Goal: Task Accomplishment & Management: Manage account settings

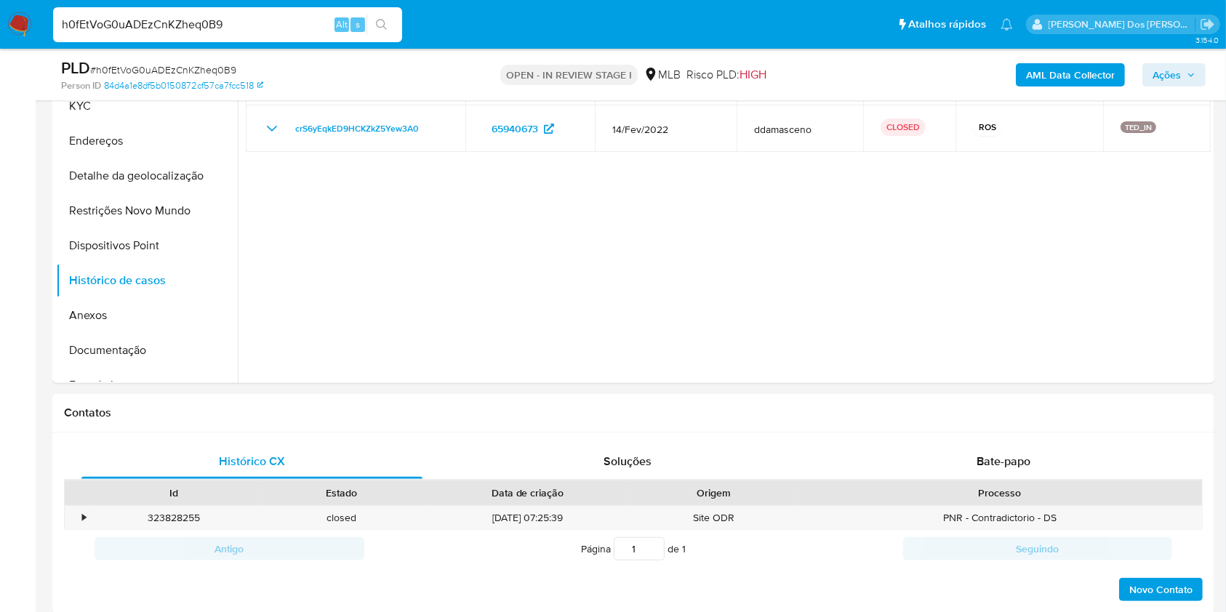
scroll to position [190, 0]
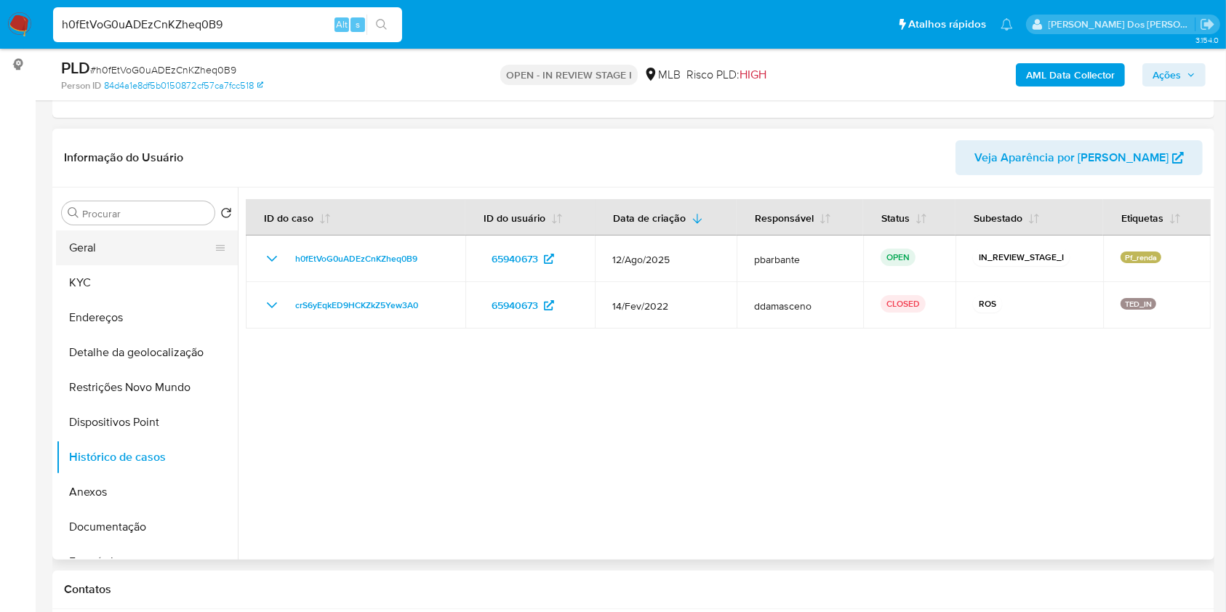
click at [119, 265] on button "Geral" at bounding box center [141, 248] width 170 height 35
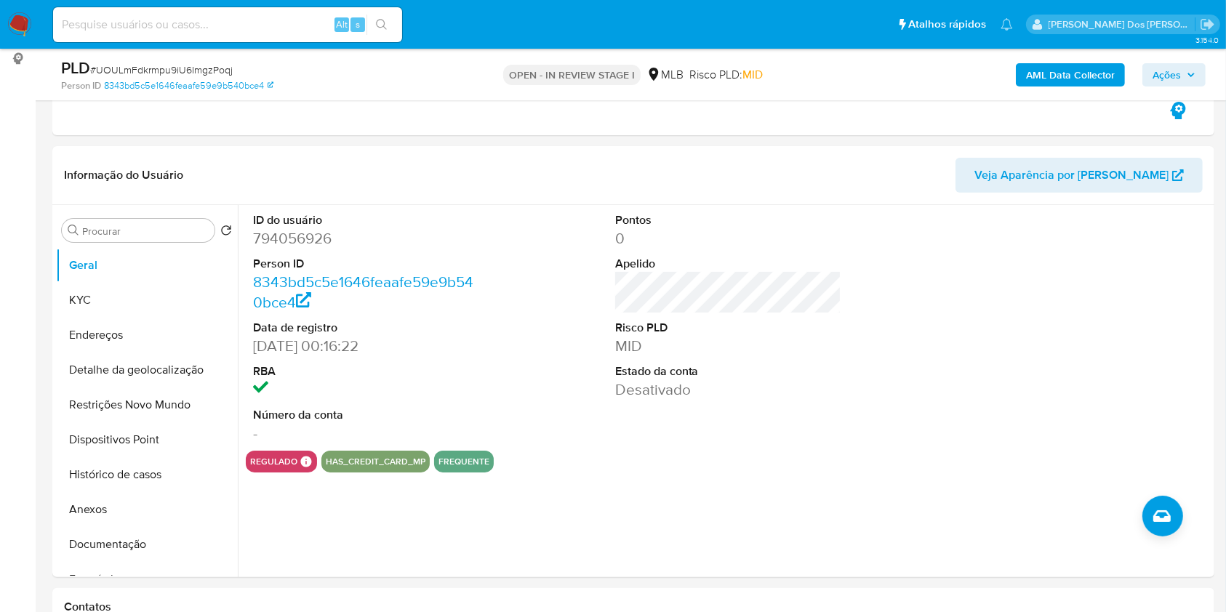
scroll to position [9, 0]
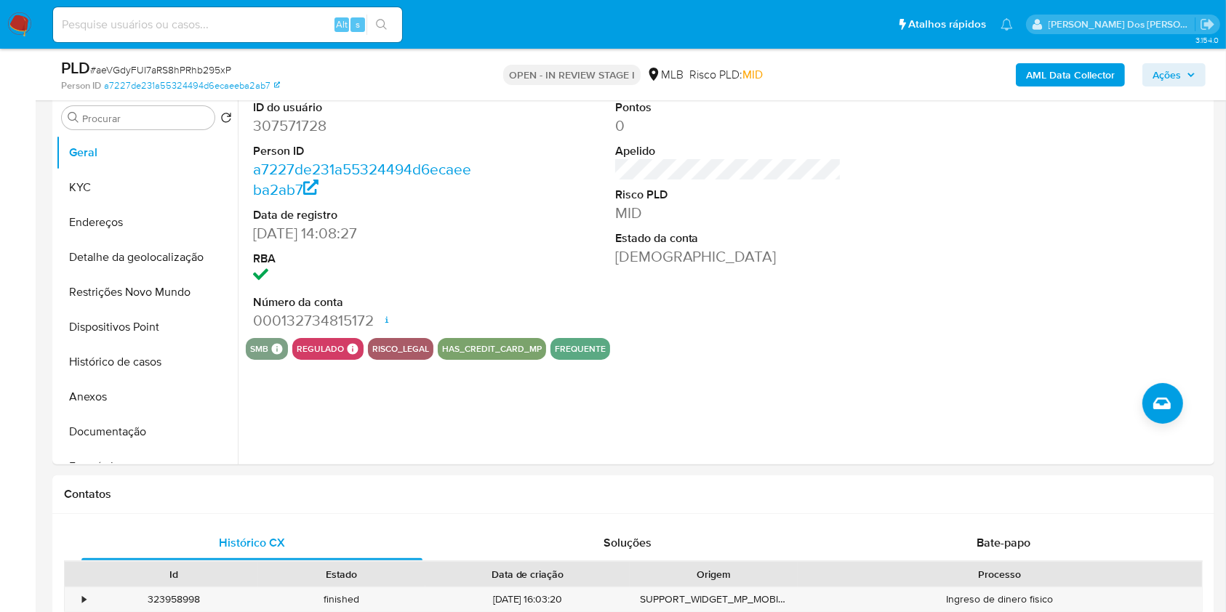
scroll to position [388, 0]
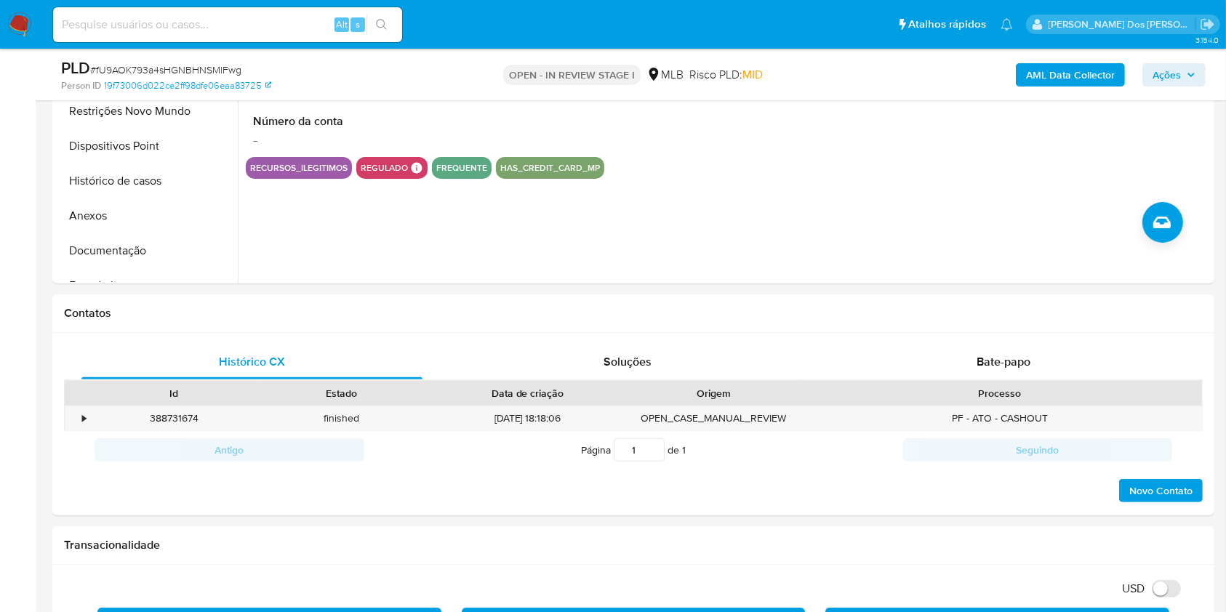
scroll to position [443, 0]
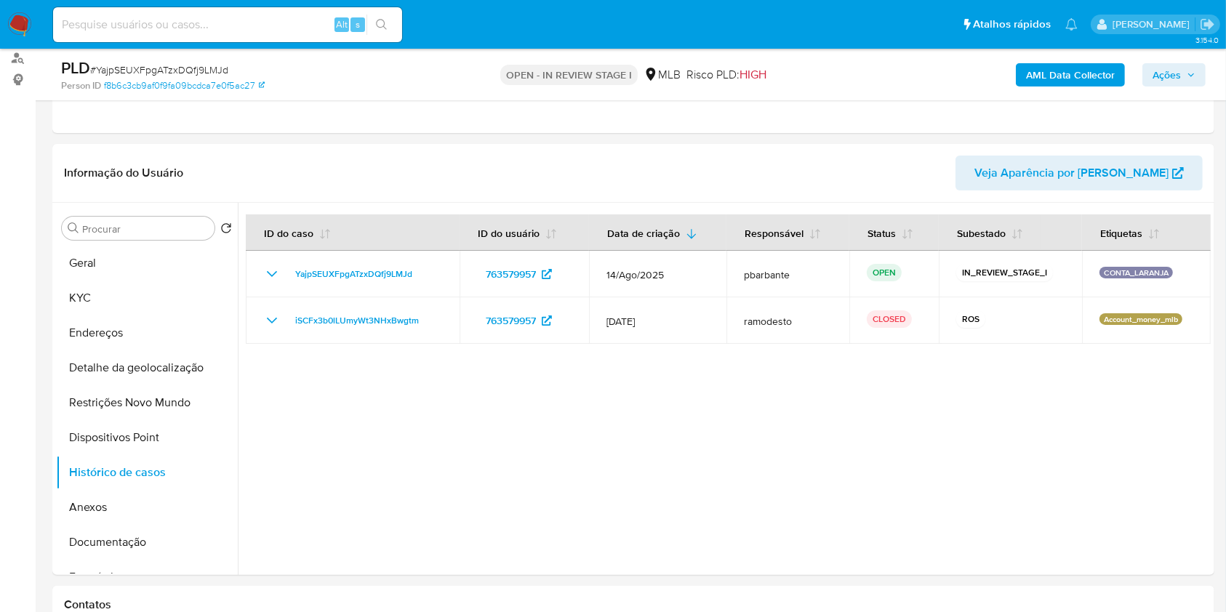
scroll to position [169, 0]
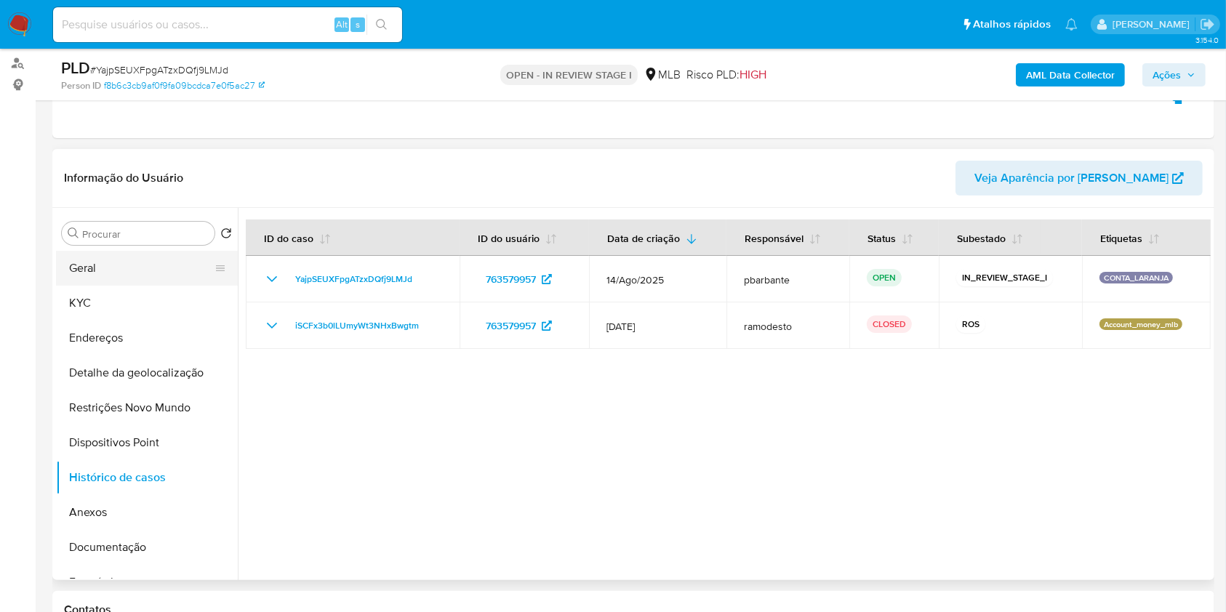
click at [108, 286] on button "Geral" at bounding box center [141, 268] width 170 height 35
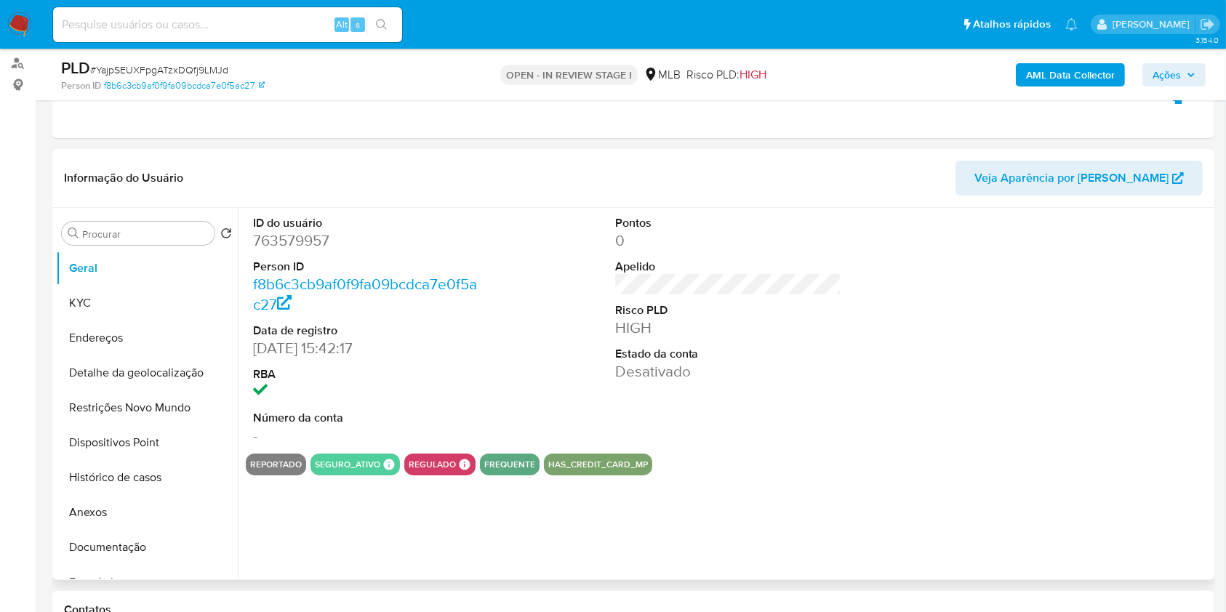
click at [264, 251] on dd "763579957" at bounding box center [366, 241] width 227 height 20
copy dd "763579957"
click at [134, 495] on button "Histórico de casos" at bounding box center [141, 477] width 170 height 35
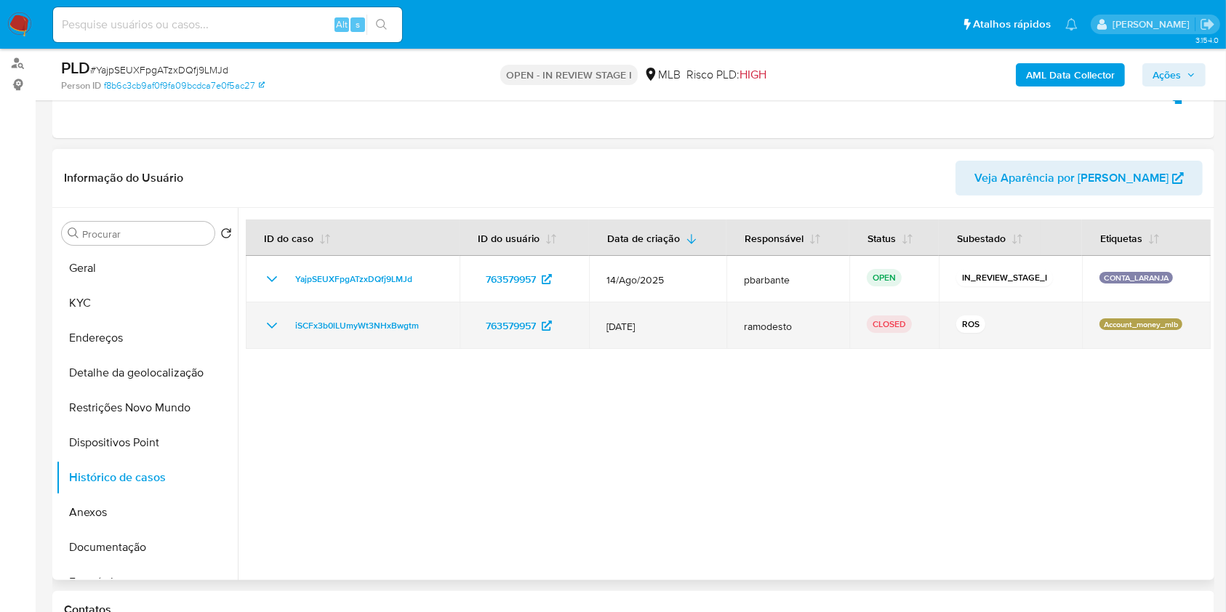
click at [276, 335] on icon "Mostrar/Ocultar" at bounding box center [271, 325] width 17 height 17
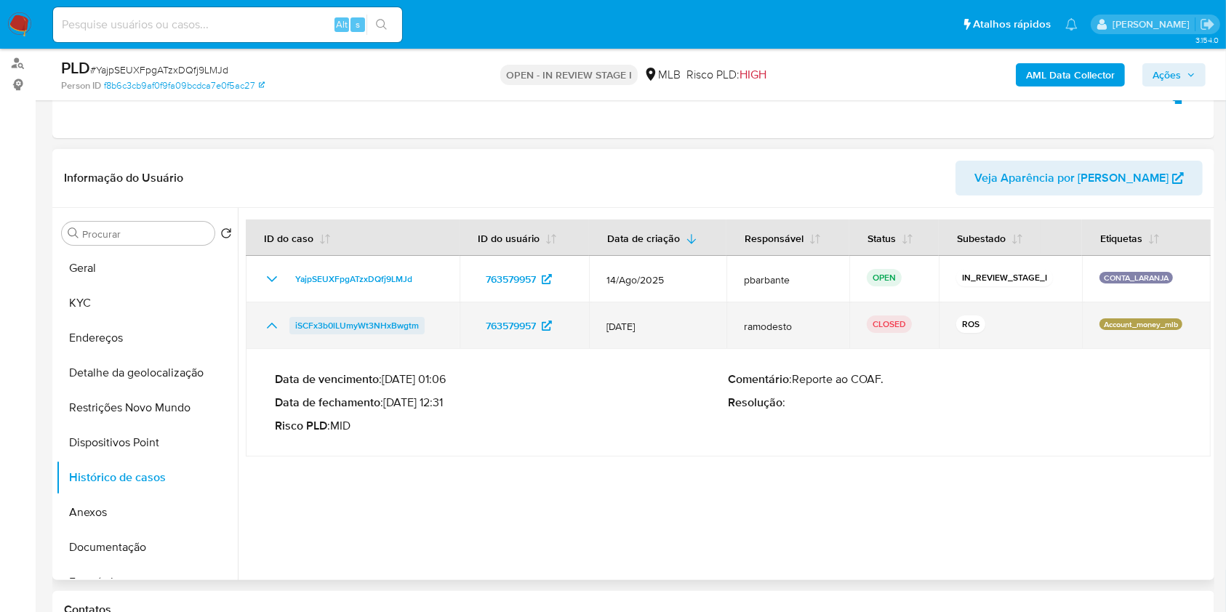
click at [332, 335] on span "iSCFx3b0lLUmyWt3NHxBwgtm" at bounding box center [357, 325] width 124 height 17
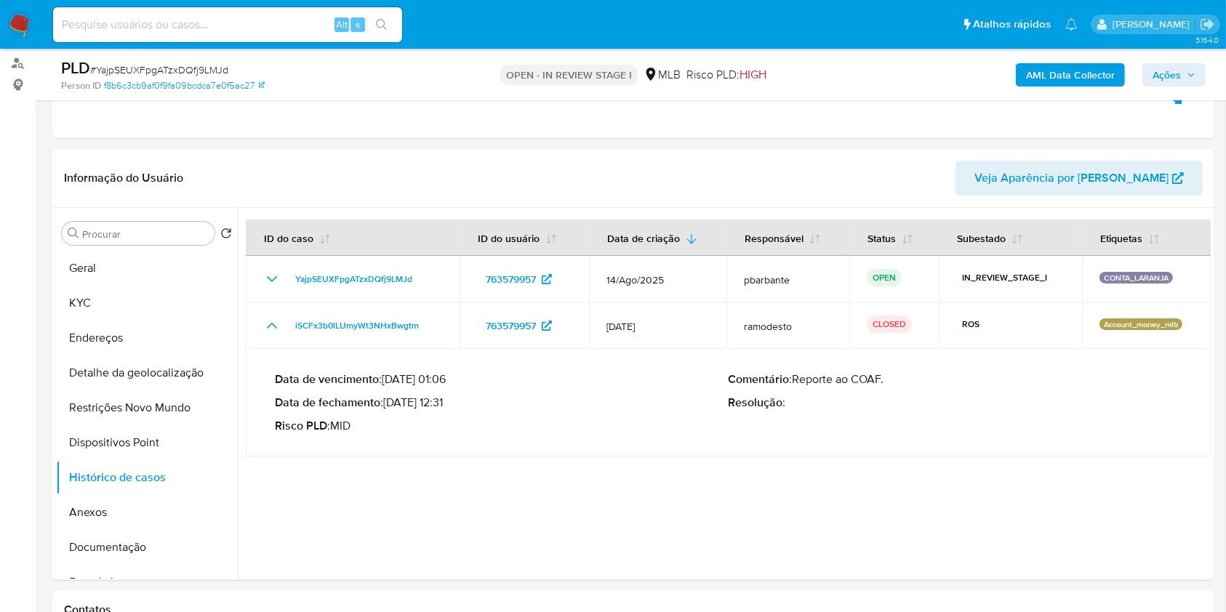
click at [1082, 72] on b "AML Data Collector" at bounding box center [1070, 74] width 89 height 23
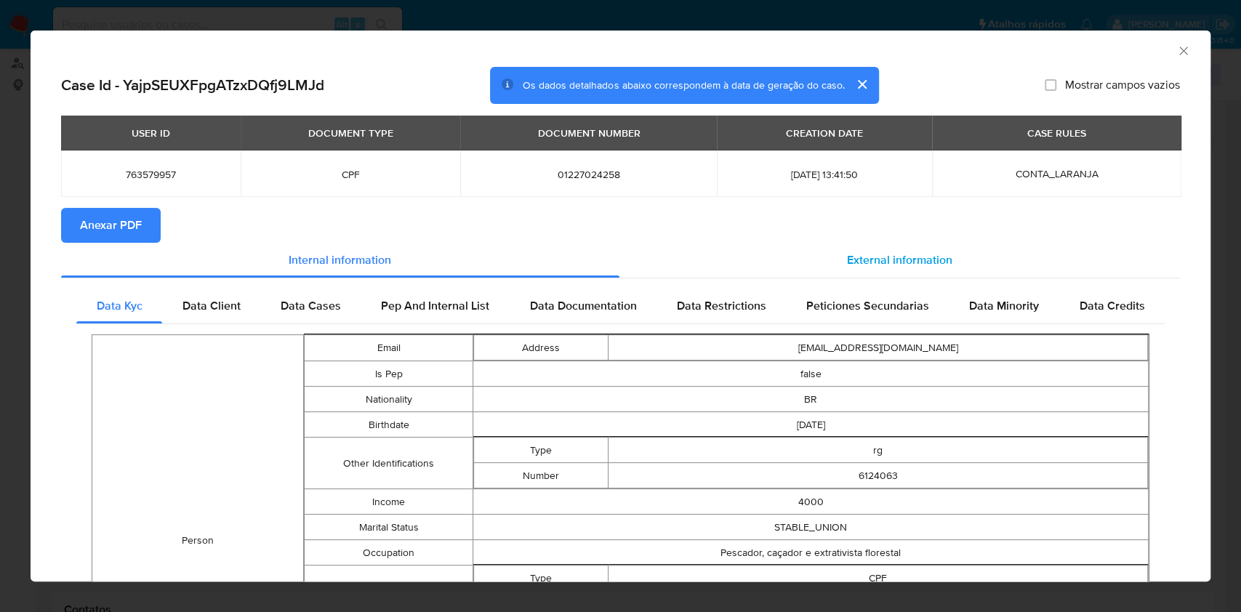
click at [930, 274] on div "External information" at bounding box center [900, 260] width 561 height 35
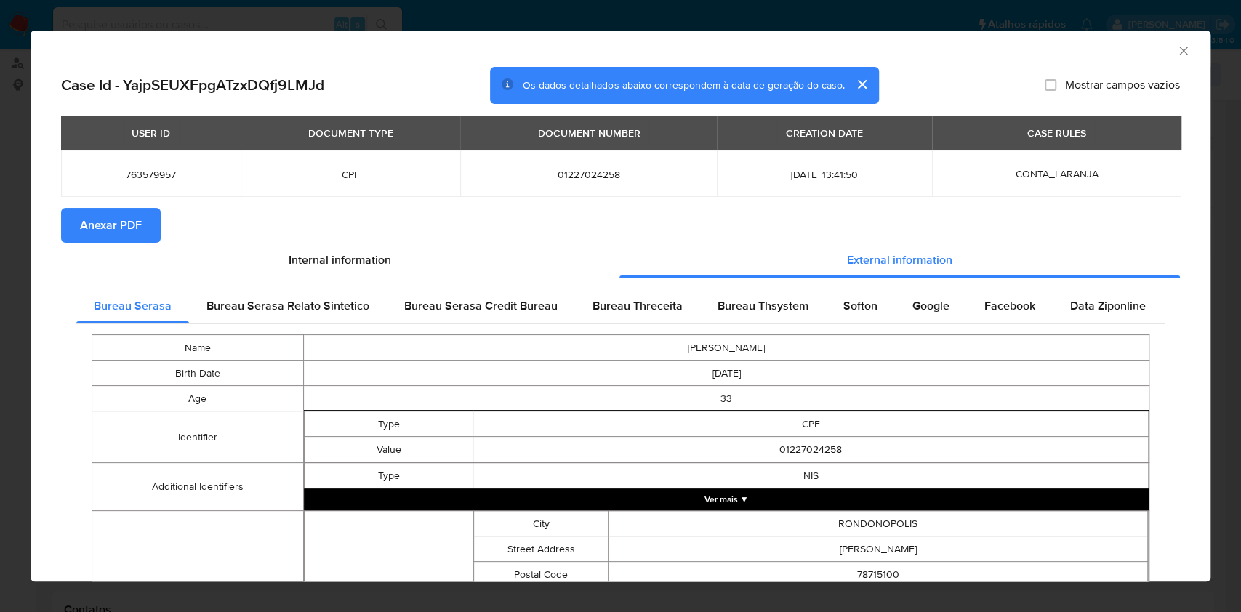
click at [183, 230] on section "Anexar PDF" at bounding box center [620, 225] width 1119 height 35
click at [119, 220] on span "Anexar PDF" at bounding box center [111, 225] width 62 height 32
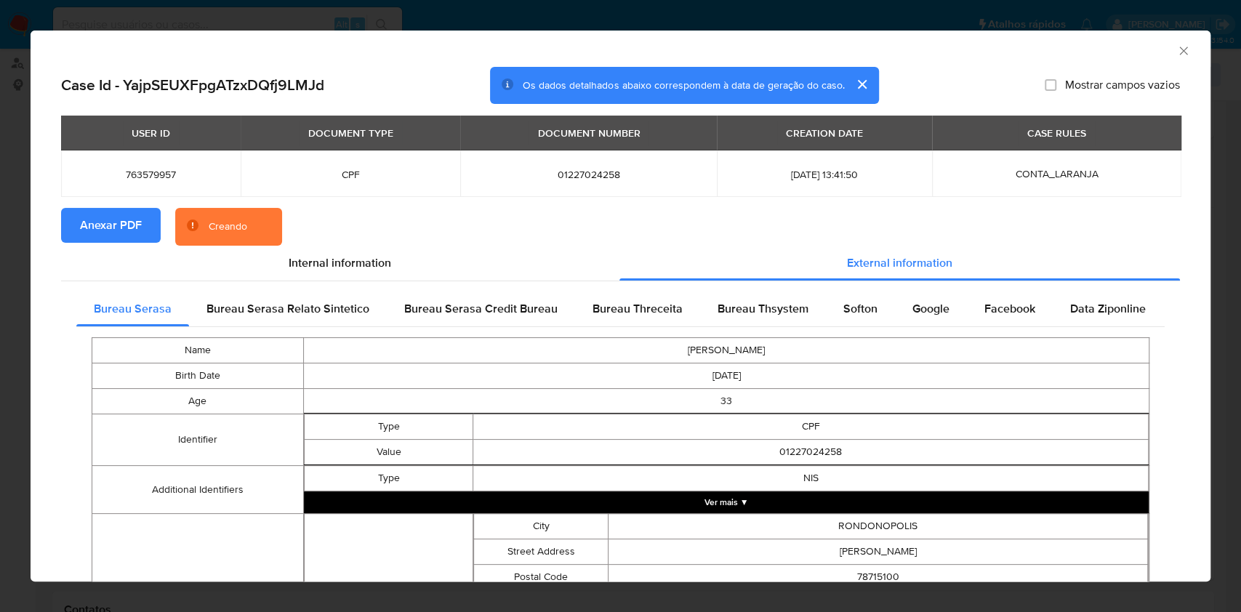
click at [1166, 61] on div "AML Data Collector" at bounding box center [621, 49] width 1180 height 36
click at [1177, 43] on div "AML Data Collector" at bounding box center [621, 49] width 1180 height 36
click at [1177, 53] on icon "Fechar a janela" at bounding box center [1184, 51] width 15 height 15
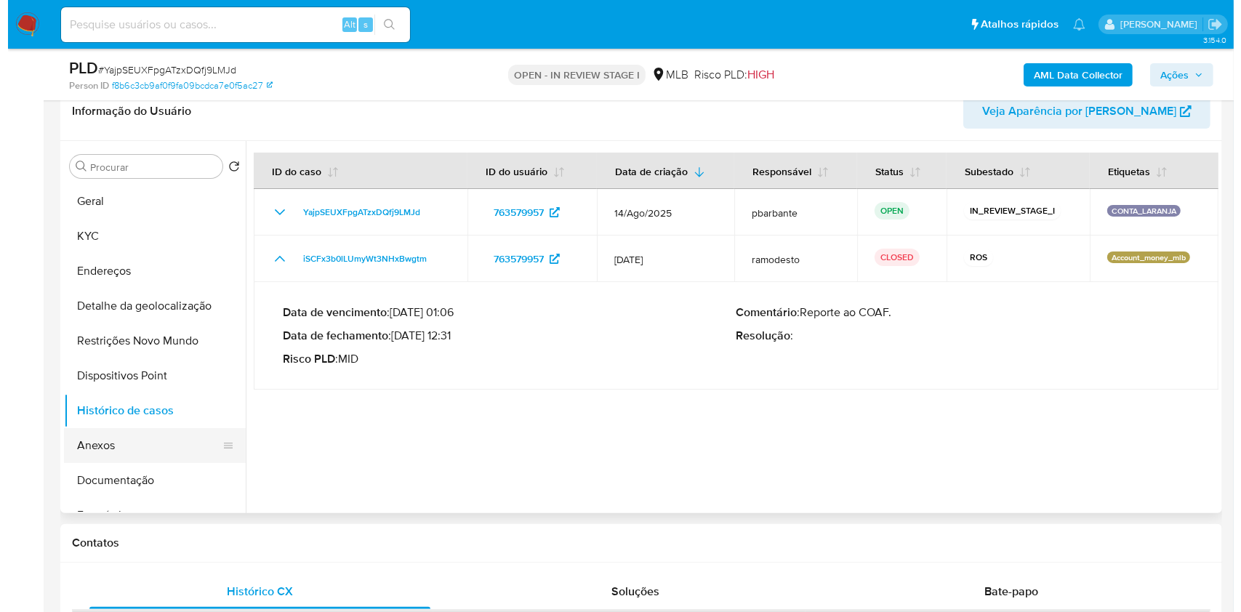
scroll to position [267, 0]
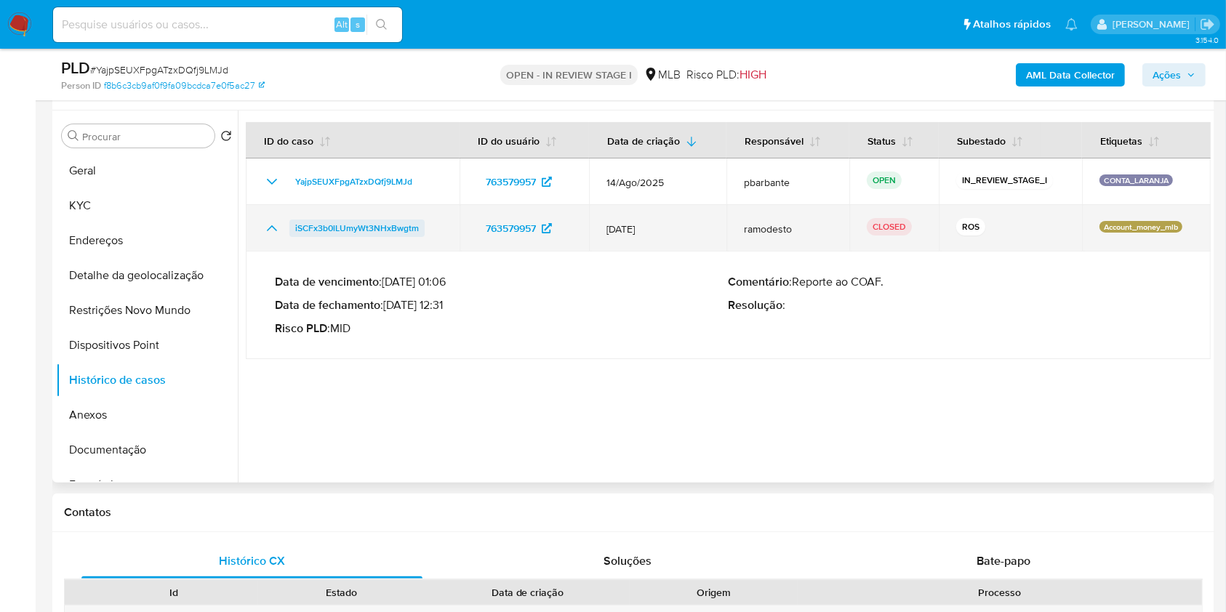
drag, startPoint x: 423, startPoint y: 264, endPoint x: 296, endPoint y: 252, distance: 127.8
click at [296, 252] on td "iSCFx3b0lLUmyWt3NHxBwgtm" at bounding box center [353, 228] width 214 height 47
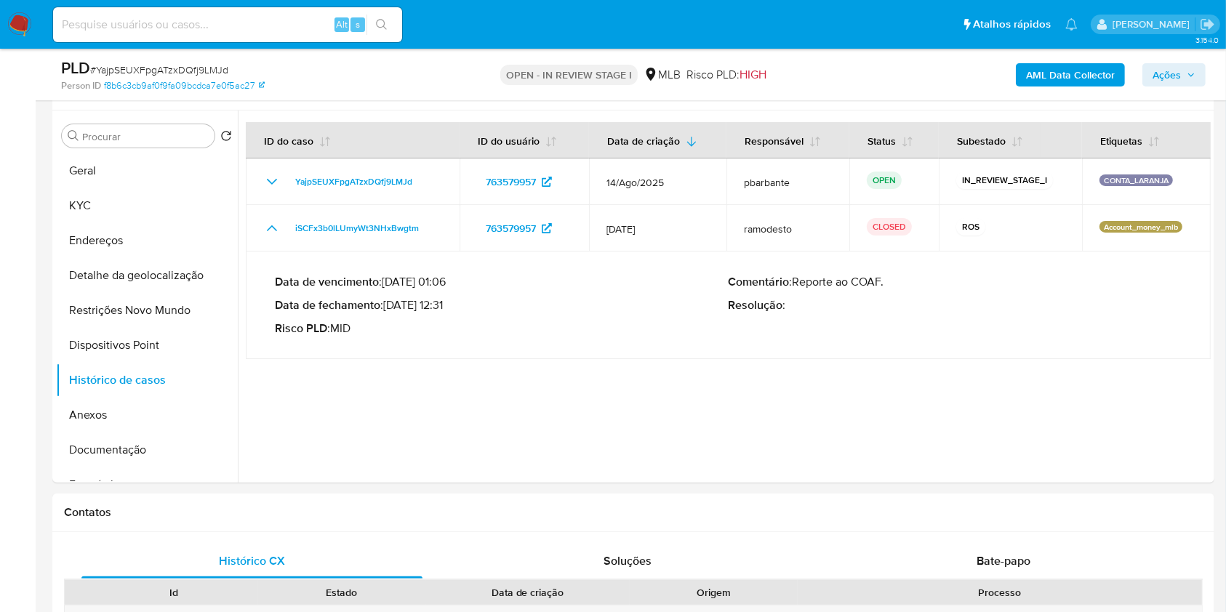
click at [1181, 71] on span "Ações" at bounding box center [1167, 74] width 28 height 23
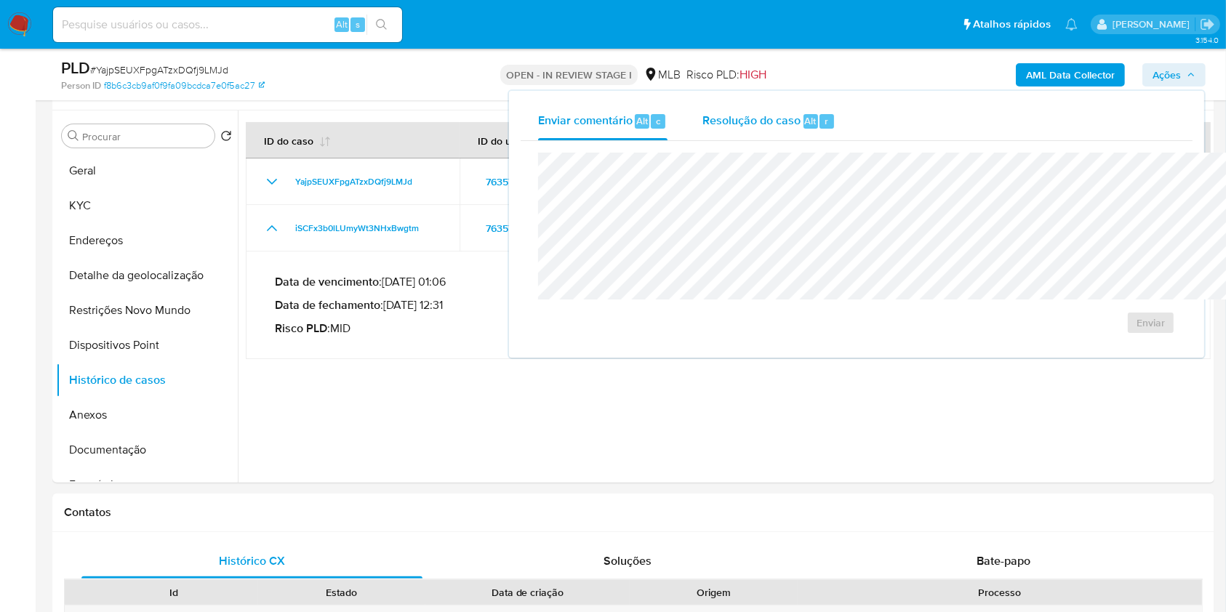
click at [702, 135] on div "Resolução do caso Alt r" at bounding box center [768, 122] width 133 height 38
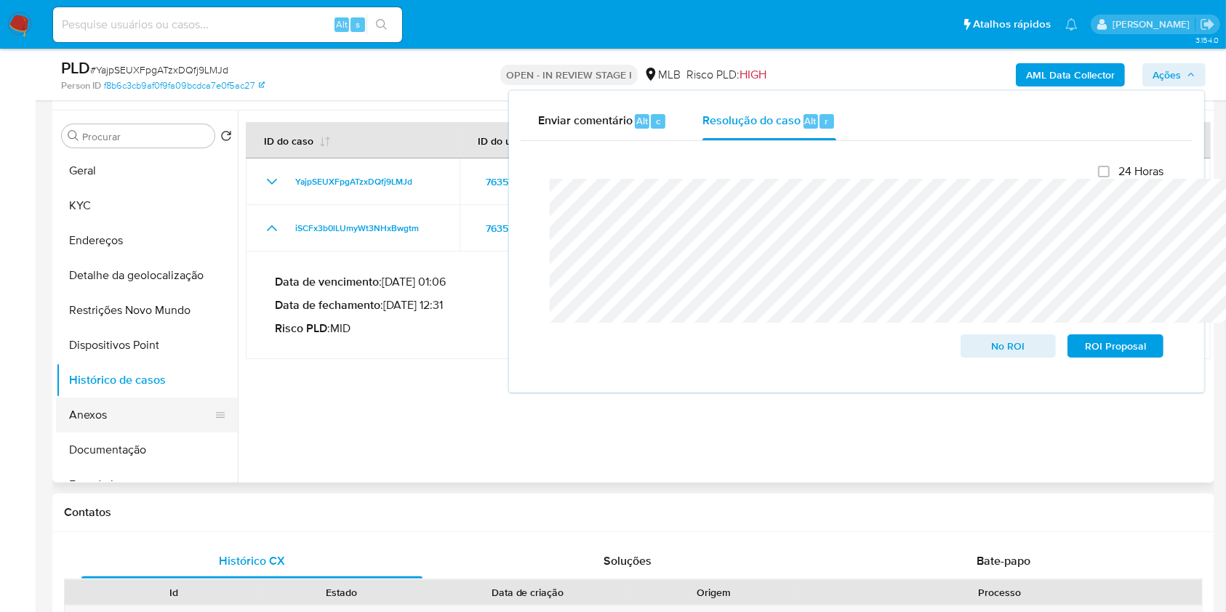
click at [132, 428] on button "Anexos" at bounding box center [141, 415] width 170 height 35
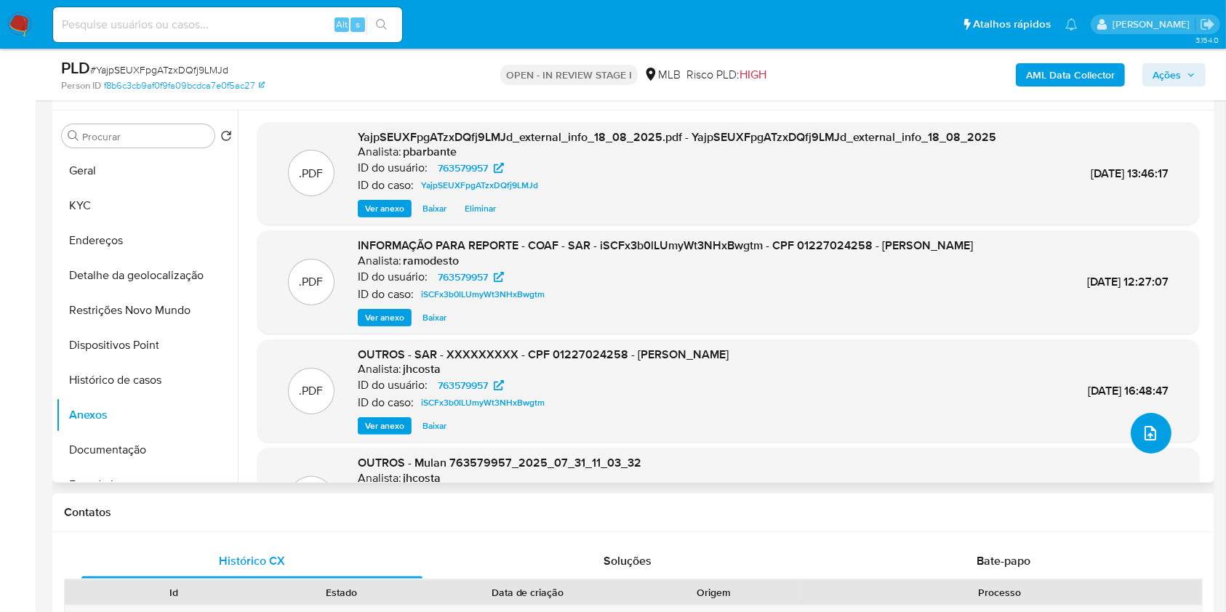
click at [1143, 454] on button "upload-file" at bounding box center [1151, 433] width 41 height 41
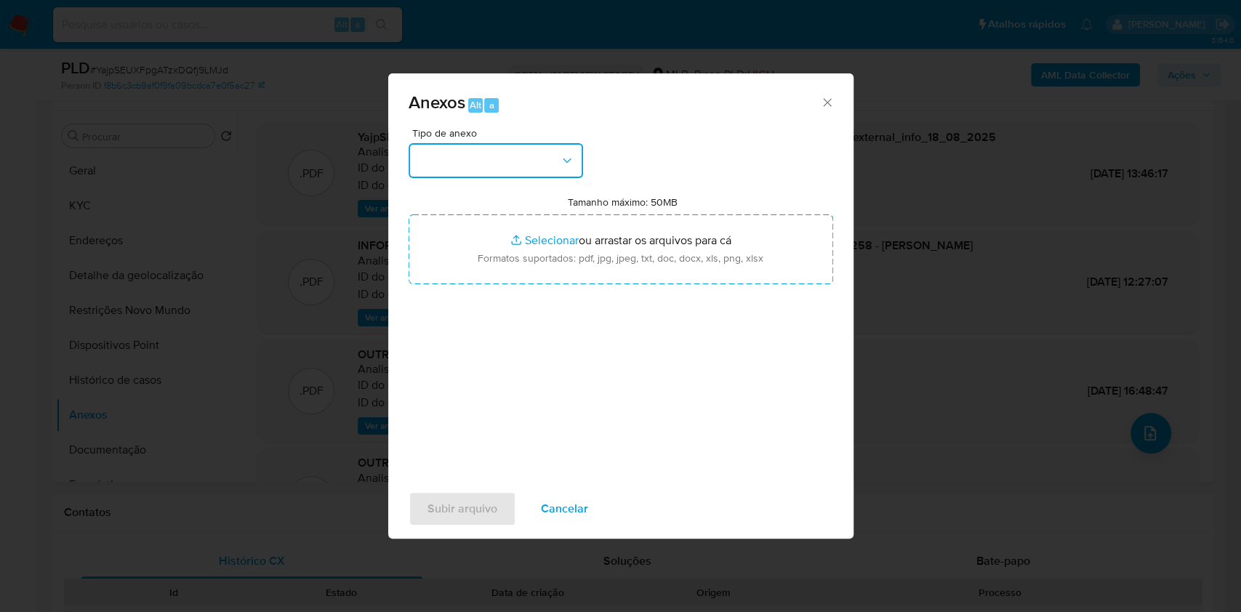
click at [530, 143] on button "button" at bounding box center [496, 160] width 175 height 35
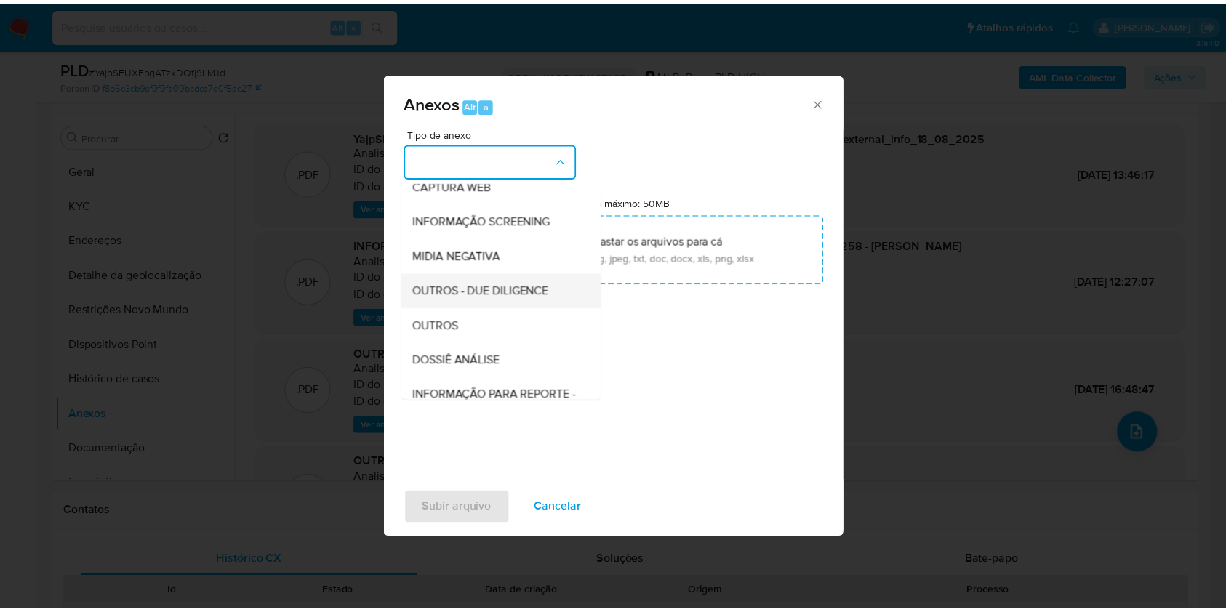
scroll to position [180, 0]
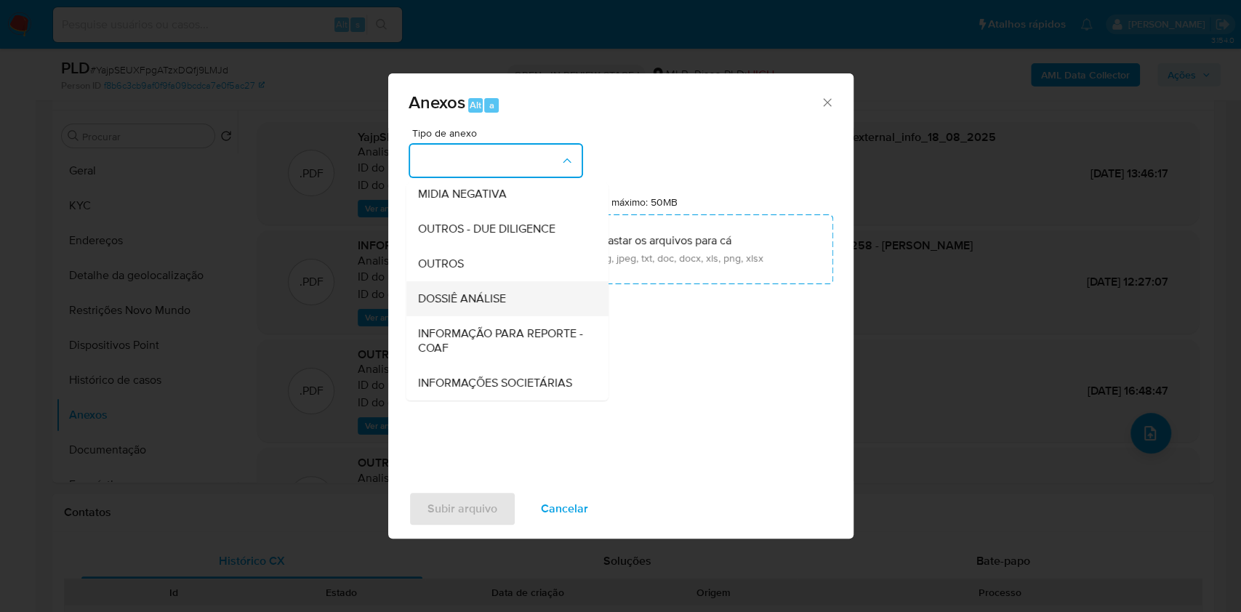
click at [451, 292] on span "DOSSIÊ ANÁLISE" at bounding box center [461, 299] width 88 height 15
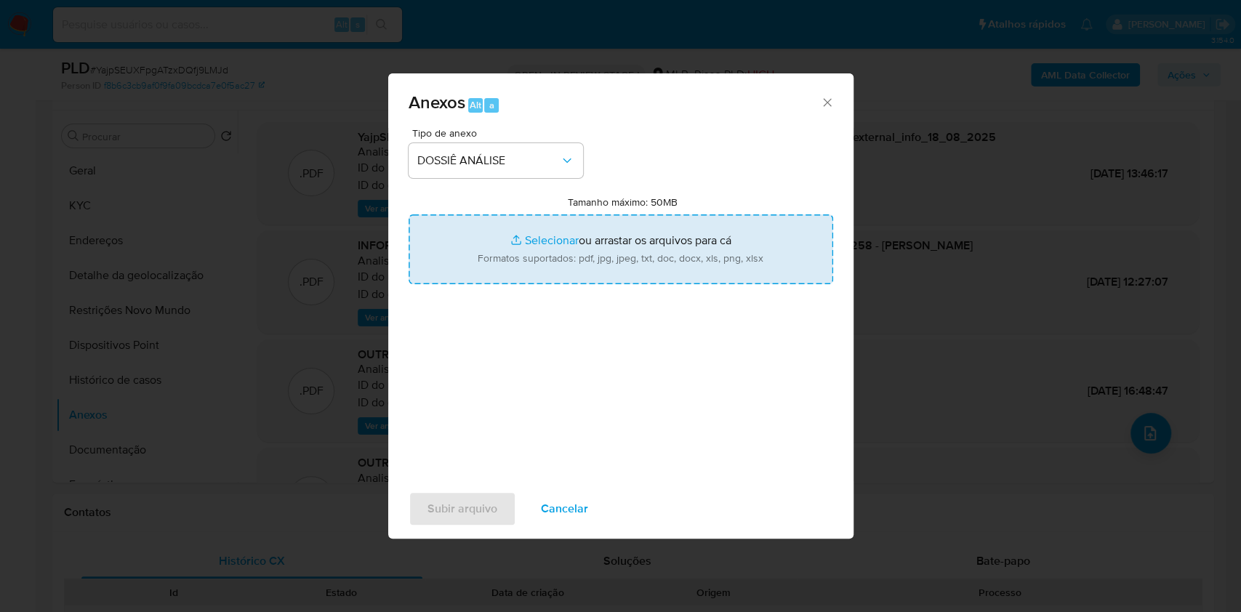
type input "C:\fakepath\Mulan 763579957_2025_08_18_12_36_49.xlsx"
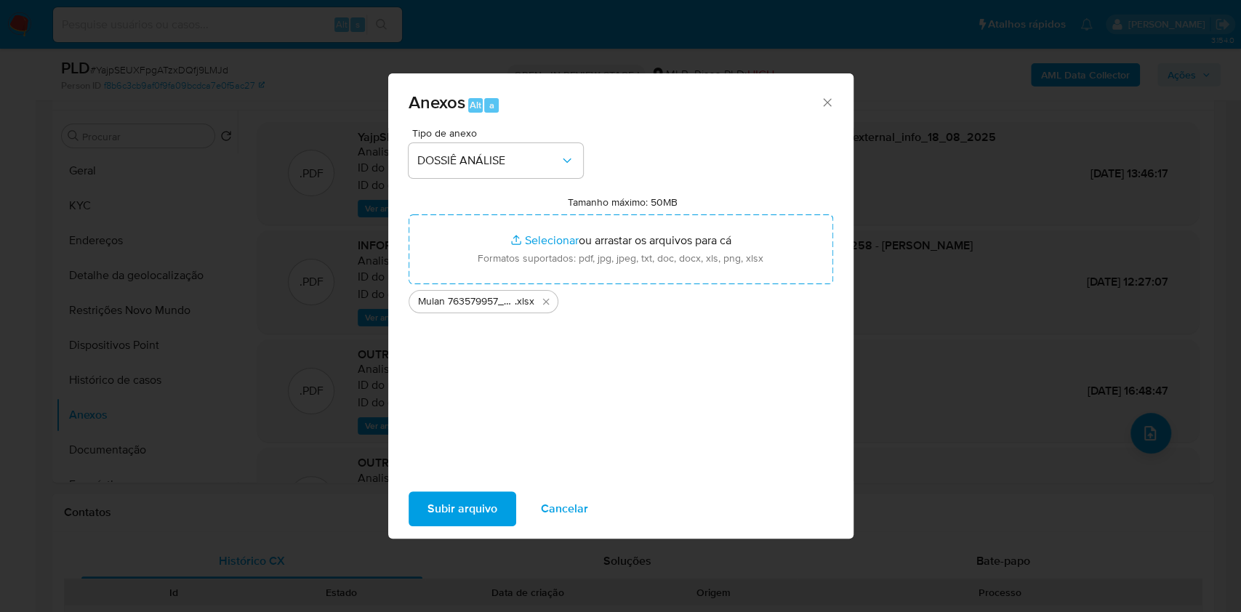
click at [454, 511] on span "Subir arquivo" at bounding box center [463, 509] width 70 height 32
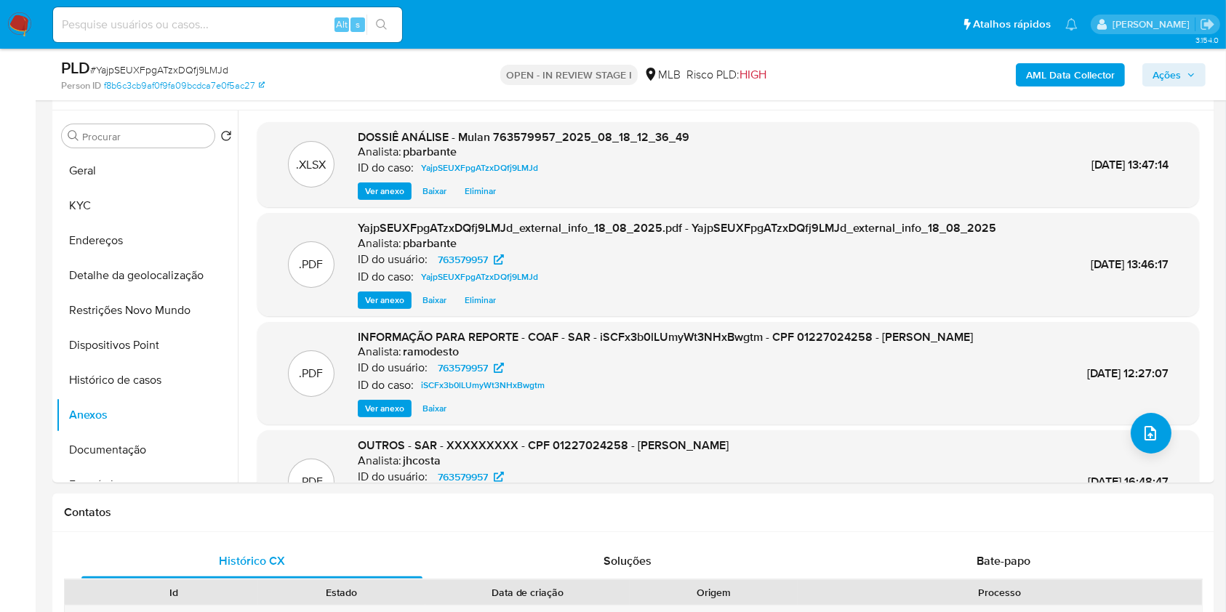
click at [1180, 73] on span "Ações" at bounding box center [1167, 74] width 28 height 23
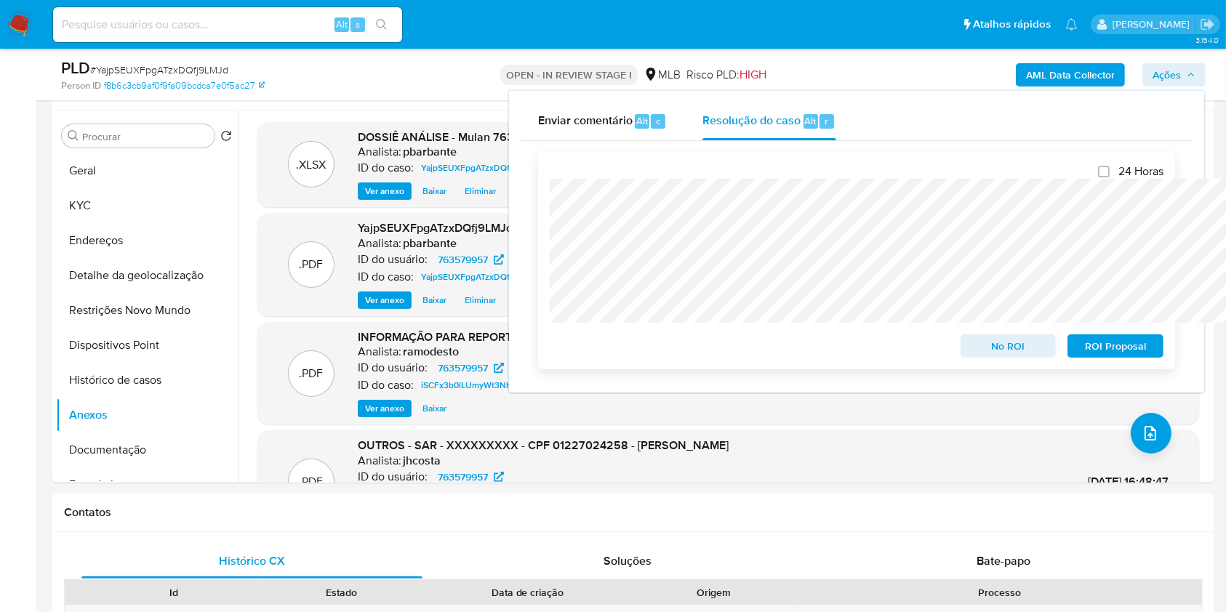
click at [1020, 349] on span "No ROI" at bounding box center [1009, 346] width 76 height 20
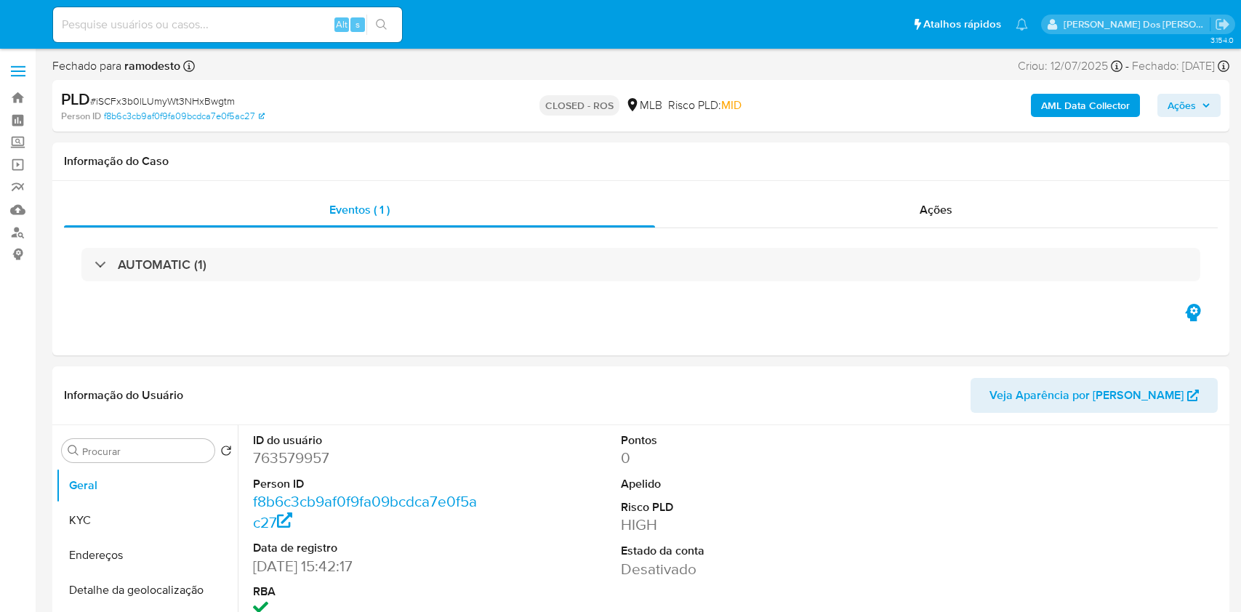
select select "10"
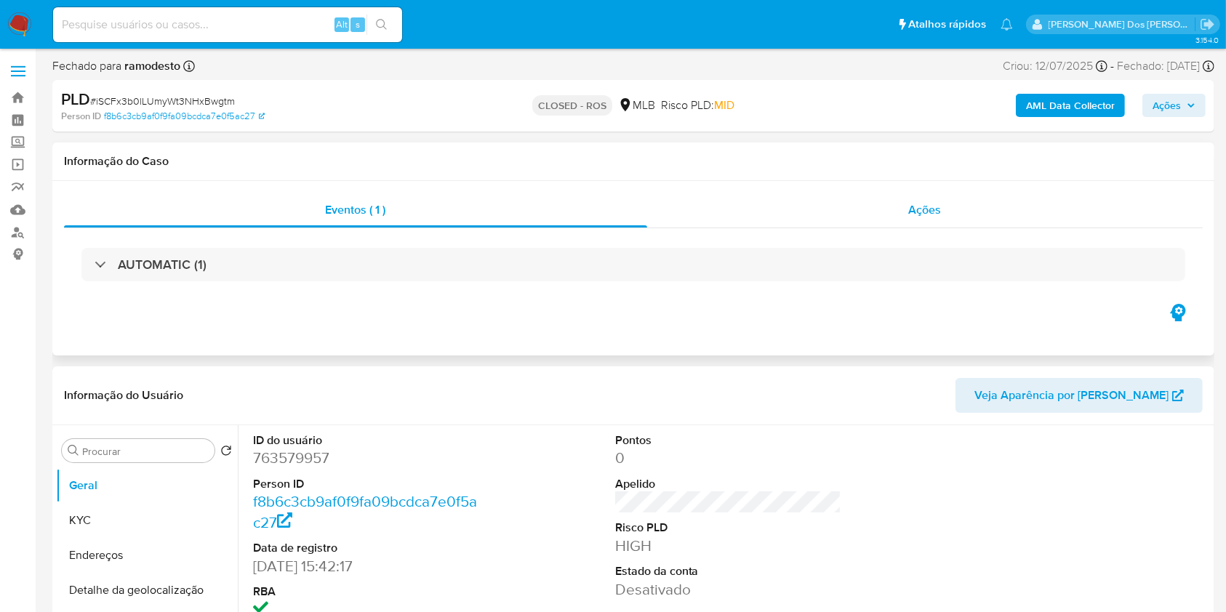
drag, startPoint x: 900, startPoint y: 210, endPoint x: 847, endPoint y: 221, distance: 54.2
click at [900, 210] on div "Ações" at bounding box center [925, 210] width 556 height 35
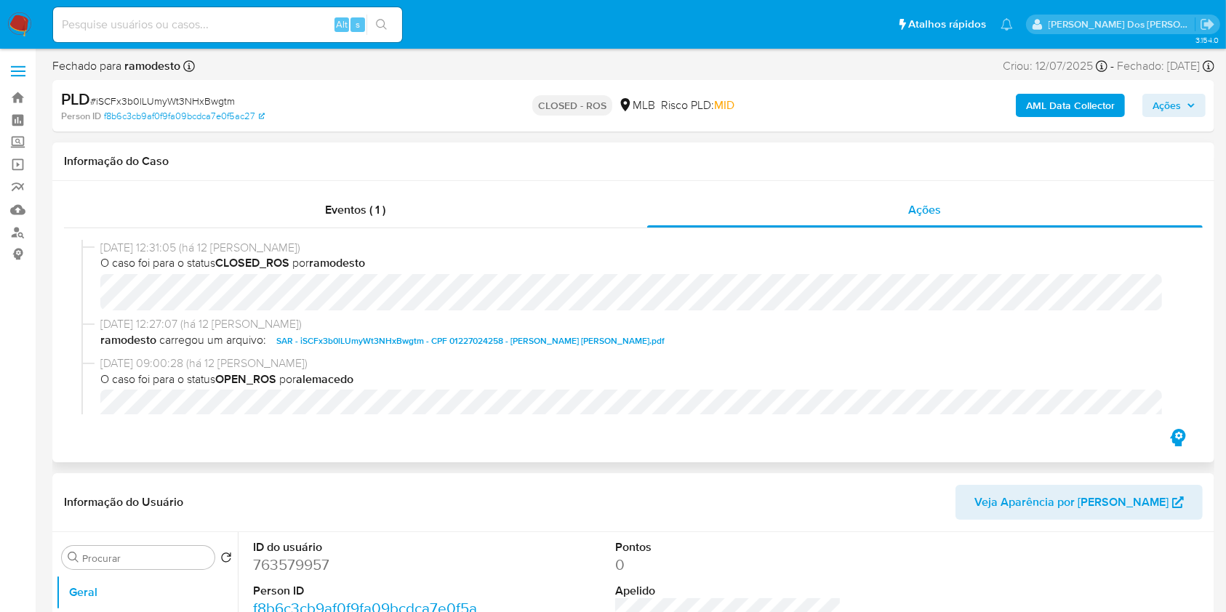
click at [437, 344] on span "SAR - iSCFx3b0lLUmyWt3NHxBwgtm - CPF 01227024258 - ENIVALDO DA COSTA SANTOS.pdf" at bounding box center [470, 340] width 388 height 17
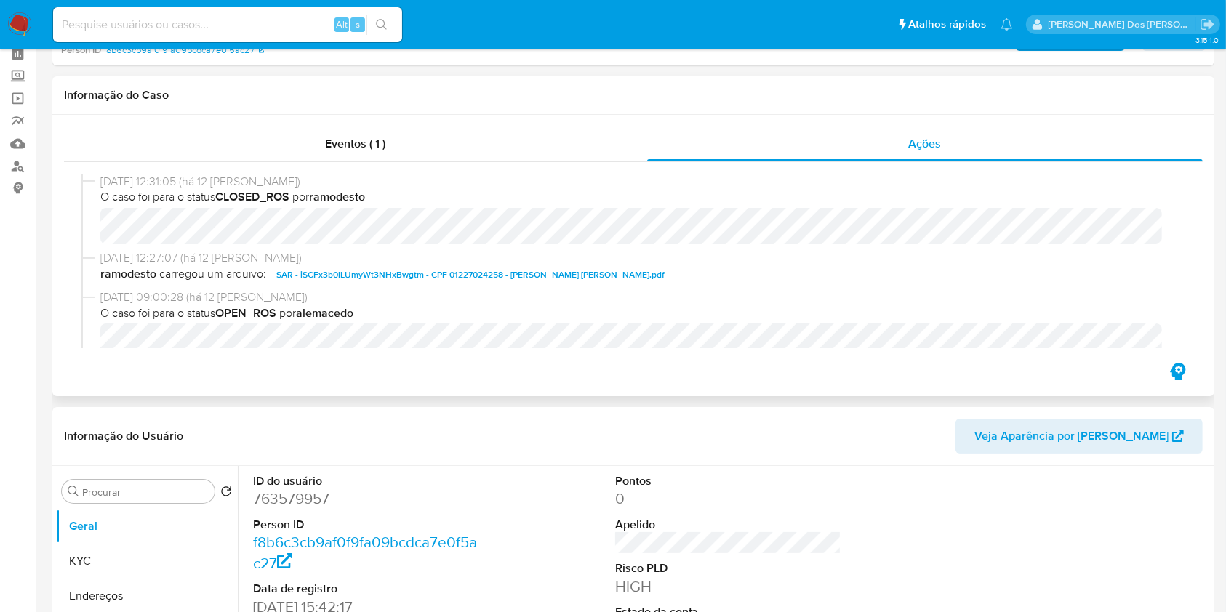
scroll to position [97, 0]
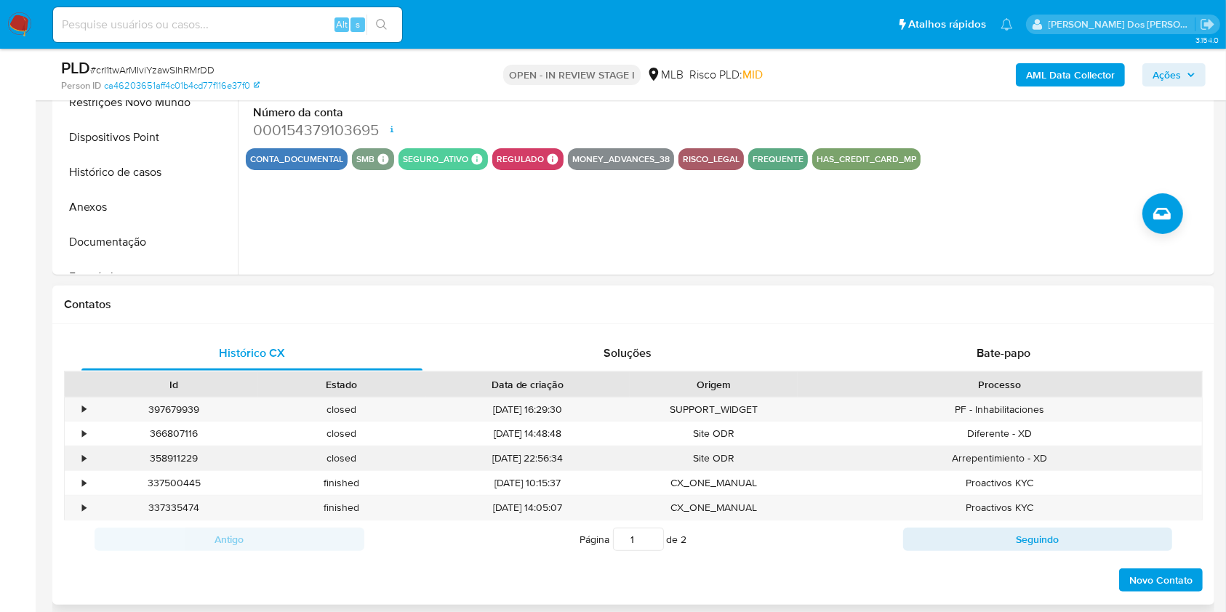
scroll to position [364, 0]
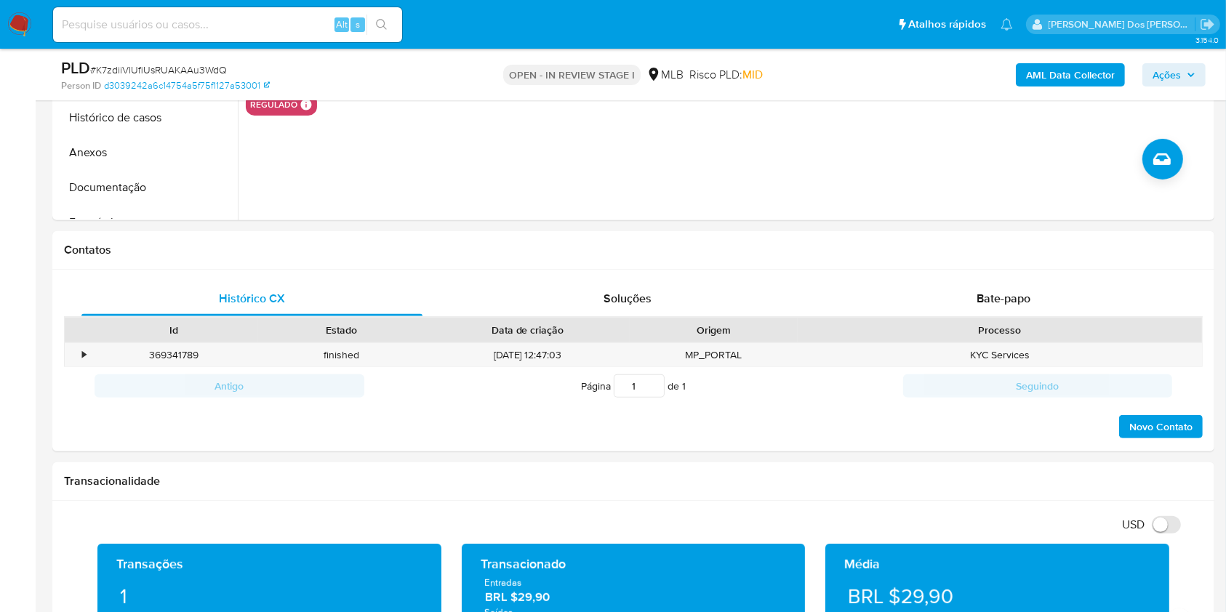
scroll to position [141, 0]
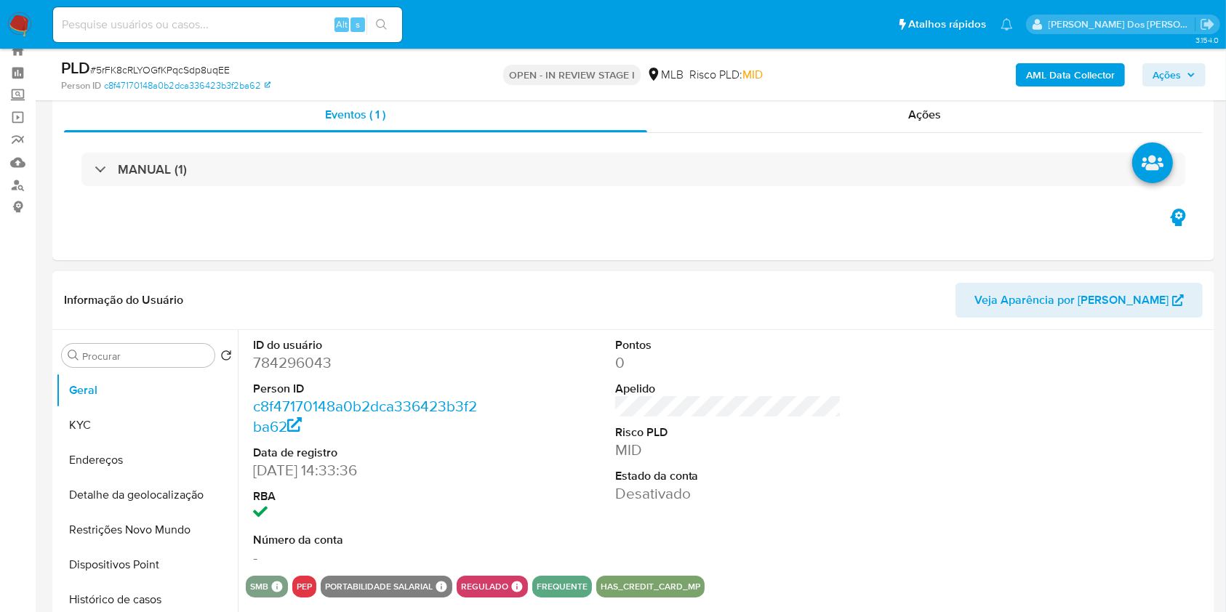
scroll to position [338, 0]
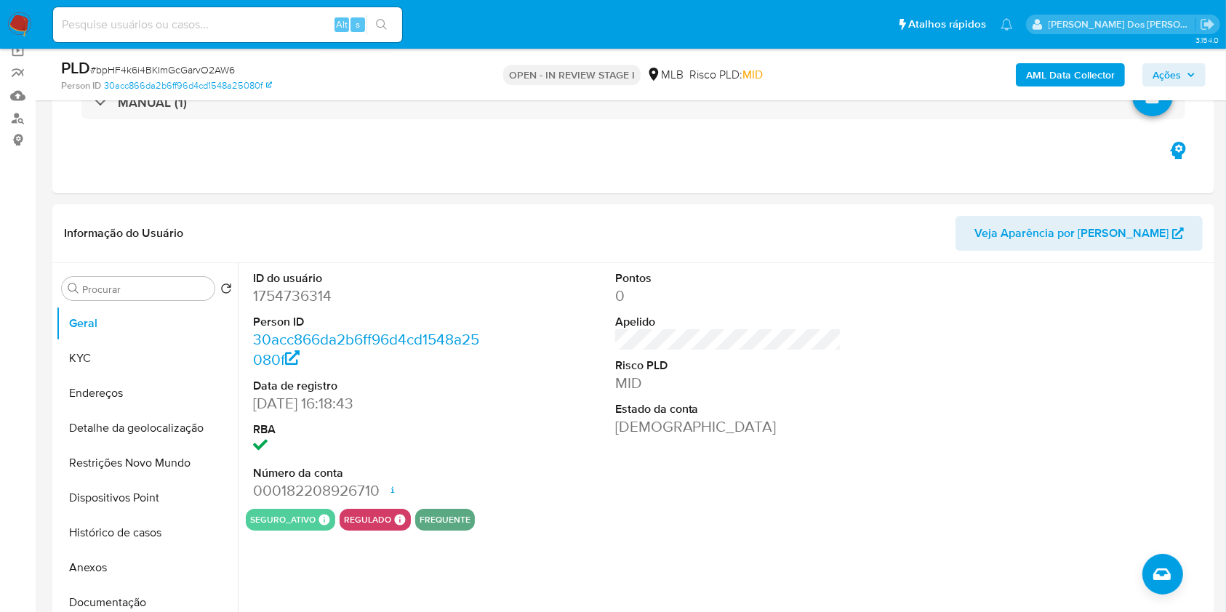
scroll to position [113, 0]
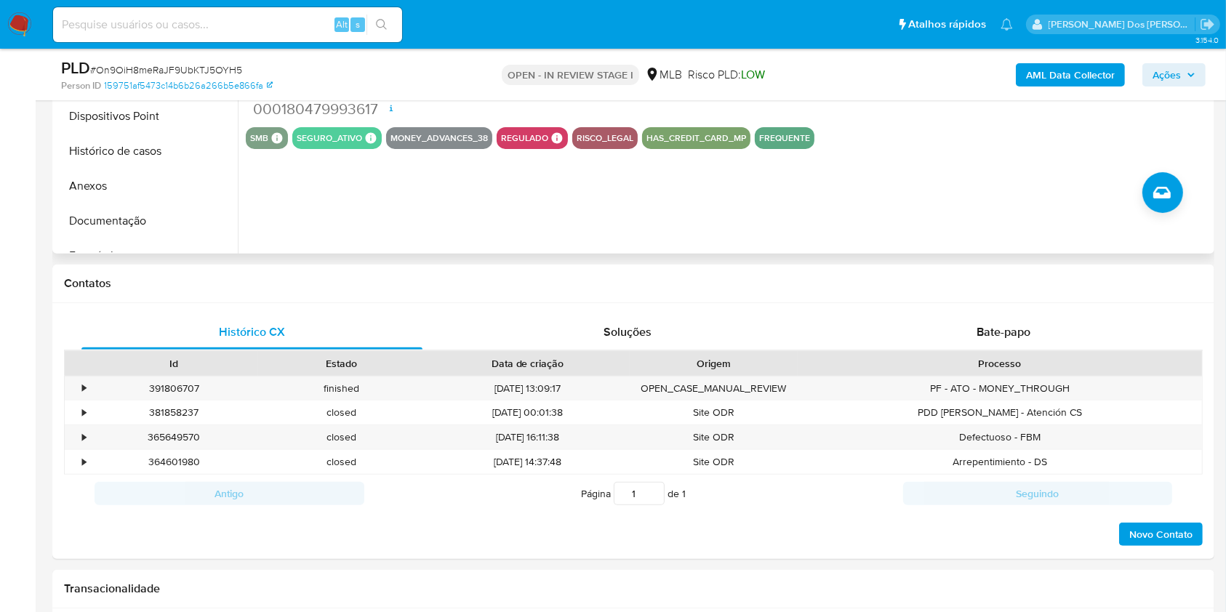
scroll to position [303, 0]
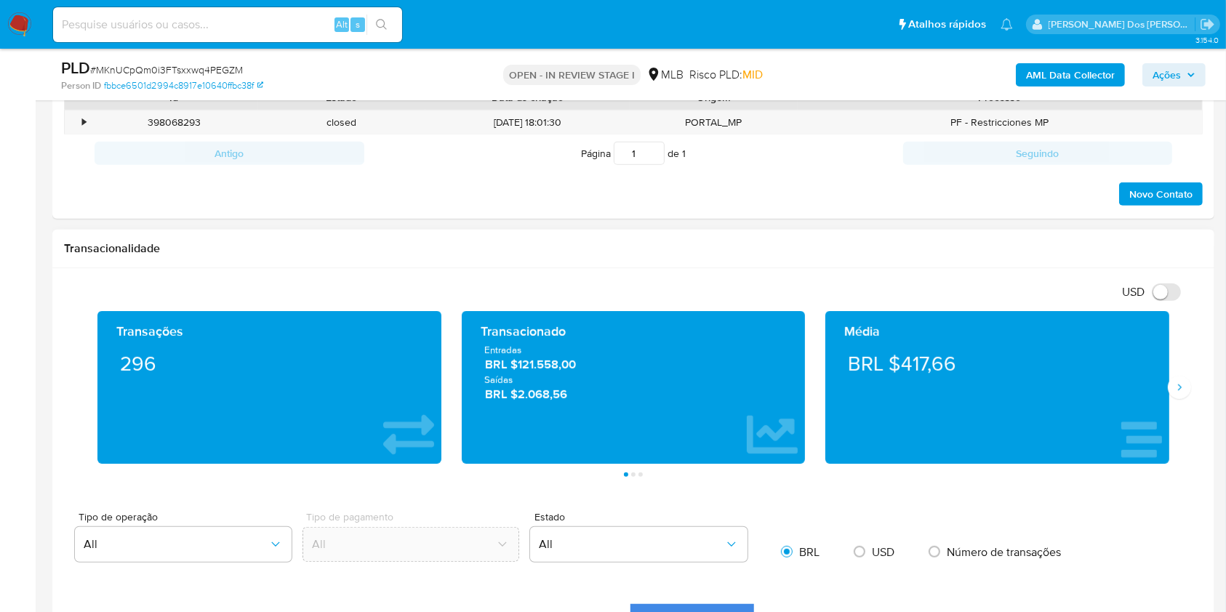
scroll to position [471, 0]
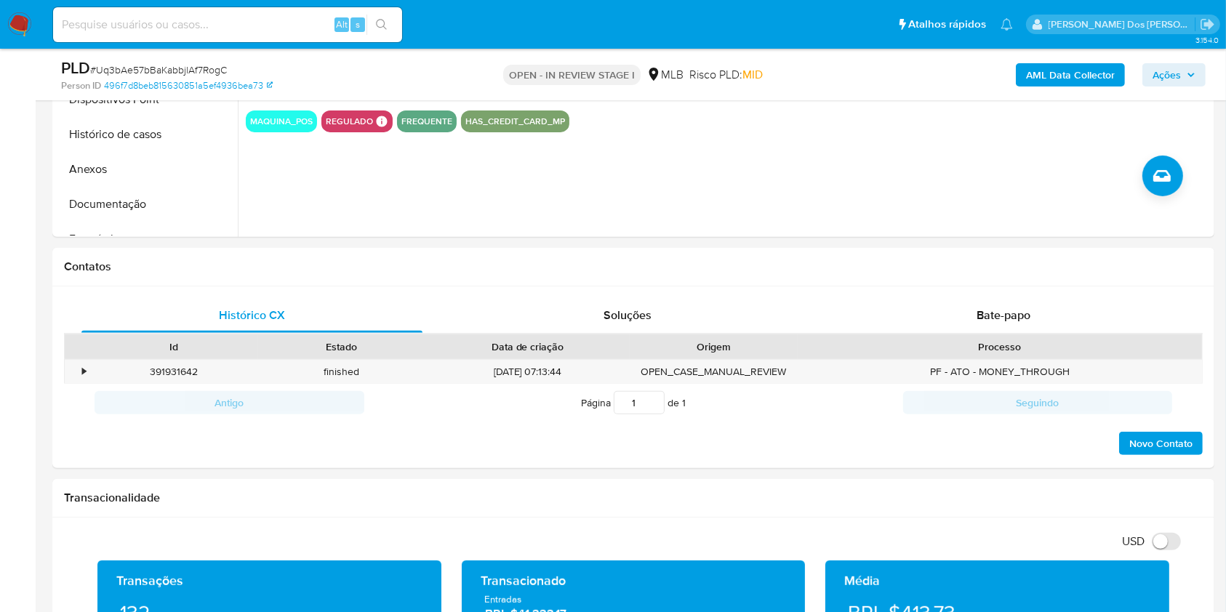
scroll to position [399, 0]
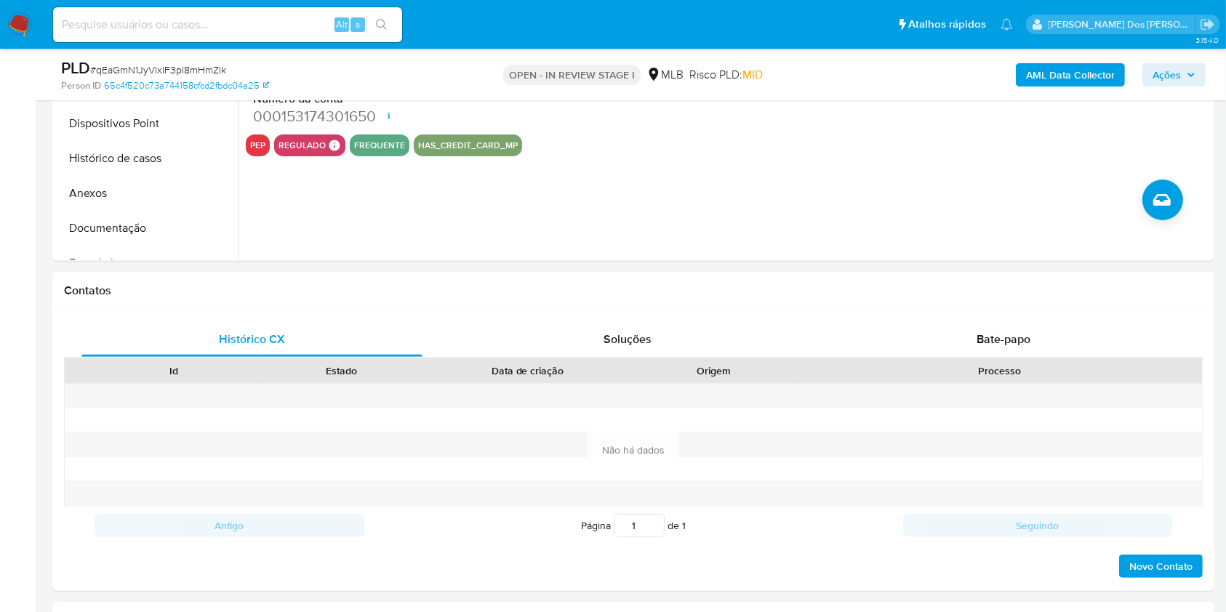
scroll to position [268, 0]
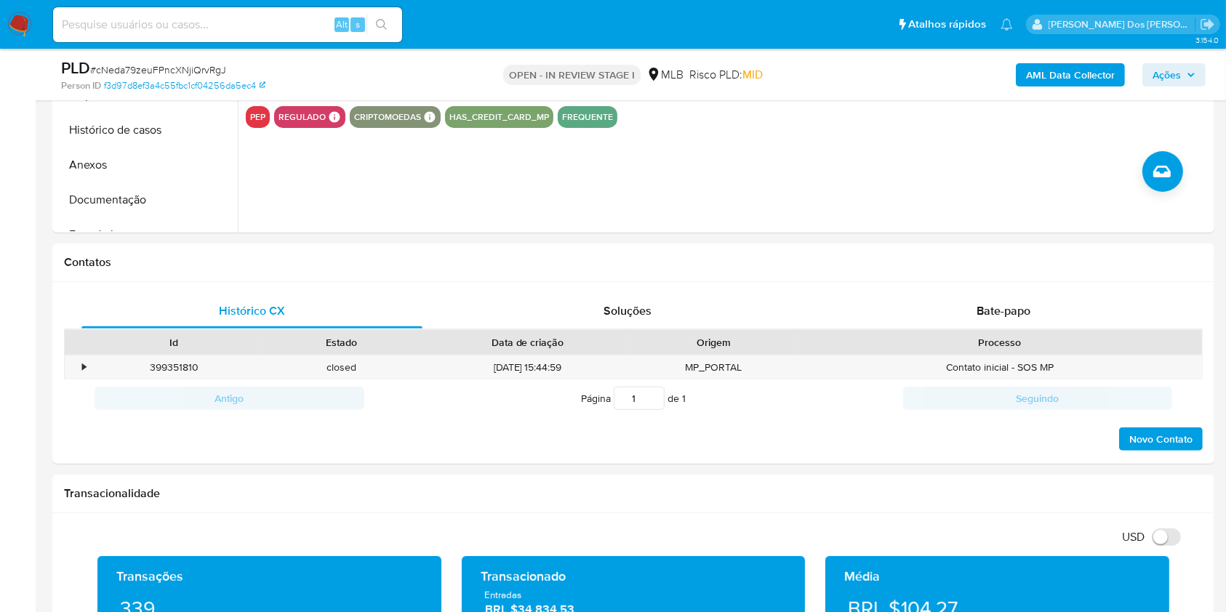
scroll to position [440, 0]
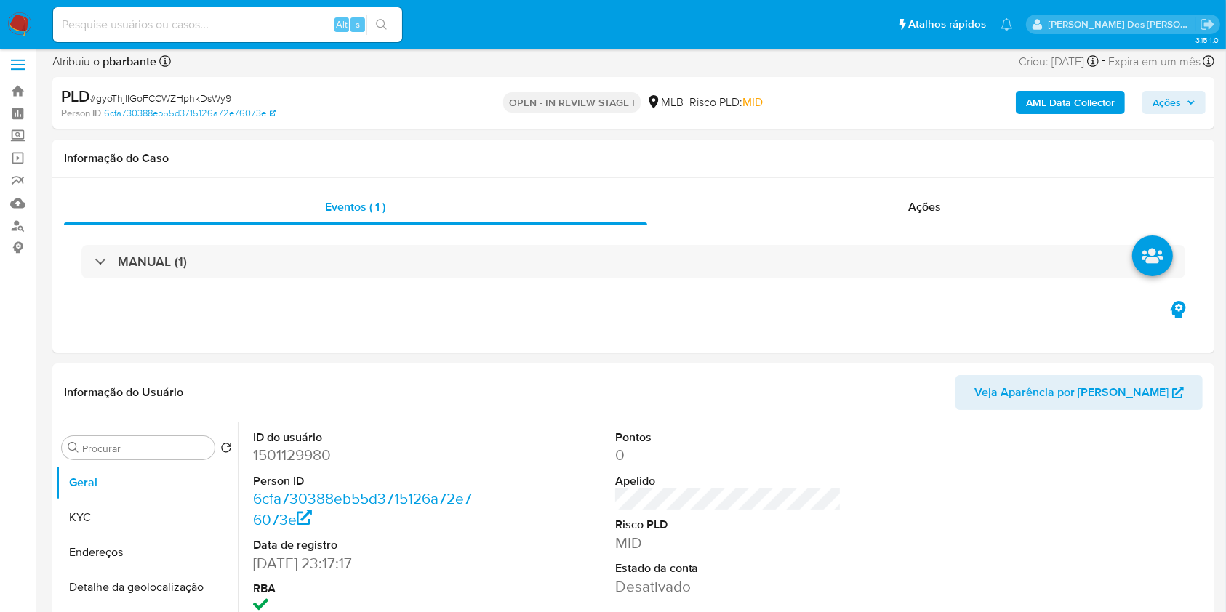
scroll to position [291, 0]
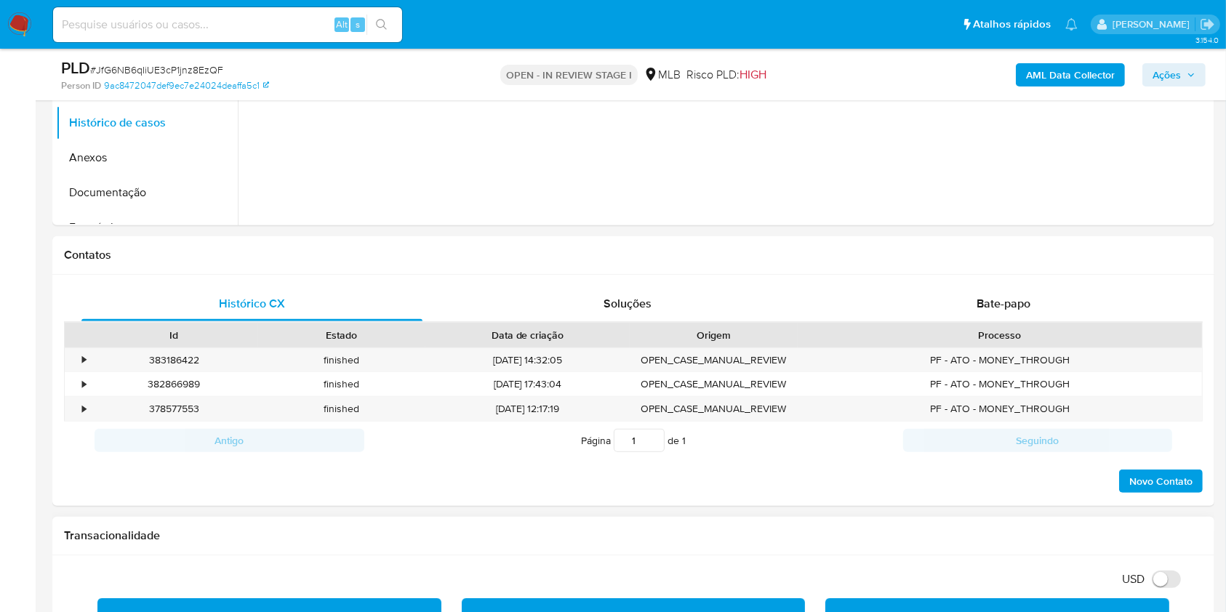
scroll to position [338, 0]
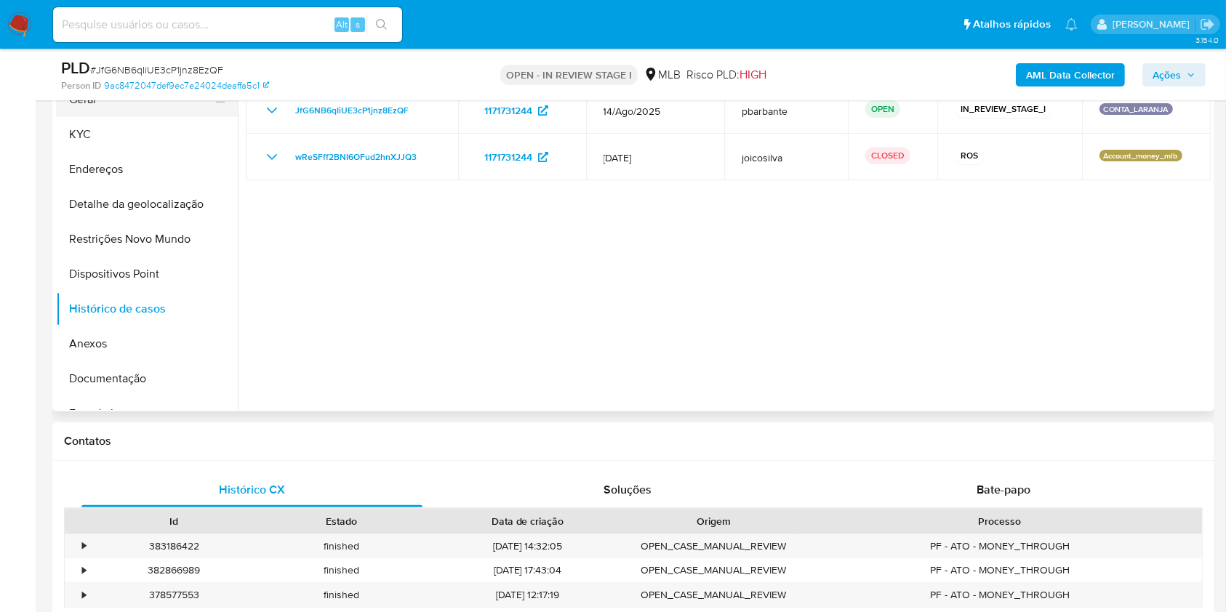
click at [160, 117] on button "Geral" at bounding box center [141, 99] width 170 height 35
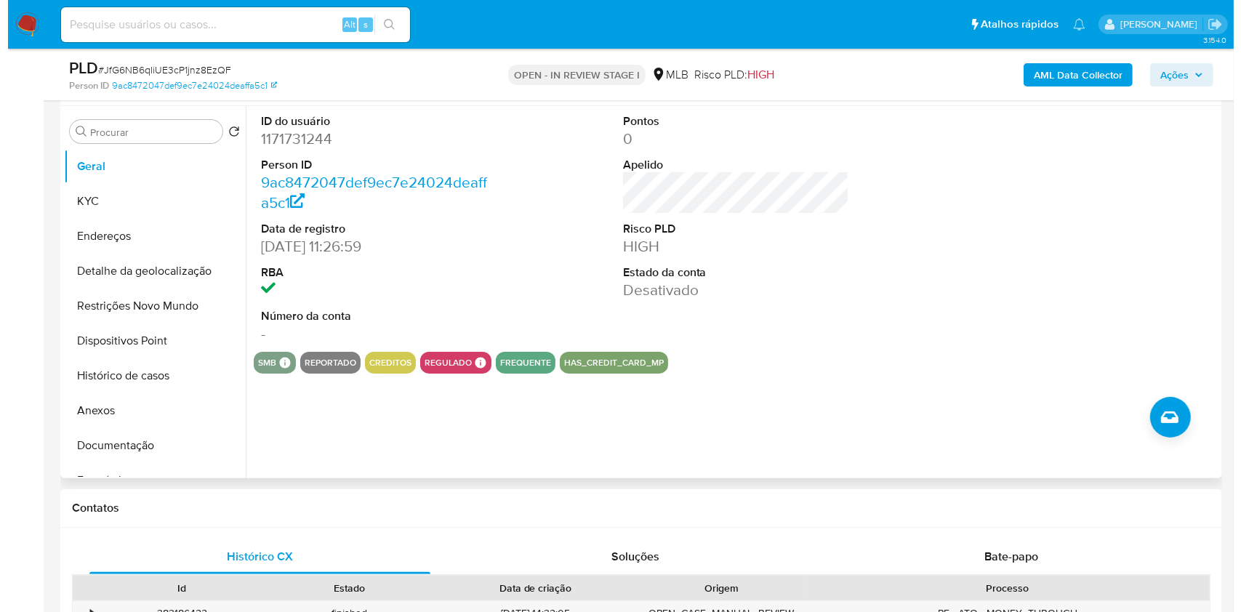
scroll to position [241, 0]
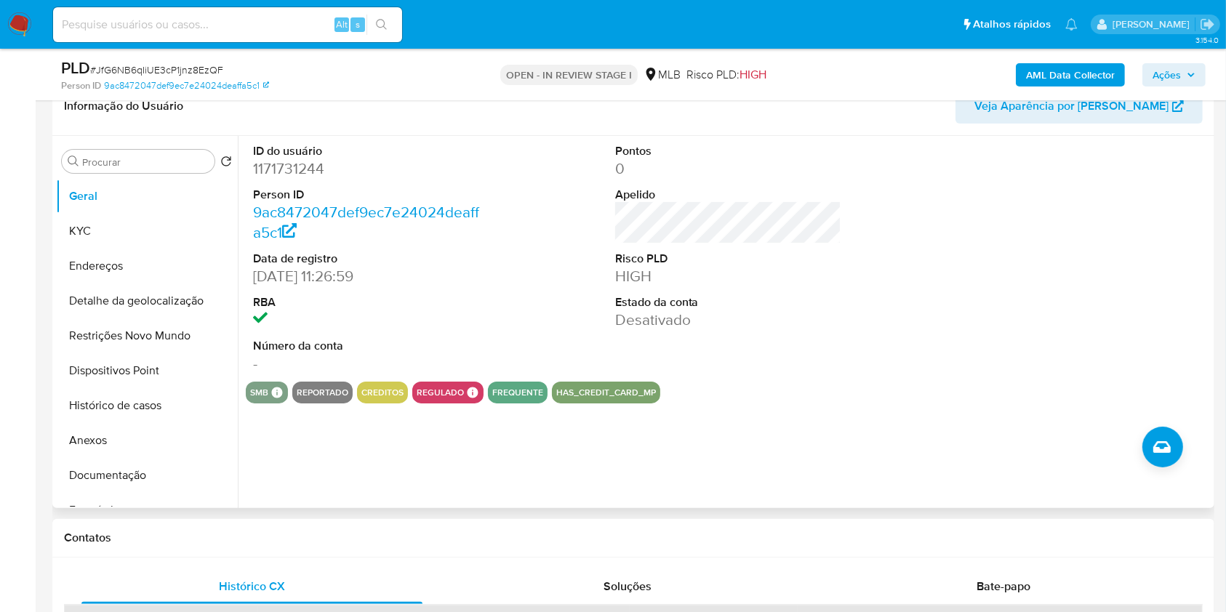
click at [290, 179] on dd "1171731244" at bounding box center [366, 169] width 227 height 20
copy dd "1171731244"
click at [151, 422] on button "Histórico de casos" at bounding box center [141, 405] width 170 height 35
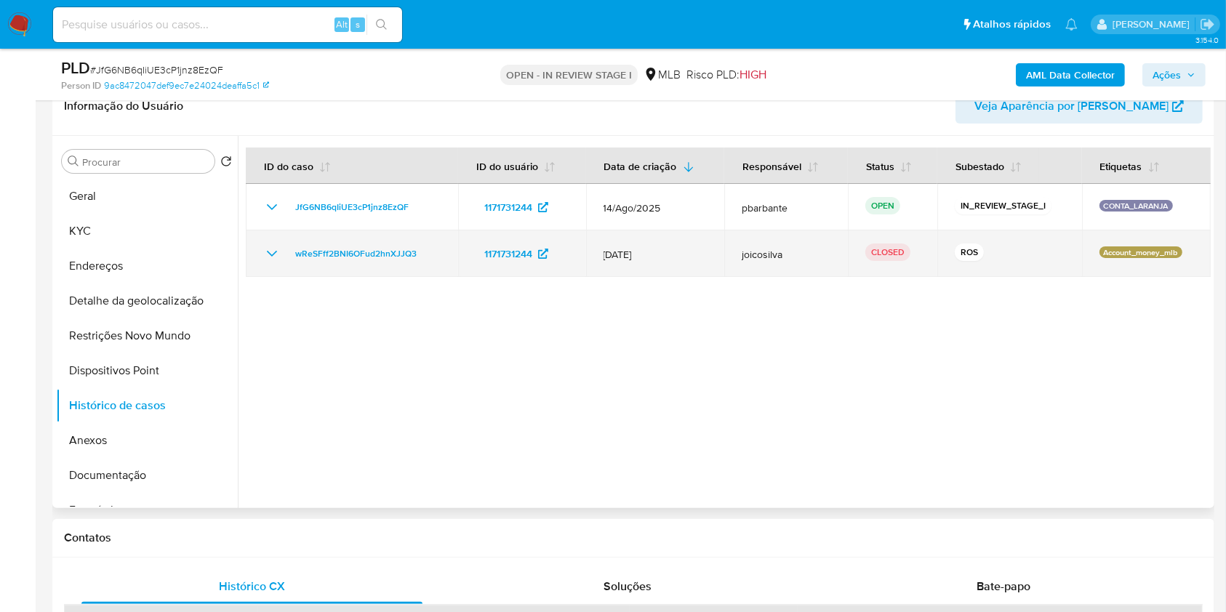
click at [273, 263] on icon "Mostrar/Ocultar" at bounding box center [271, 253] width 17 height 17
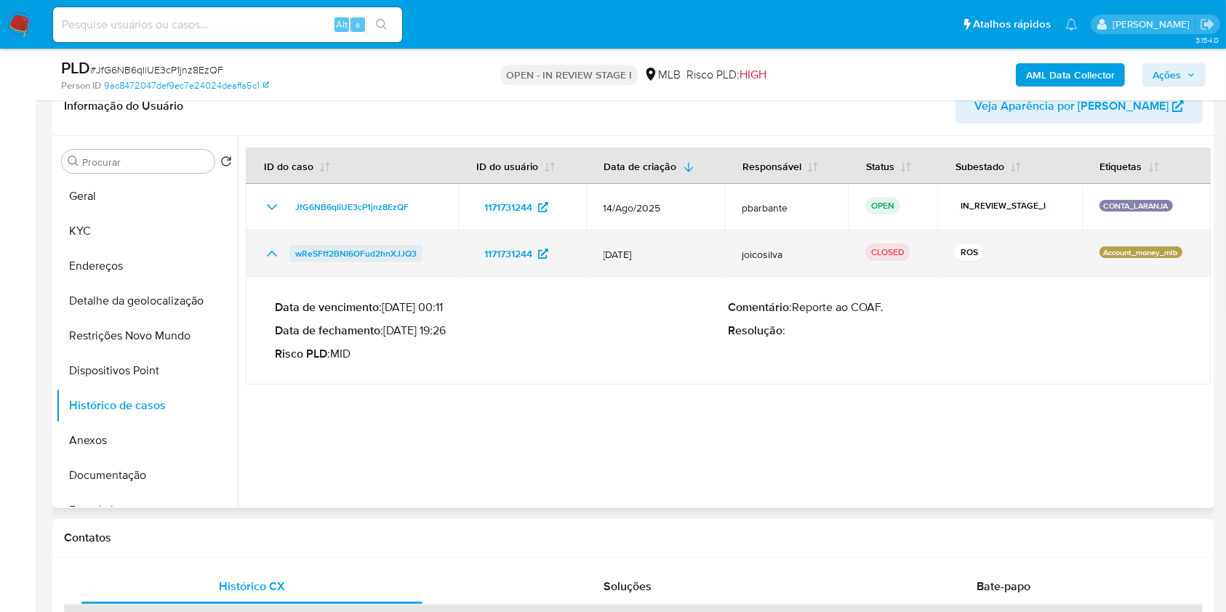
click at [330, 263] on span "wReSFff2BNI6OFud2hnXJJQ3" at bounding box center [355, 253] width 121 height 17
drag, startPoint x: 430, startPoint y: 293, endPoint x: 339, endPoint y: 284, distance: 92.1
click at [296, 277] on td "wReSFff2BNI6OFud2hnXJJQ3" at bounding box center [352, 254] width 212 height 47
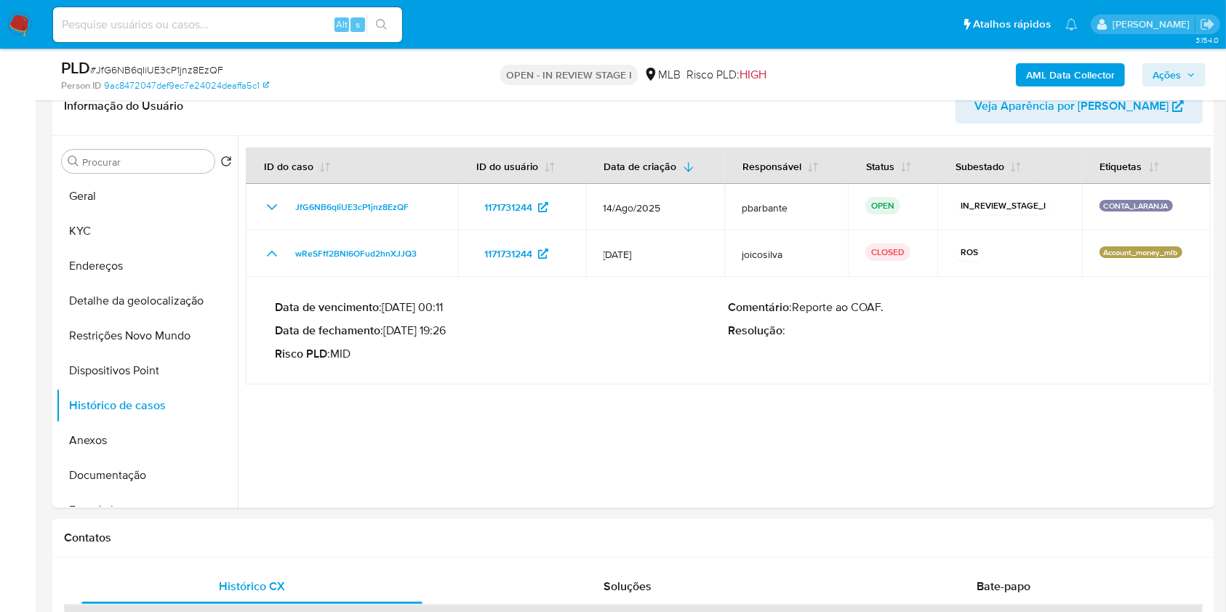
click at [1183, 60] on div "AML Data Collector Ações" at bounding box center [1016, 74] width 377 height 34
click at [1183, 77] on span "Ações" at bounding box center [1174, 75] width 43 height 20
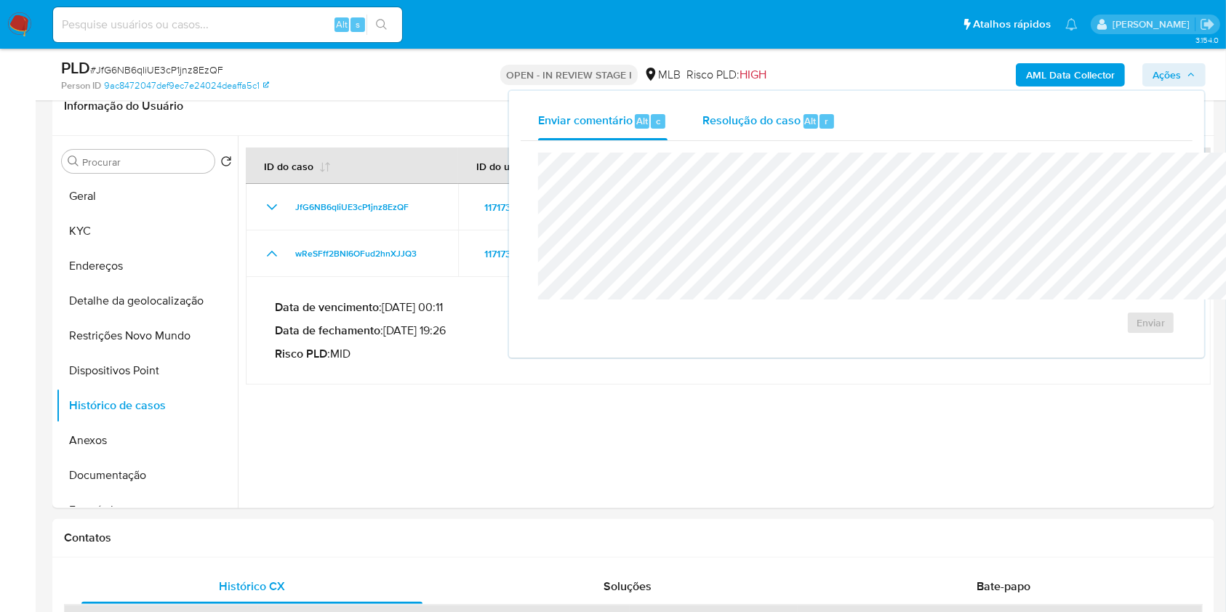
click at [734, 113] on div "Resolução do caso Alt r" at bounding box center [768, 122] width 133 height 38
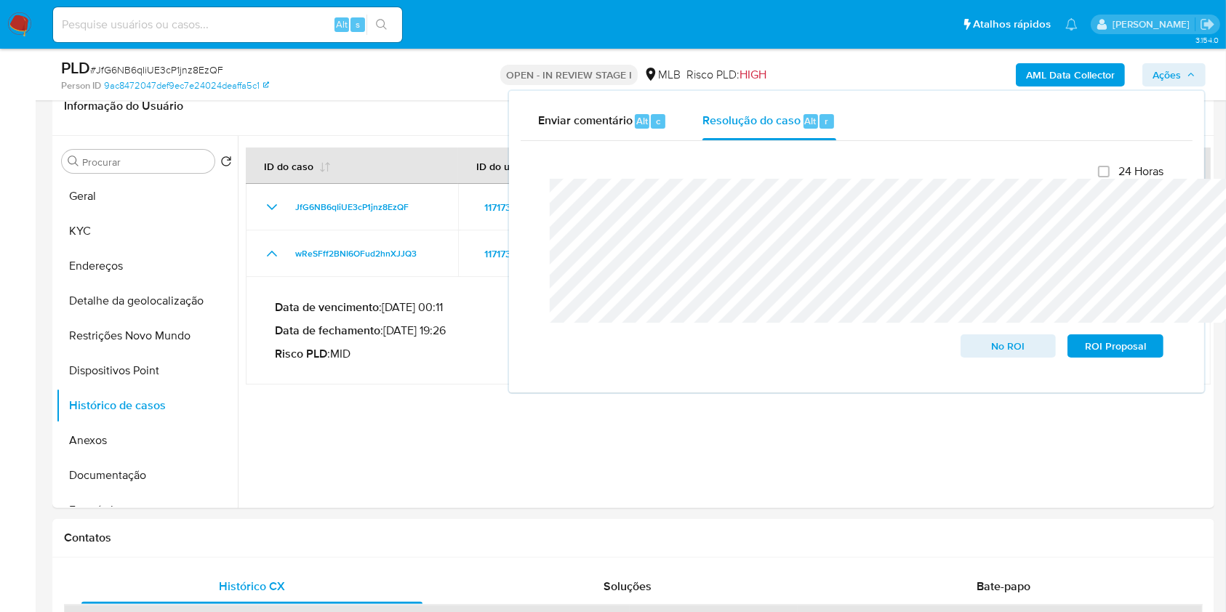
click at [1057, 63] on b "AML Data Collector" at bounding box center [1070, 74] width 89 height 23
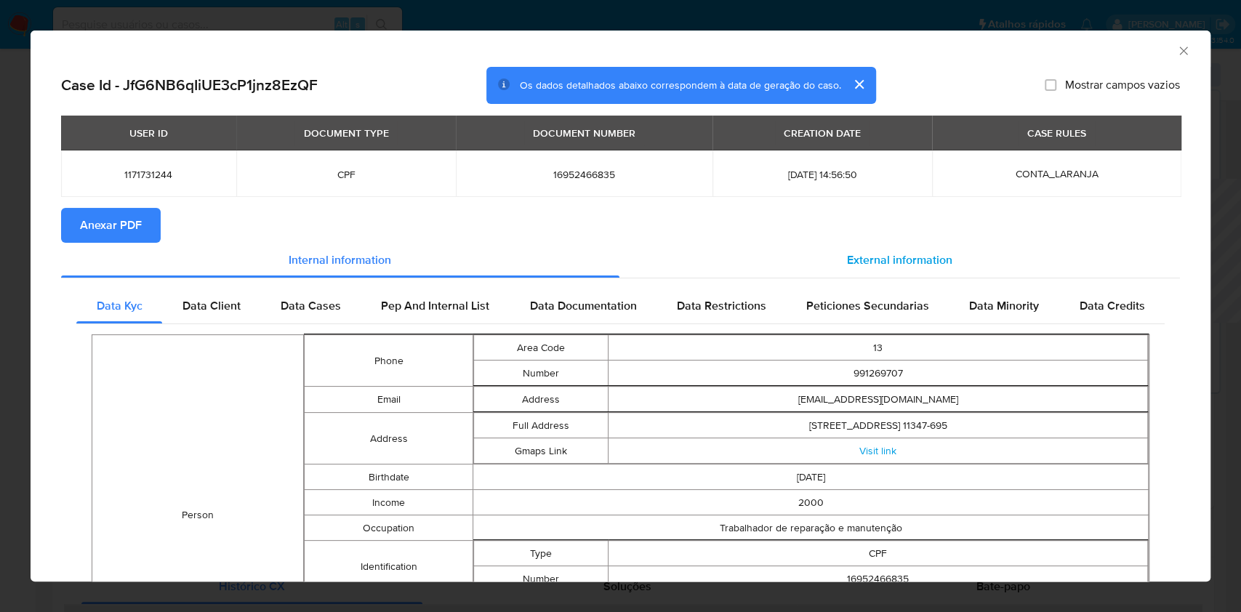
click at [919, 265] on span "External information" at bounding box center [899, 260] width 105 height 17
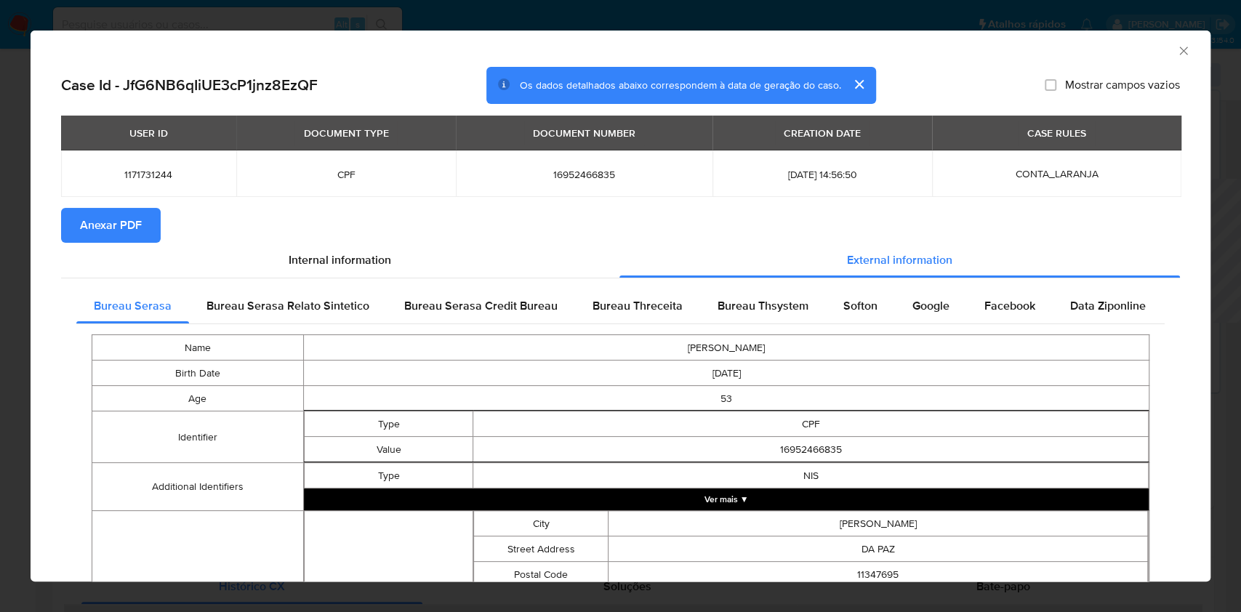
click at [162, 233] on section "Anexar PDF" at bounding box center [620, 225] width 1119 height 35
click at [135, 233] on span "Anexar PDF" at bounding box center [111, 225] width 62 height 32
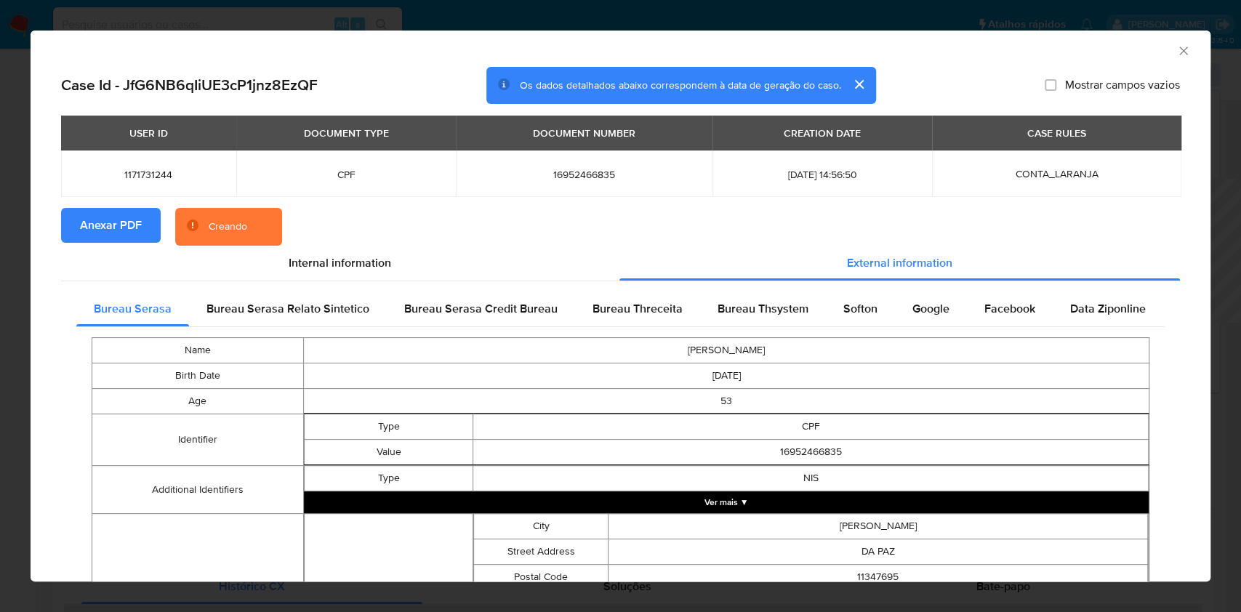
click at [1169, 59] on div "AML Data Collector" at bounding box center [621, 49] width 1180 height 36
click at [1176, 49] on div "AML Data Collector" at bounding box center [621, 49] width 1180 height 36
click at [1177, 49] on icon "Fechar a janela" at bounding box center [1184, 51] width 15 height 15
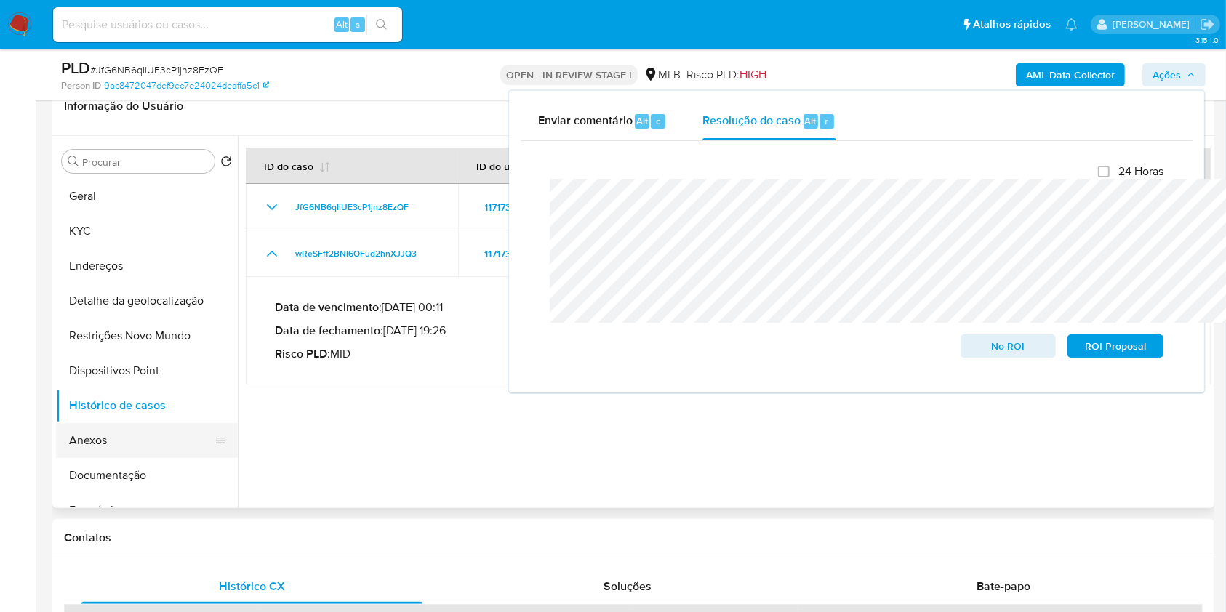
click at [95, 458] on button "Anexos" at bounding box center [141, 440] width 170 height 35
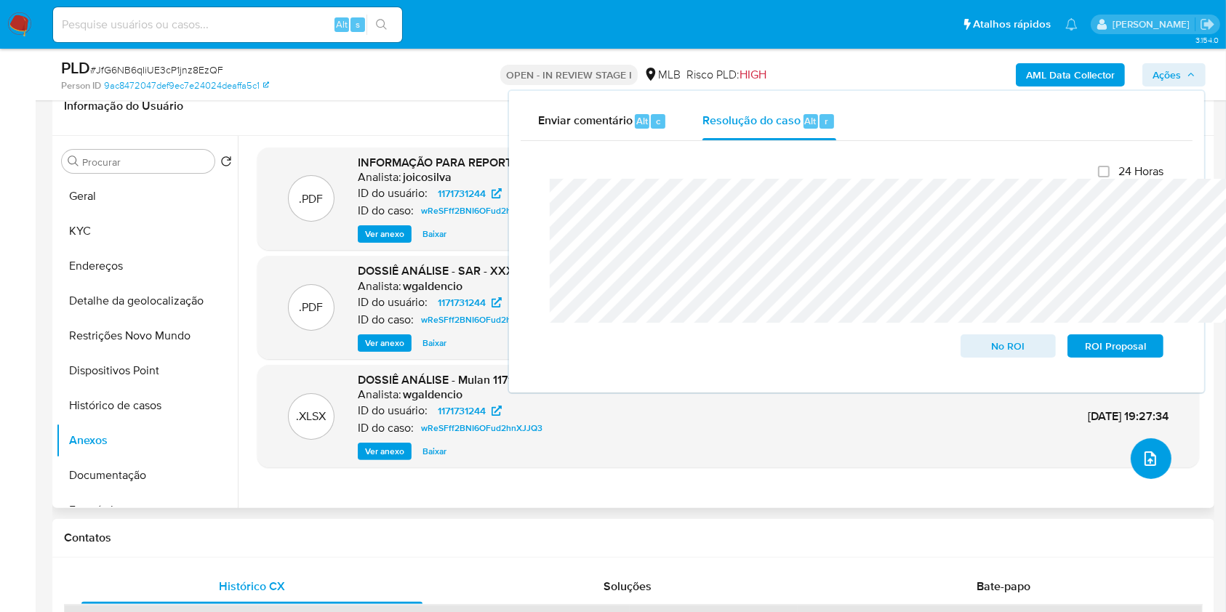
click at [1146, 466] on icon "upload-file" at bounding box center [1151, 459] width 12 height 15
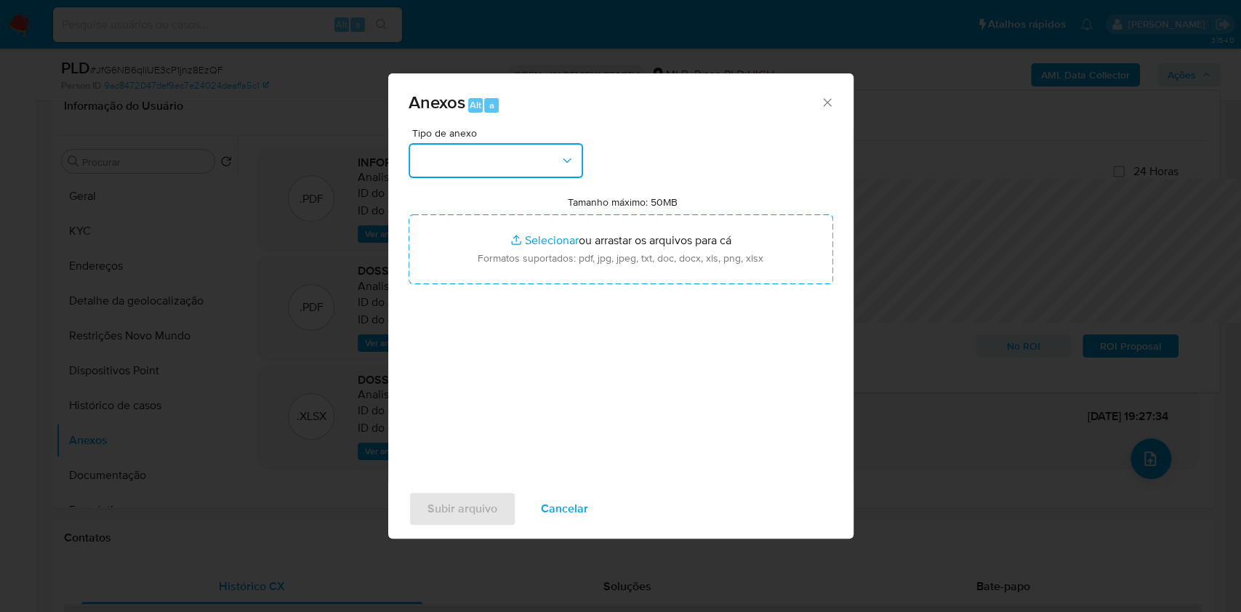
click at [432, 143] on button "button" at bounding box center [496, 160] width 175 height 35
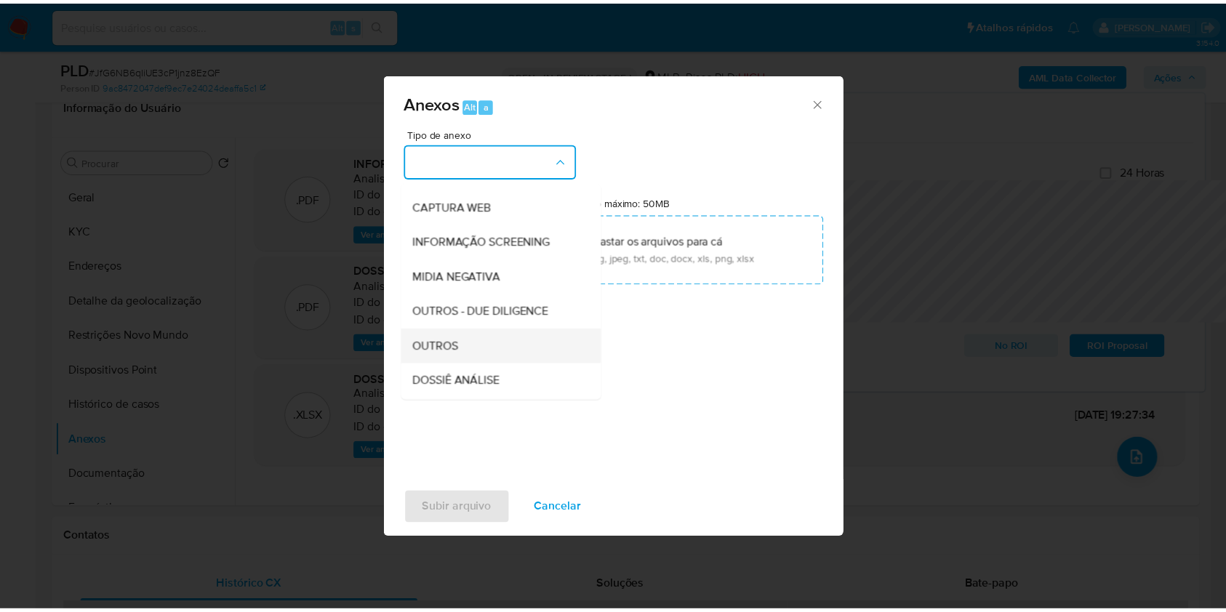
scroll to position [180, 0]
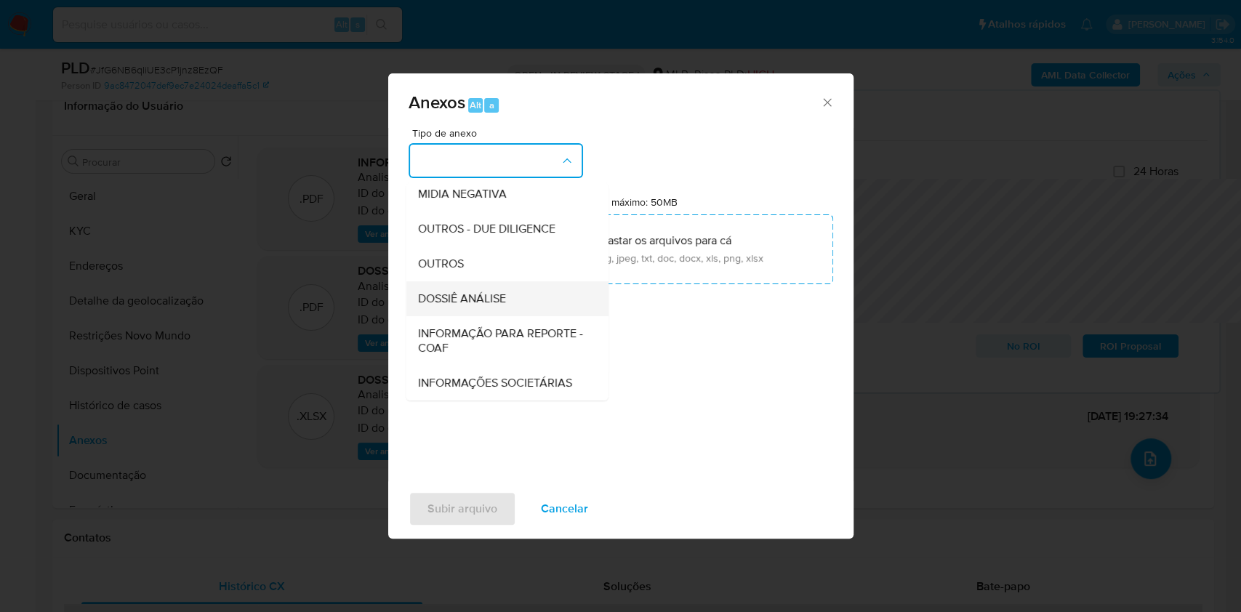
click at [449, 292] on span "DOSSIÊ ANÁLISE" at bounding box center [461, 299] width 88 height 15
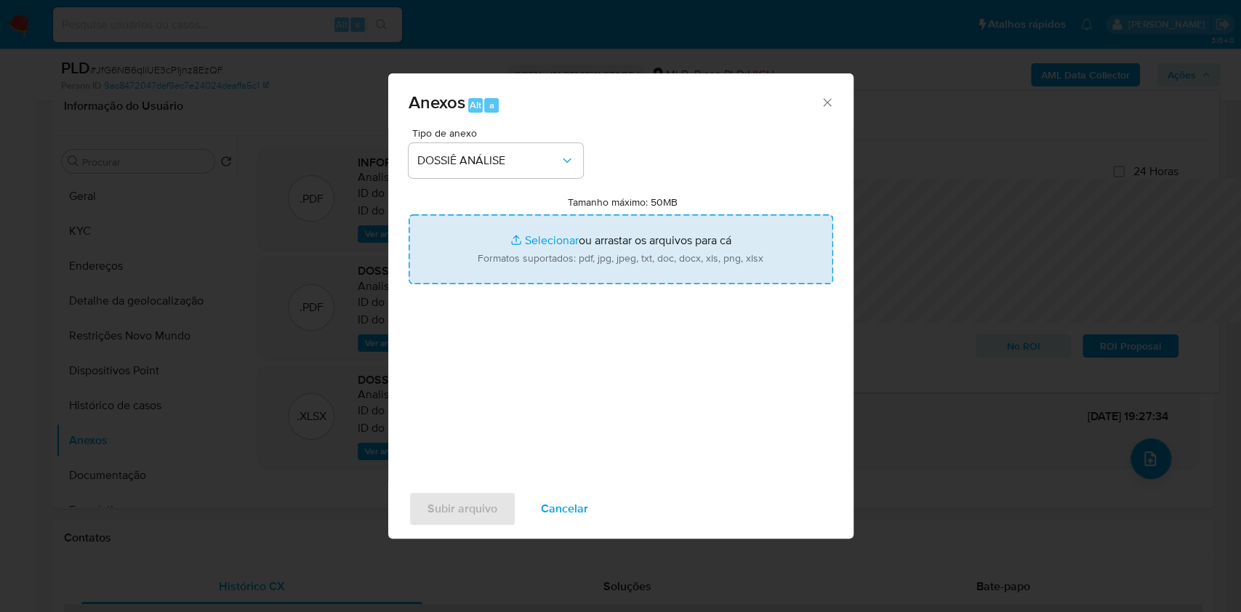
type input "C:\fakepath\Mulan 1171731244_2025_08_18_12_19_30.xlsx"
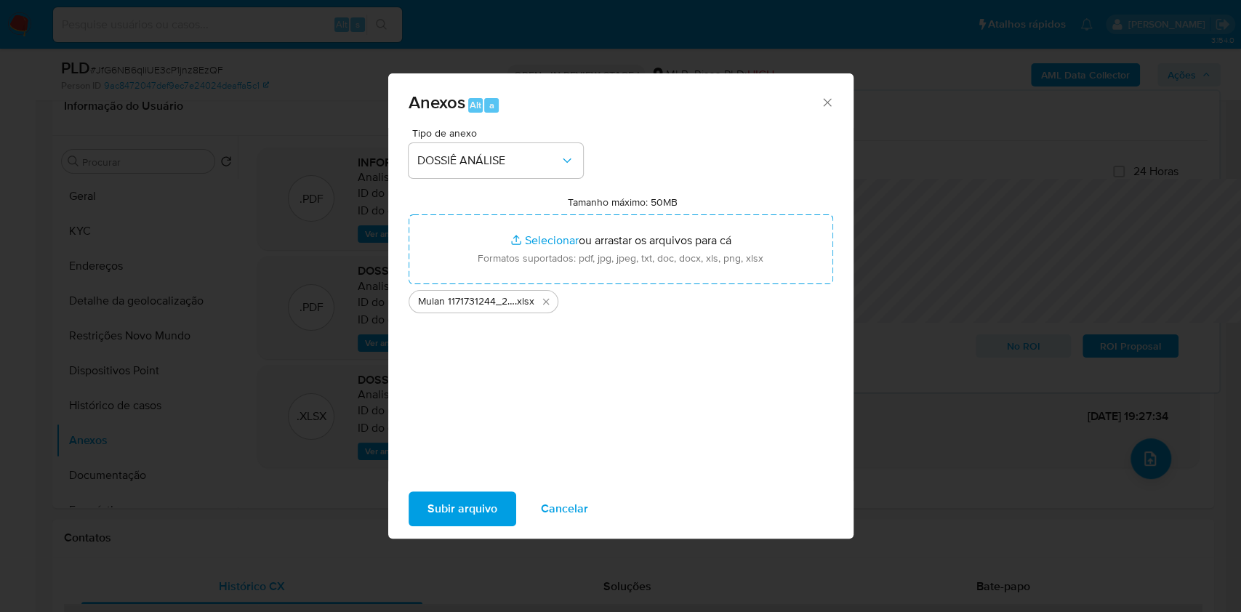
click at [446, 525] on span "Subir arquivo" at bounding box center [463, 509] width 70 height 32
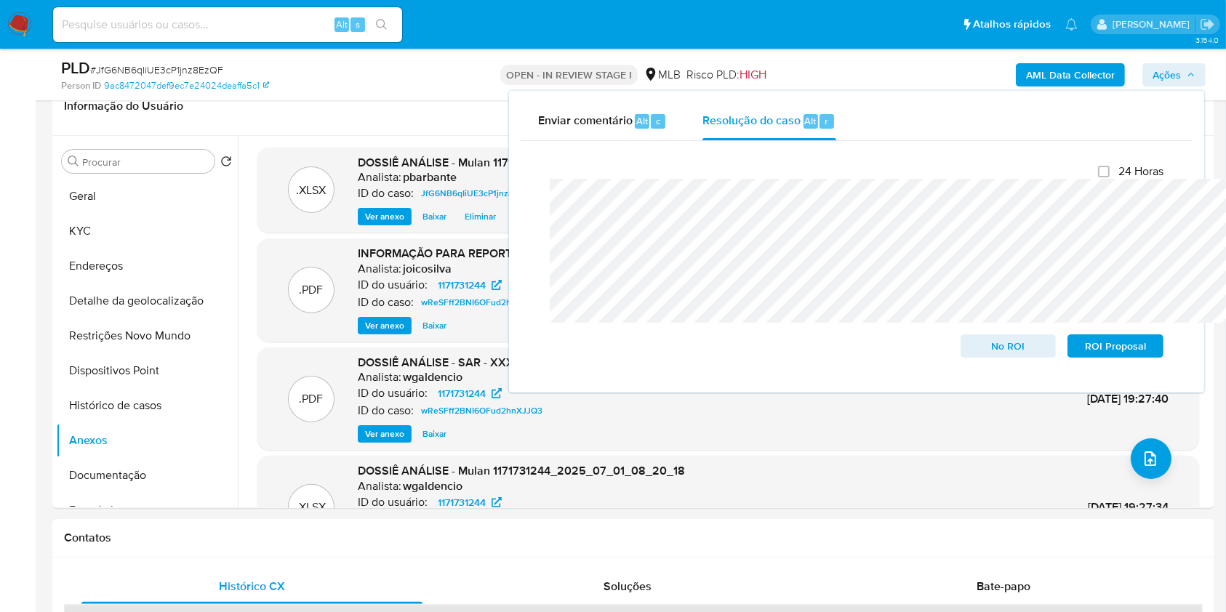
click at [1036, 343] on span "No ROI" at bounding box center [1009, 346] width 76 height 20
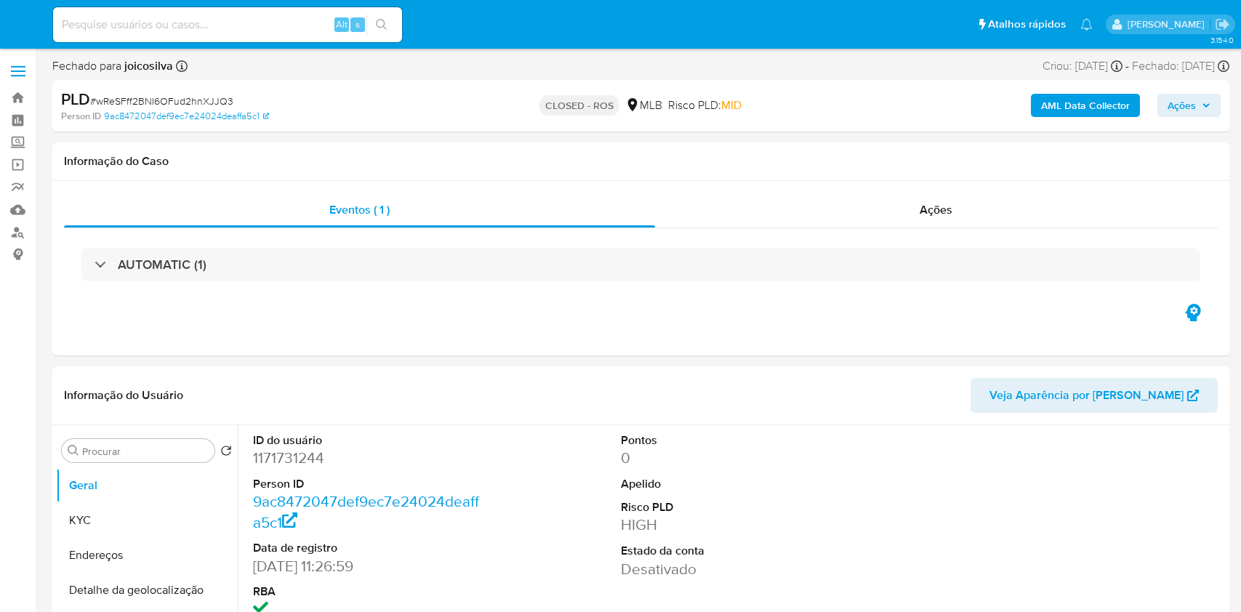
select select "10"
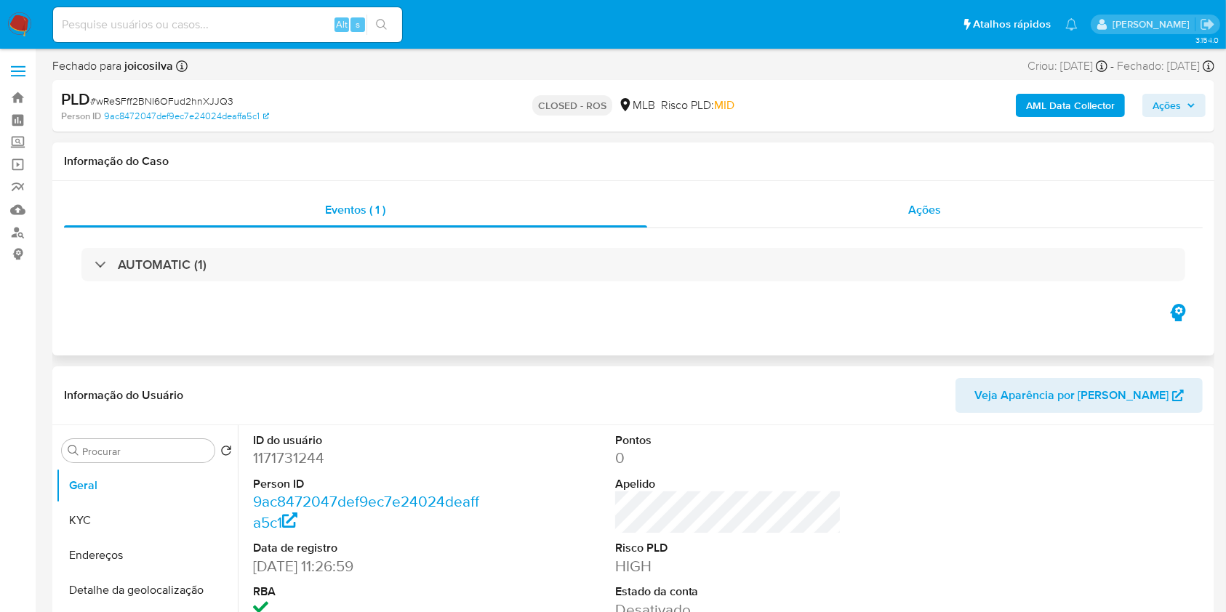
click at [960, 201] on div "Ações" at bounding box center [925, 210] width 556 height 35
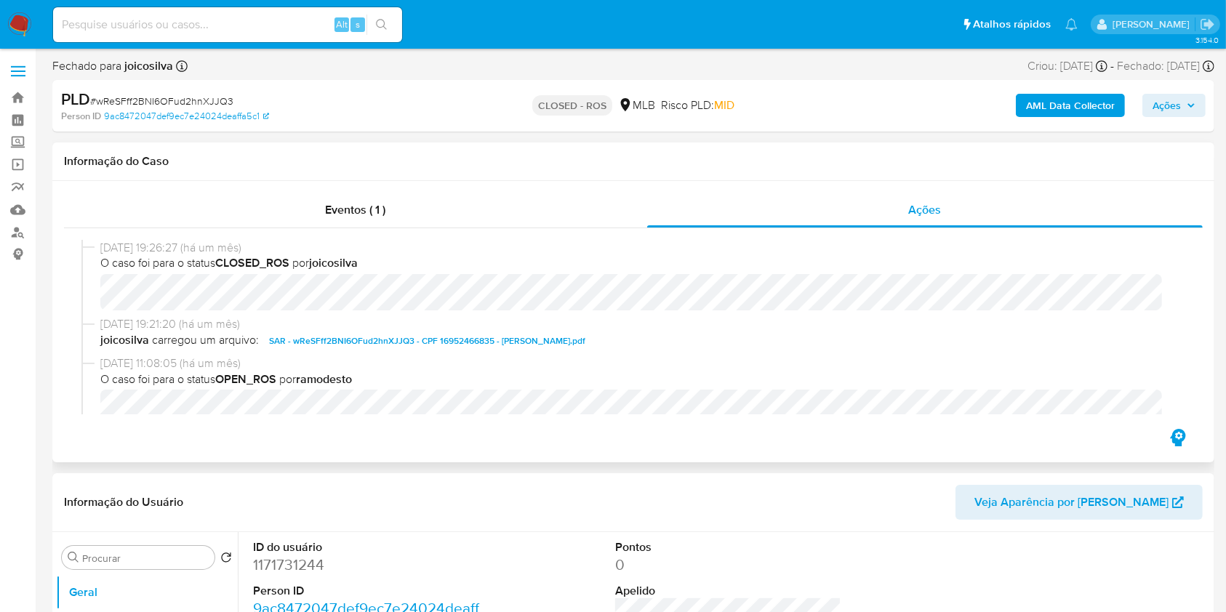
click at [443, 345] on span "SAR - wReSFff2BNI6OFud2hnXJJQ3 - CPF 16952466835 - MADALENA LEITE PINHEIRO.pdf" at bounding box center [427, 340] width 316 height 17
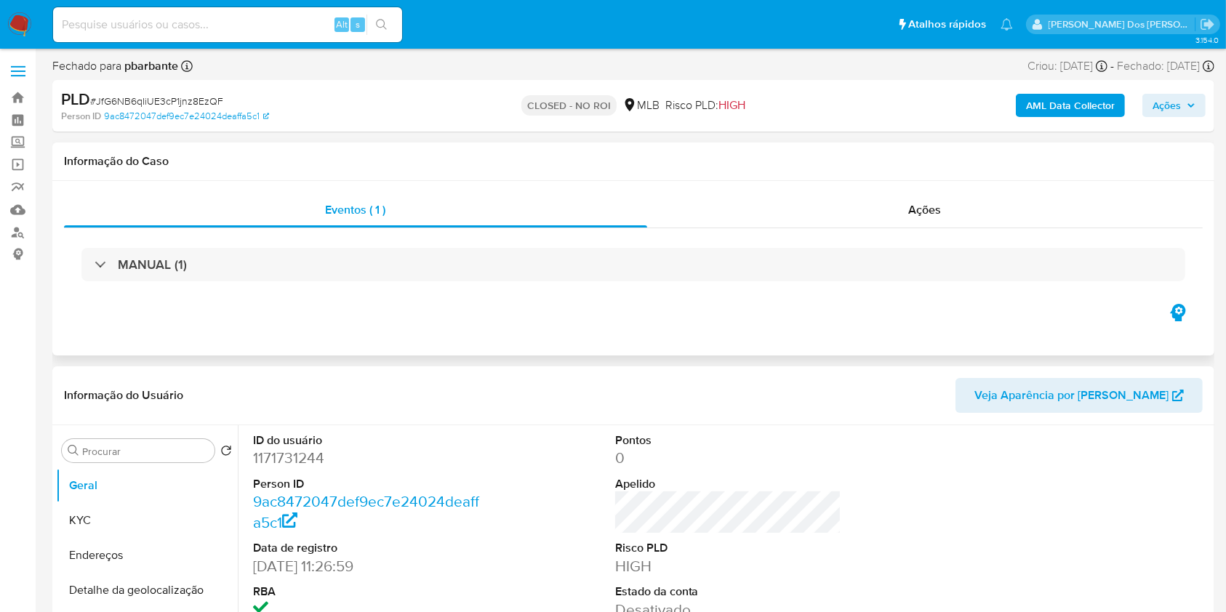
select select "10"
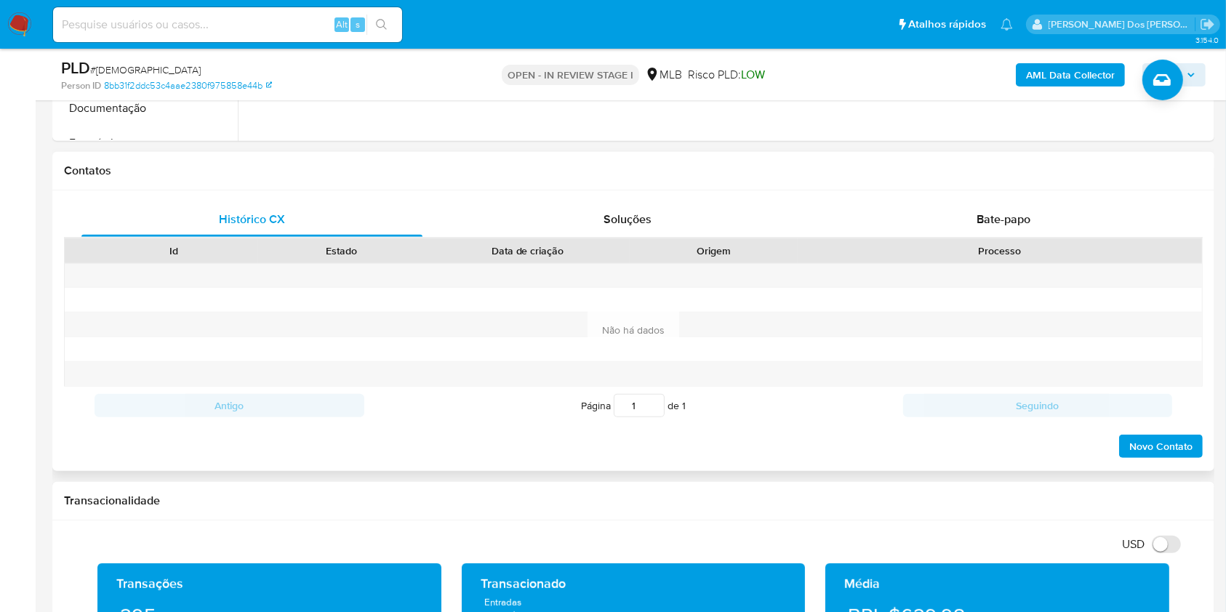
scroll to position [620, 0]
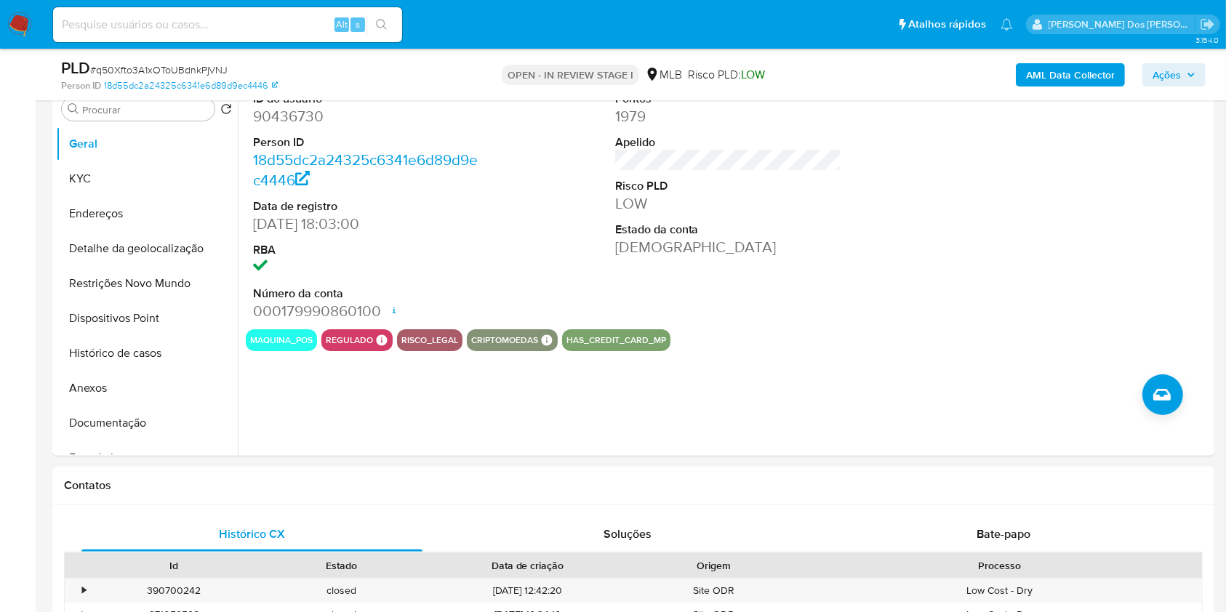
scroll to position [137, 0]
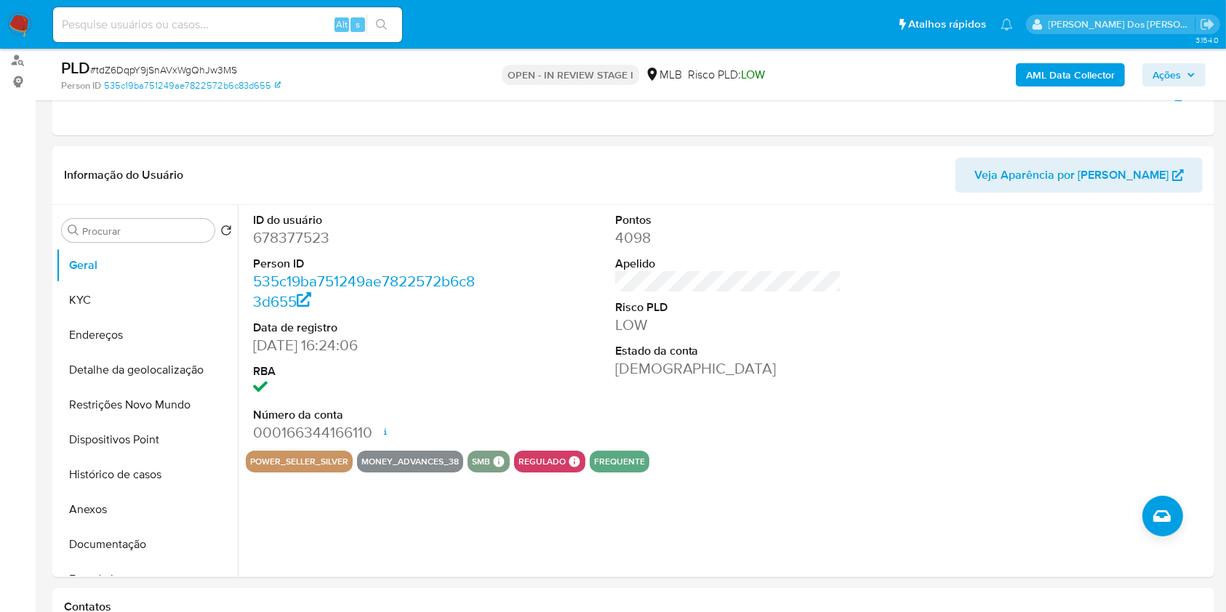
scroll to position [139, 0]
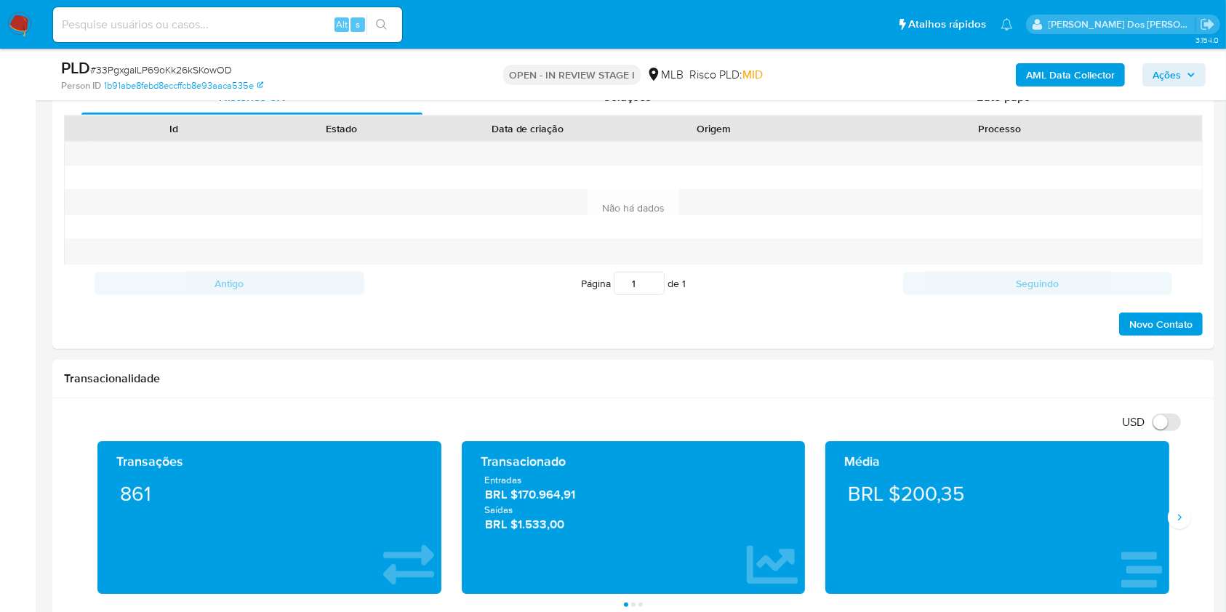
scroll to position [483, 0]
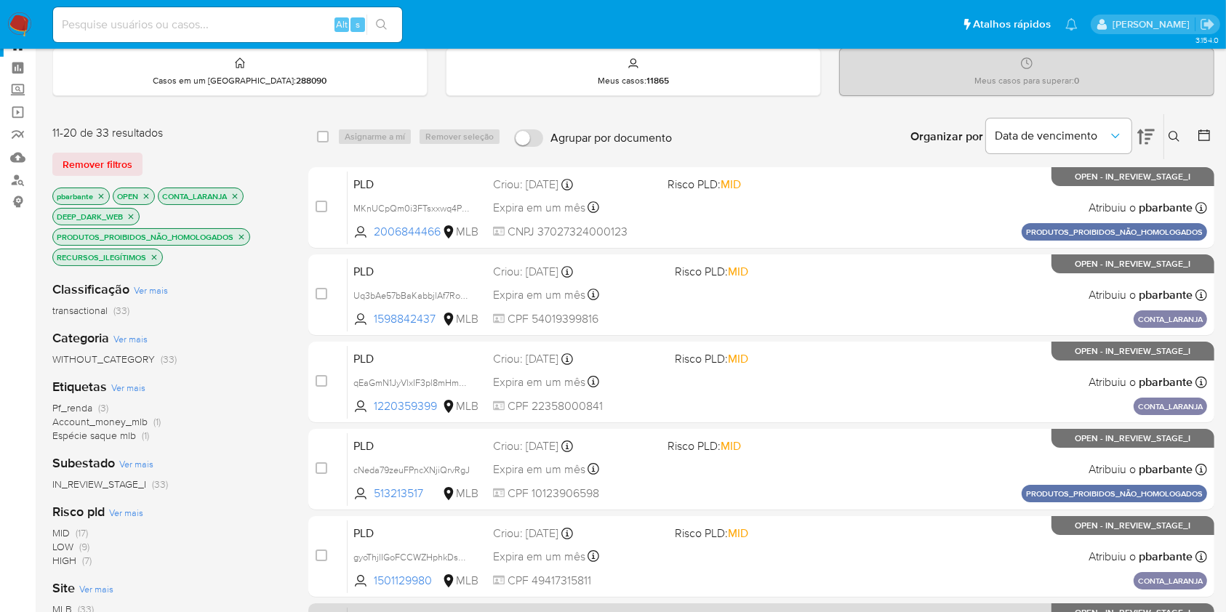
scroll to position [55, 0]
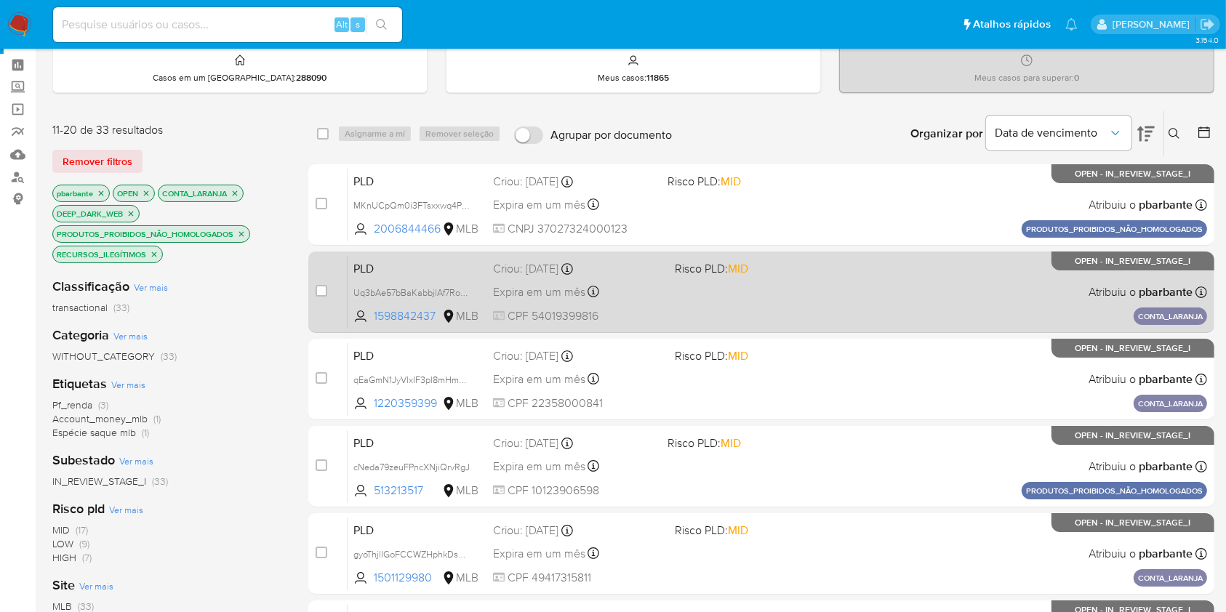
click at [738, 297] on div "PLD Uq3bAe57bBaKabbjlAf7RogC 1598842437 MLB Risco PLD: MID Criou: 14/08/2025 Cr…" at bounding box center [778, 291] width 860 height 73
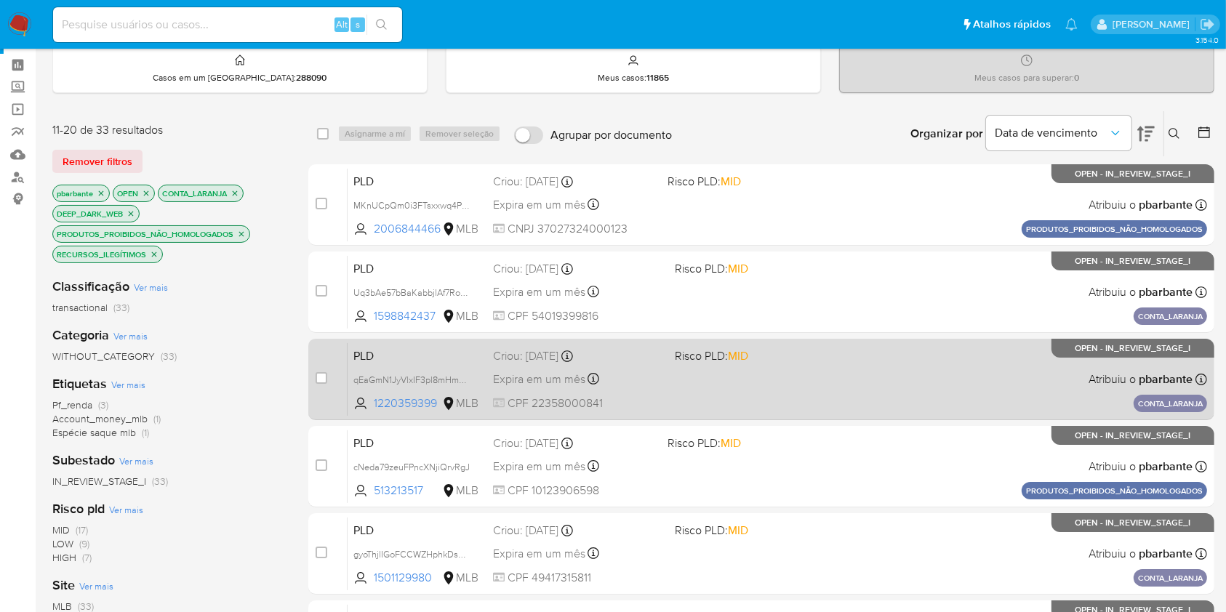
click at [736, 364] on span "Risco PLD: MID" at bounding box center [711, 356] width 73 height 16
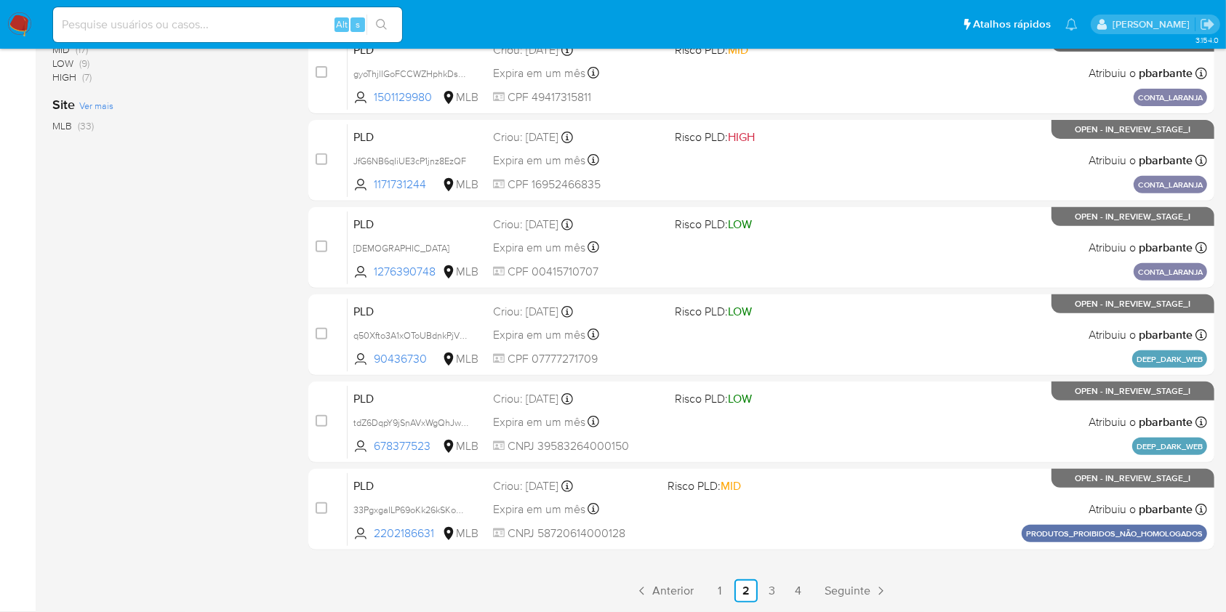
scroll to position [650, 0]
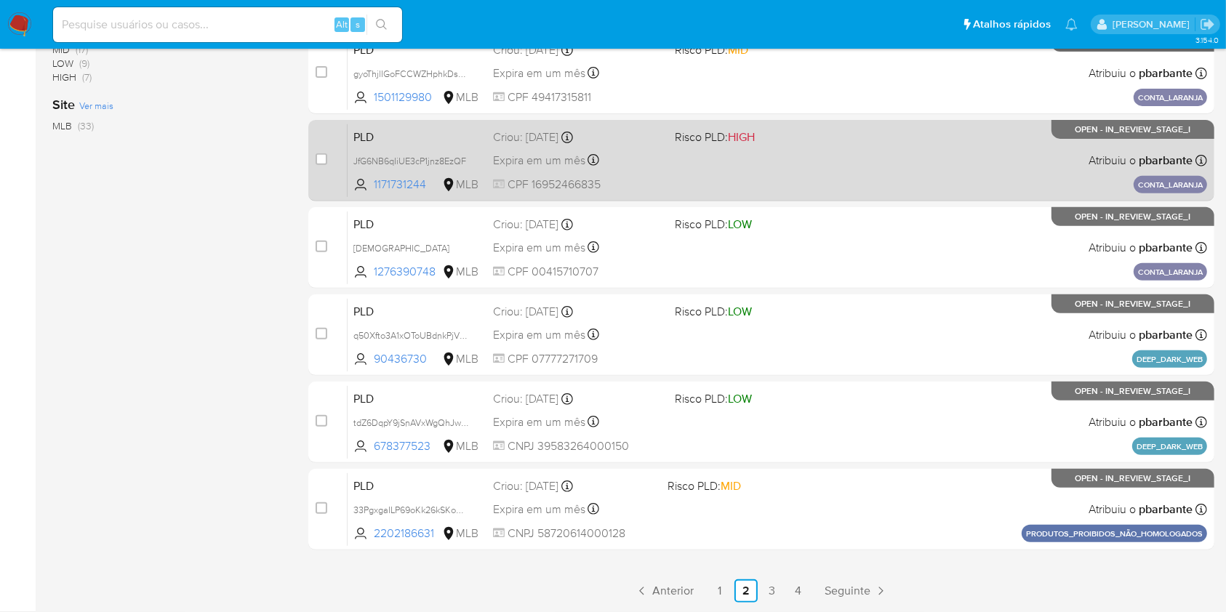
click at [844, 125] on div "PLD JfG6NB6qIiUE3cP1jnz8EzQF 1171731244 MLB Risco PLD: HIGH Criou: 14/08/2025 C…" at bounding box center [778, 160] width 860 height 73
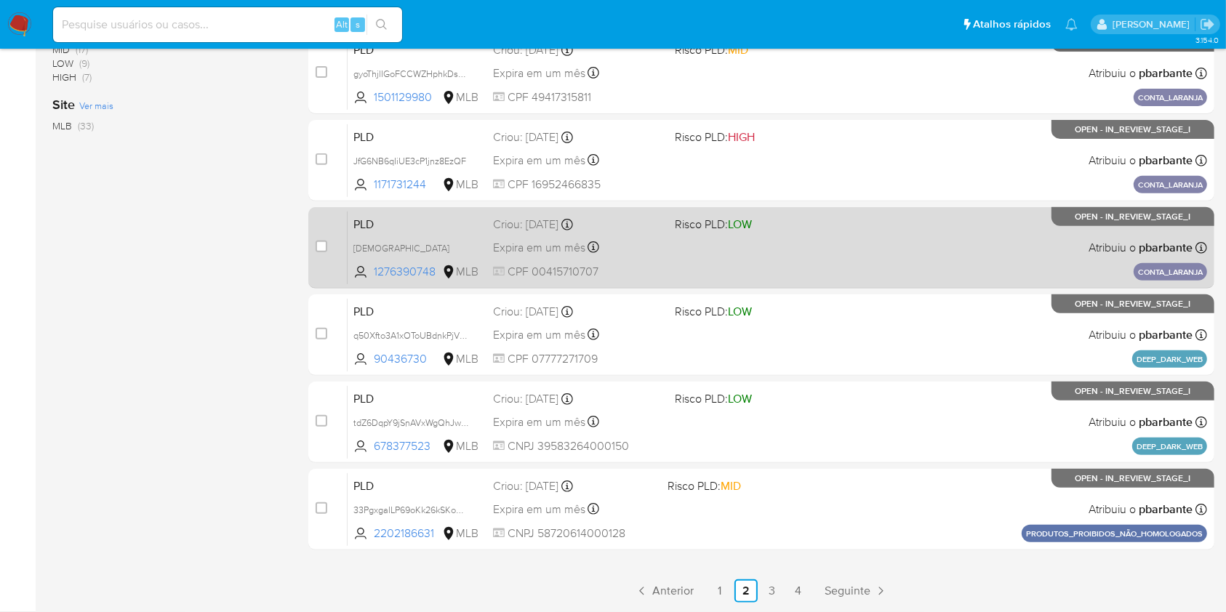
click at [820, 211] on div "PLD TebhzmuzhOhApMugLid4opSO 1276390748 MLB Risco PLD: LOW Criou: 14/08/2025 Cr…" at bounding box center [778, 247] width 860 height 73
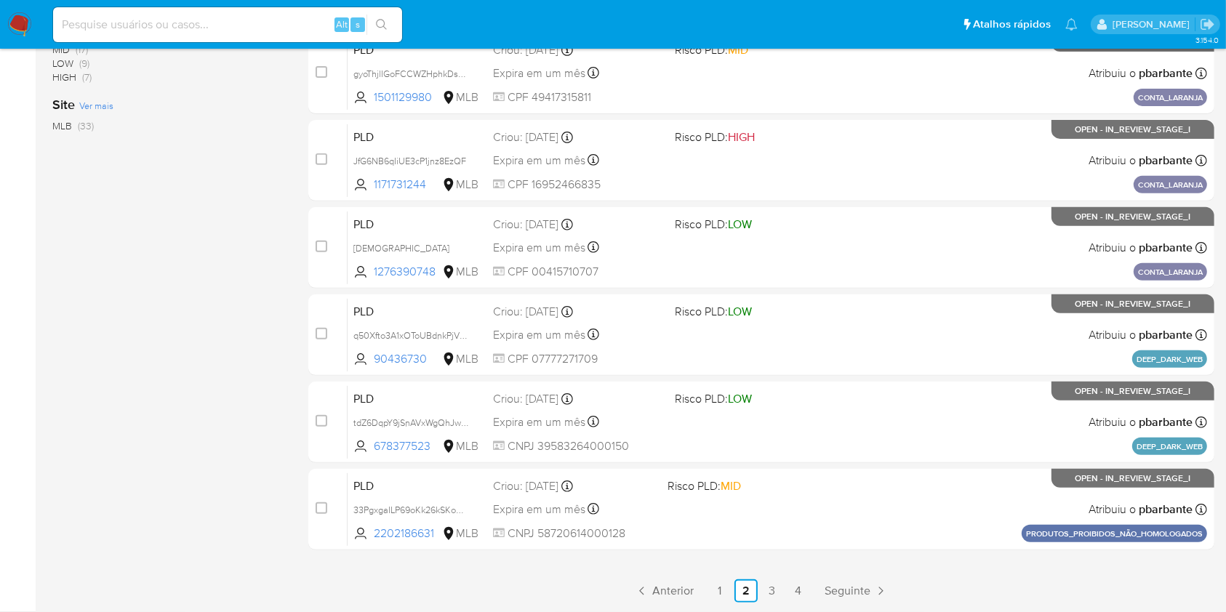
scroll to position [0, 0]
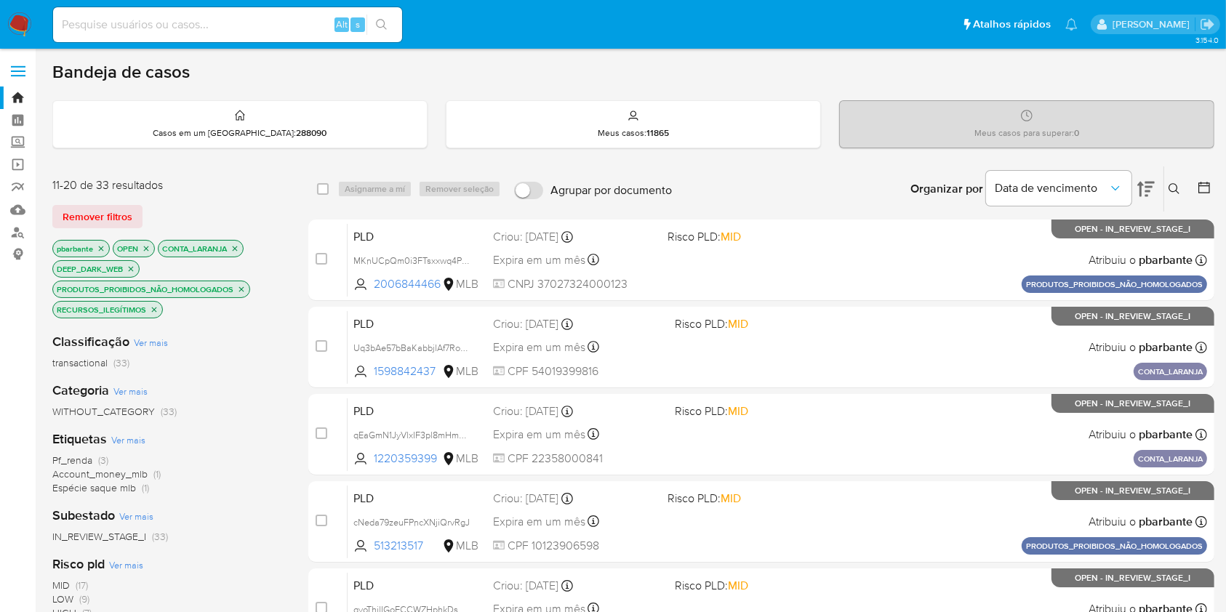
click at [271, 17] on input at bounding box center [227, 24] width 349 height 19
paste input "Uq3bAe57bBaKabbjlAf7RogC"
type input "Uq3bAe57bBaKabbjlAf7RogC"
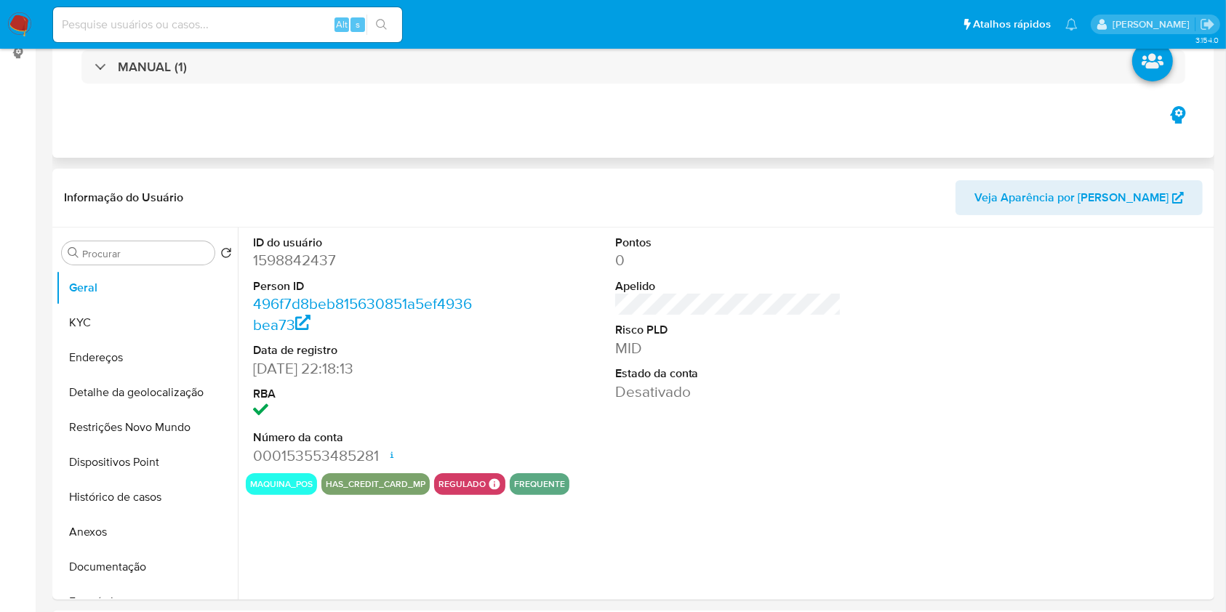
select select "10"
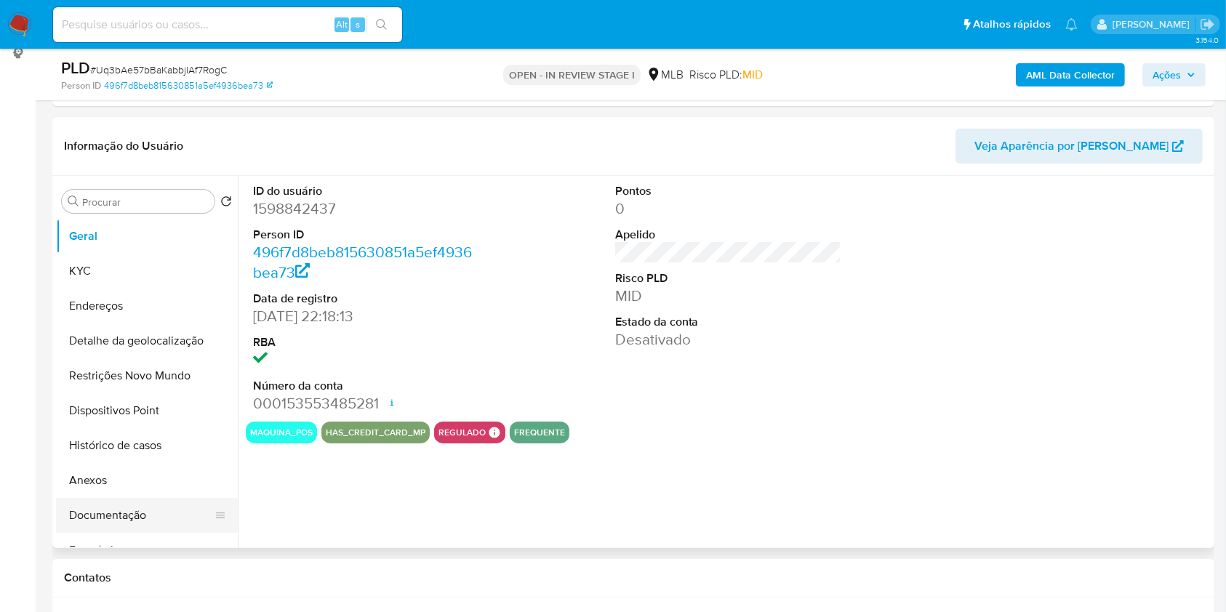
scroll to position [265, 0]
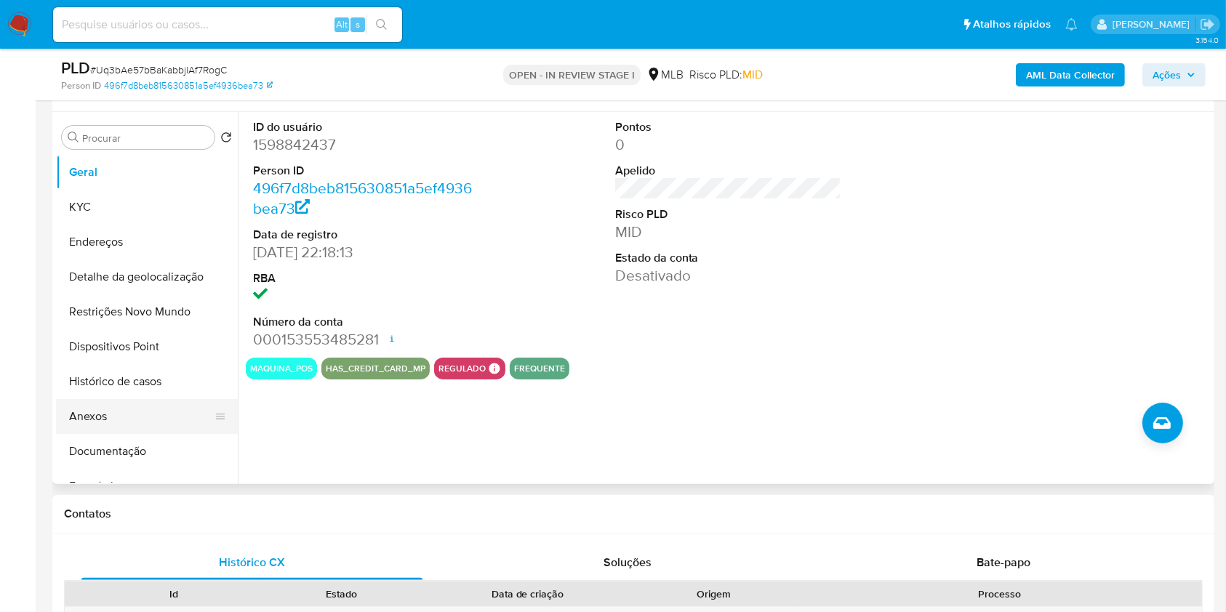
click at [122, 434] on button "Anexos" at bounding box center [141, 416] width 170 height 35
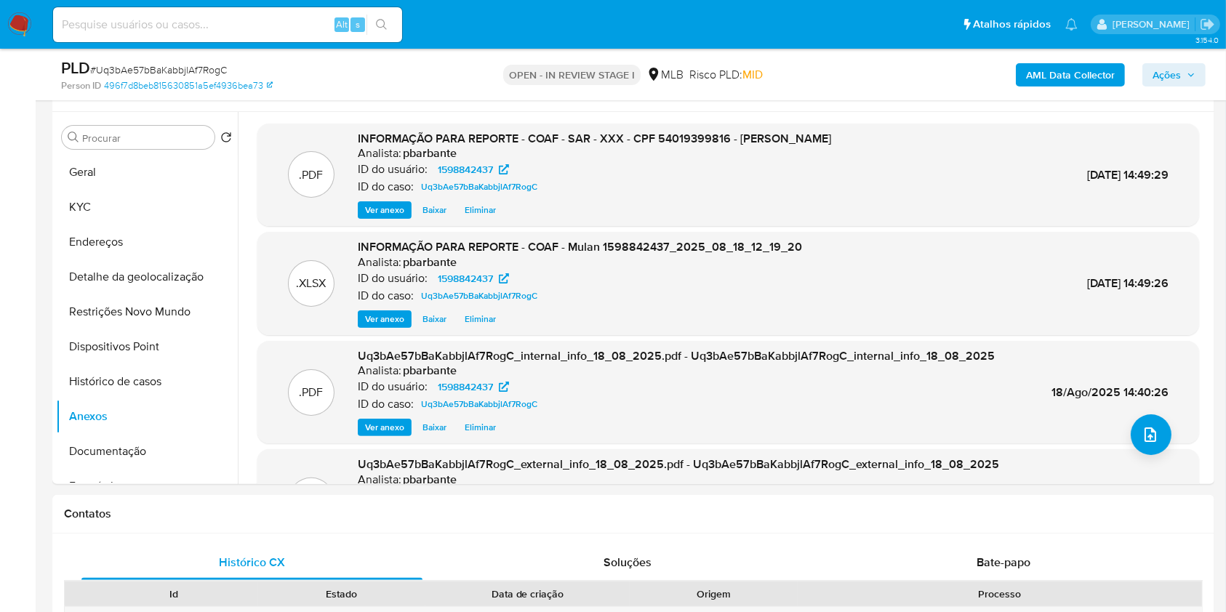
drag, startPoint x: 1188, startPoint y: 67, endPoint x: 1101, endPoint y: 87, distance: 88.7
click at [1187, 67] on span "Ações" at bounding box center [1174, 75] width 43 height 20
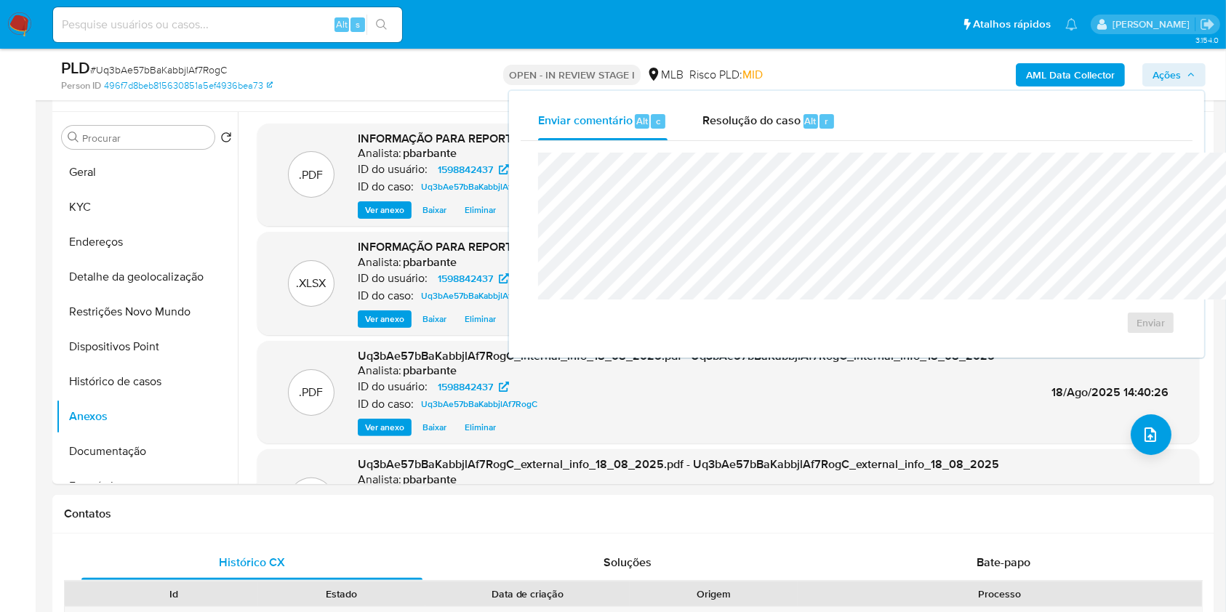
click at [596, 251] on div "Enviar" at bounding box center [857, 243] width 672 height 205
click at [702, 129] on span "Resolução do caso" at bounding box center [751, 120] width 98 height 17
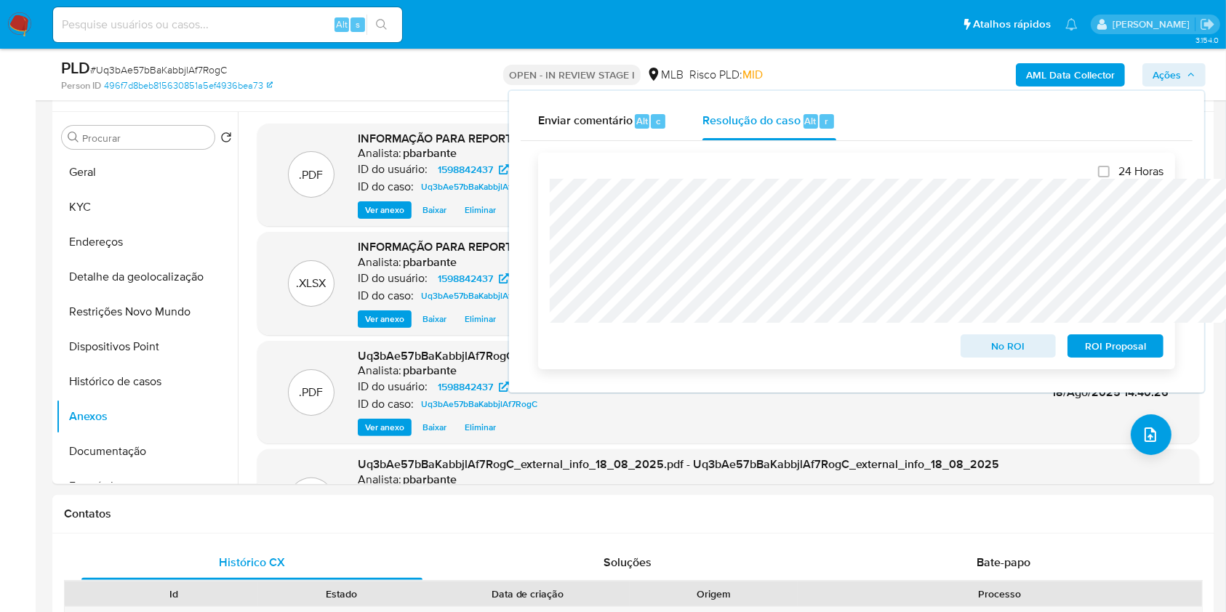
click at [1121, 356] on span "ROI Proposal" at bounding box center [1116, 346] width 76 height 20
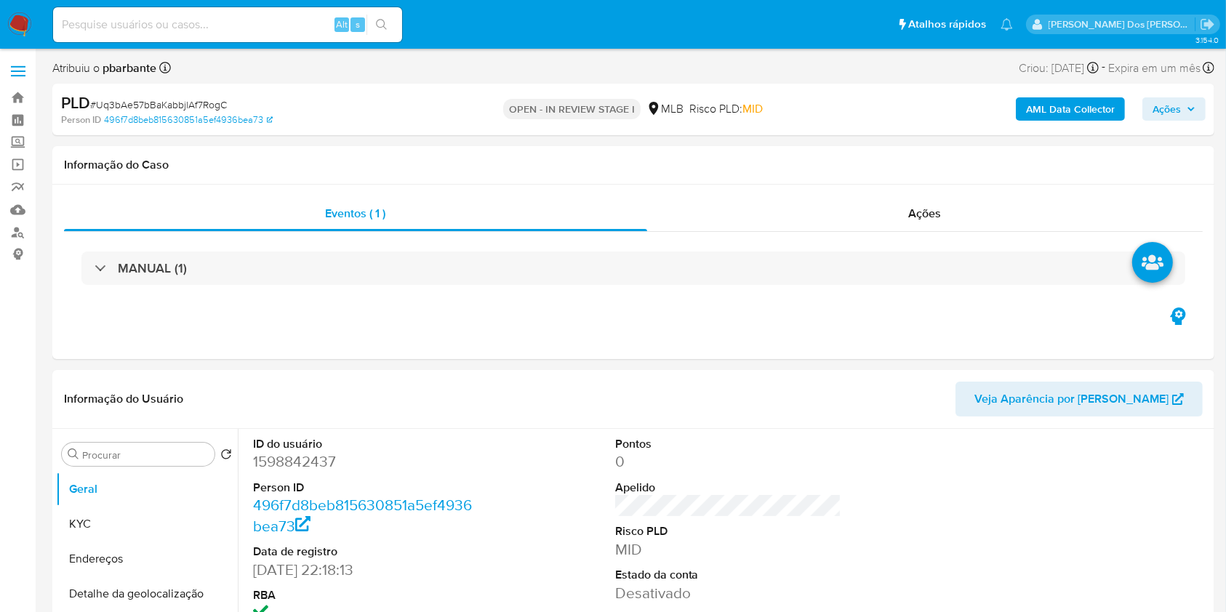
select select "10"
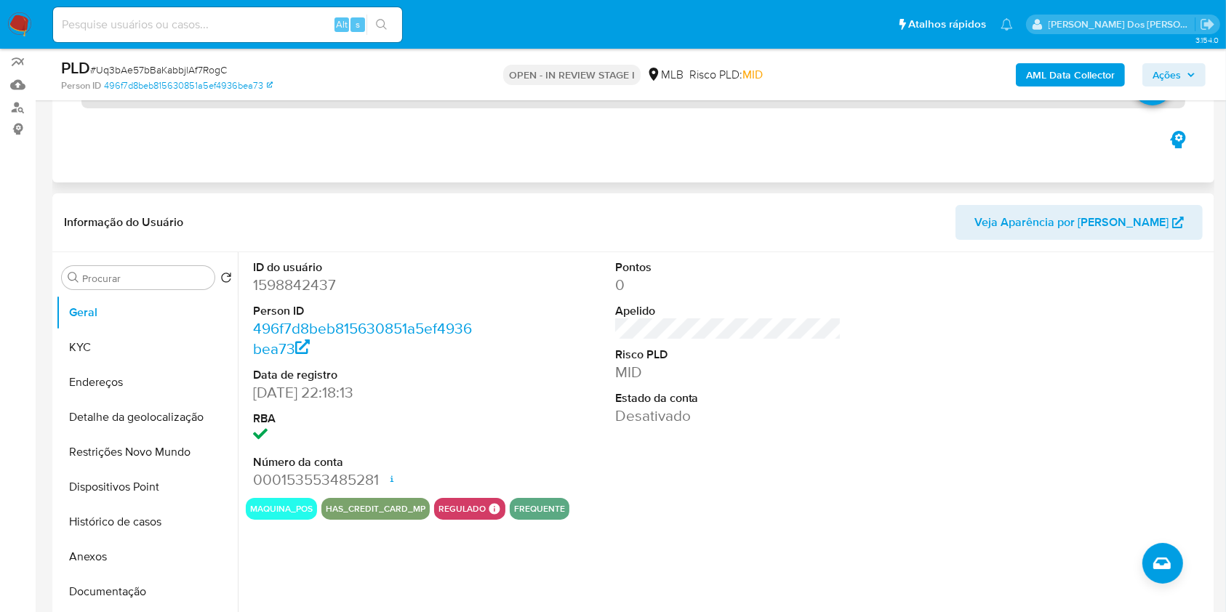
scroll to position [129, 0]
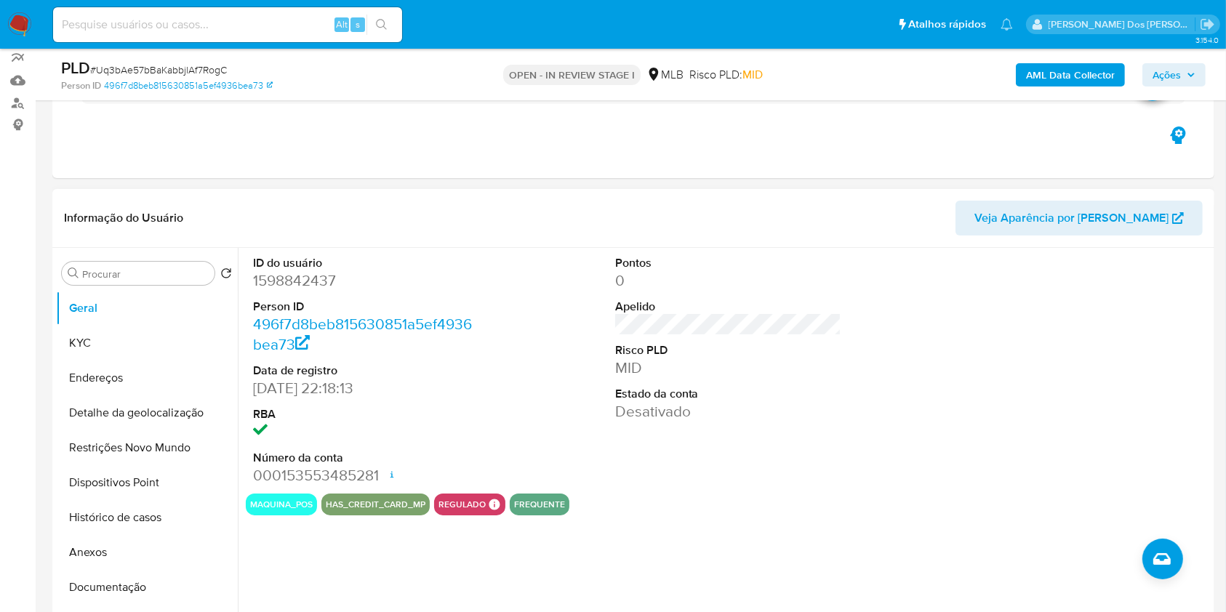
click at [289, 312] on dl "ID do usuário 1598842437 Person ID 496f7d8beb815630851a5ef4936bea73 Data de reg…" at bounding box center [366, 370] width 227 height 231
click at [298, 291] on dd "1598842437" at bounding box center [366, 281] width 227 height 20
copy dd "1598842437"
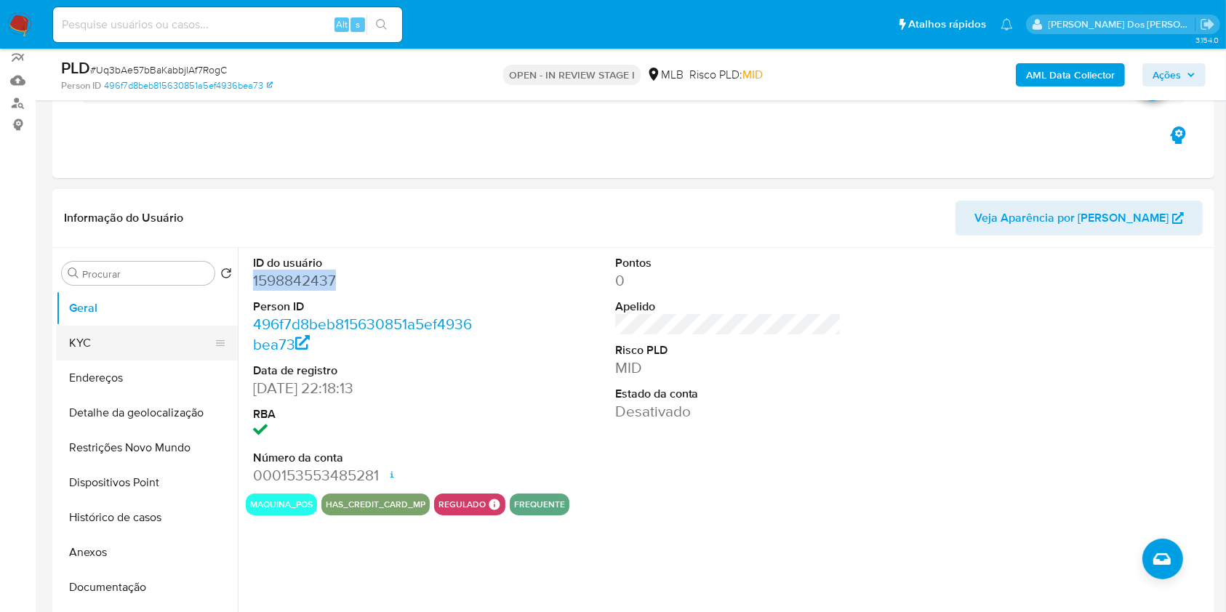
click at [150, 354] on button "KYC" at bounding box center [141, 343] width 170 height 35
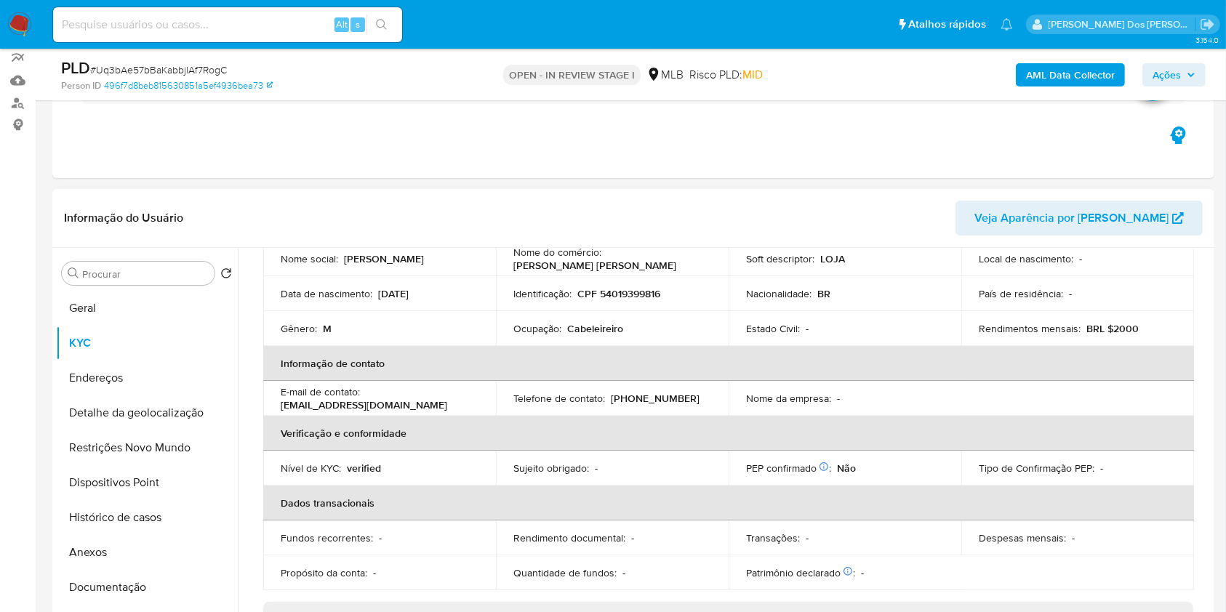
scroll to position [181, 0]
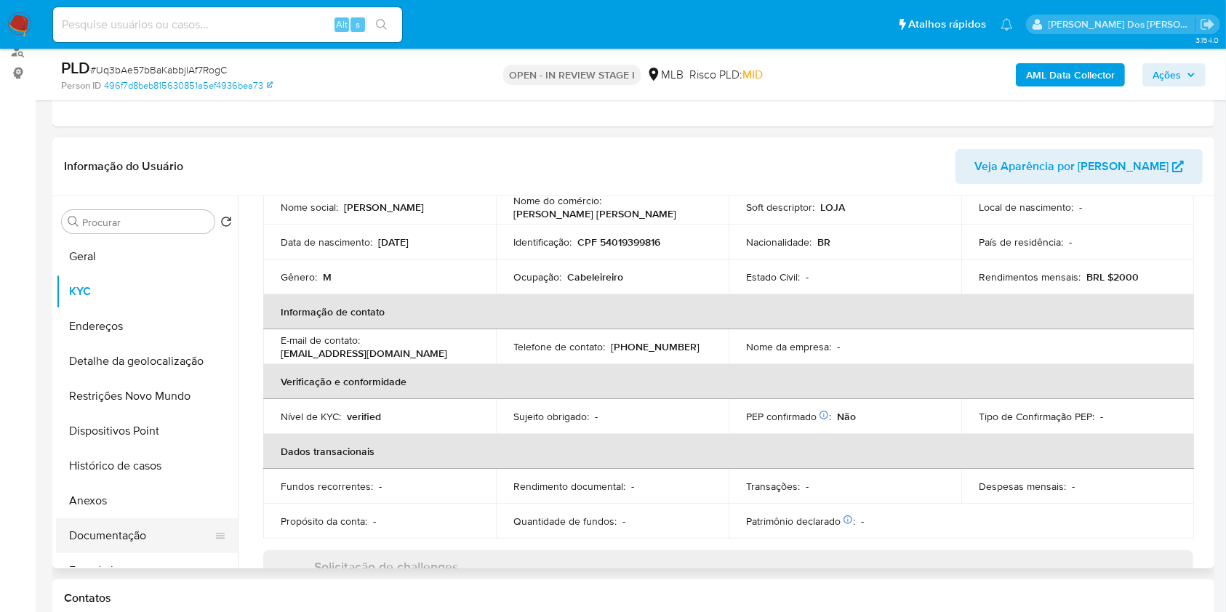
click at [120, 553] on button "Documentação" at bounding box center [141, 535] width 170 height 35
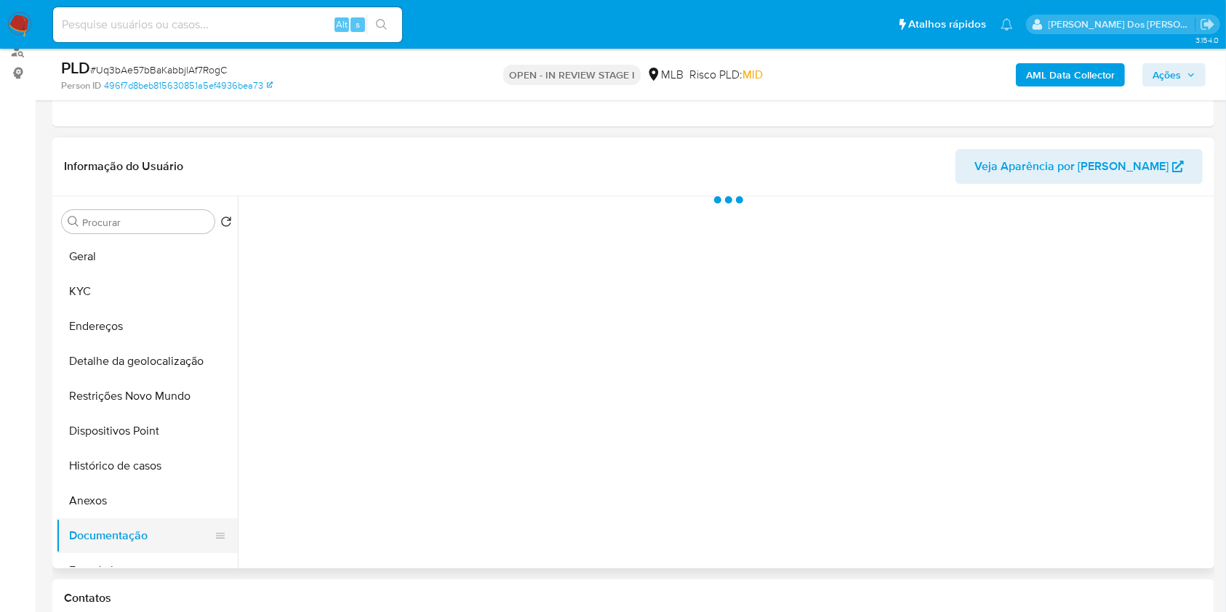
scroll to position [0, 0]
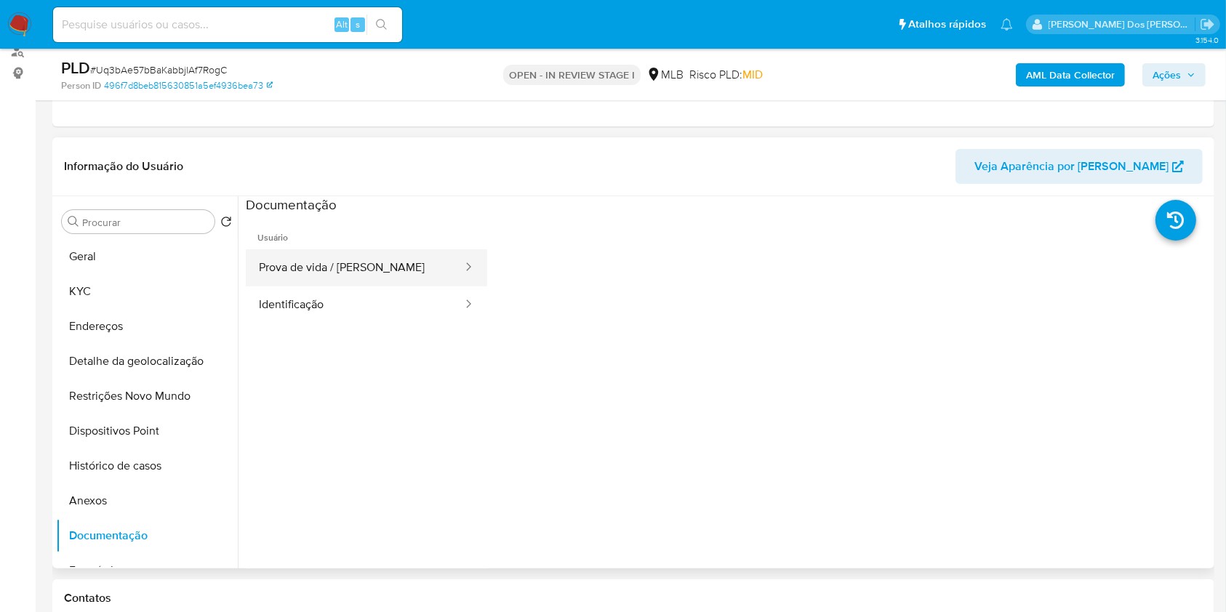
click at [303, 287] on button "Prova de vida / Selfie" at bounding box center [355, 267] width 218 height 37
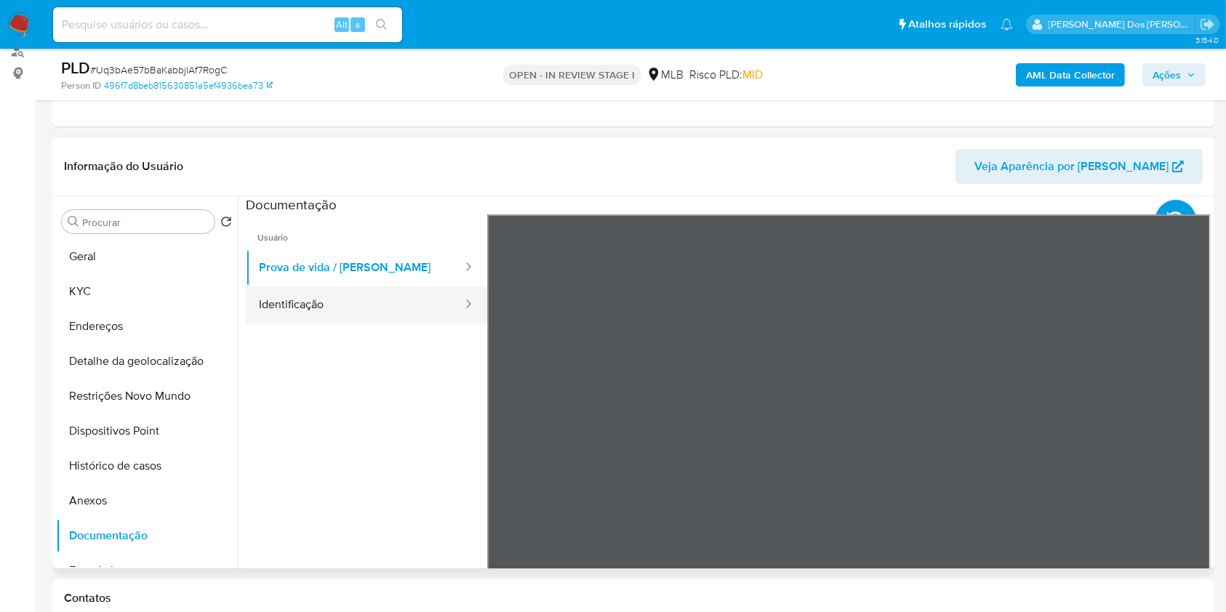
click at [294, 324] on button "Identificação" at bounding box center [355, 305] width 218 height 37
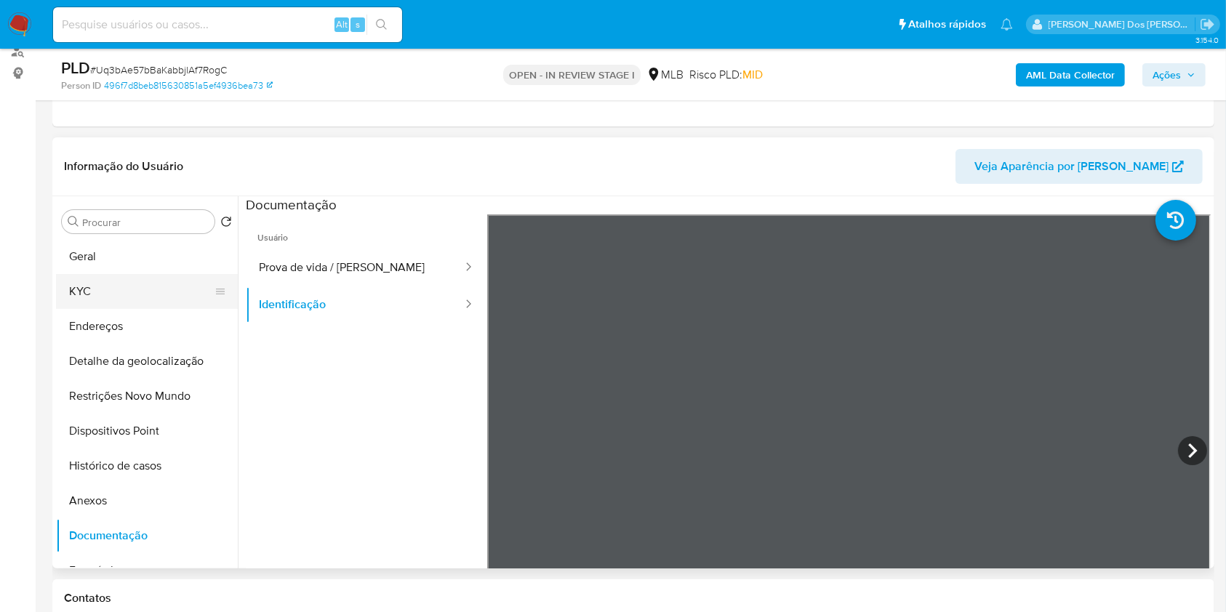
click at [104, 307] on button "KYC" at bounding box center [141, 291] width 170 height 35
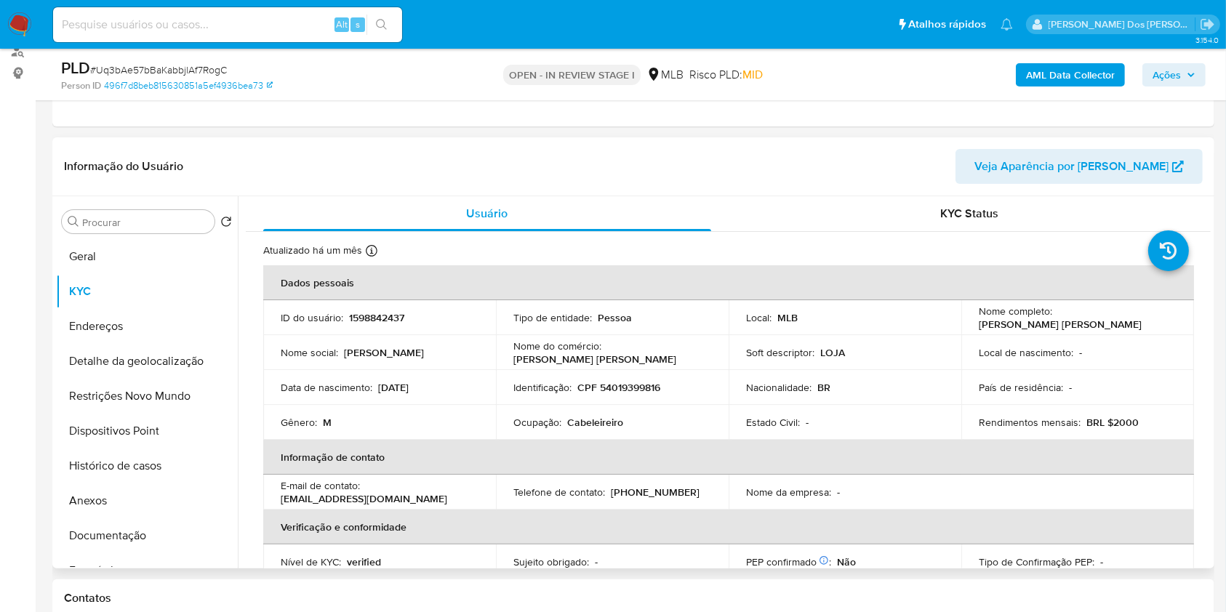
click at [606, 429] on p "Cabeleireiro" at bounding box center [595, 422] width 56 height 13
copy p "Cabeleireiro"
click at [1048, 68] on b "AML Data Collector" at bounding box center [1070, 74] width 89 height 23
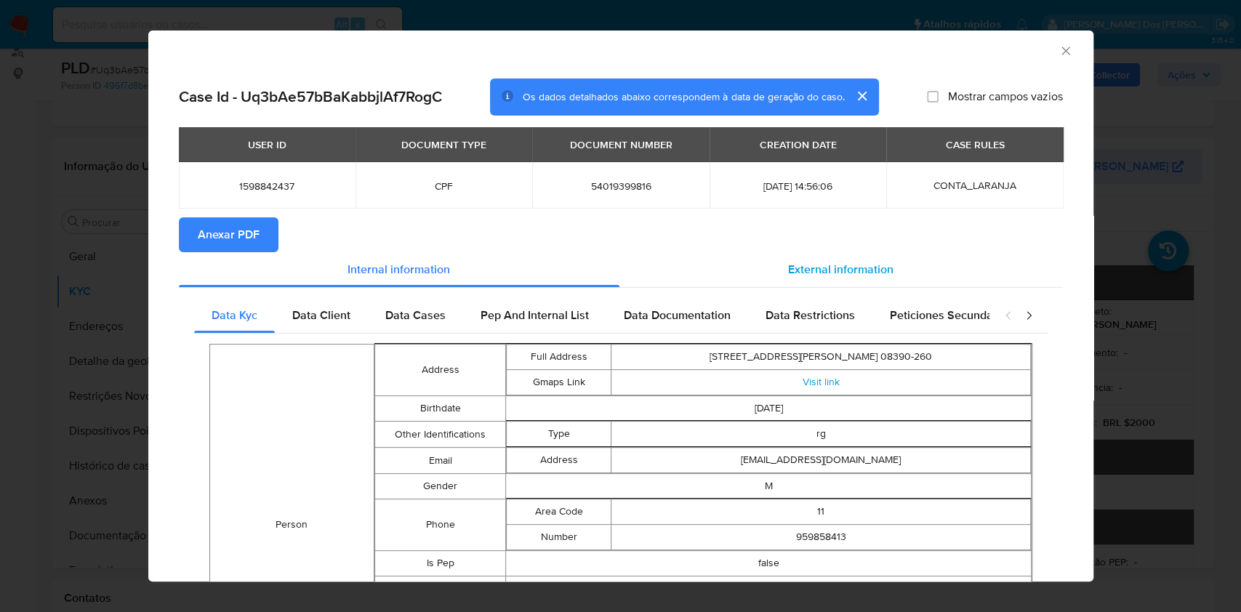
click at [831, 267] on span "External information" at bounding box center [840, 269] width 105 height 17
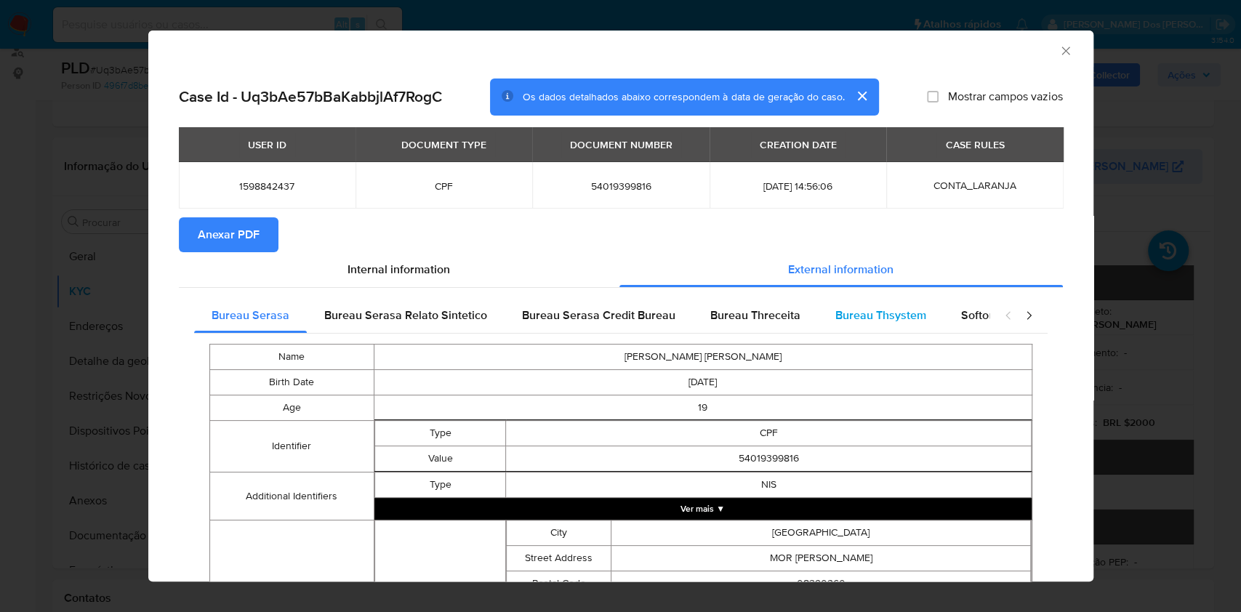
click at [855, 316] on span "Bureau Thsystem" at bounding box center [881, 315] width 91 height 17
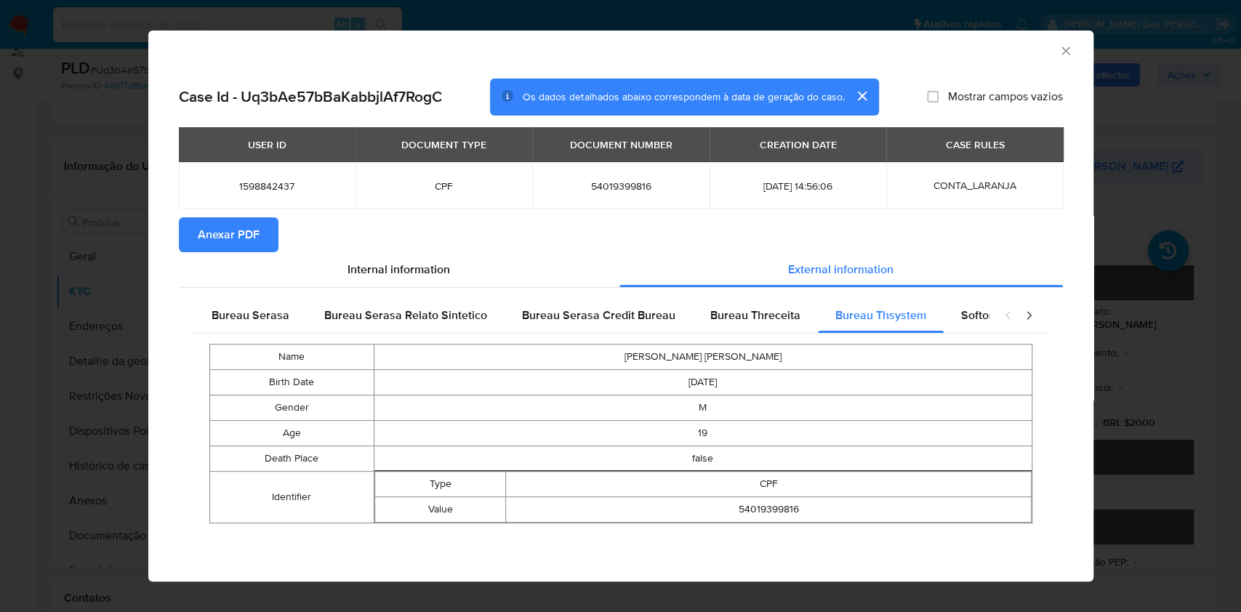
click at [231, 246] on span "Anexar PDF" at bounding box center [229, 235] width 62 height 32
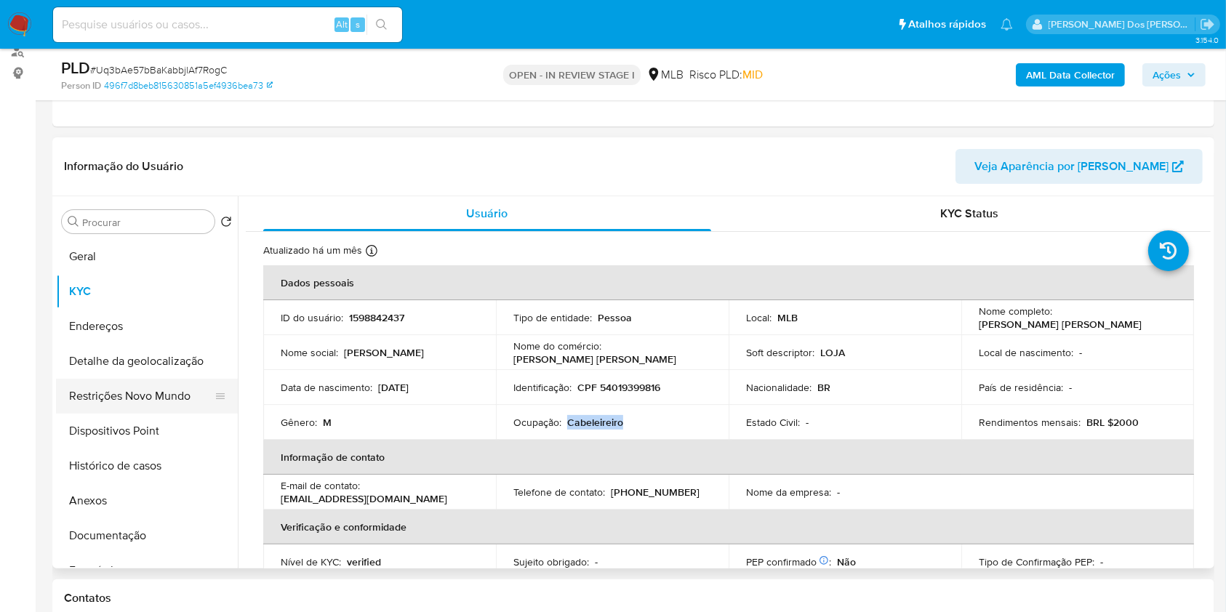
click at [196, 414] on button "Restrições Novo Mundo" at bounding box center [141, 396] width 170 height 35
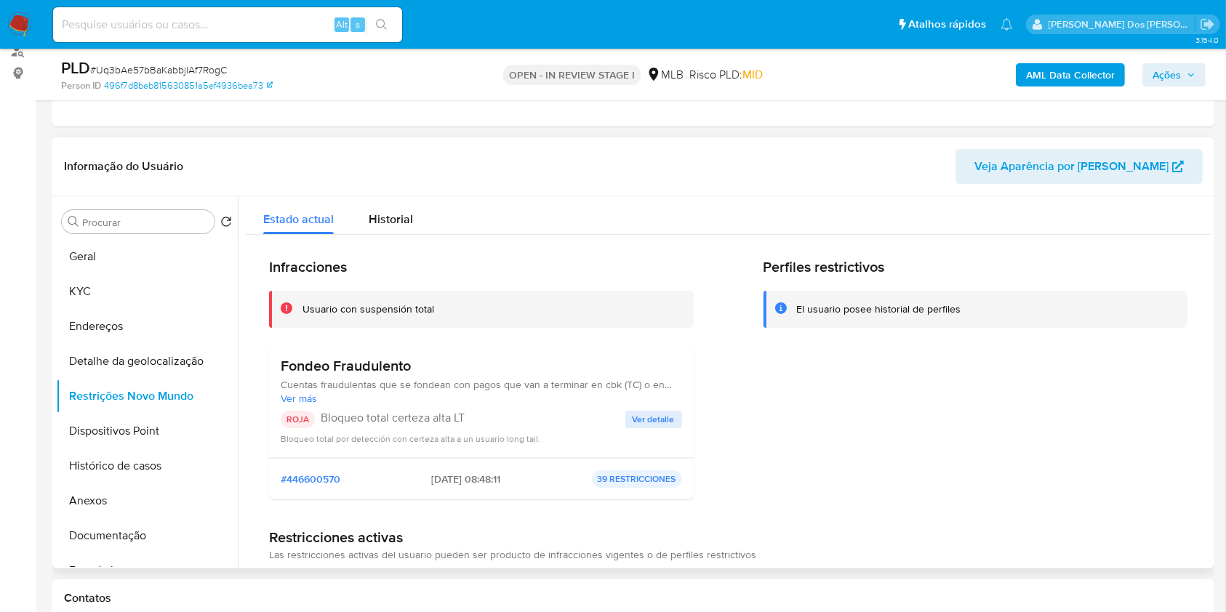
click at [665, 427] on span "Ver detalle" at bounding box center [654, 419] width 42 height 15
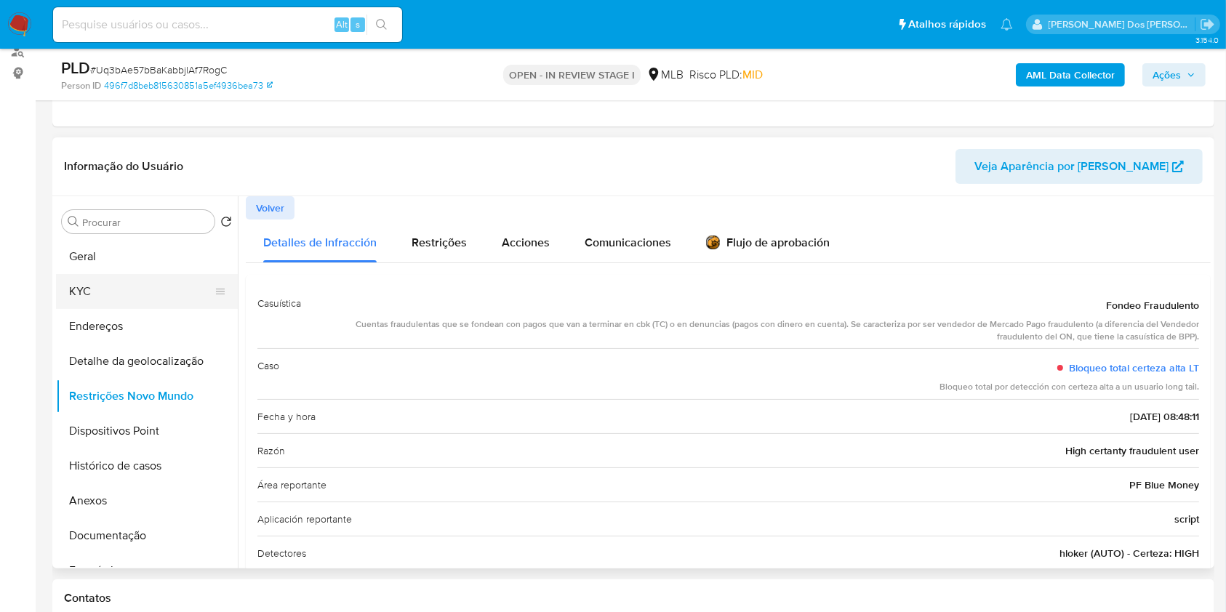
click at [125, 297] on button "KYC" at bounding box center [141, 291] width 170 height 35
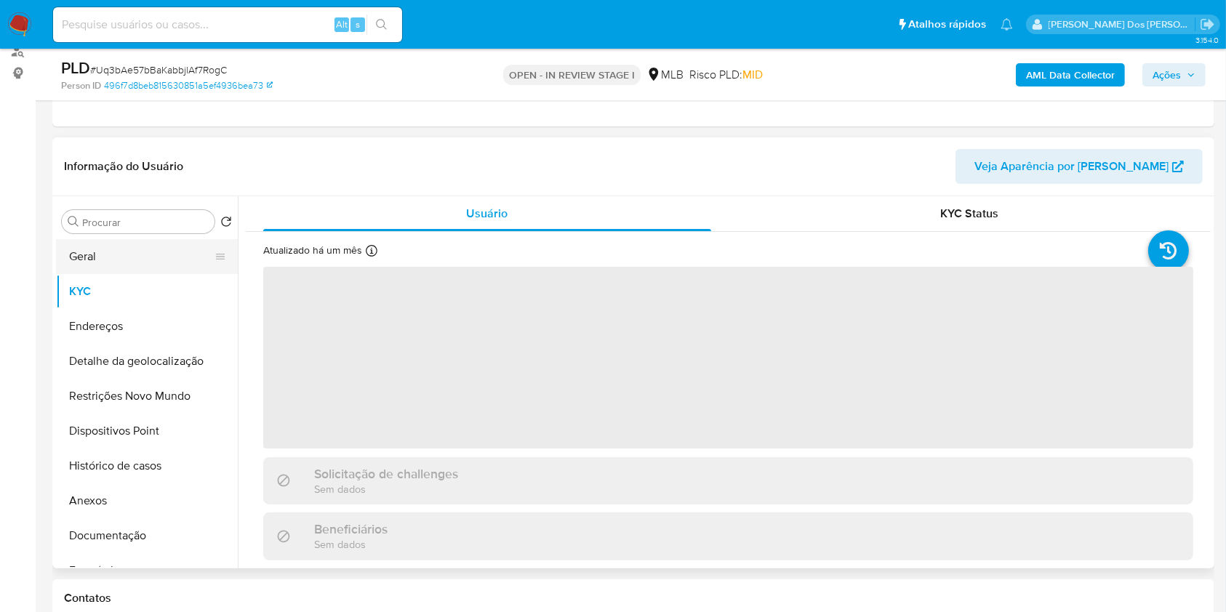
click at [114, 274] on button "Geral" at bounding box center [141, 256] width 170 height 35
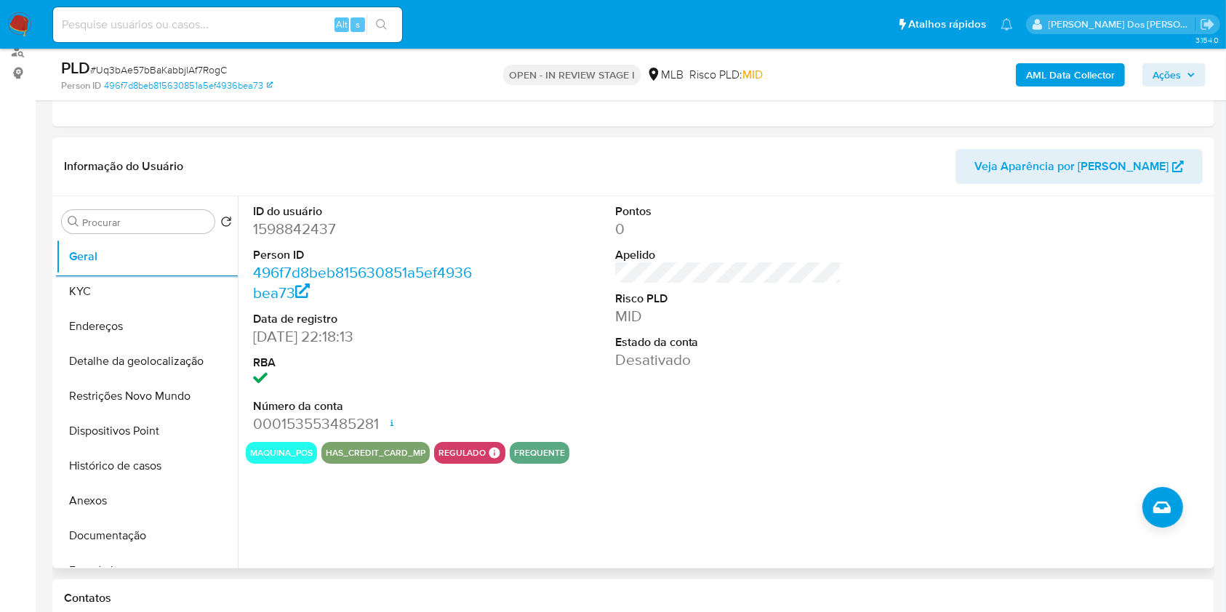
copy p "Cabeleireiro"
click at [99, 332] on button "Endereços" at bounding box center [141, 326] width 170 height 35
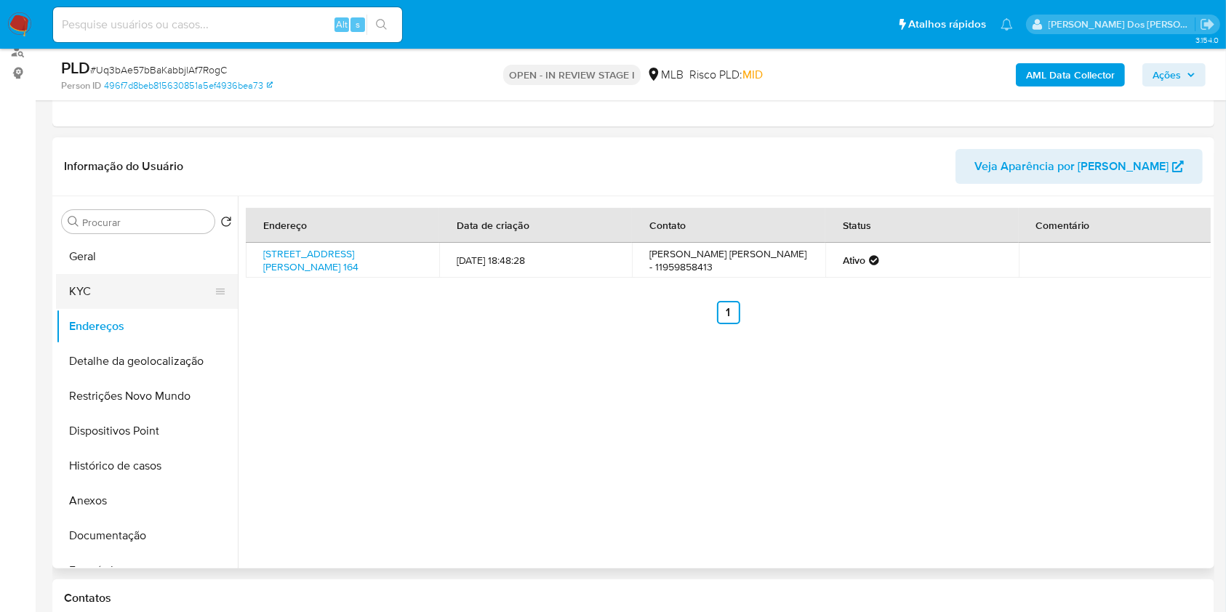
click at [111, 309] on button "KYC" at bounding box center [141, 291] width 170 height 35
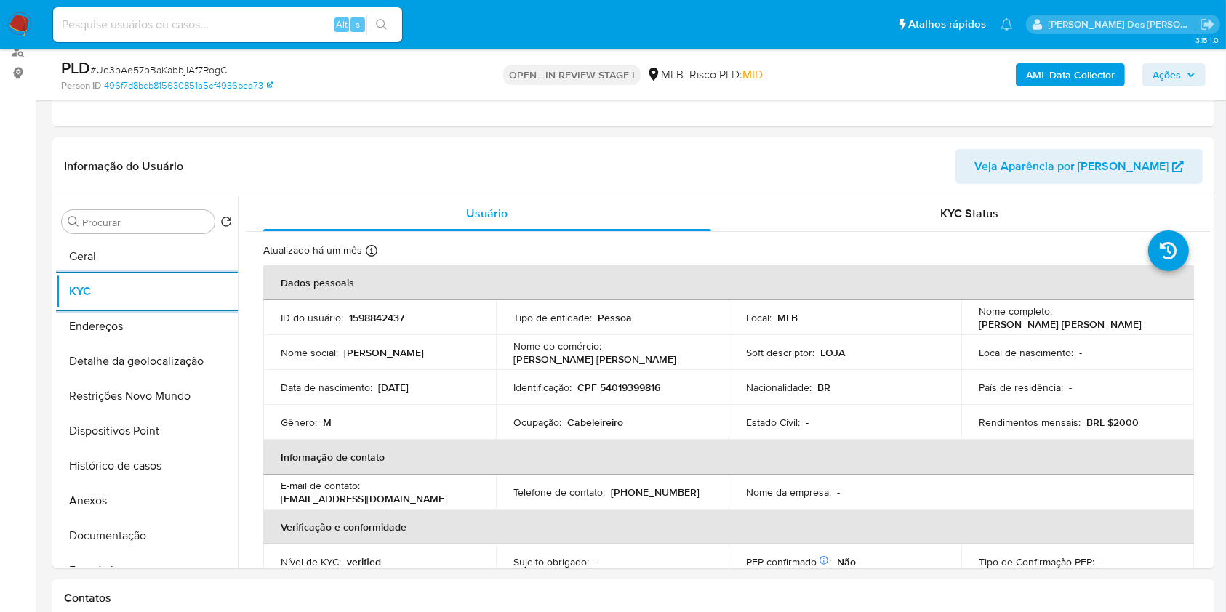
copy p "Cabeleireiro"
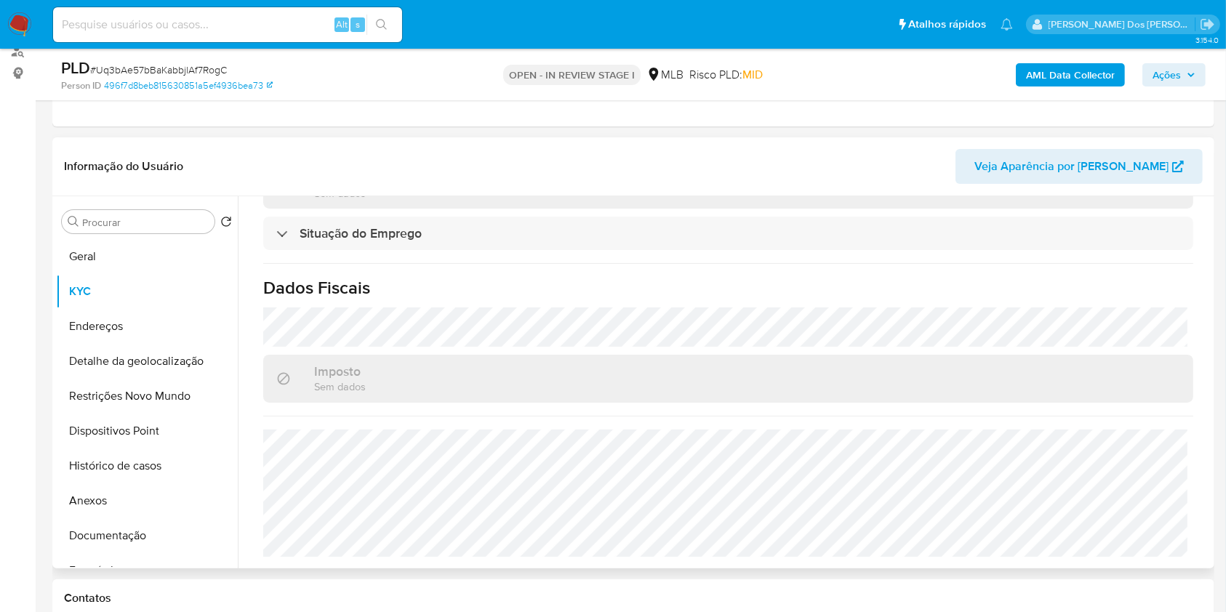
copy p "Cabeleireiro"
click at [105, 379] on button "Detalhe da geolocalização" at bounding box center [141, 361] width 170 height 35
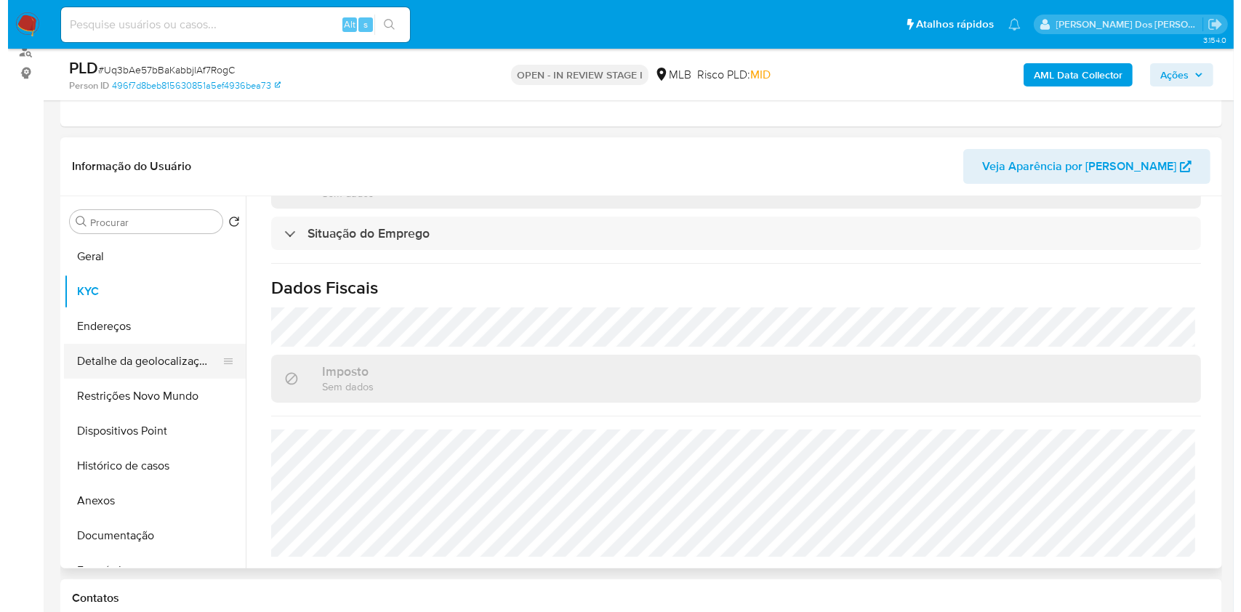
scroll to position [0, 0]
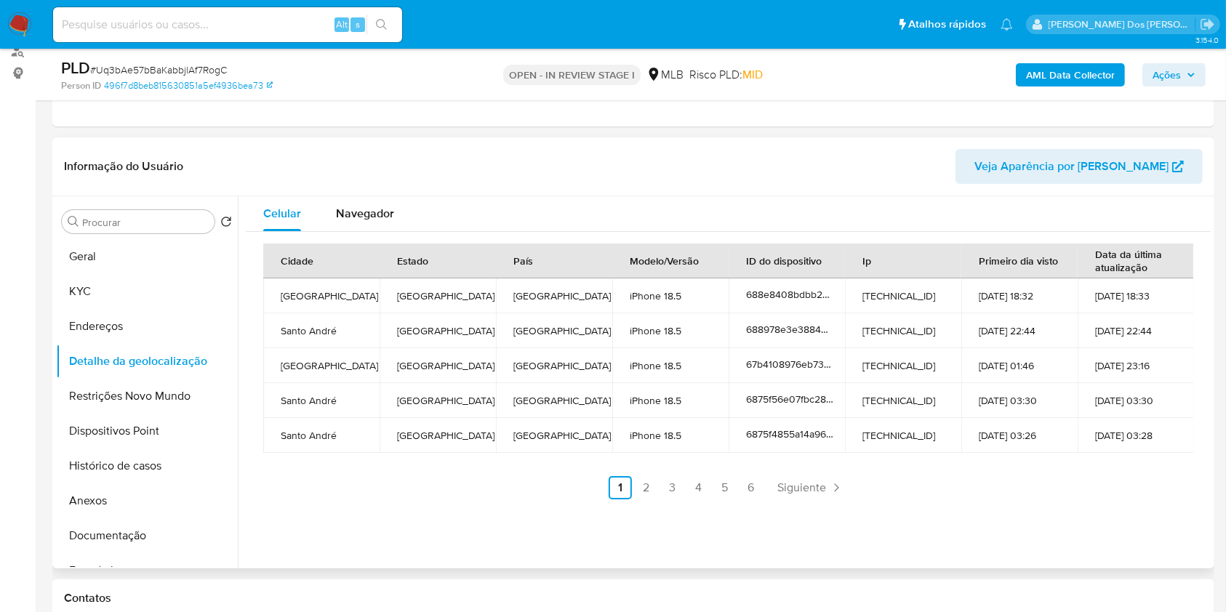
copy p "Cabeleireiro"
click at [175, 414] on button "Restrições Novo Mundo" at bounding box center [141, 396] width 170 height 35
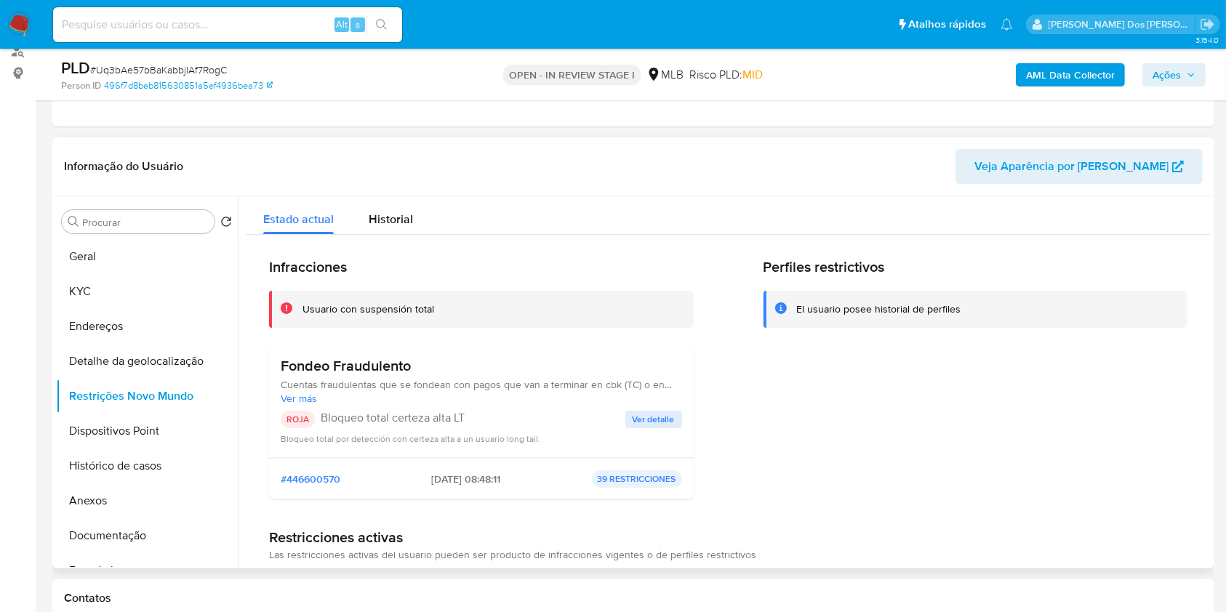
click at [630, 446] on div "ROJA Bloqueo total certeza alta LT Ver detalle Bloqueo total por detección con …" at bounding box center [481, 428] width 401 height 35
click at [640, 427] on span "Ver detalle" at bounding box center [654, 419] width 42 height 15
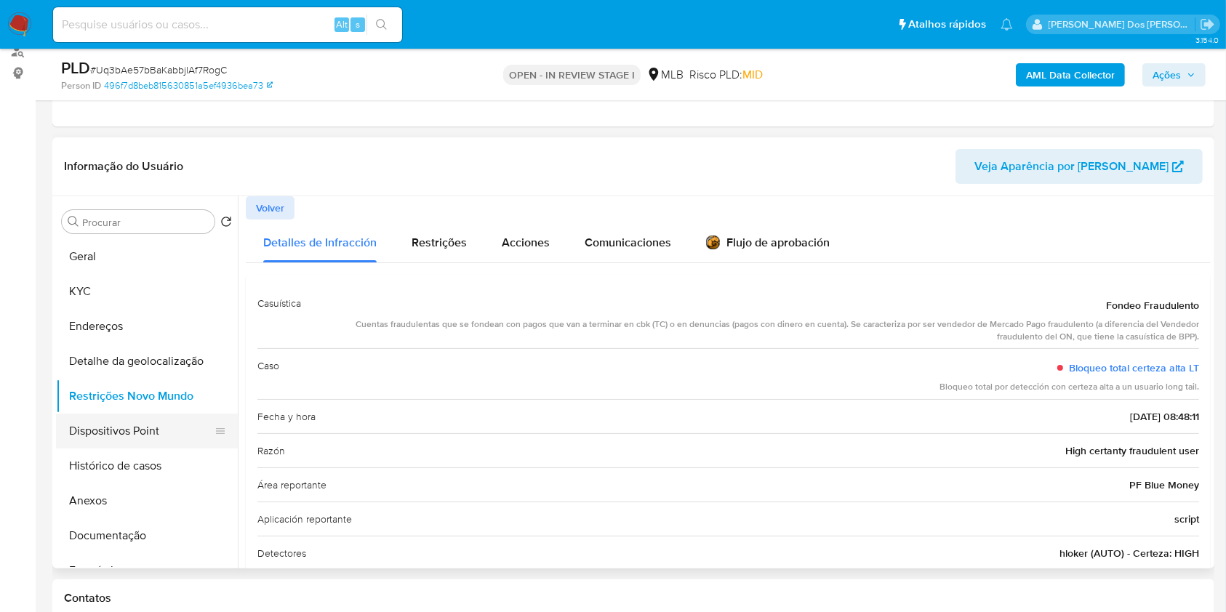
click at [153, 446] on button "Dispositivos Point" at bounding box center [141, 431] width 170 height 35
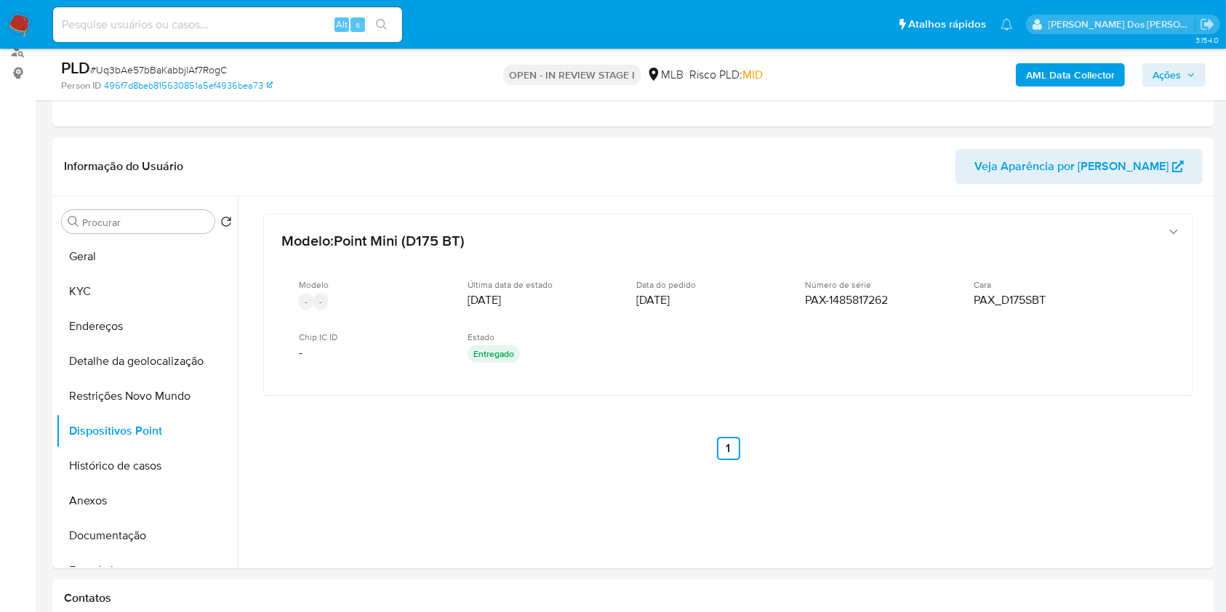
click at [1177, 65] on span "Ações" at bounding box center [1167, 74] width 28 height 23
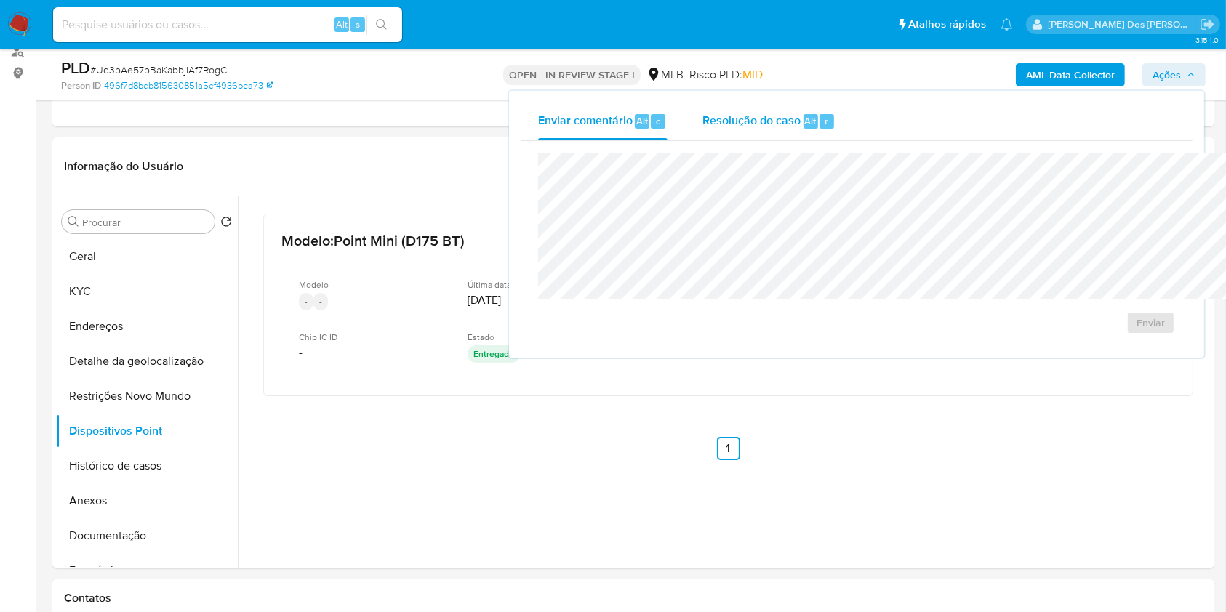
click at [702, 116] on span "Resolução do caso" at bounding box center [751, 120] width 98 height 17
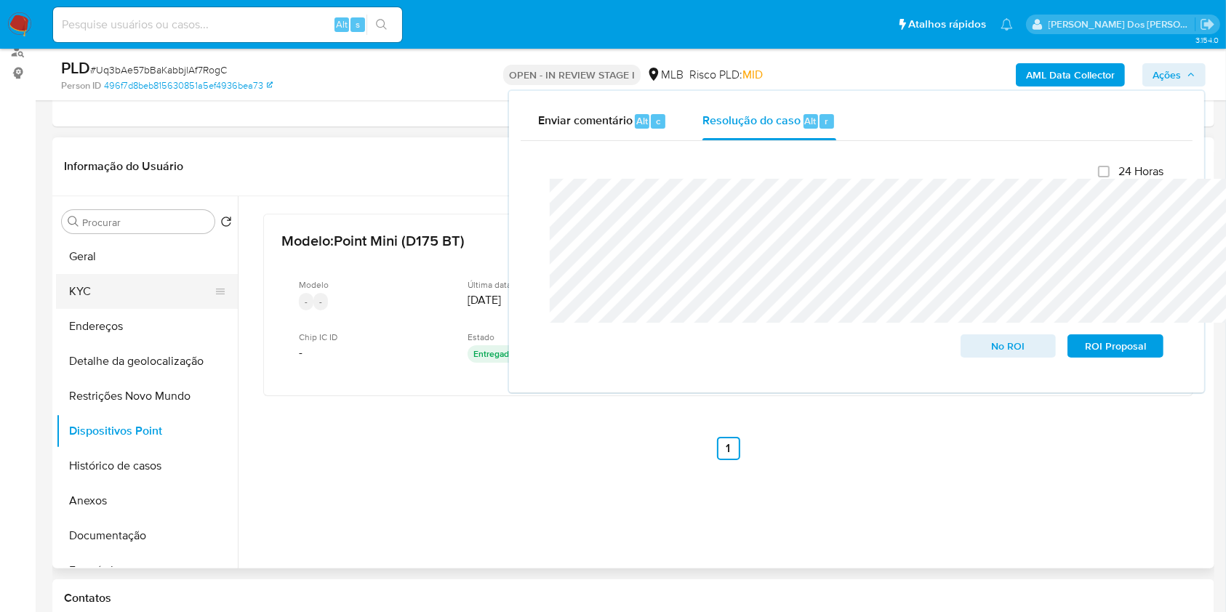
click at [82, 308] on button "KYC" at bounding box center [141, 291] width 170 height 35
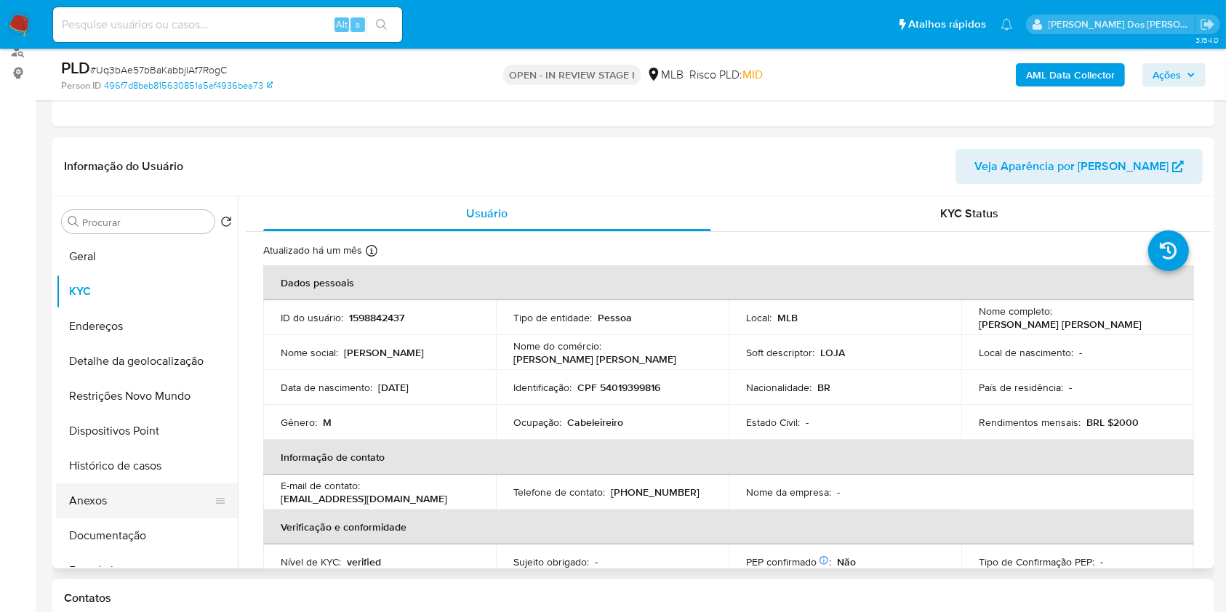
click at [106, 518] on button "Anexos" at bounding box center [141, 501] width 170 height 35
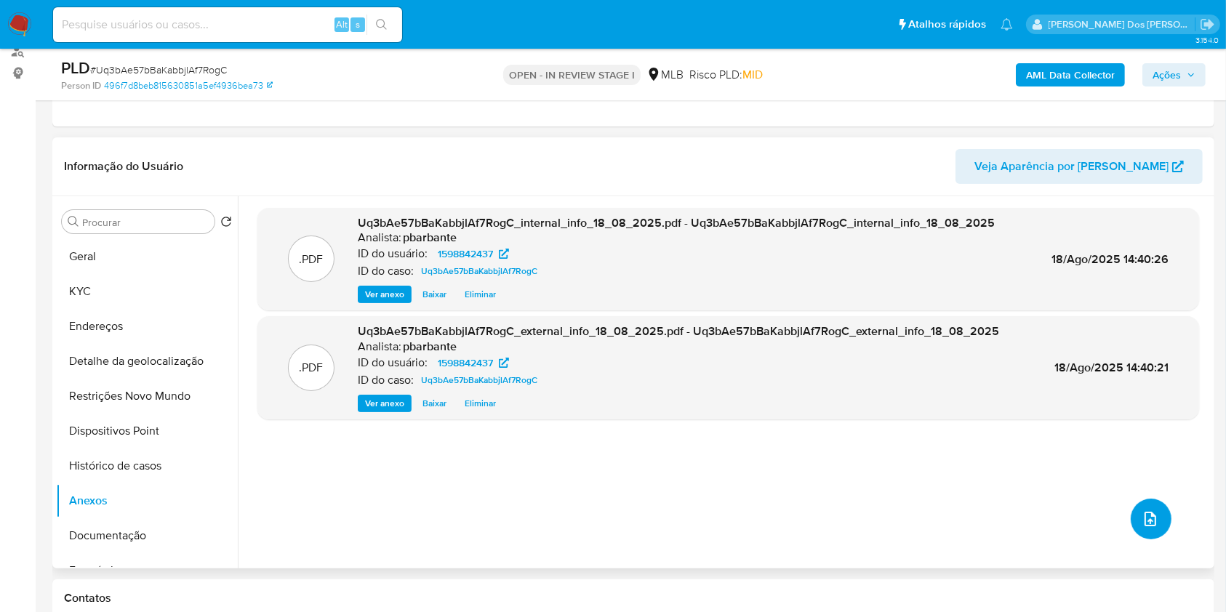
click at [1132, 540] on button "upload-file" at bounding box center [1151, 519] width 41 height 41
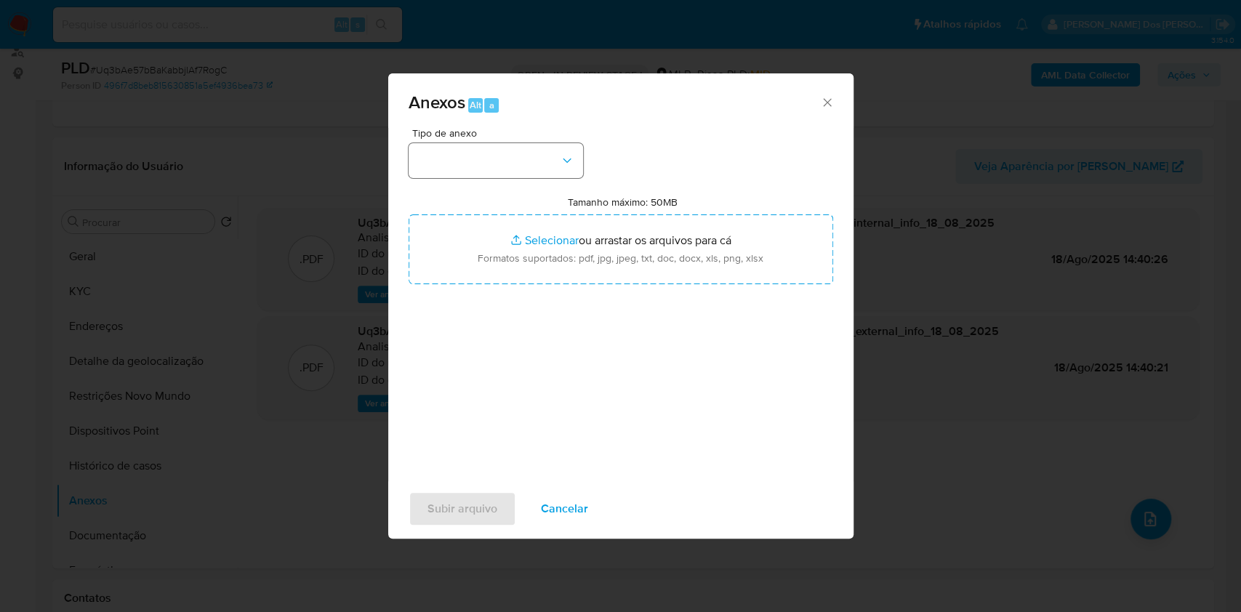
click at [484, 148] on div "Tipo de anexo Tamanho máximo: 50MB Selecionar arquivos Selecionar ou arrastar o…" at bounding box center [621, 299] width 425 height 343
click at [521, 143] on button "button" at bounding box center [496, 160] width 175 height 35
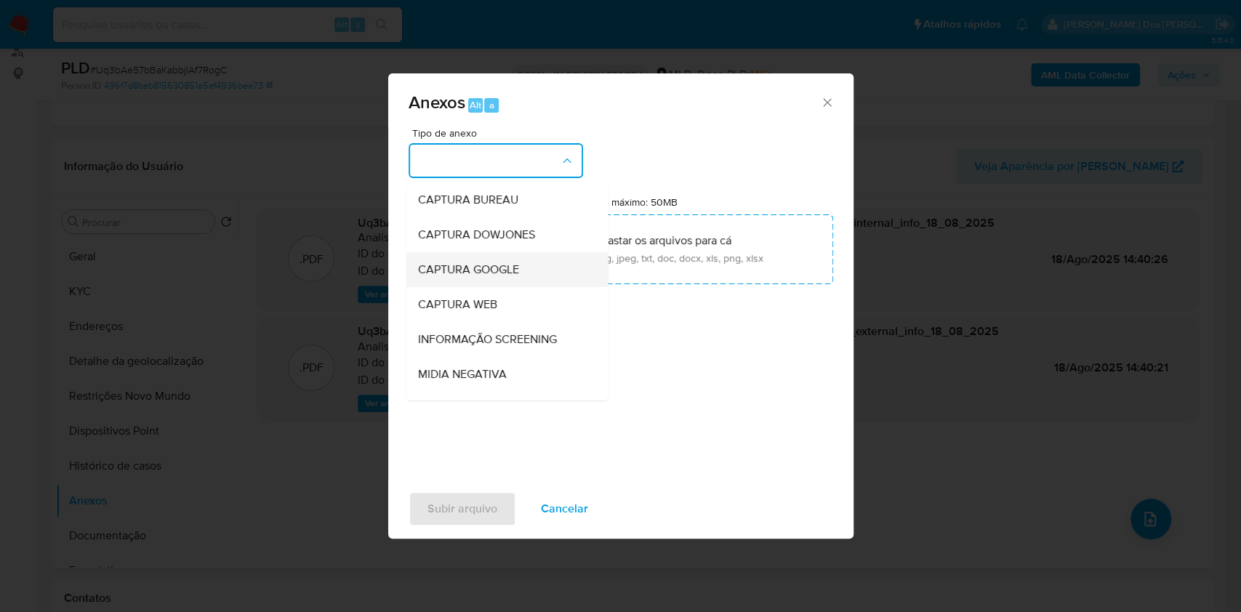
scroll to position [180, 0]
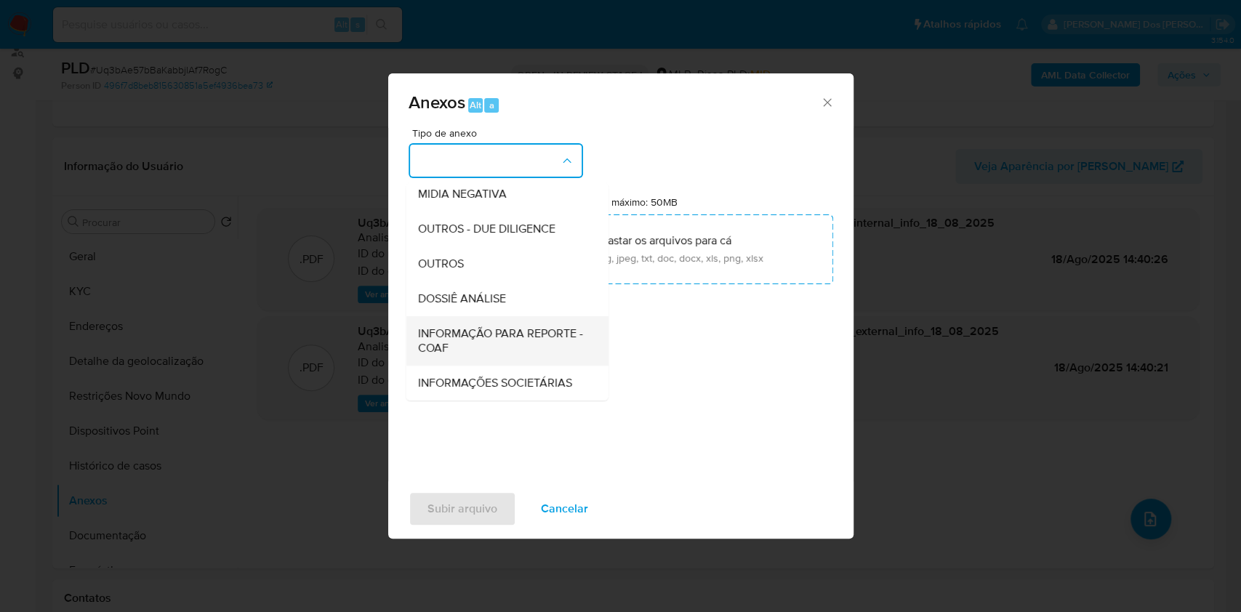
click at [435, 327] on span "INFORMAÇÃO PARA REPORTE - COAF" at bounding box center [502, 341] width 170 height 29
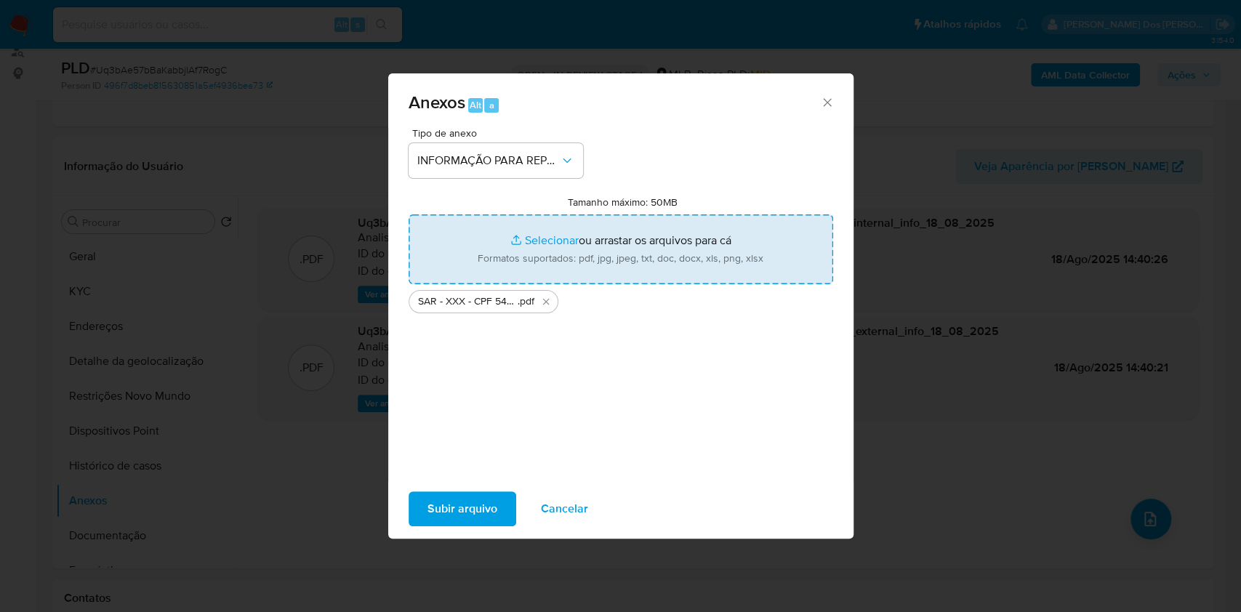
type input "C:\fakepath\Mulan 1598842437_2025_08_18_12_19_20.xlsx"
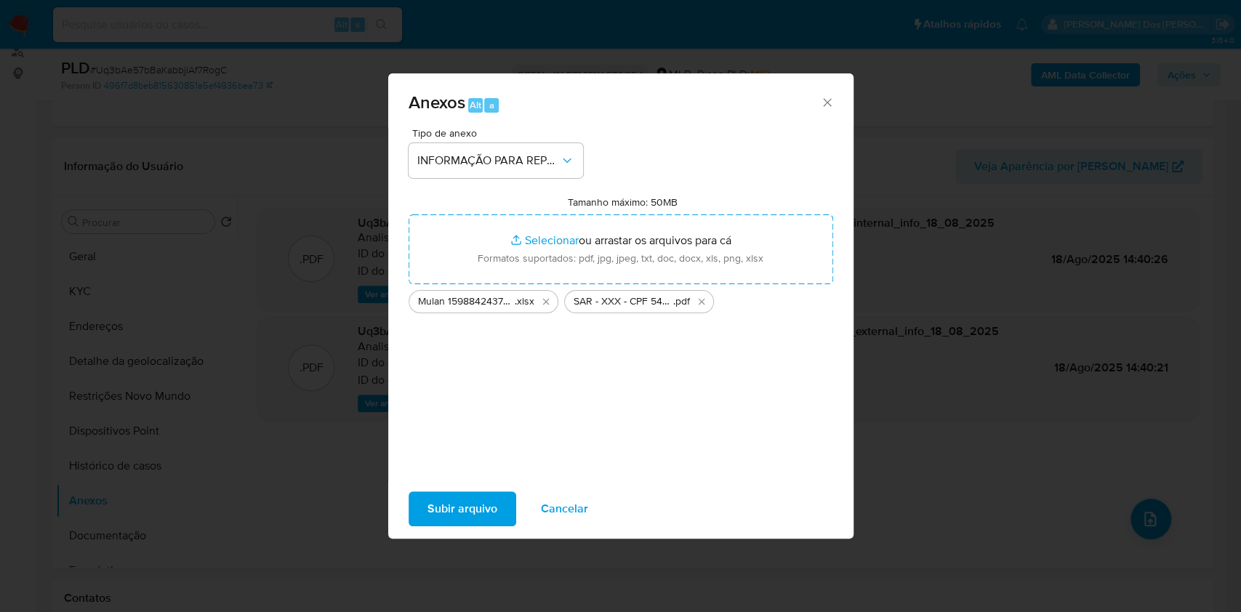
click at [428, 508] on span "Subir arquivo" at bounding box center [463, 509] width 70 height 32
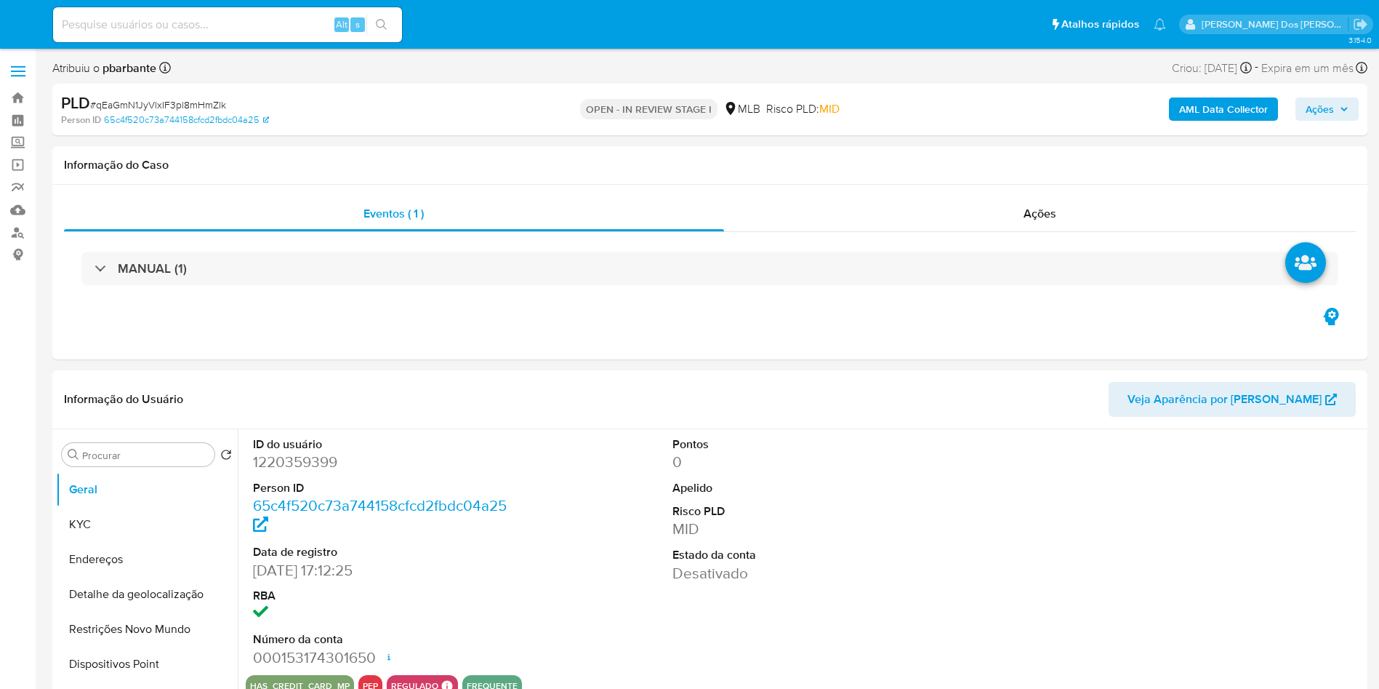
select select "10"
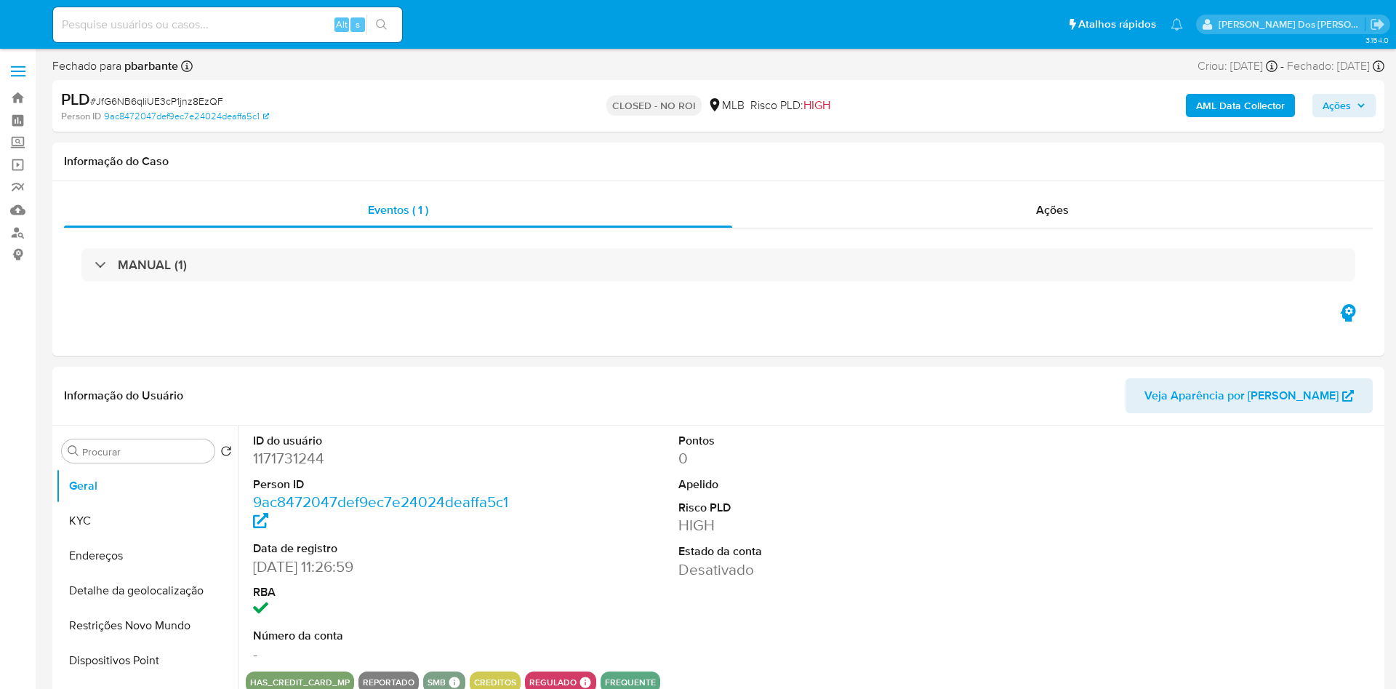
select select "10"
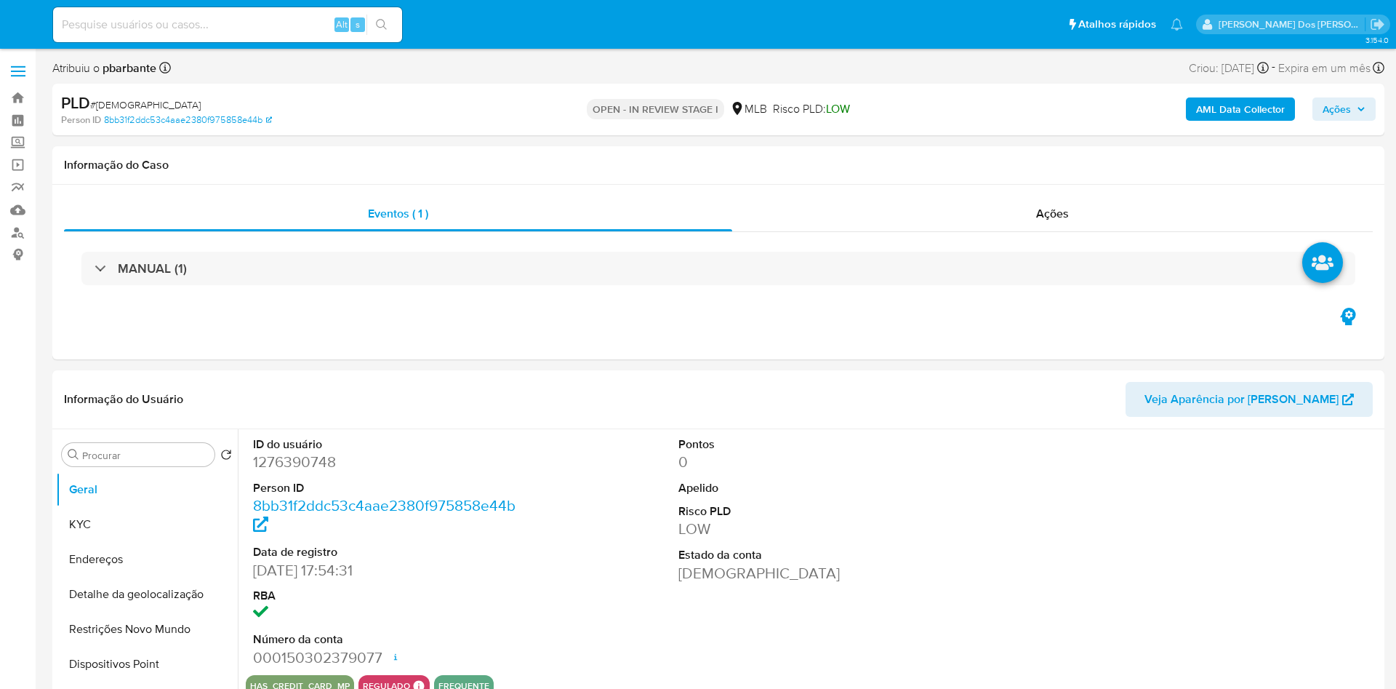
select select "10"
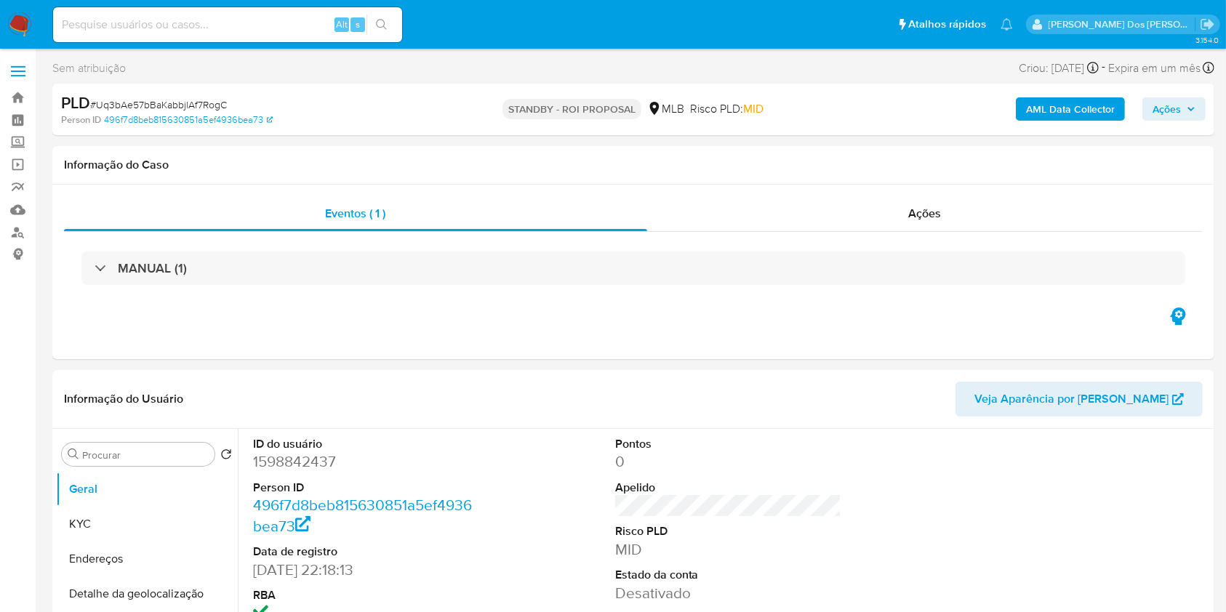
select select "10"
click at [12, 12] on img at bounding box center [19, 24] width 25 height 25
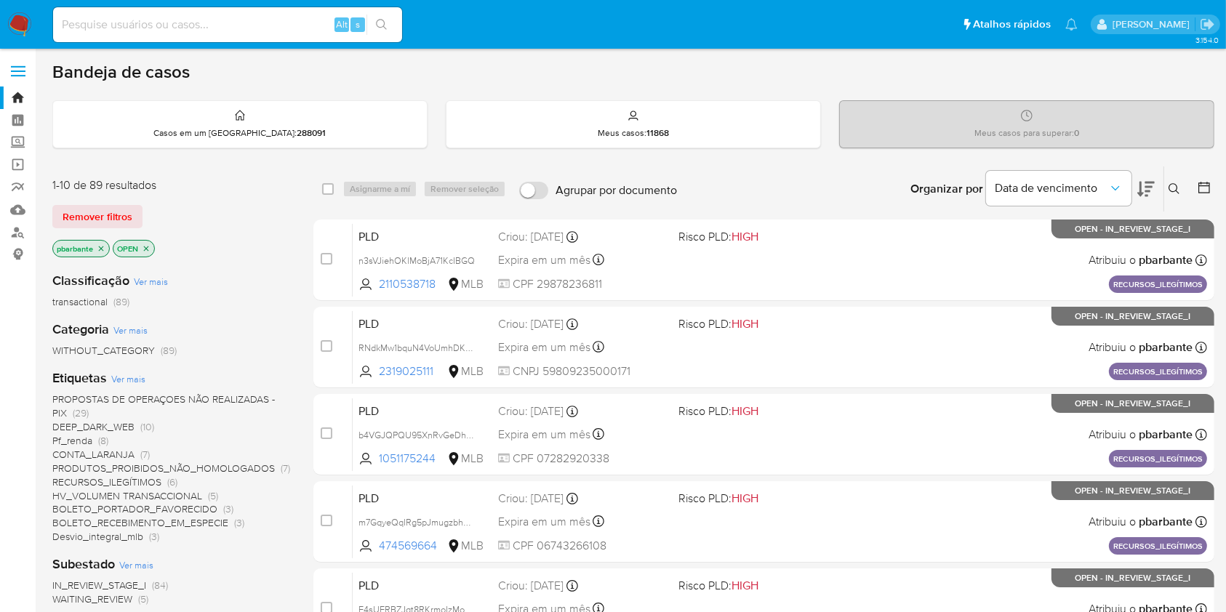
click at [1156, 193] on div "Organizar por Data de vencimento" at bounding box center [1031, 189] width 265 height 45
click at [1142, 198] on icon at bounding box center [1145, 188] width 17 height 17
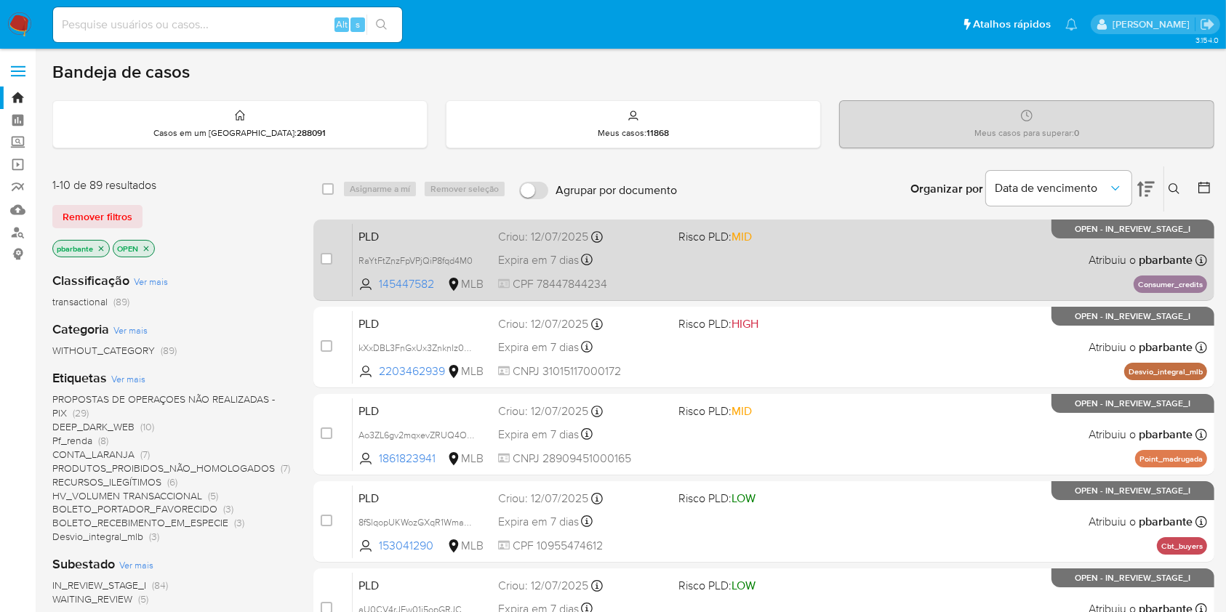
click at [876, 278] on div "PLD RaYtFtZnzFpVPjQiP8fqd4M0 145447582 MLB Risco PLD: MID Criou: [DATE] Criou: …" at bounding box center [780, 259] width 854 height 73
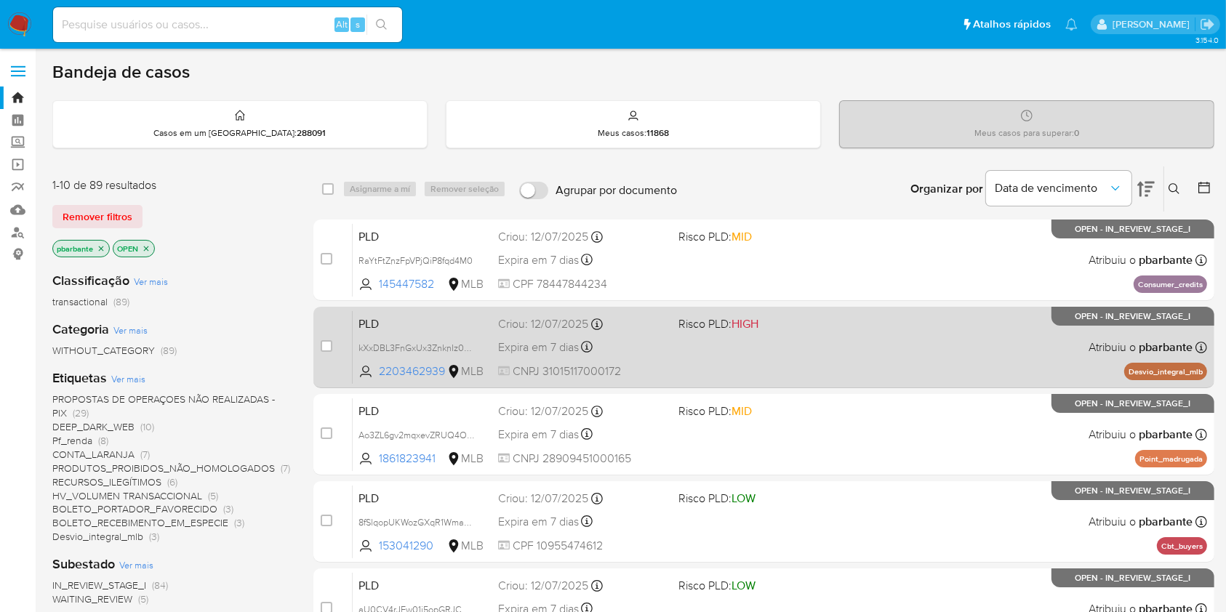
click at [844, 365] on div "PLD kXxDBL3FnGxUx3ZnknIz0O9V 2203462939 MLB Risco PLD: HIGH Criou: [DATE] Criou…" at bounding box center [780, 347] width 854 height 73
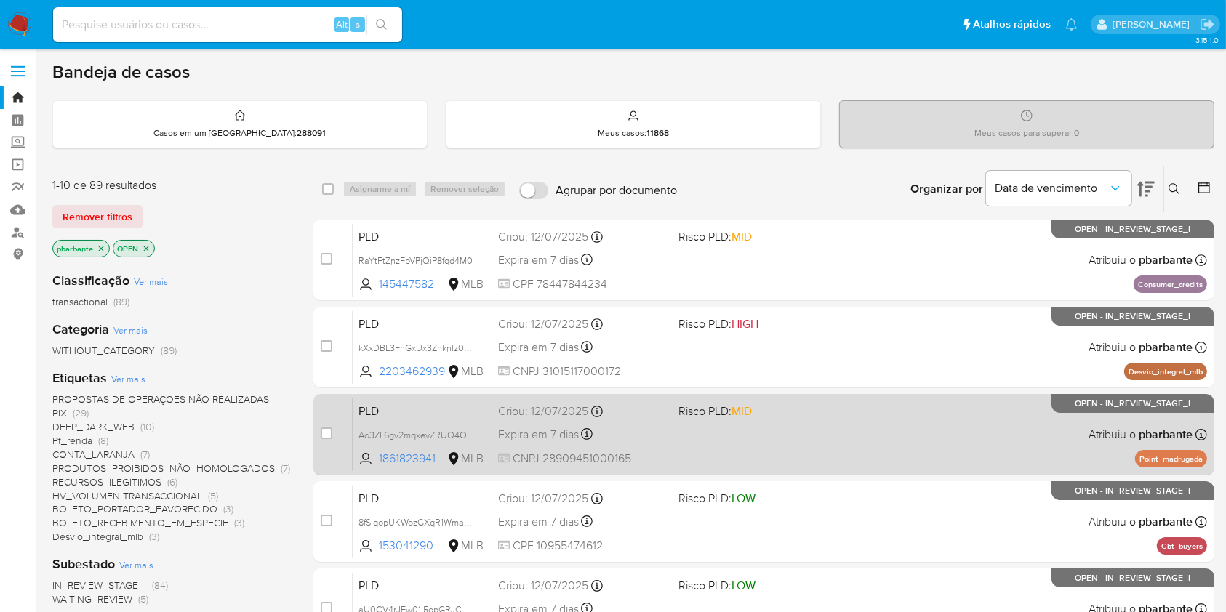
click at [844, 451] on div "PLD Ao3ZL6gv2mqxevZRUQ4OoMyD 1861823941 MLB Risco PLD: MID Criou: [DATE] Criou:…" at bounding box center [780, 434] width 854 height 73
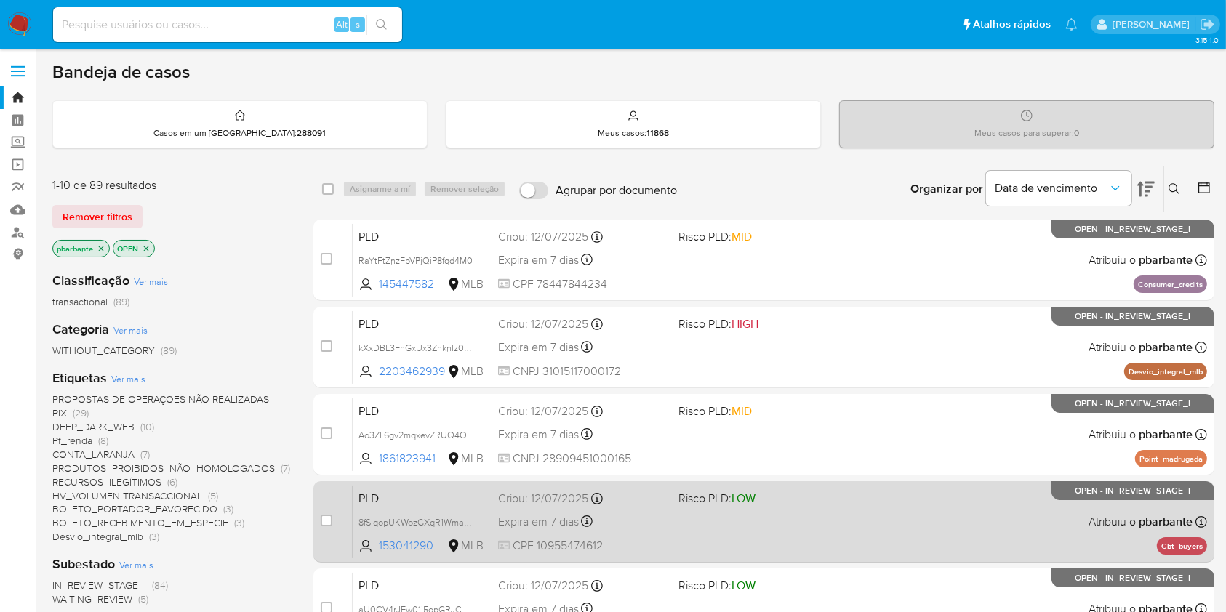
click at [836, 507] on span "Risco PLD: LOW" at bounding box center [762, 497] width 169 height 19
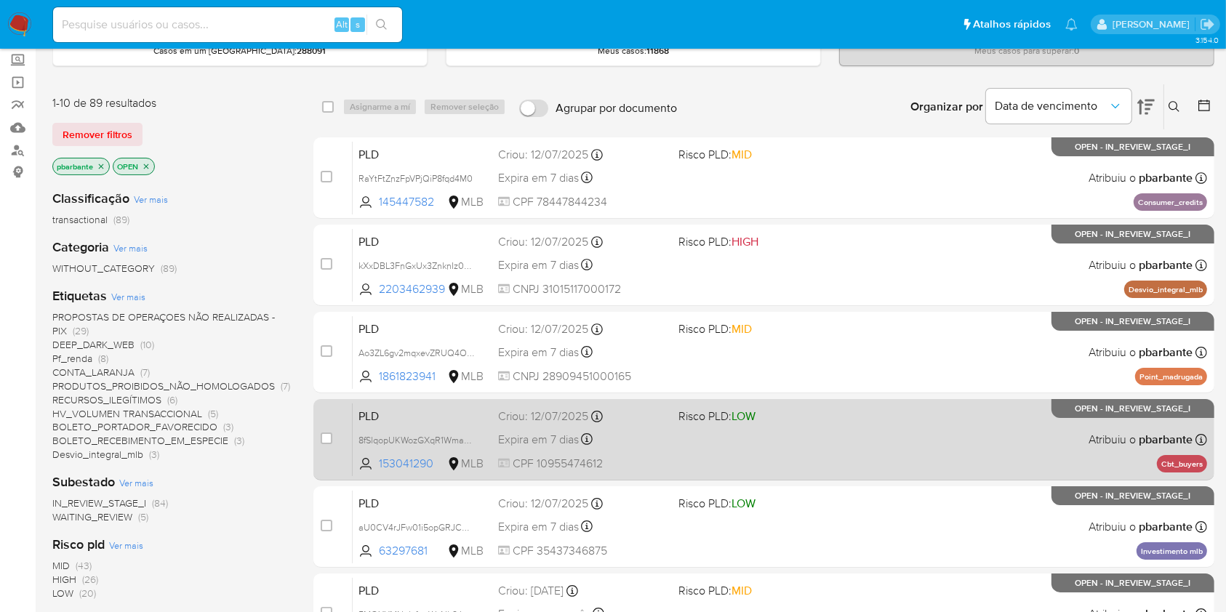
scroll to position [155, 0]
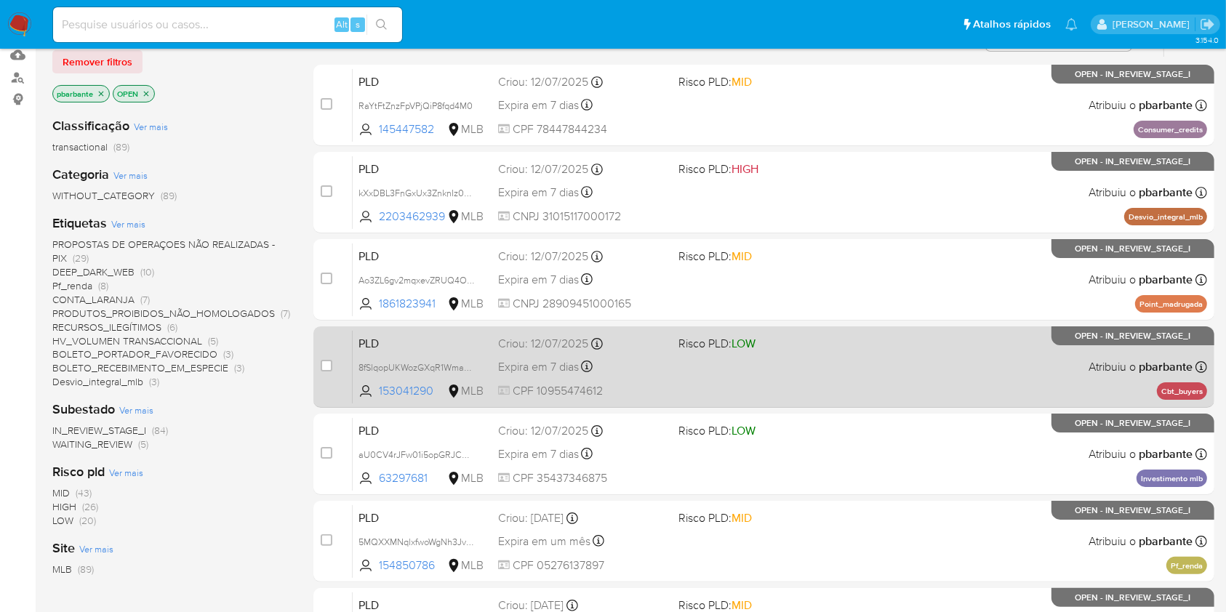
click at [836, 491] on div "PLD aU0CV4rJFw01i5opGRJCOWc5 63297681 MLB Risco PLD: LOW Criou: [DATE] Criou: […" at bounding box center [780, 453] width 854 height 73
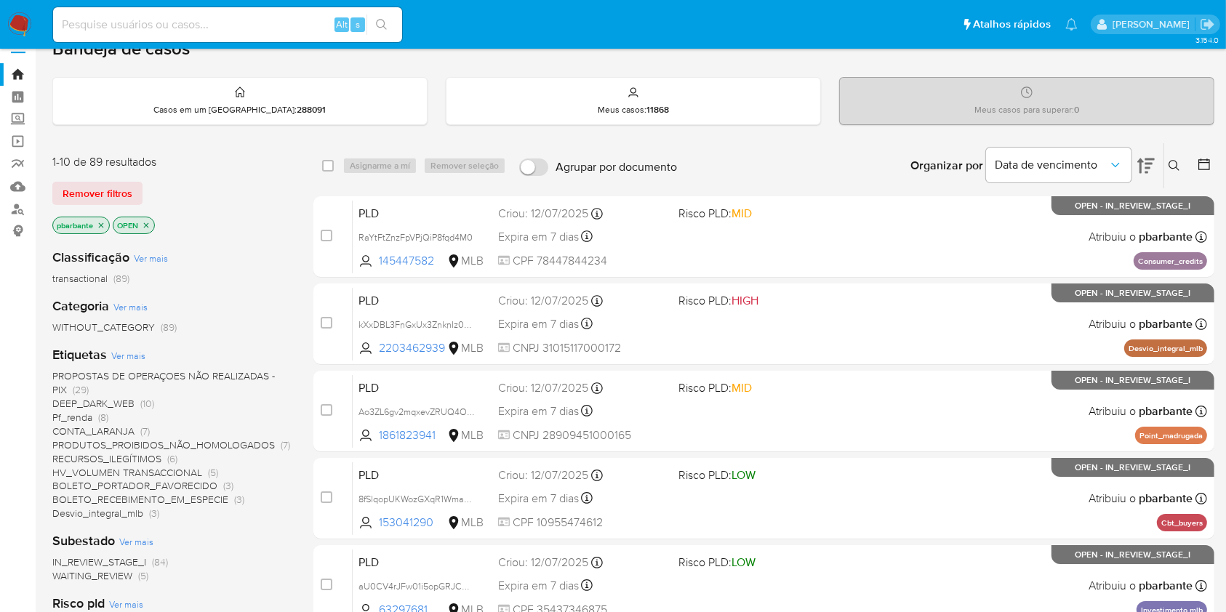
scroll to position [0, 0]
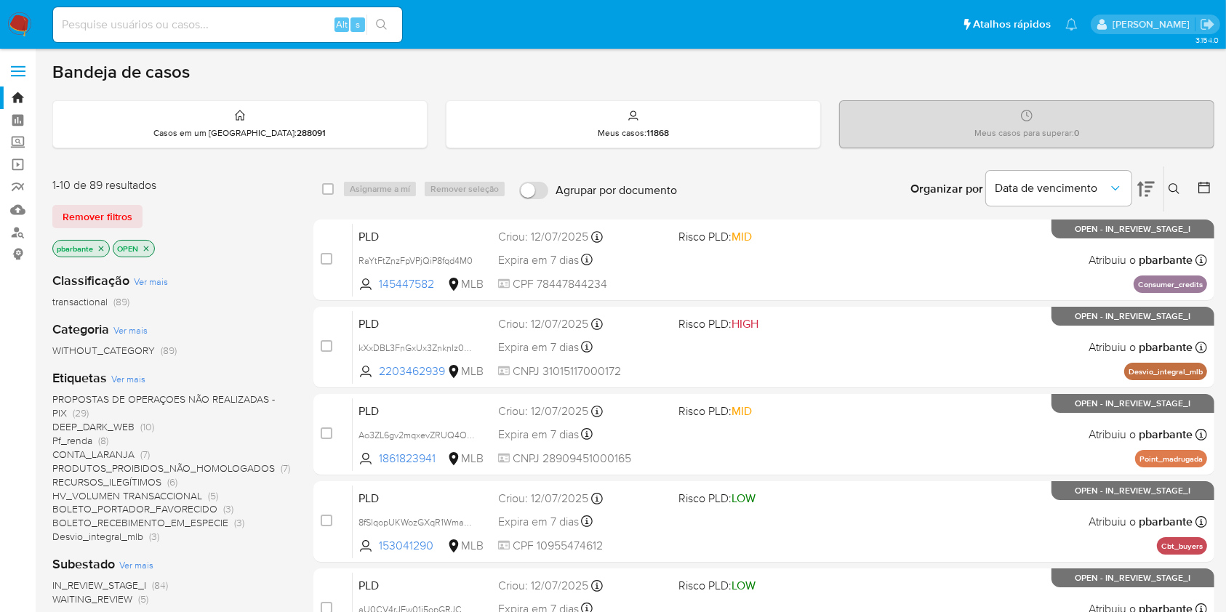
click at [93, 462] on span "CONTA_LARANJA" at bounding box center [93, 454] width 82 height 15
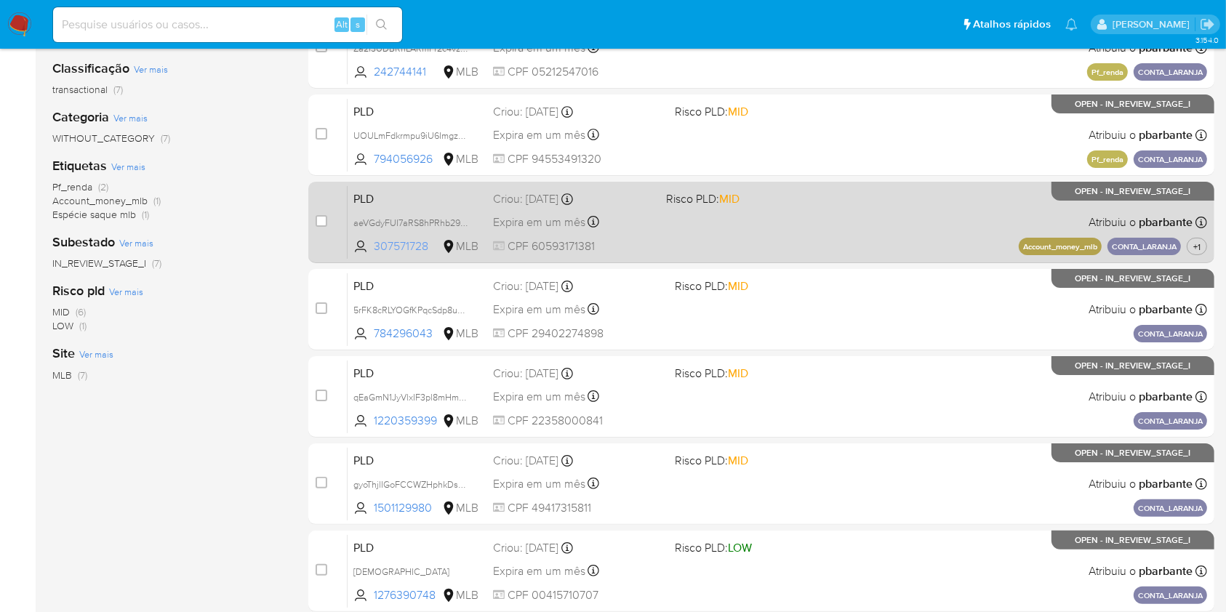
scroll to position [213, 0]
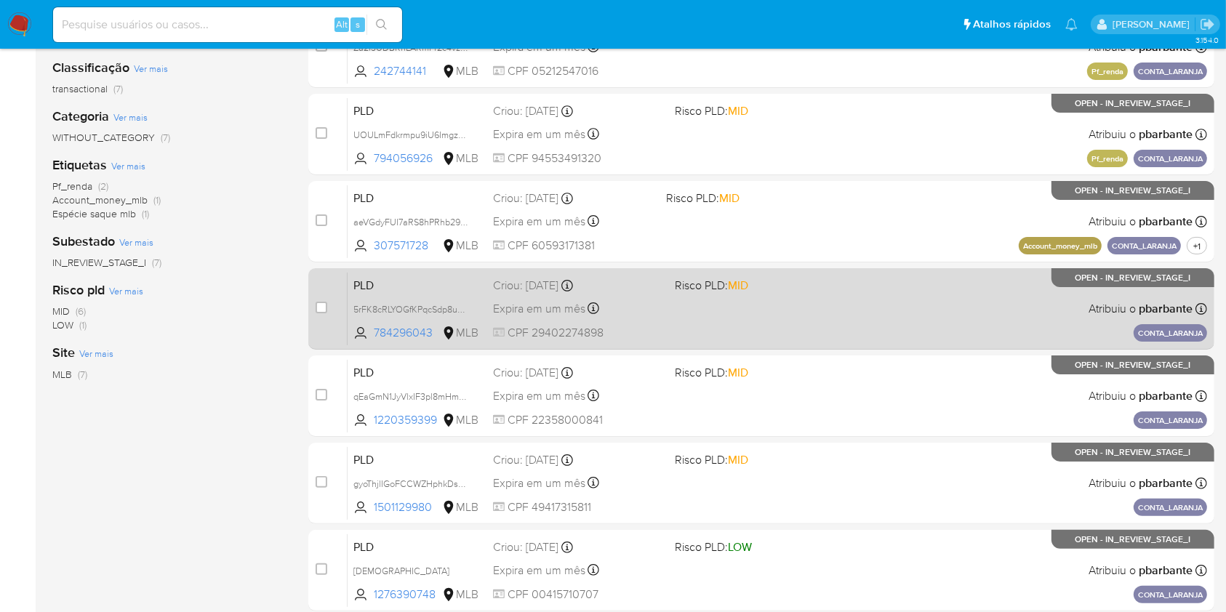
click at [830, 345] on div "PLD 5rFK8cRLYOGfKPqcSdp8uqEE 784296043 MLB Risco PLD: MID Criou: [DATE] Criou: …" at bounding box center [778, 308] width 860 height 73
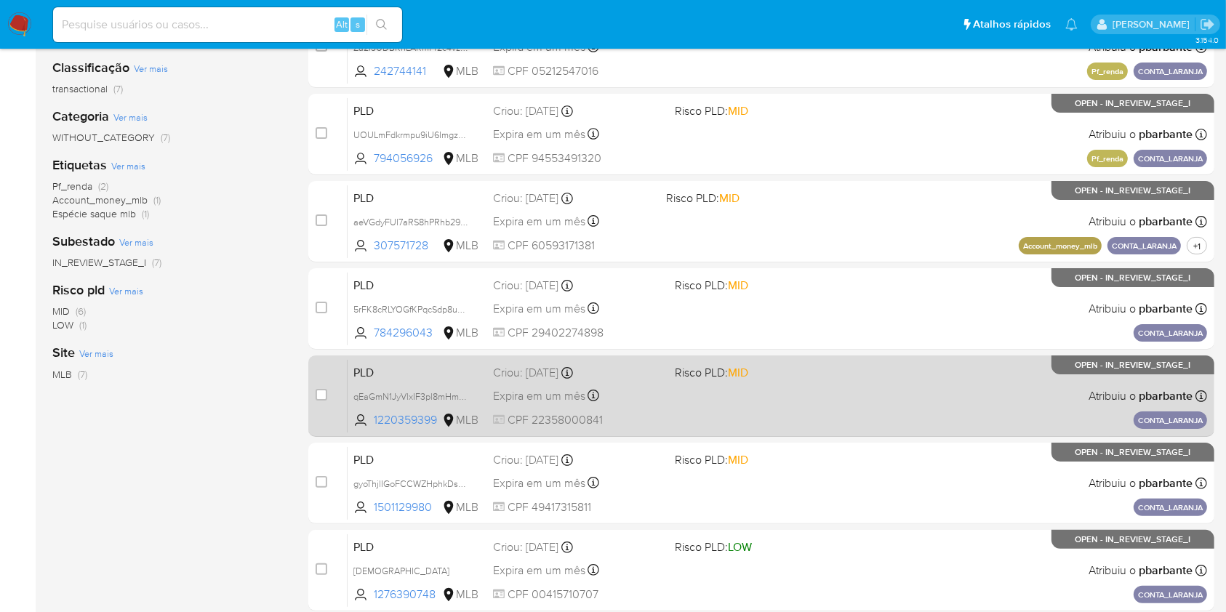
click at [809, 433] on div "PLD qEaGmN1JyVlxIF3pl8mHmZlk 1220359399 MLB Risco PLD: MID Criou: [DATE] Criou:…" at bounding box center [778, 395] width 860 height 73
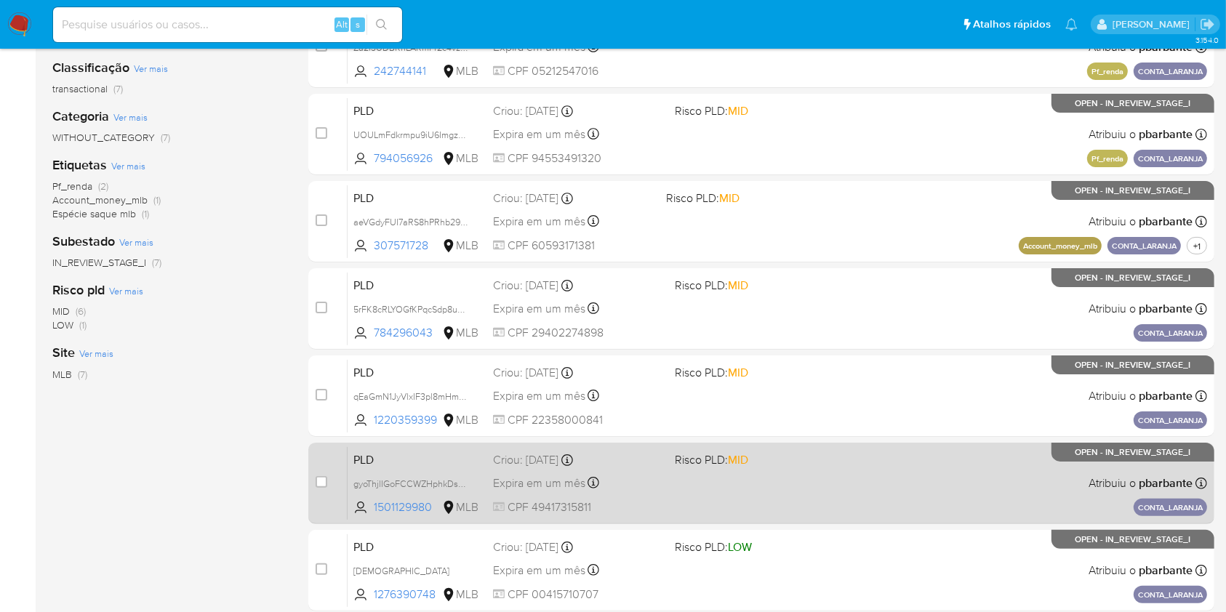
click at [774, 520] on div "PLD gyoThjlIGoFCCWZHphkDsWy9 1501129980 MLB Risco PLD: MID Criou: [DATE] Criou:…" at bounding box center [778, 482] width 860 height 73
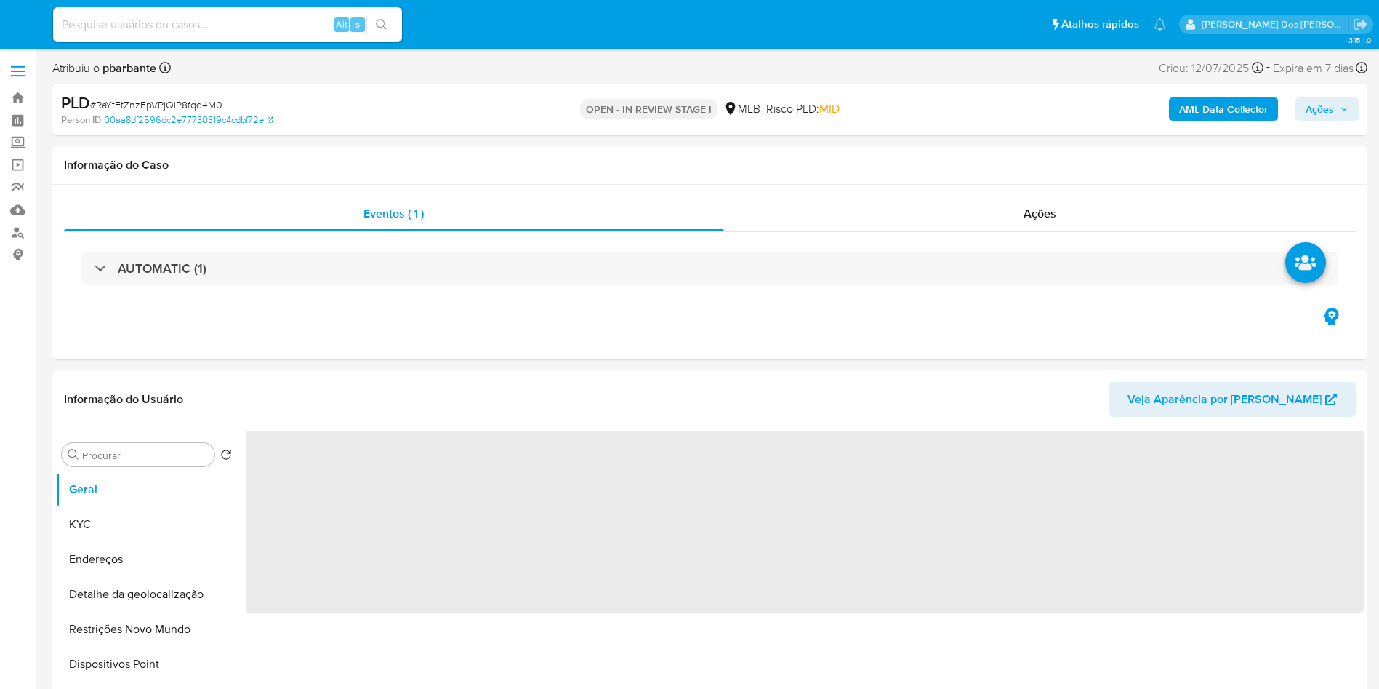
select select "10"
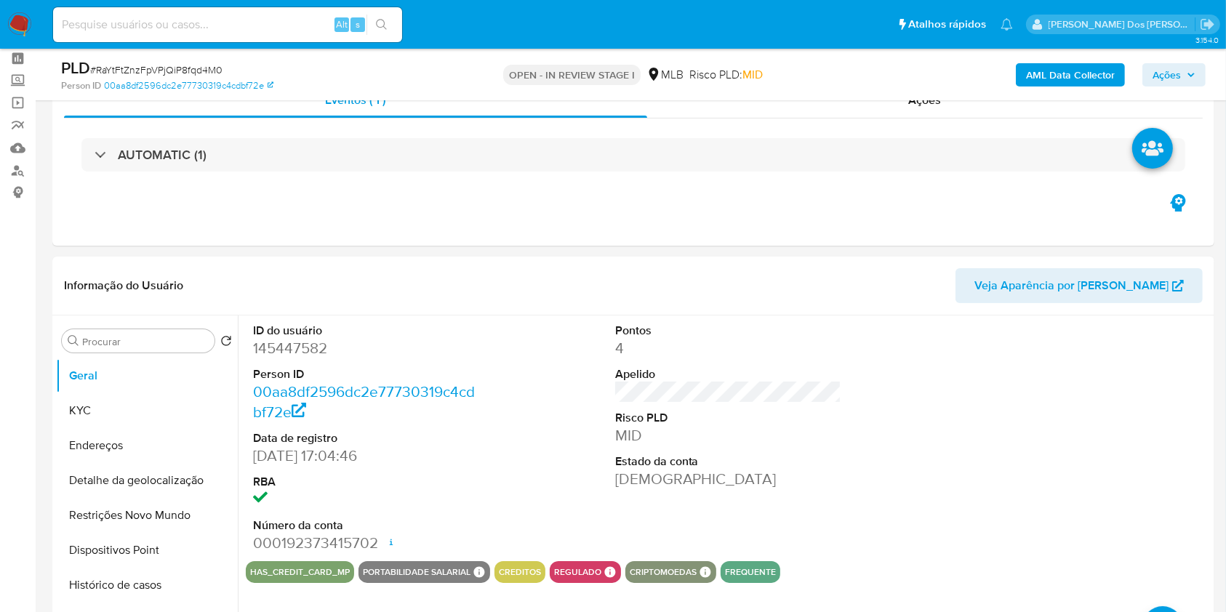
scroll to position [61, 0]
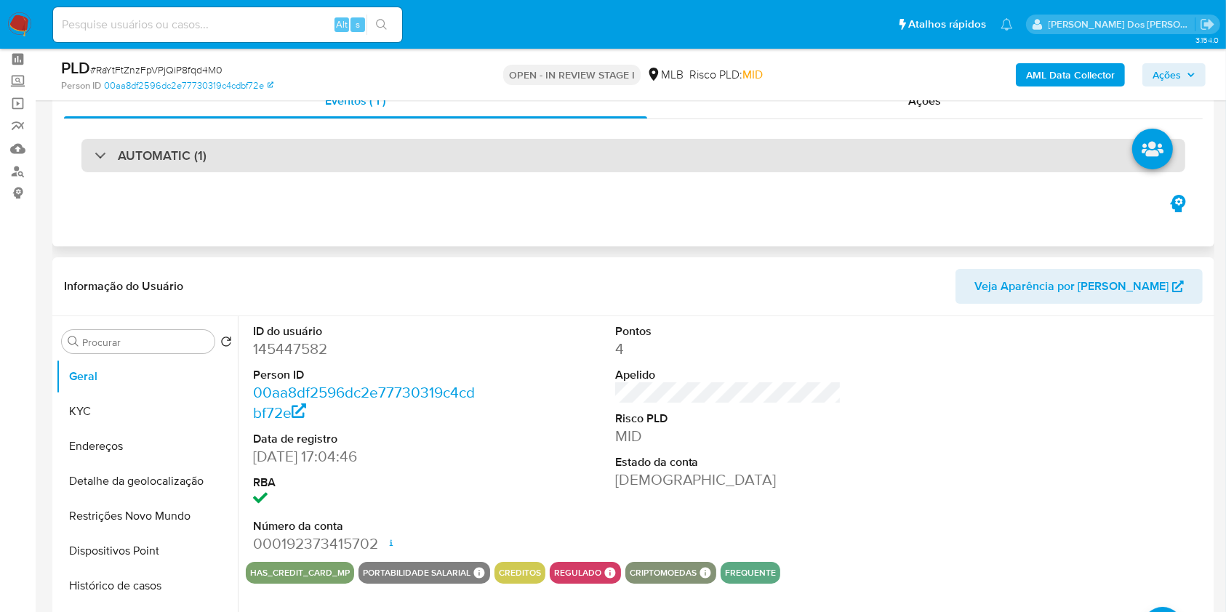
click at [621, 163] on div "AUTOMATIC (1)" at bounding box center [633, 155] width 1104 height 33
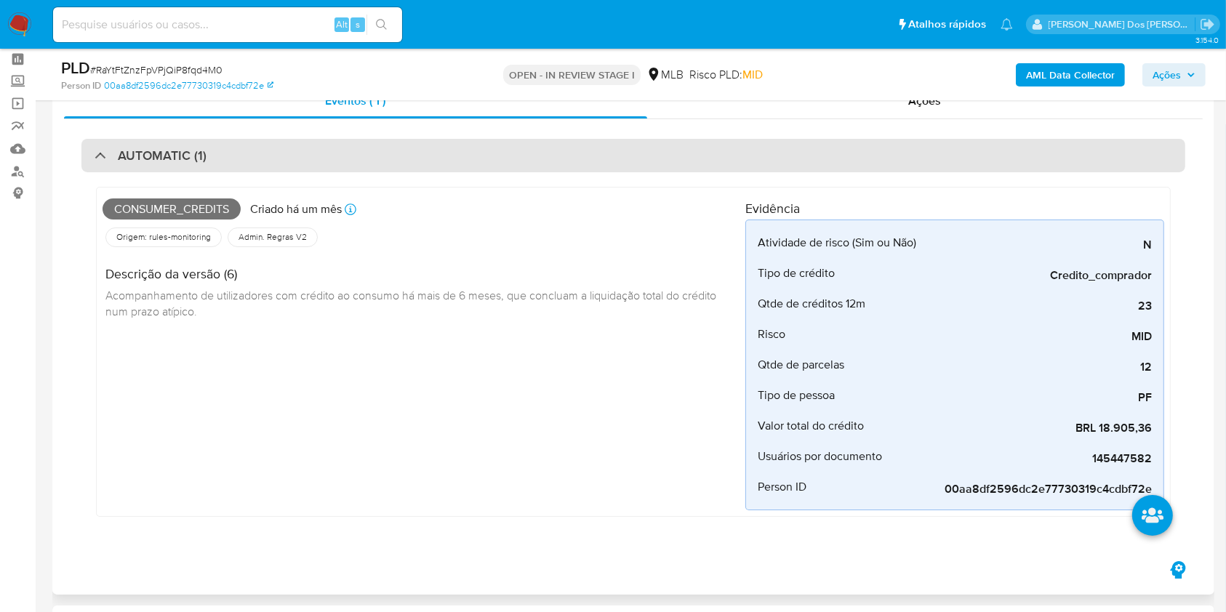
click at [621, 163] on div "AUTOMATIC (1)" at bounding box center [633, 155] width 1104 height 33
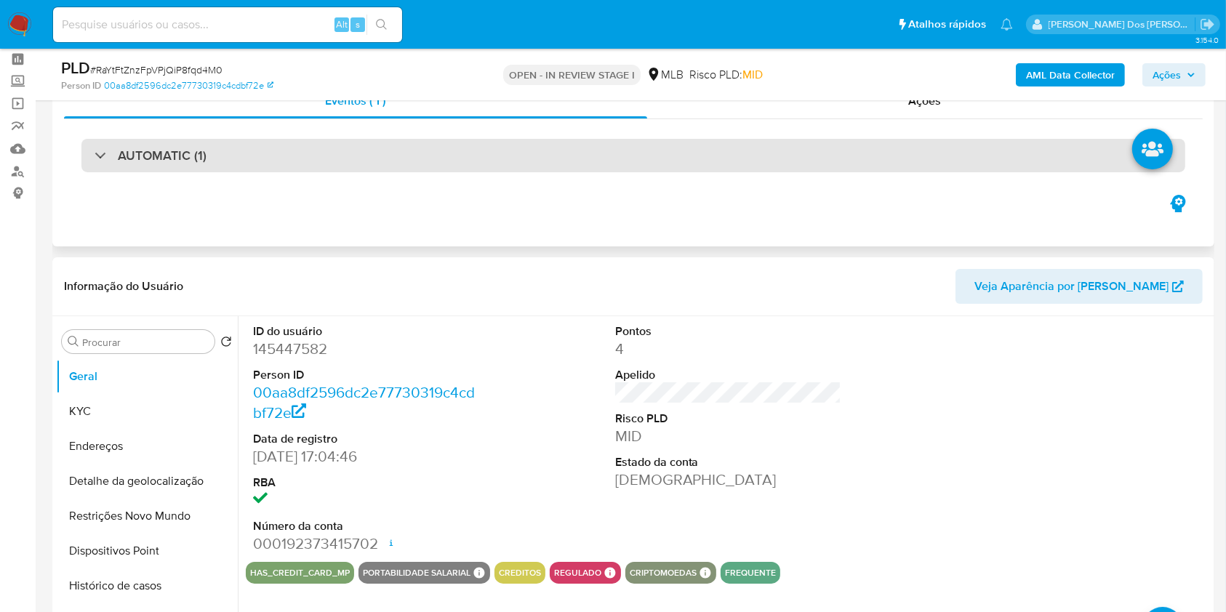
click at [621, 163] on div "AUTOMATIC (1)" at bounding box center [633, 155] width 1104 height 33
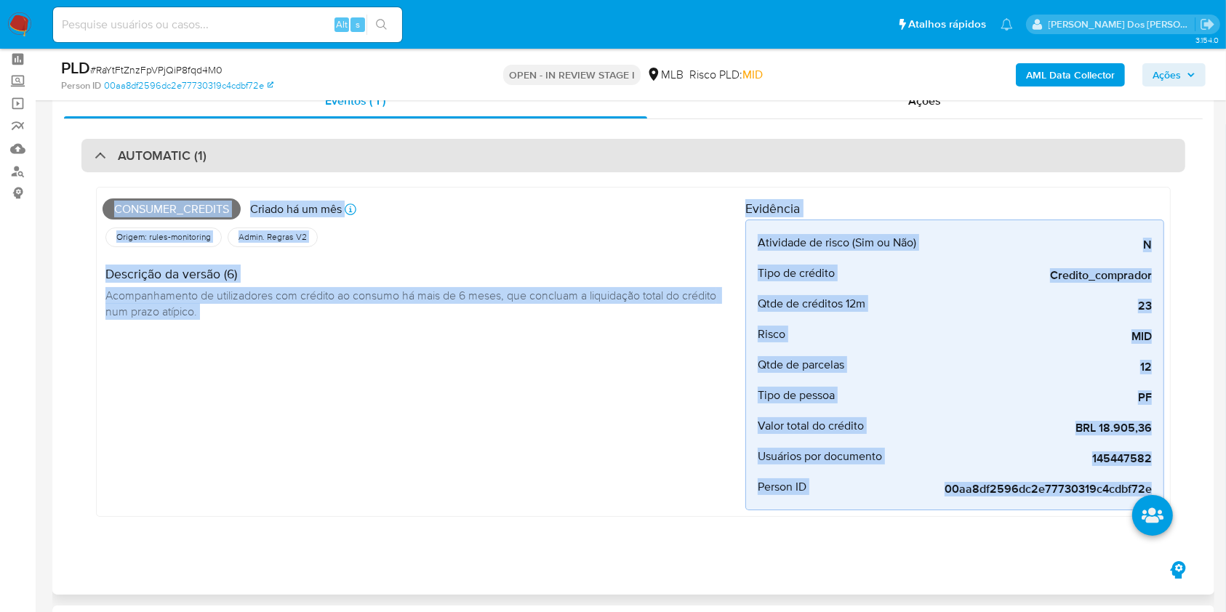
click at [385, 166] on div "AUTOMATIC (1)" at bounding box center [633, 155] width 1104 height 33
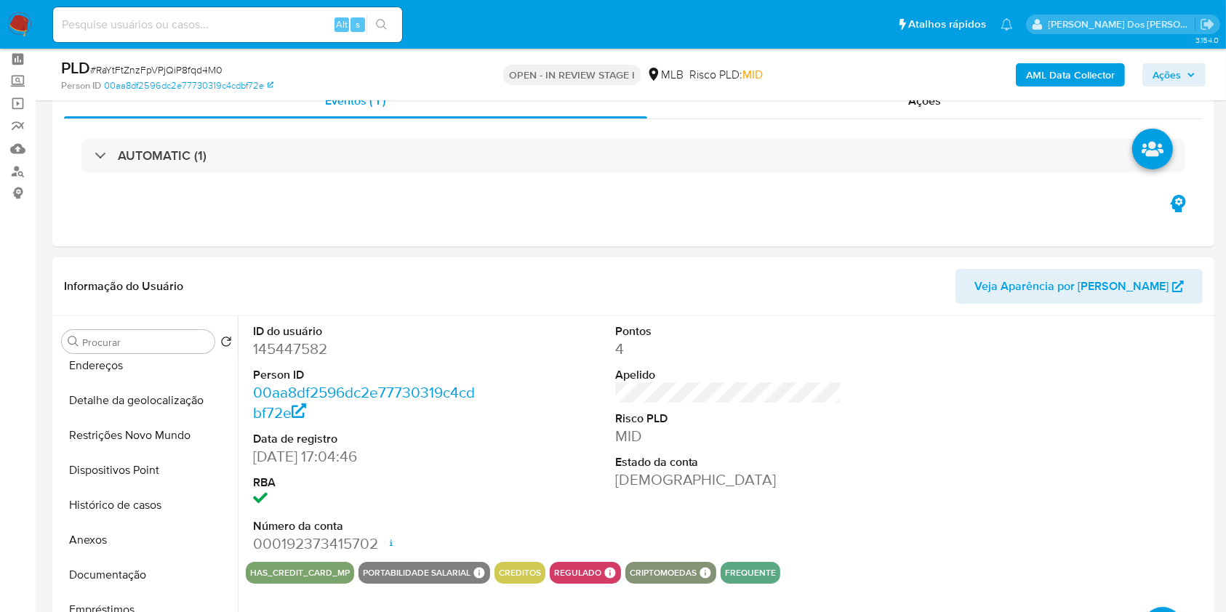
scroll to position [113, 0]
click at [105, 595] on button "Empréstimos" at bounding box center [141, 577] width 170 height 35
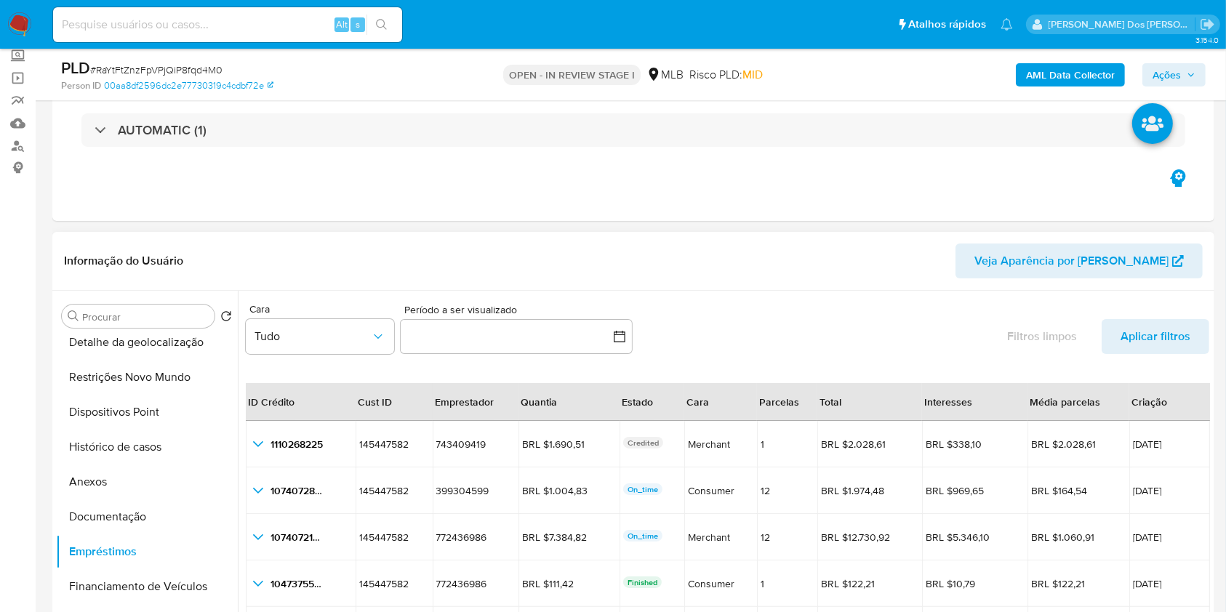
scroll to position [79, 0]
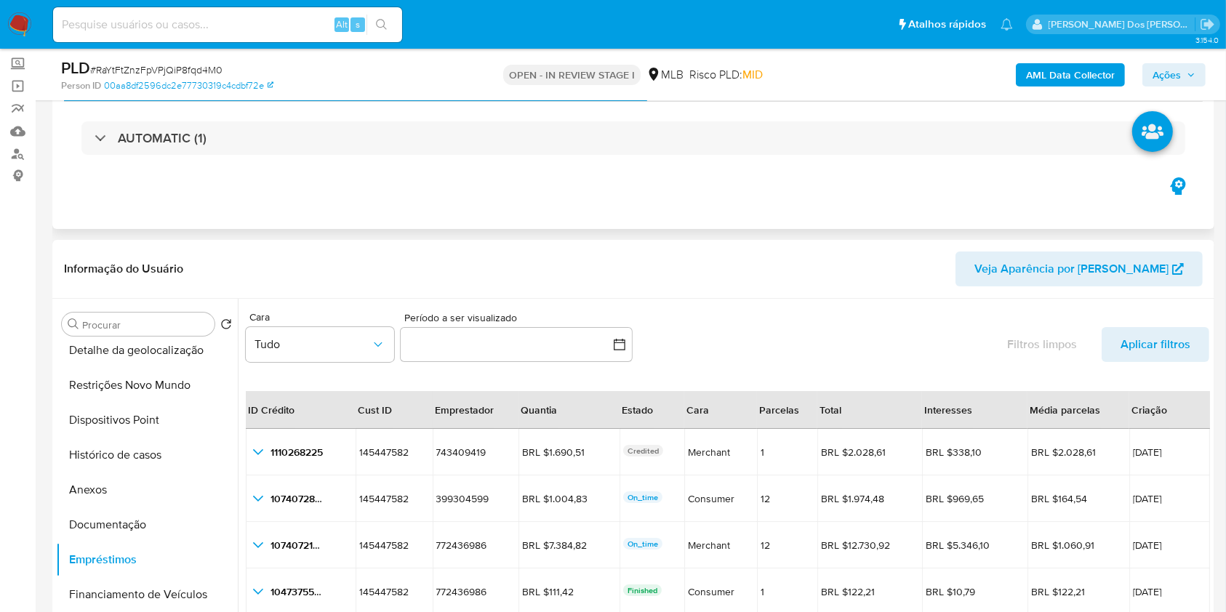
click at [403, 155] on div "AUTOMATIC (1)" at bounding box center [633, 138] width 1139 height 73
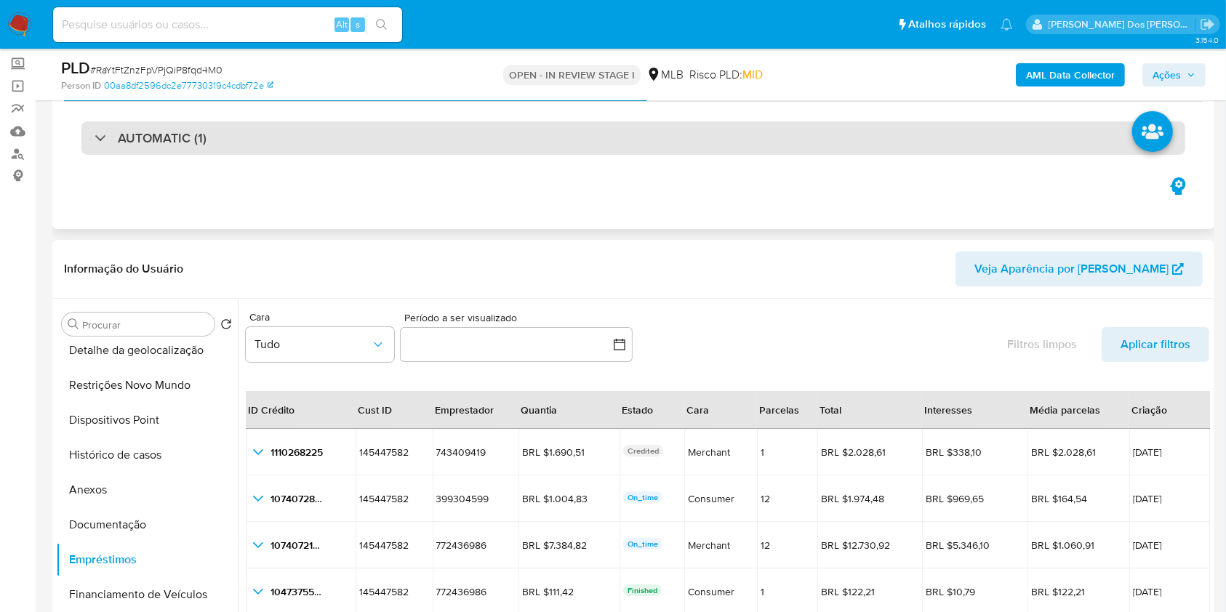
click at [412, 138] on div "AUTOMATIC (1)" at bounding box center [633, 137] width 1104 height 33
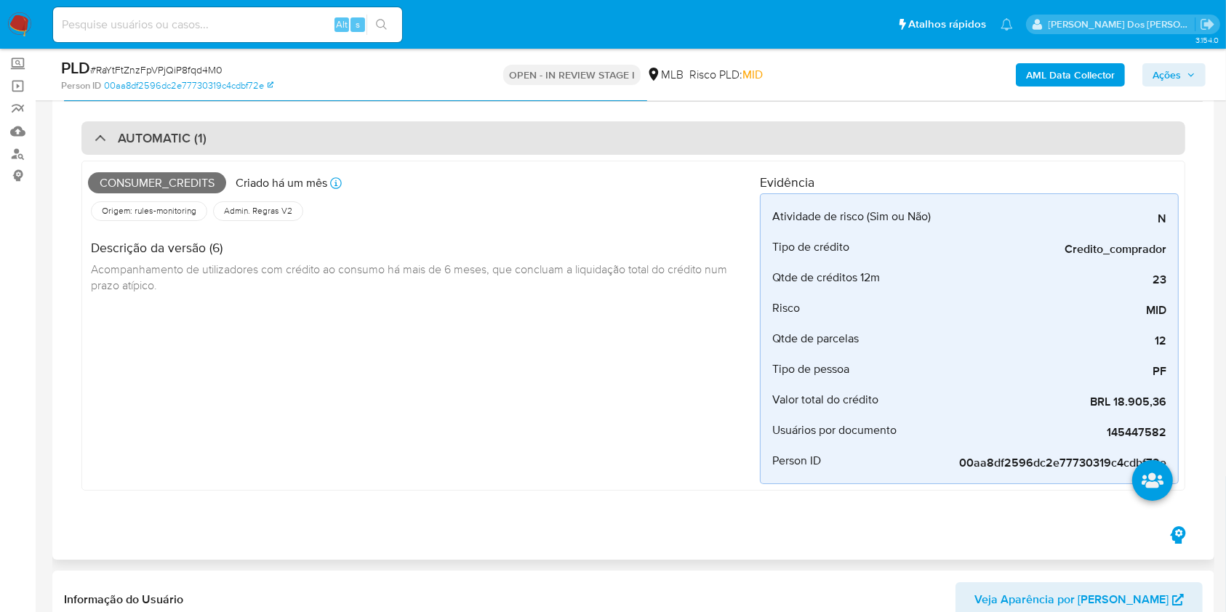
click at [412, 138] on div "AUTOMATIC (1)" at bounding box center [633, 137] width 1104 height 33
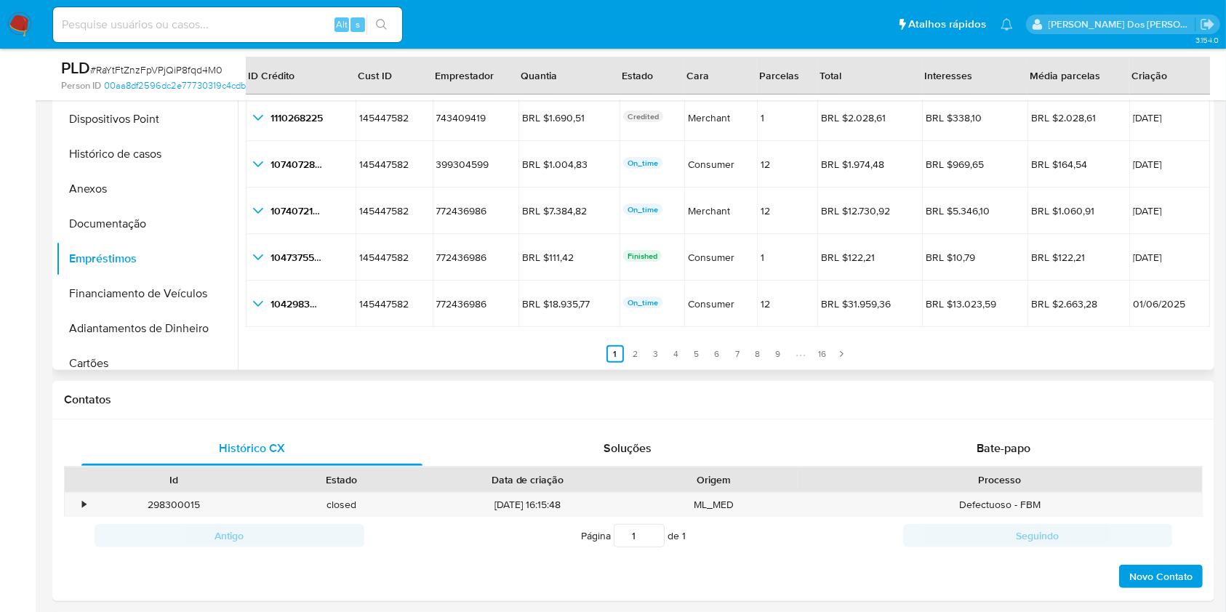
scroll to position [33, 0]
click at [636, 364] on link "2" at bounding box center [635, 354] width 17 height 17
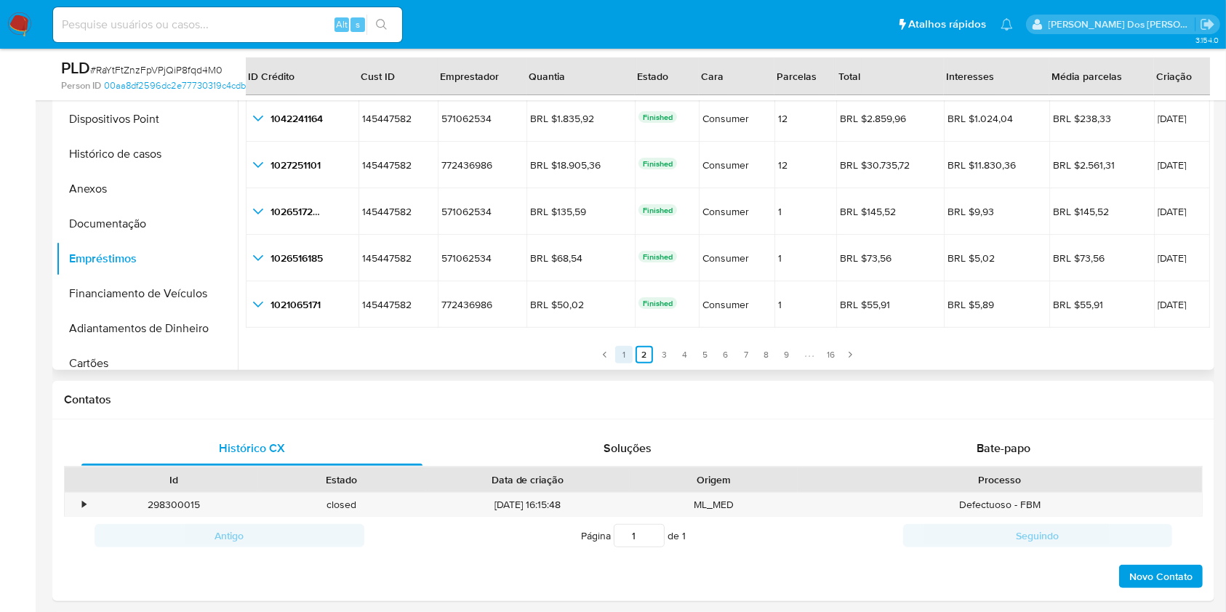
click at [616, 364] on link "1" at bounding box center [623, 354] width 17 height 17
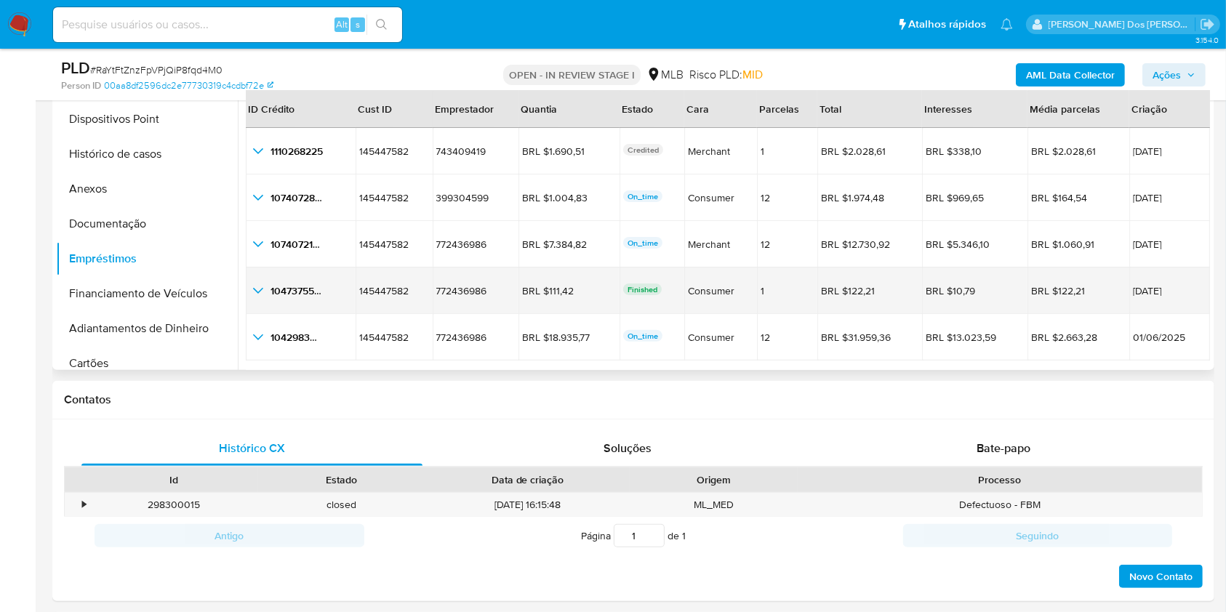
scroll to position [0, 0]
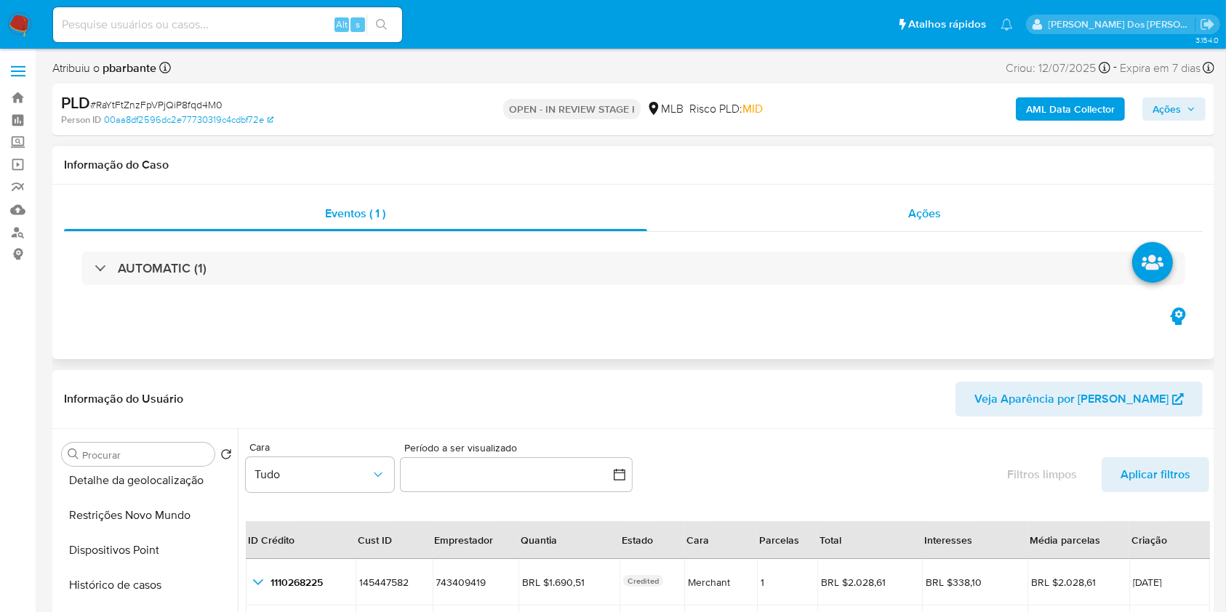
click at [956, 223] on div "Ações" at bounding box center [925, 213] width 556 height 35
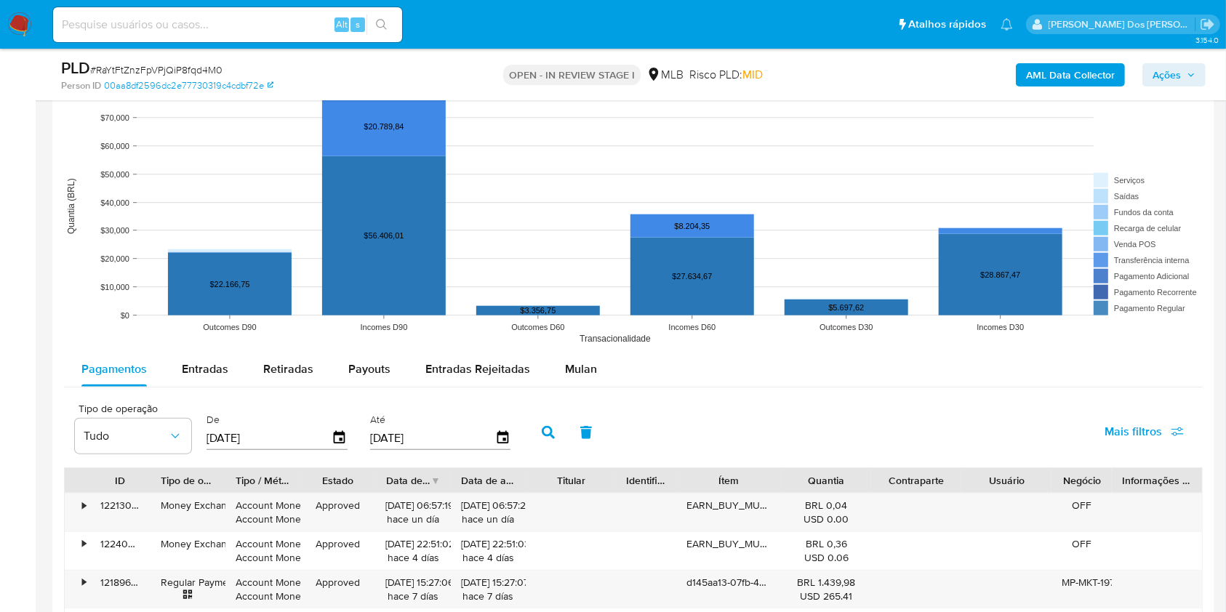
scroll to position [1403, 0]
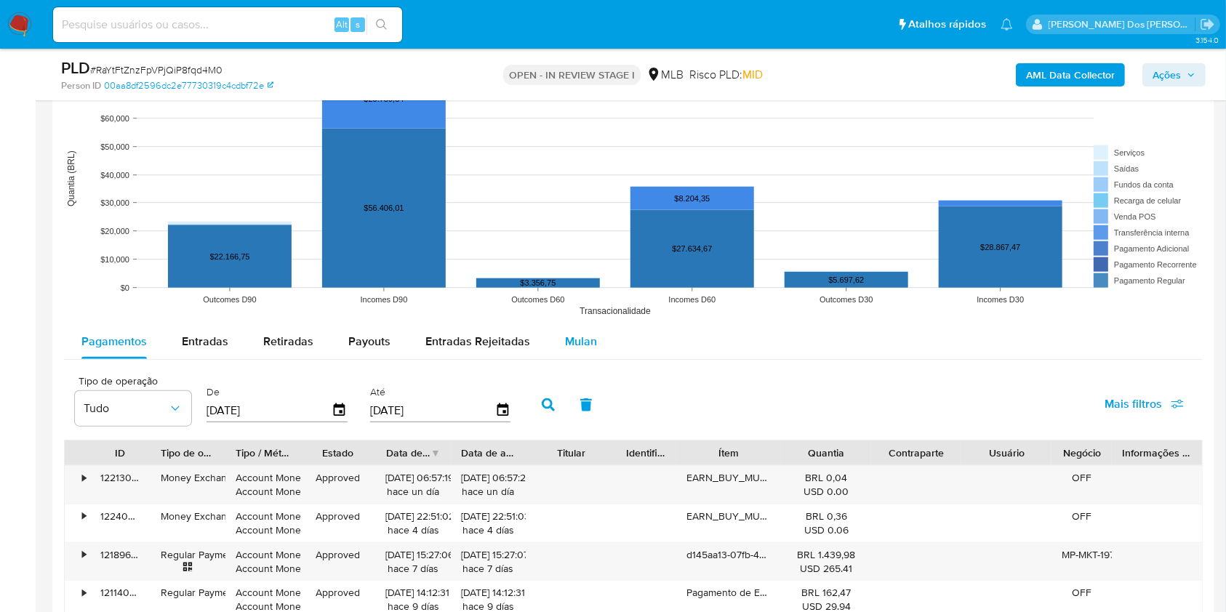
click at [580, 359] on div "Mulan" at bounding box center [581, 341] width 32 height 35
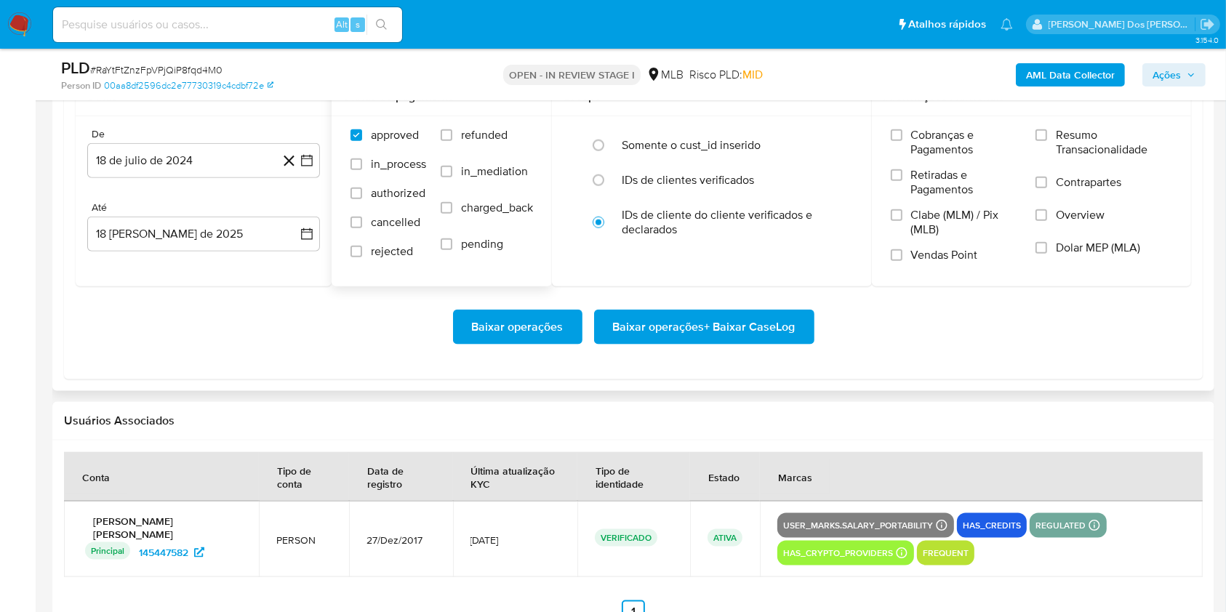
scroll to position [1729, 0]
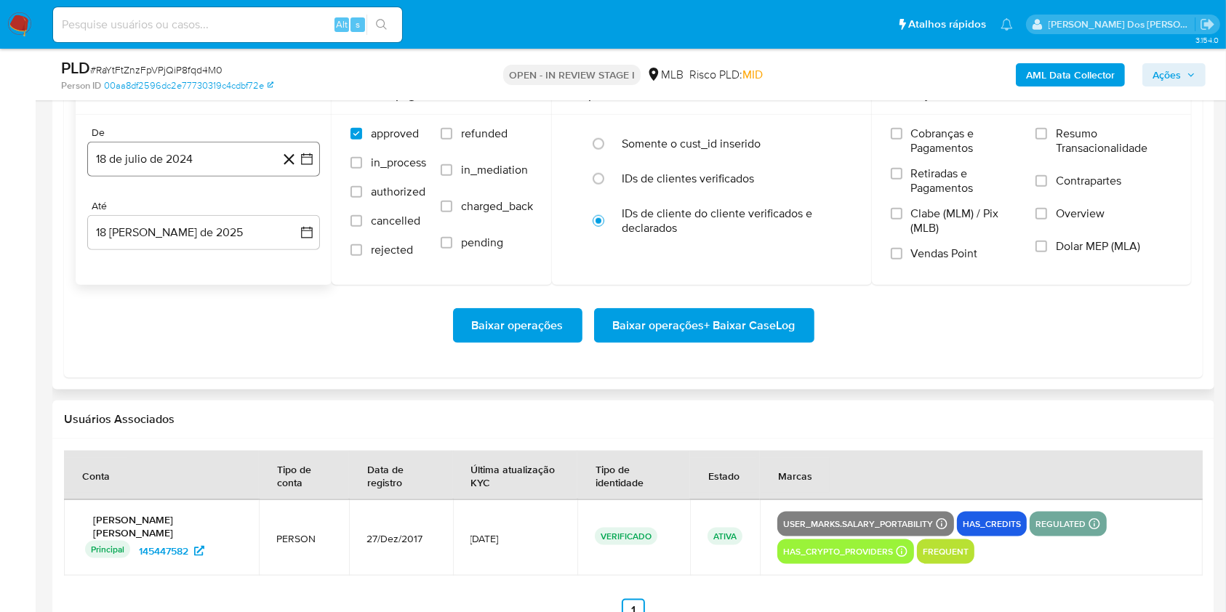
click at [305, 167] on icon "button" at bounding box center [307, 159] width 15 height 15
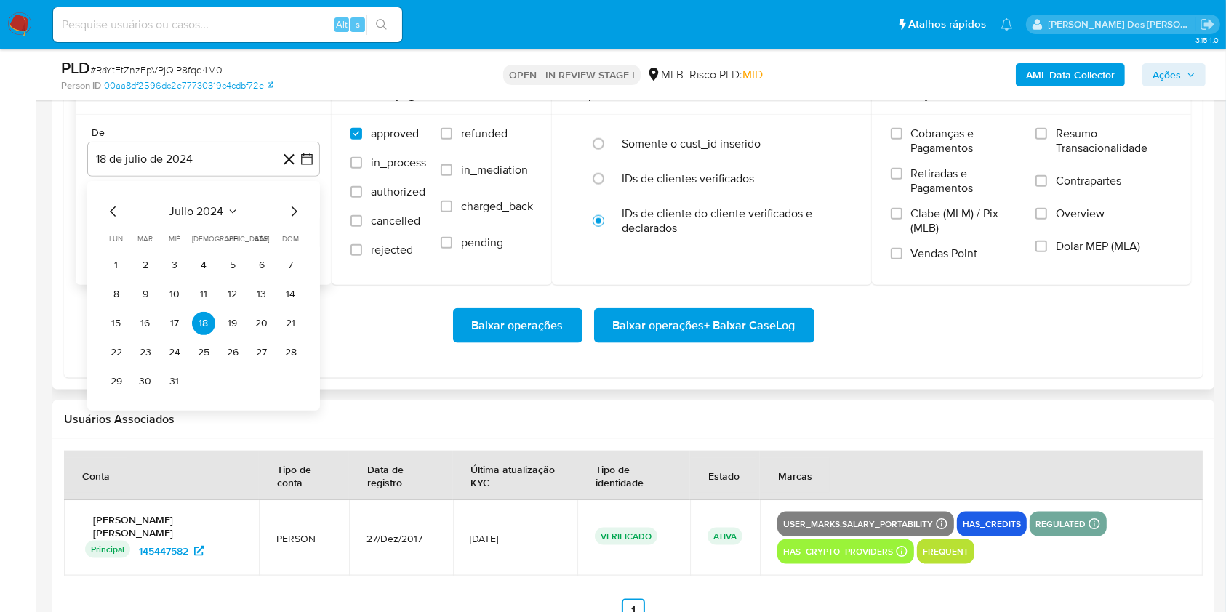
click at [294, 220] on icon "Mes siguiente" at bounding box center [293, 211] width 17 height 17
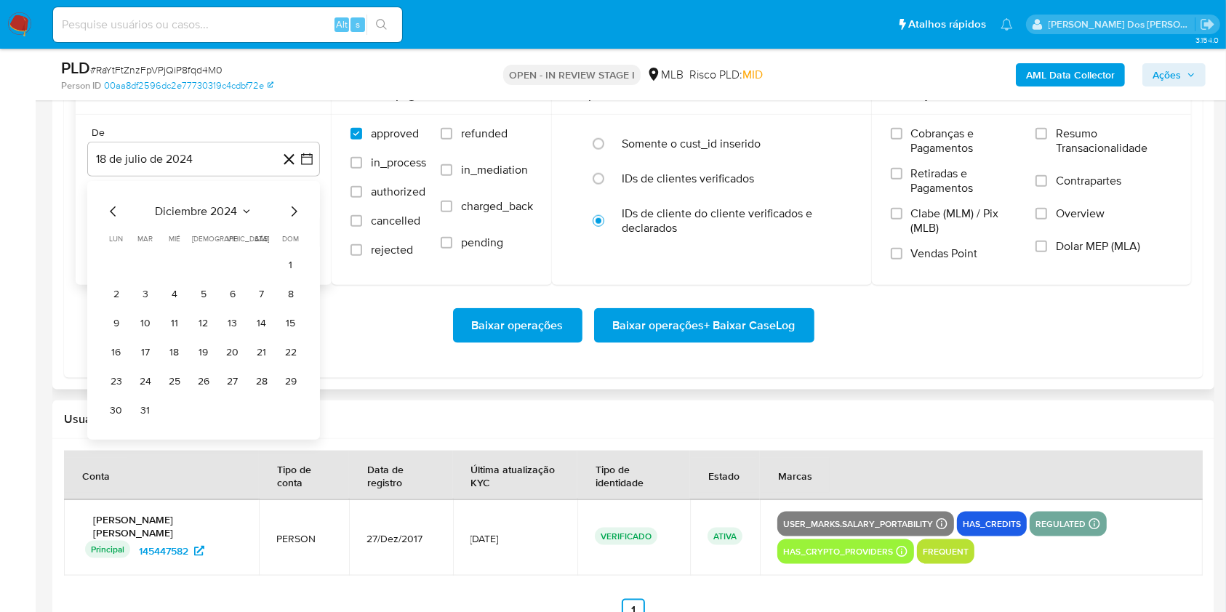
click at [294, 220] on icon "Mes siguiente" at bounding box center [293, 211] width 17 height 17
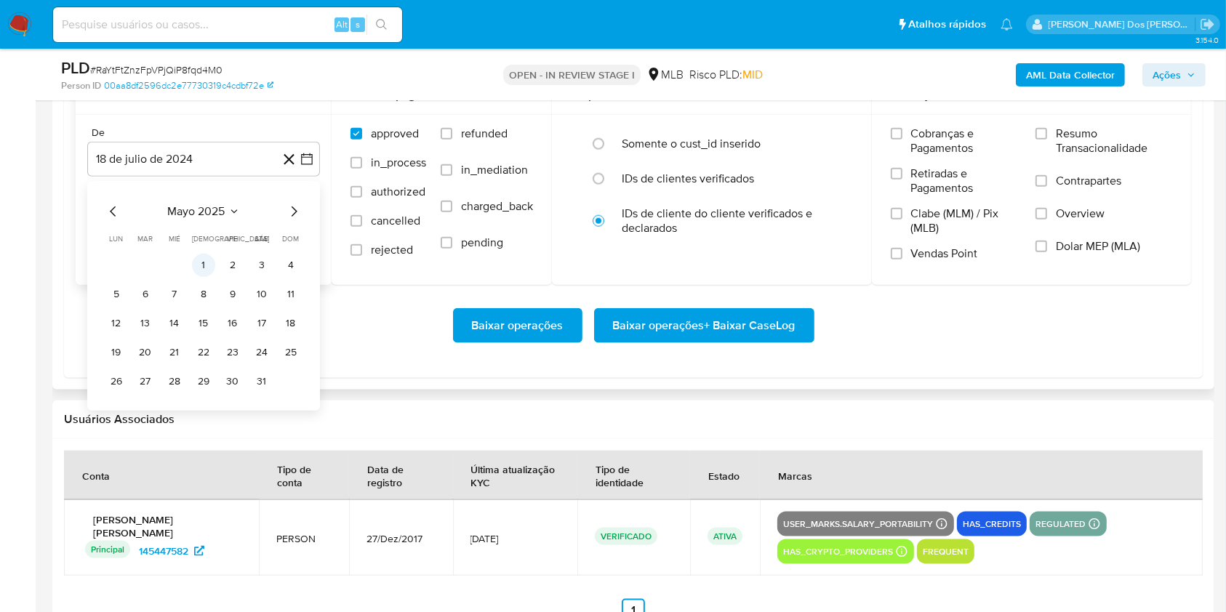
click at [204, 277] on button "1" at bounding box center [203, 265] width 23 height 23
click at [1094, 156] on span "Resumo Transacionalidade" at bounding box center [1114, 141] width 116 height 29
click at [1047, 140] on input "Resumo Transacionalidade" at bounding box center [1042, 134] width 12 height 12
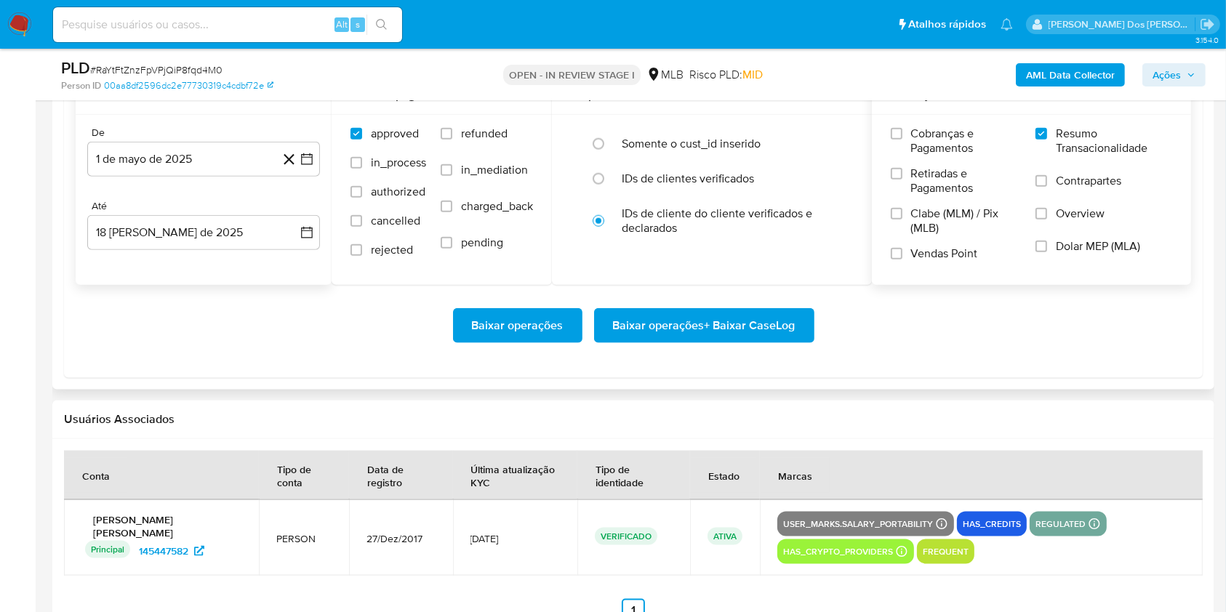
click at [662, 342] on span "Baixar operações + Baixar CaseLog" at bounding box center [704, 326] width 183 height 32
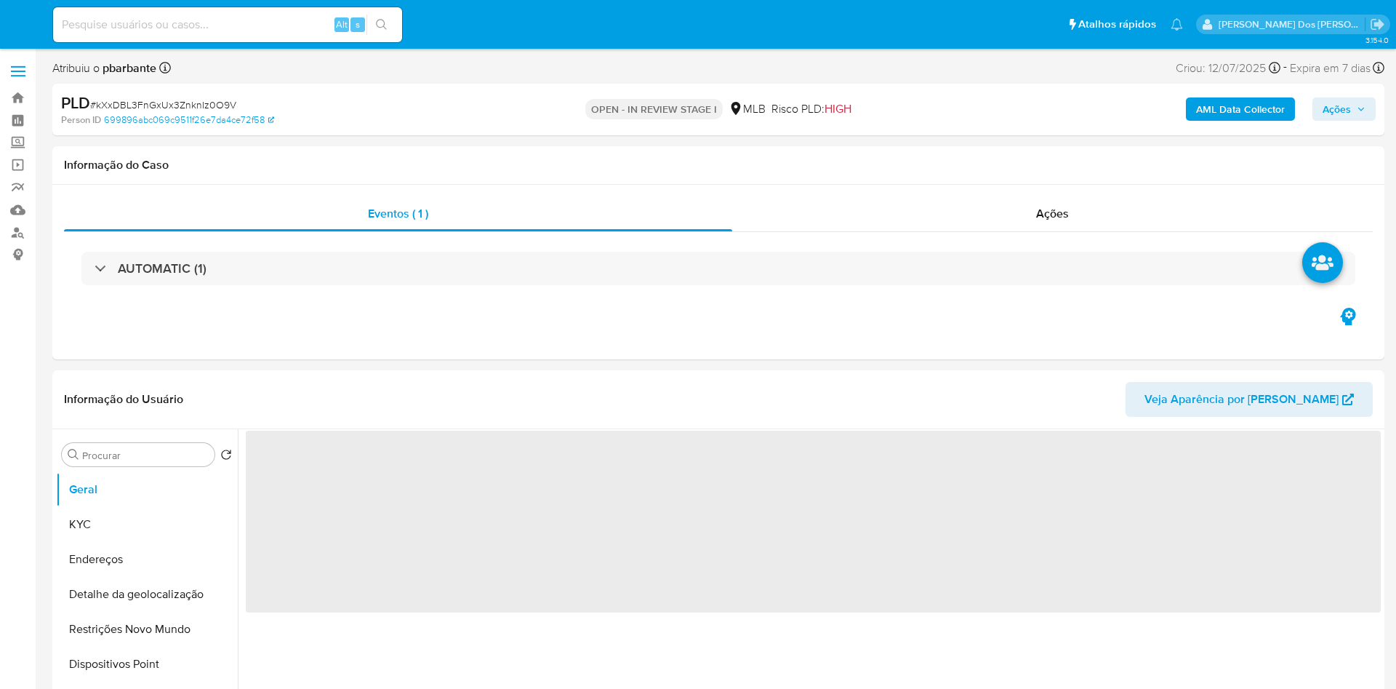
select select "10"
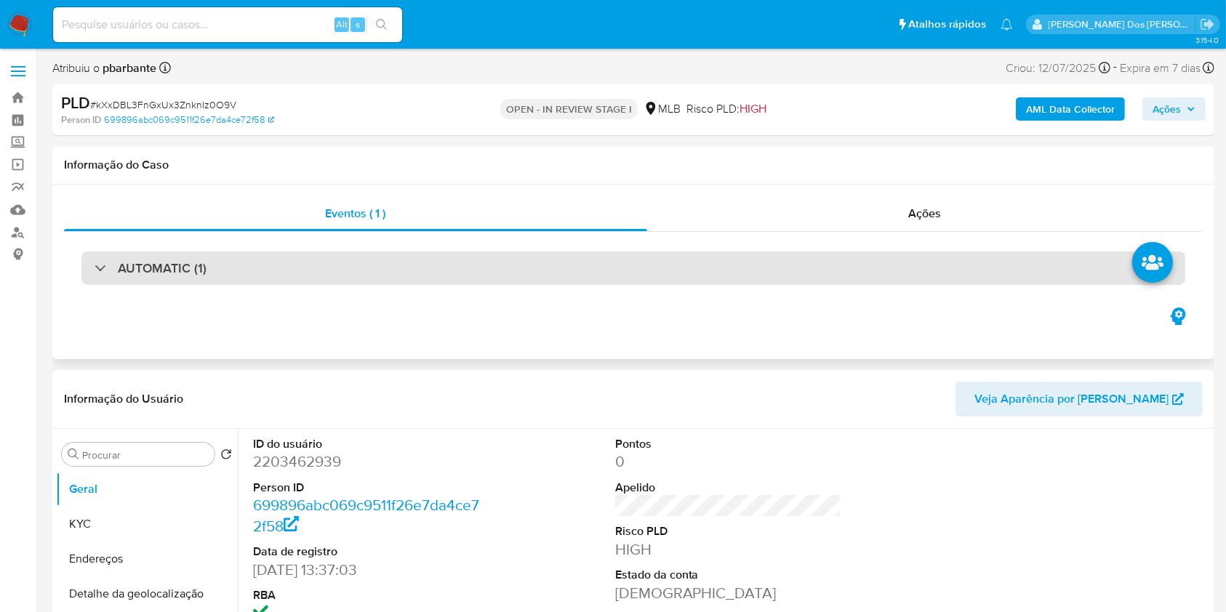
click at [592, 260] on div "AUTOMATIC (1)" at bounding box center [633, 268] width 1104 height 33
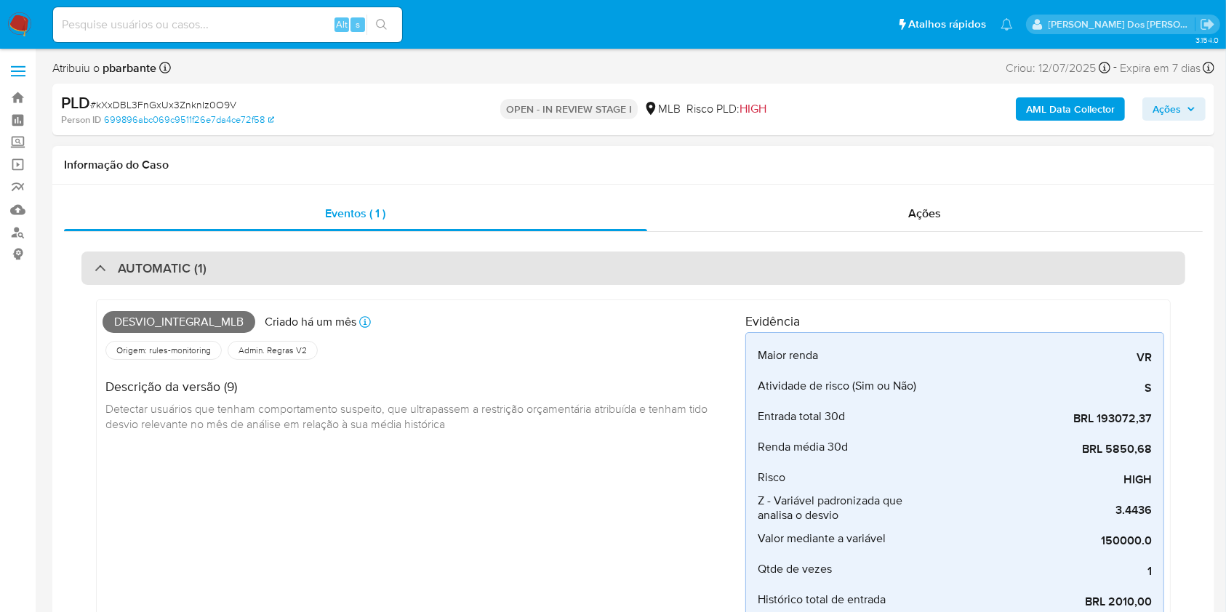
click at [592, 260] on div "AUTOMATIC (1)" at bounding box center [633, 268] width 1104 height 33
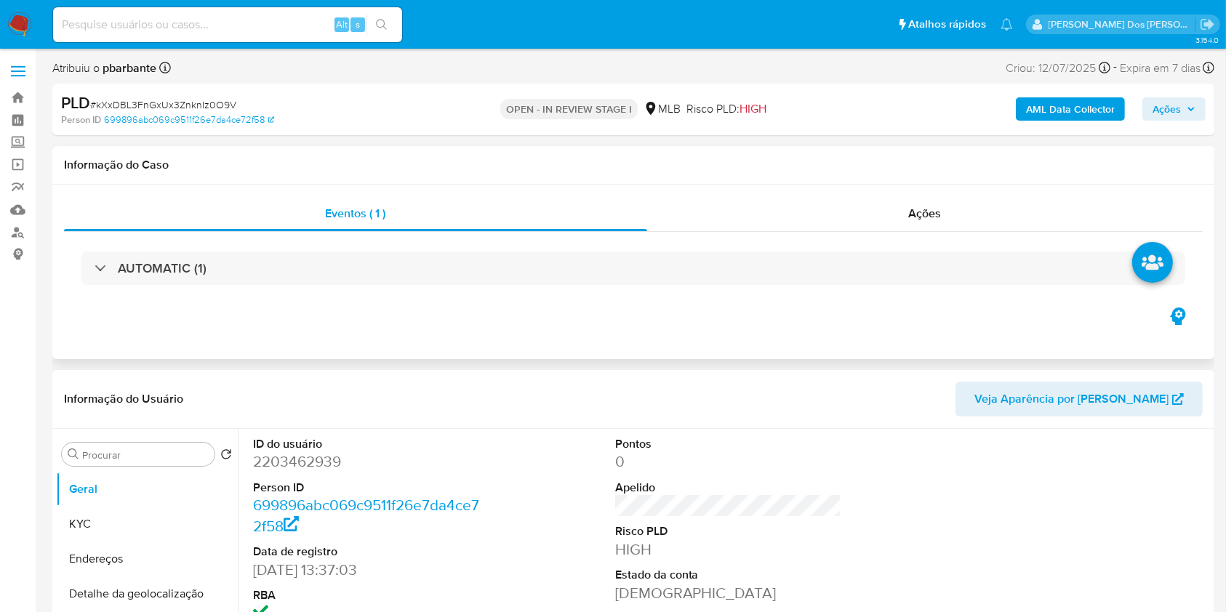
click at [940, 172] on div "Informação do Caso" at bounding box center [633, 165] width 1162 height 39
click at [911, 212] on span "Ações" at bounding box center [925, 213] width 33 height 17
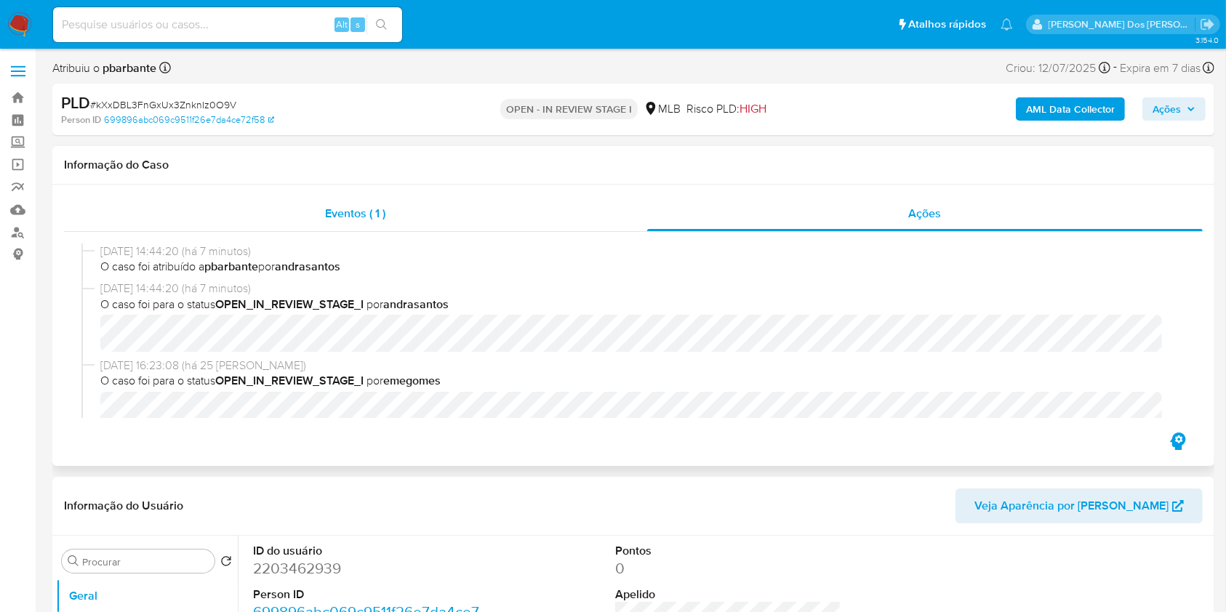
click at [369, 203] on div "Eventos ( 1 )" at bounding box center [355, 213] width 583 height 35
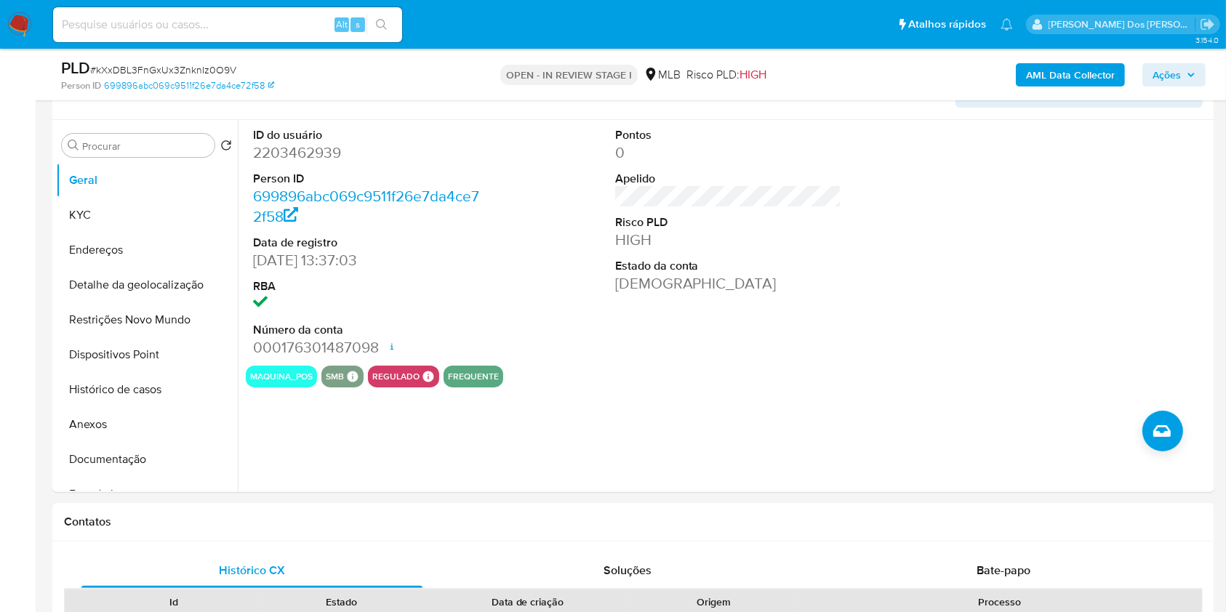
scroll to position [265, 0]
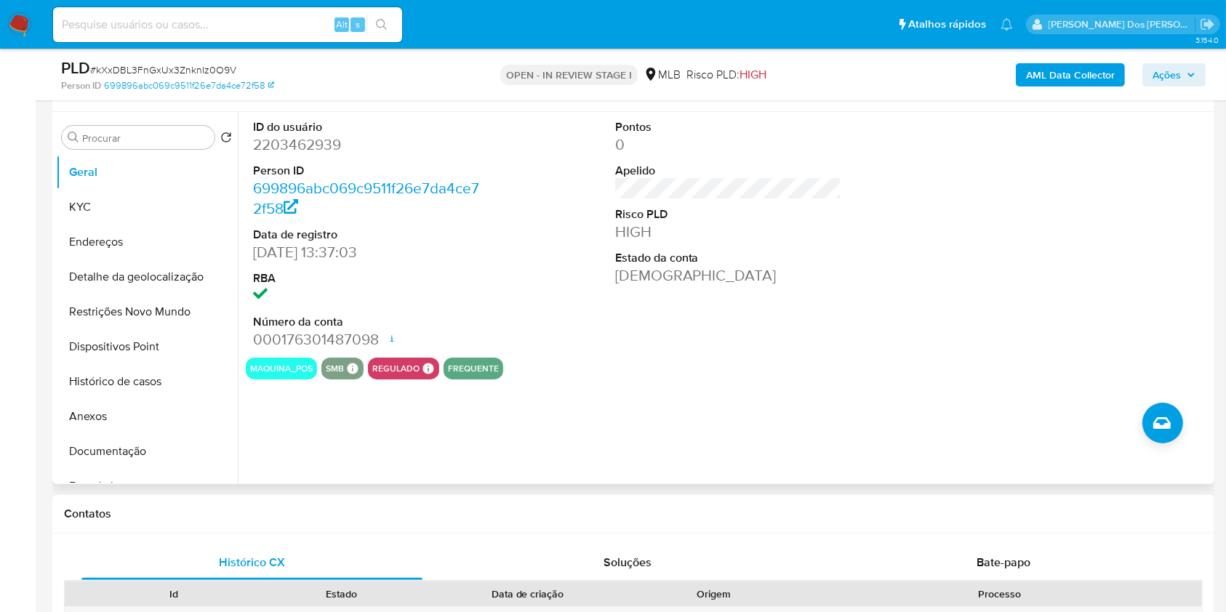
click at [292, 155] on dd "2203462939" at bounding box center [366, 145] width 227 height 20
copy dd "2203462939"
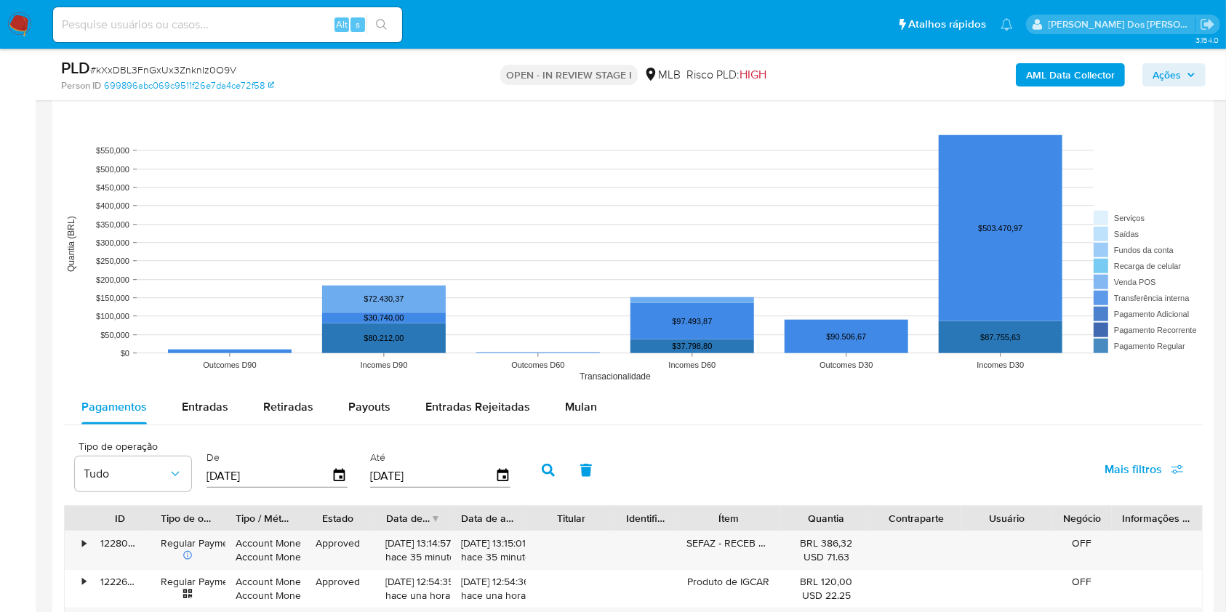
scroll to position [1242, 0]
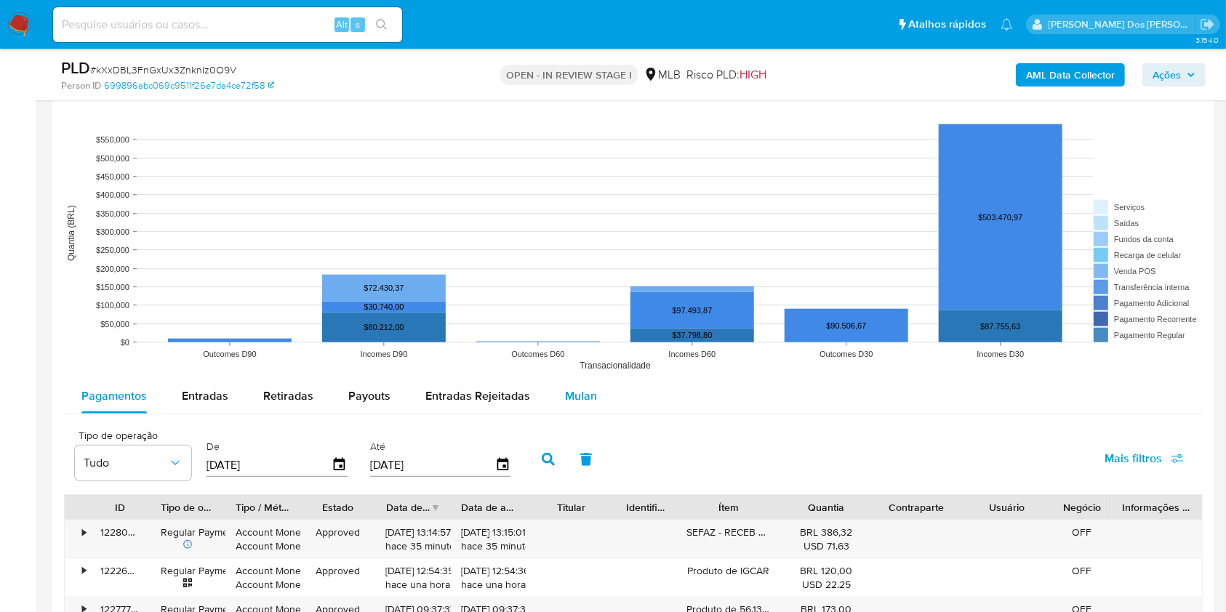
click at [578, 414] on div "Mulan" at bounding box center [581, 396] width 32 height 35
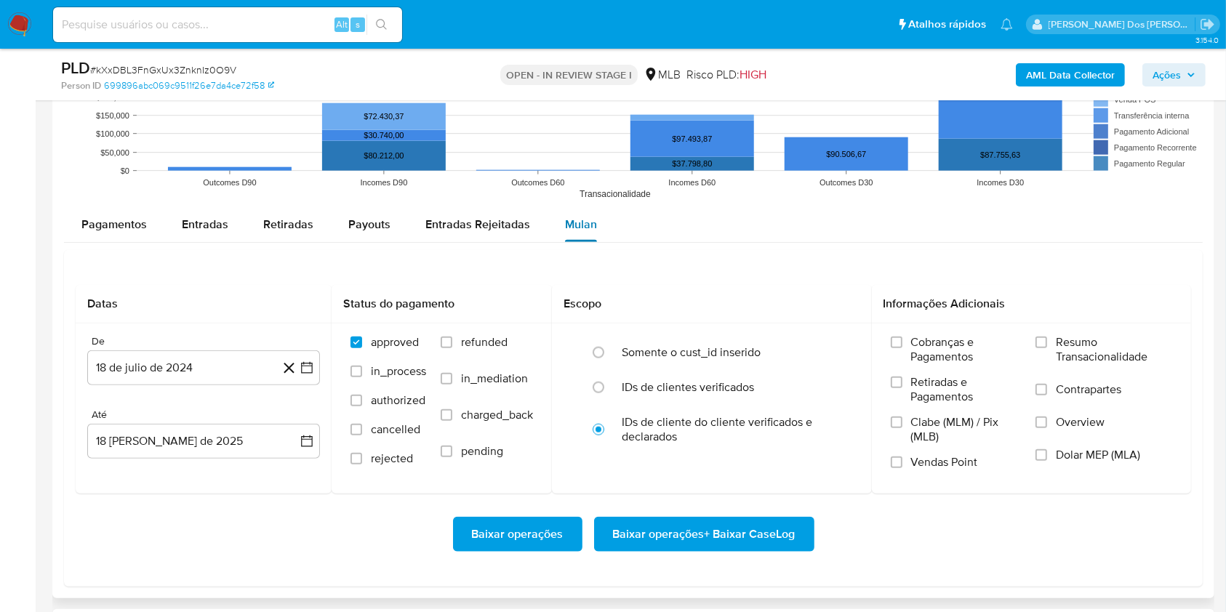
scroll to position [1420, 0]
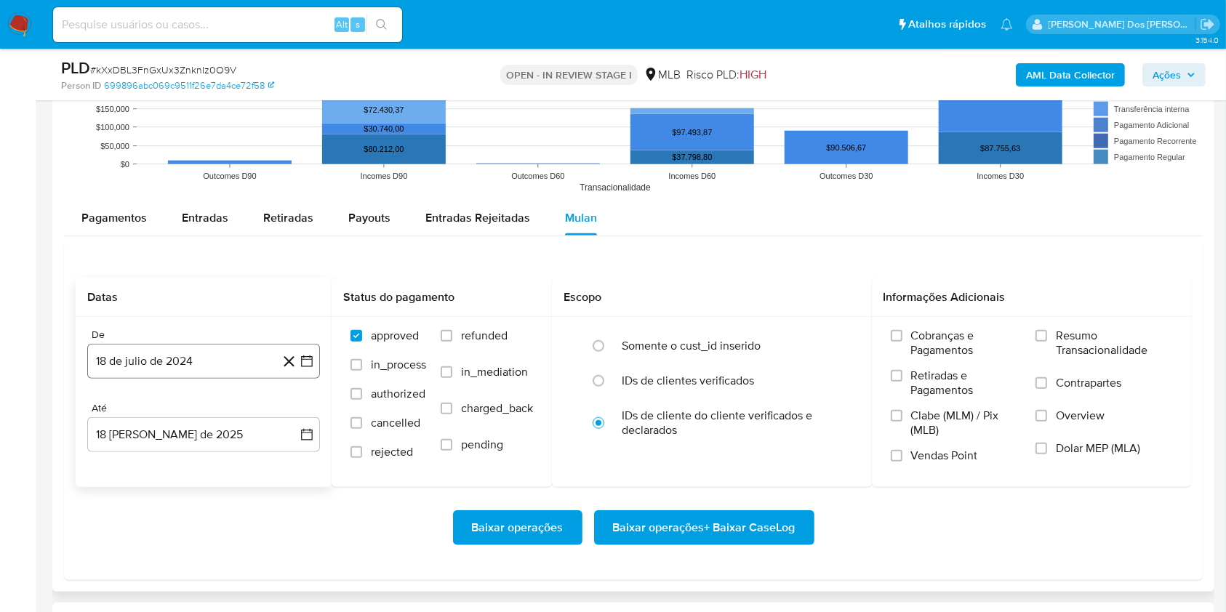
click at [316, 372] on button "18 de julio de 2024" at bounding box center [203, 361] width 233 height 35
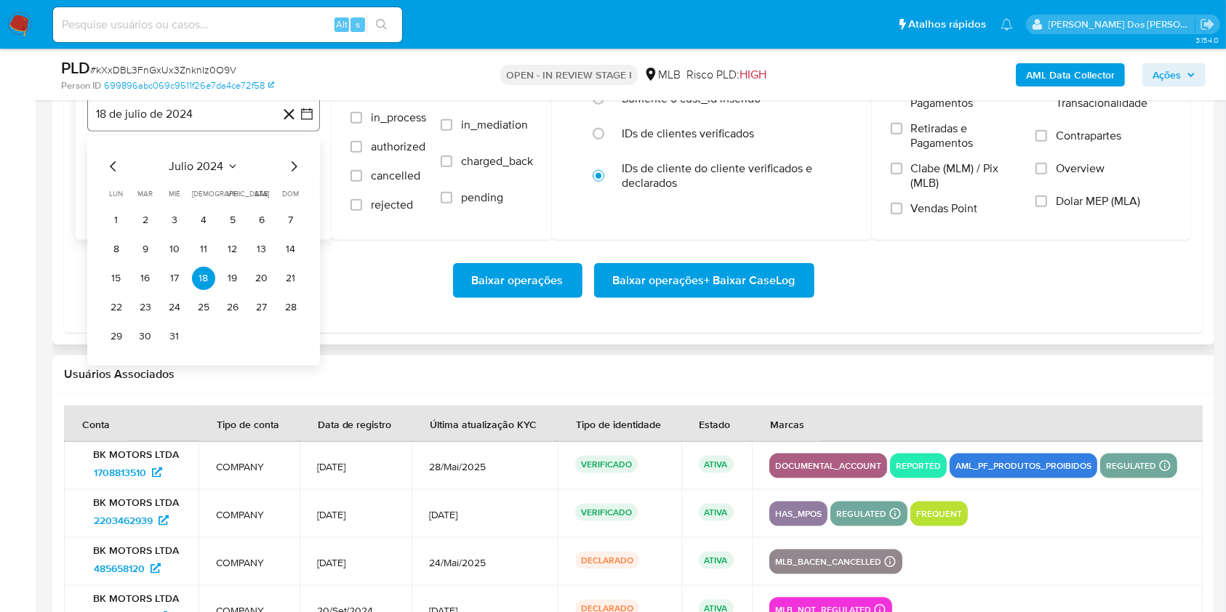
scroll to position [1667, 0]
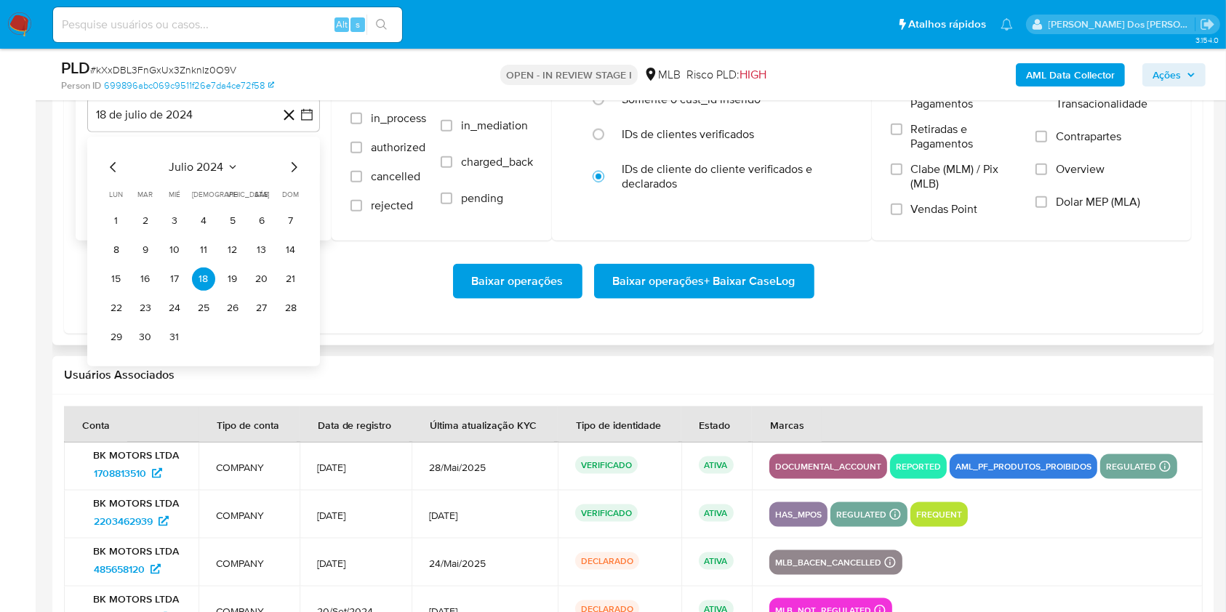
click at [295, 176] on icon "Mes siguiente" at bounding box center [293, 167] width 17 height 17
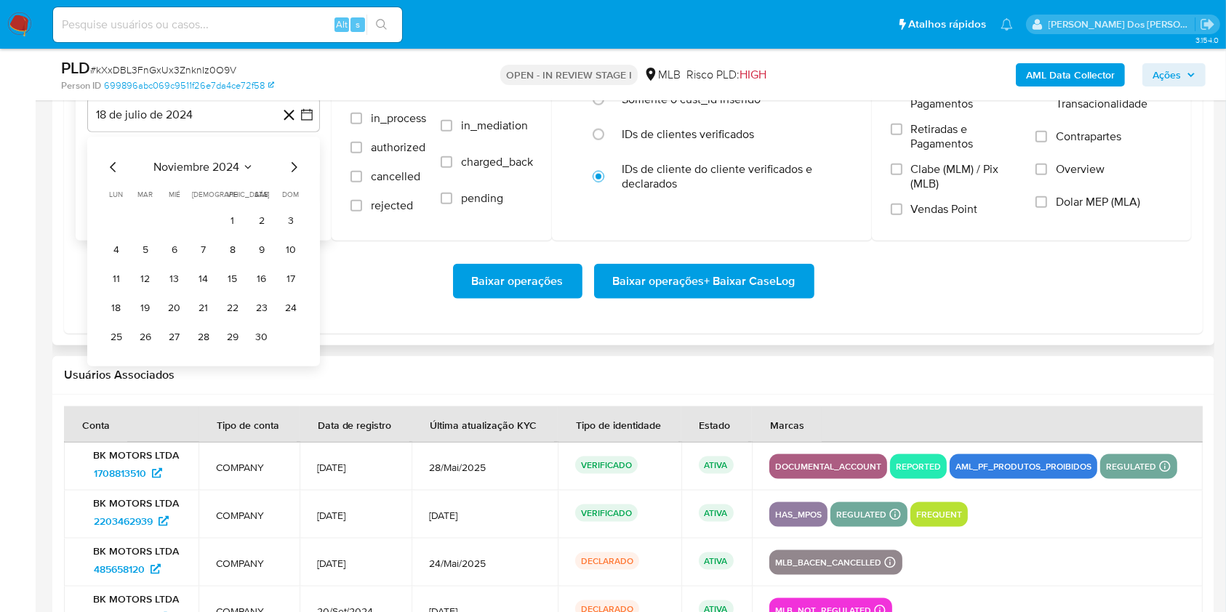
click at [295, 176] on icon "Mes siguiente" at bounding box center [293, 167] width 17 height 17
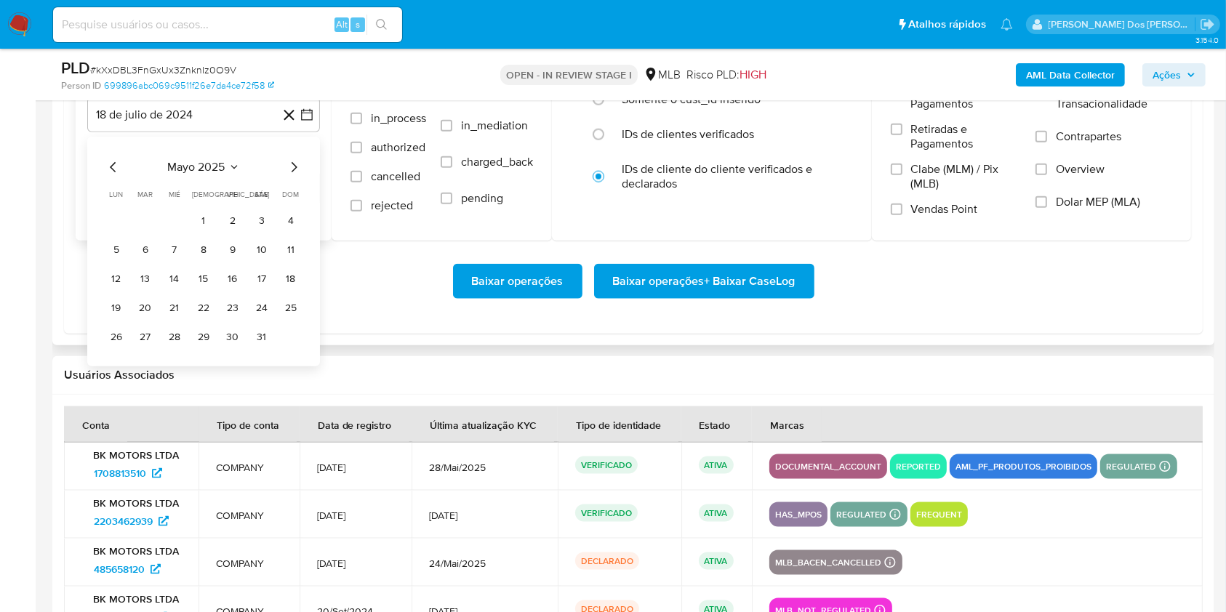
click at [295, 176] on icon "Mes siguiente" at bounding box center [293, 167] width 17 height 17
click at [103, 194] on div "julio 2025 julio 2025 lun lunes mar martes mié miércoles jue jueves vie viernes…" at bounding box center [203, 252] width 233 height 230
click at [111, 176] on icon "Mes anterior" at bounding box center [113, 167] width 17 height 17
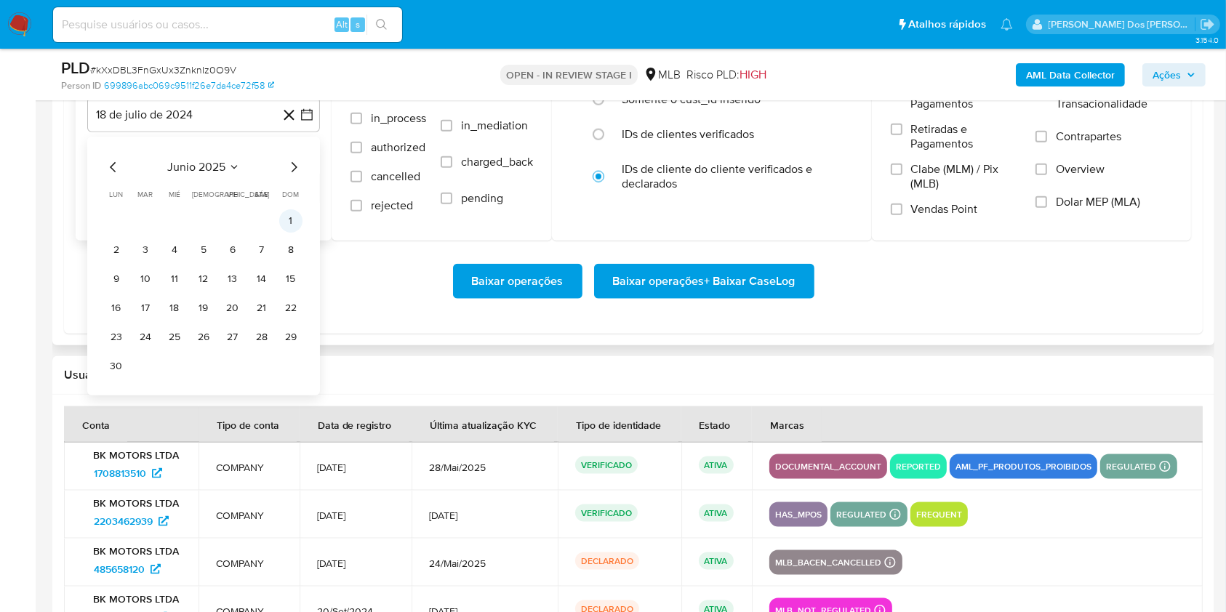
click at [289, 233] on button "1" at bounding box center [290, 220] width 23 height 23
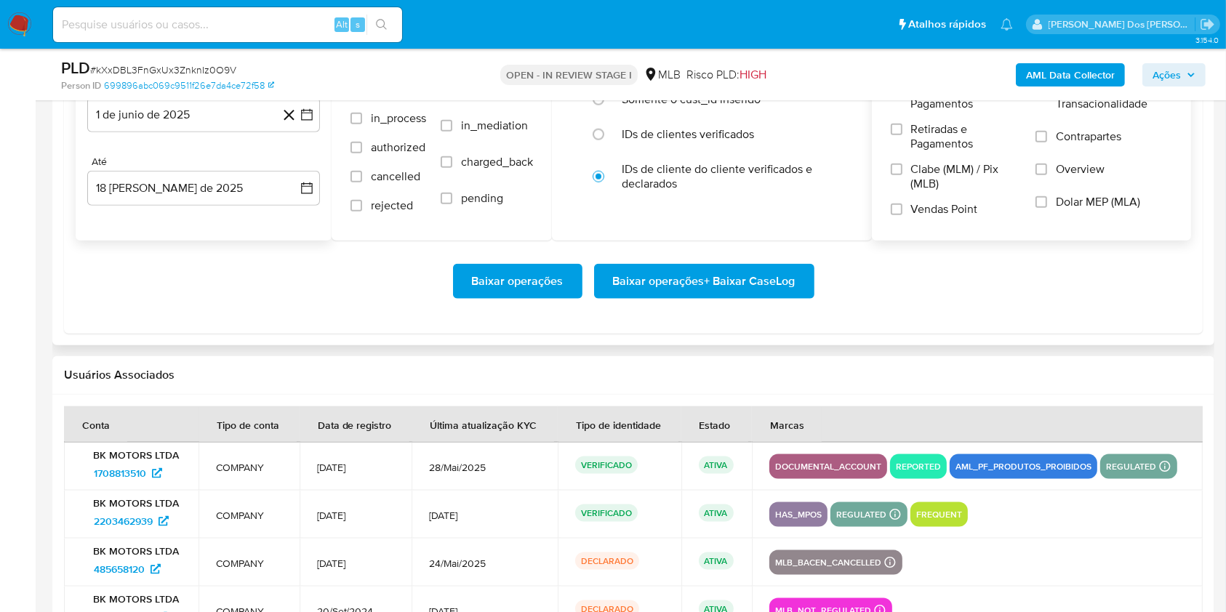
click at [1092, 110] on span "Resumo Transacionalidade" at bounding box center [1114, 96] width 116 height 29
click at [1047, 95] on input "Resumo Transacionalidade" at bounding box center [1042, 90] width 12 height 12
click at [797, 299] on button "Baixar operações + Baixar CaseLog" at bounding box center [704, 281] width 220 height 35
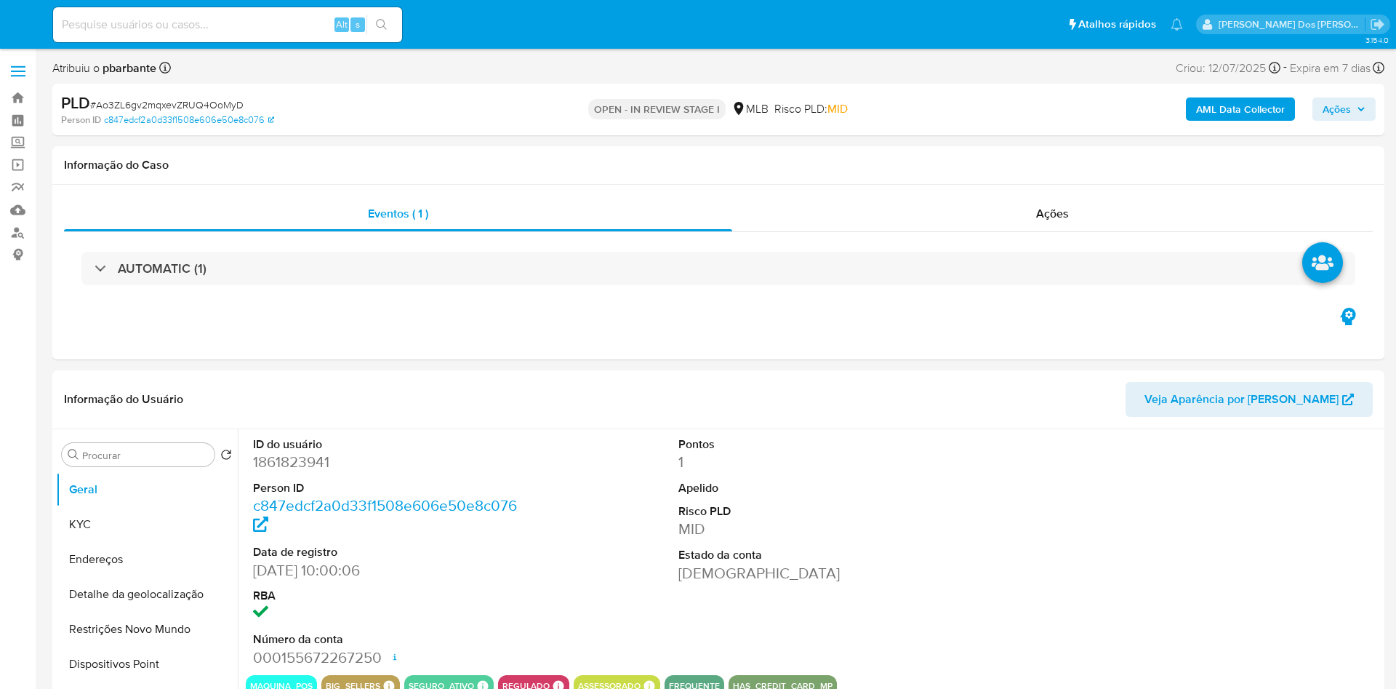
select select "10"
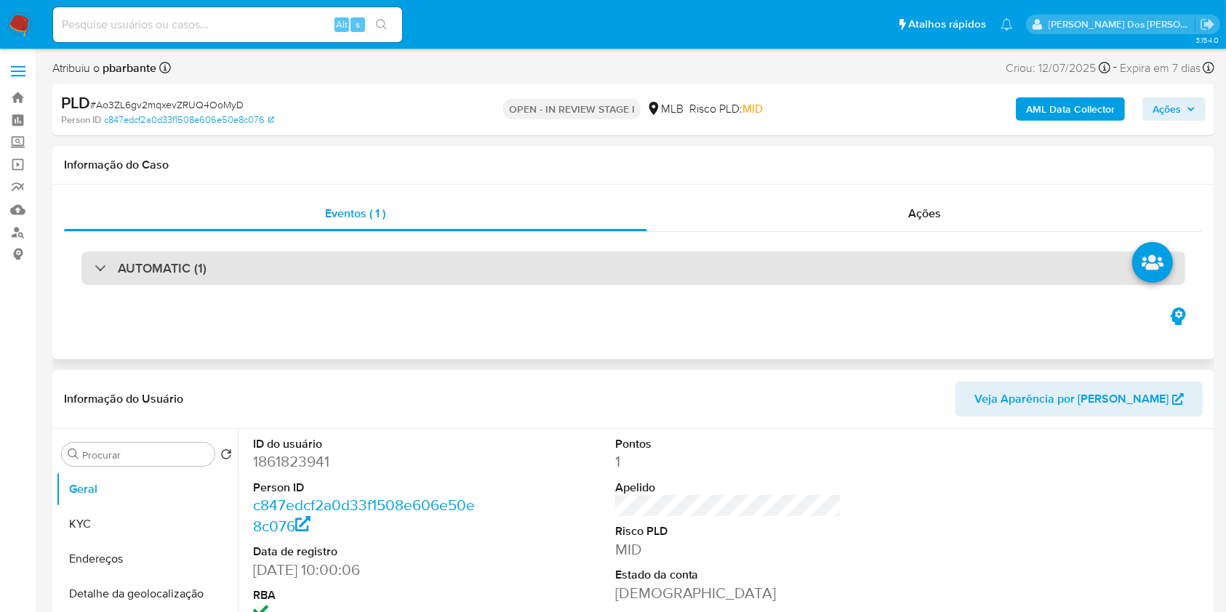
click at [566, 276] on div "AUTOMATIC (1)" at bounding box center [633, 268] width 1104 height 33
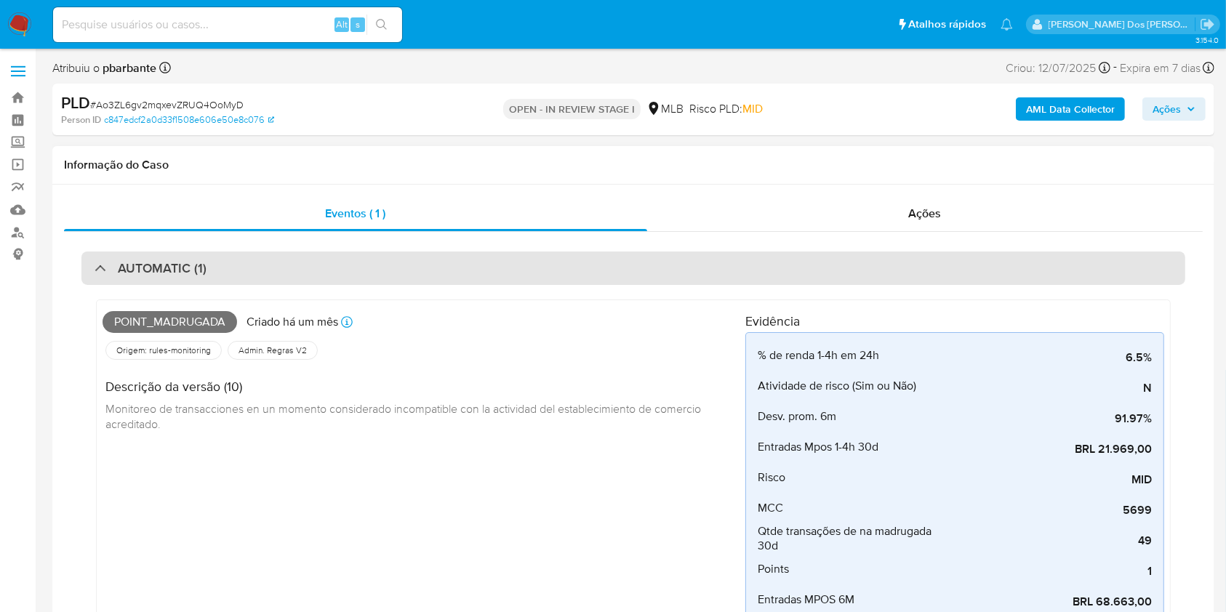
click at [566, 276] on div "AUTOMATIC (1)" at bounding box center [633, 268] width 1104 height 33
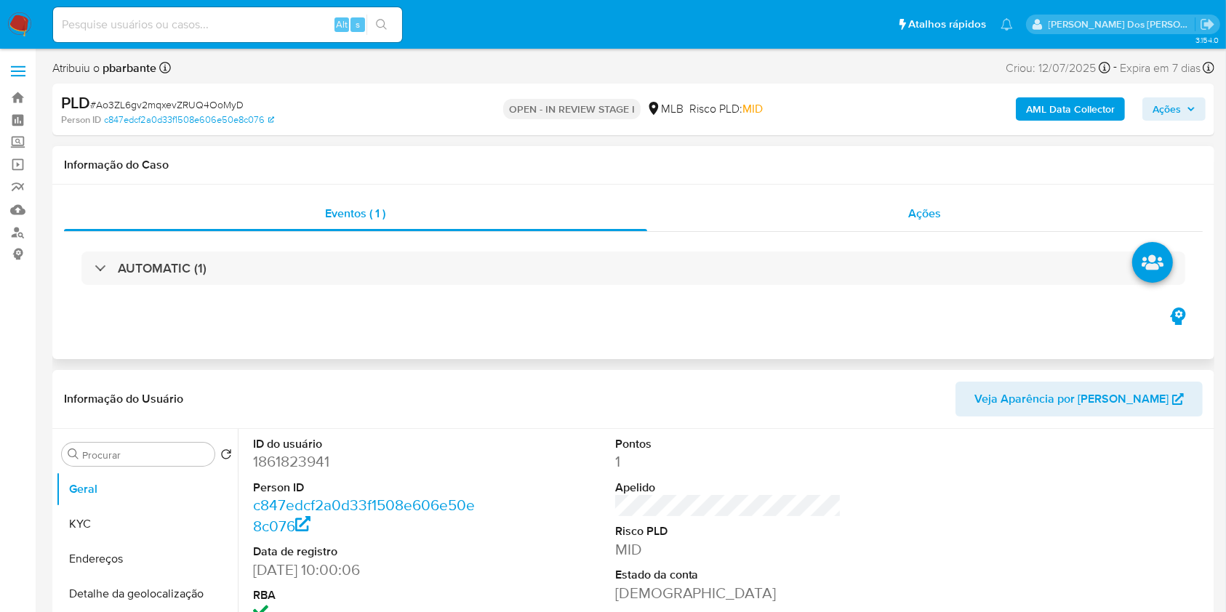
click at [883, 218] on div "Ações" at bounding box center [925, 213] width 556 height 35
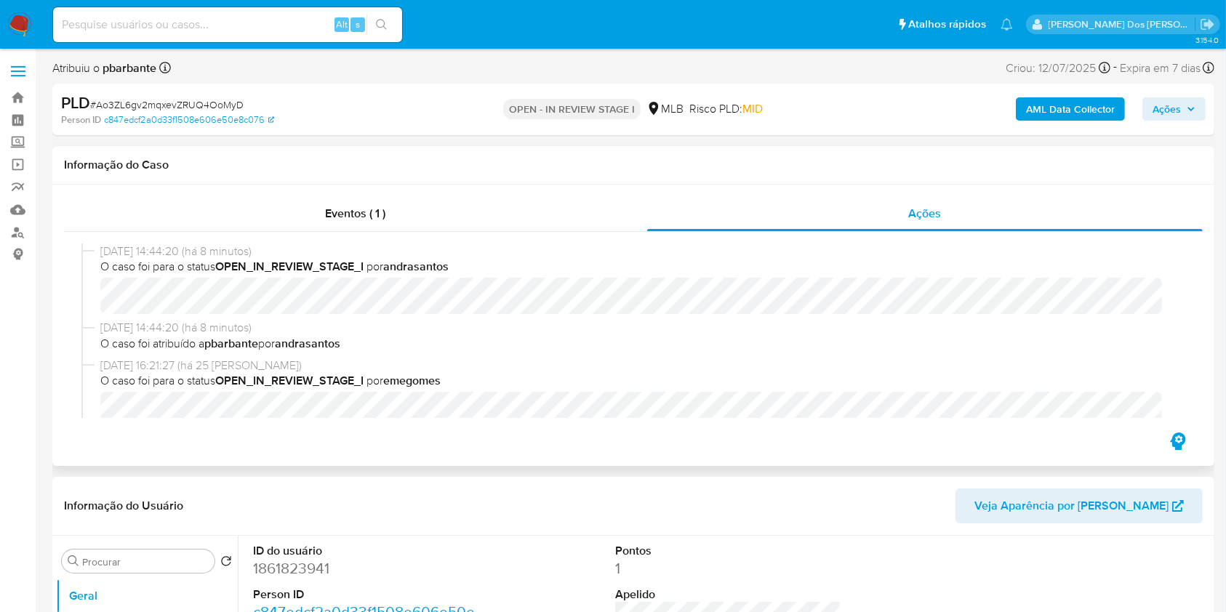
scroll to position [35, 0]
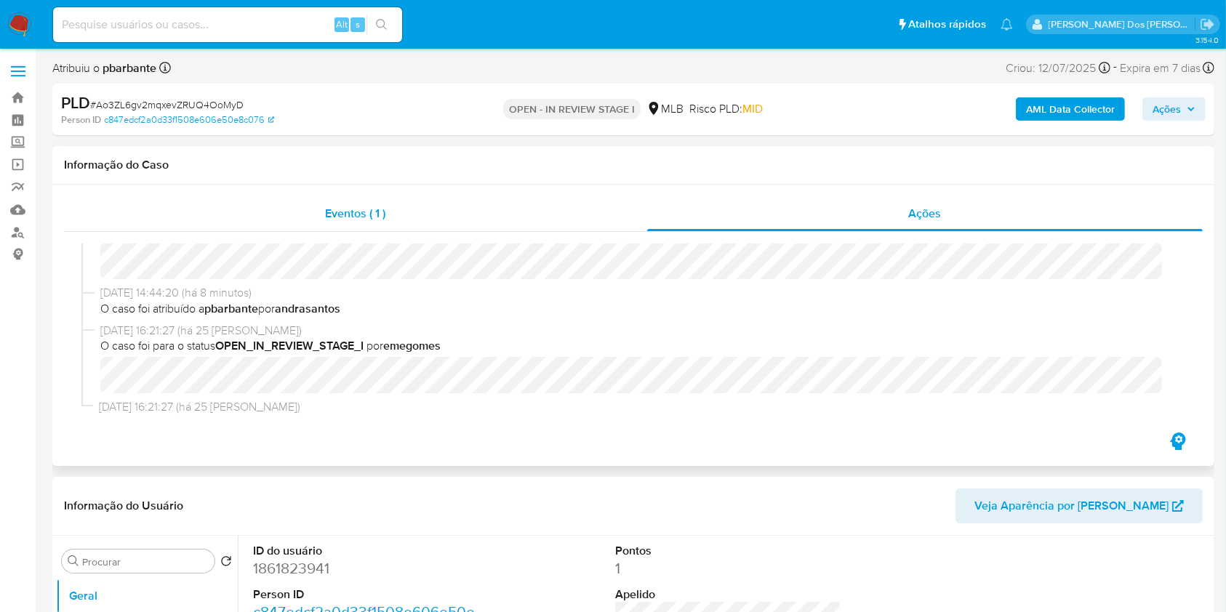
click at [401, 222] on div "Eventos ( 1 )" at bounding box center [355, 213] width 583 height 35
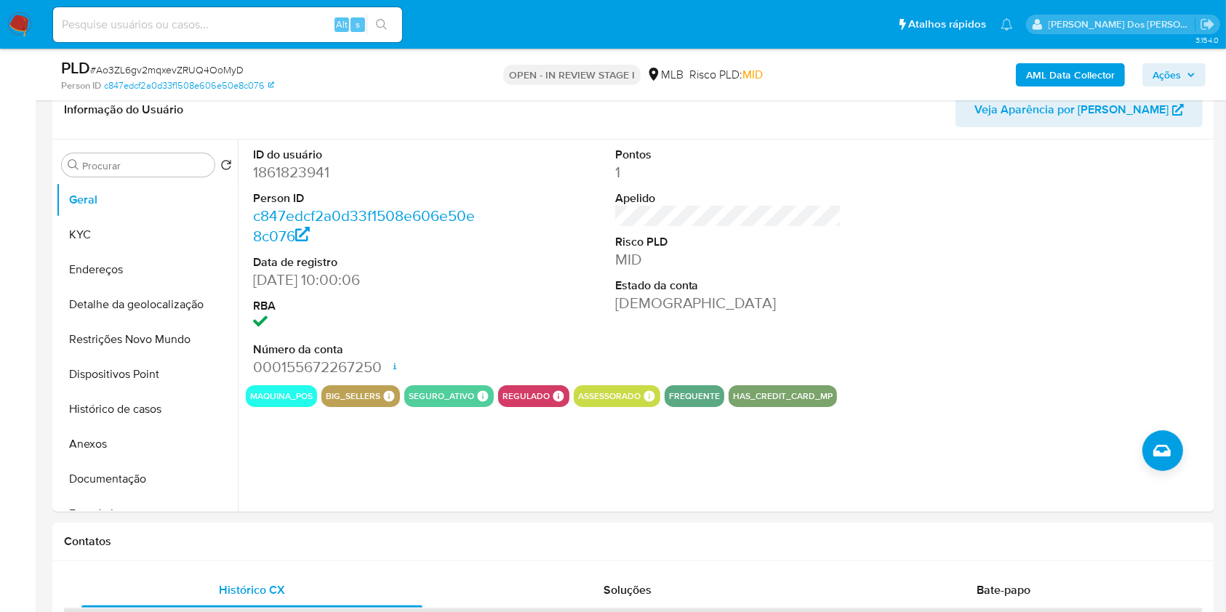
scroll to position [239, 0]
click at [275, 182] on dd "1861823941" at bounding box center [366, 171] width 227 height 20
copy dd "1861823941"
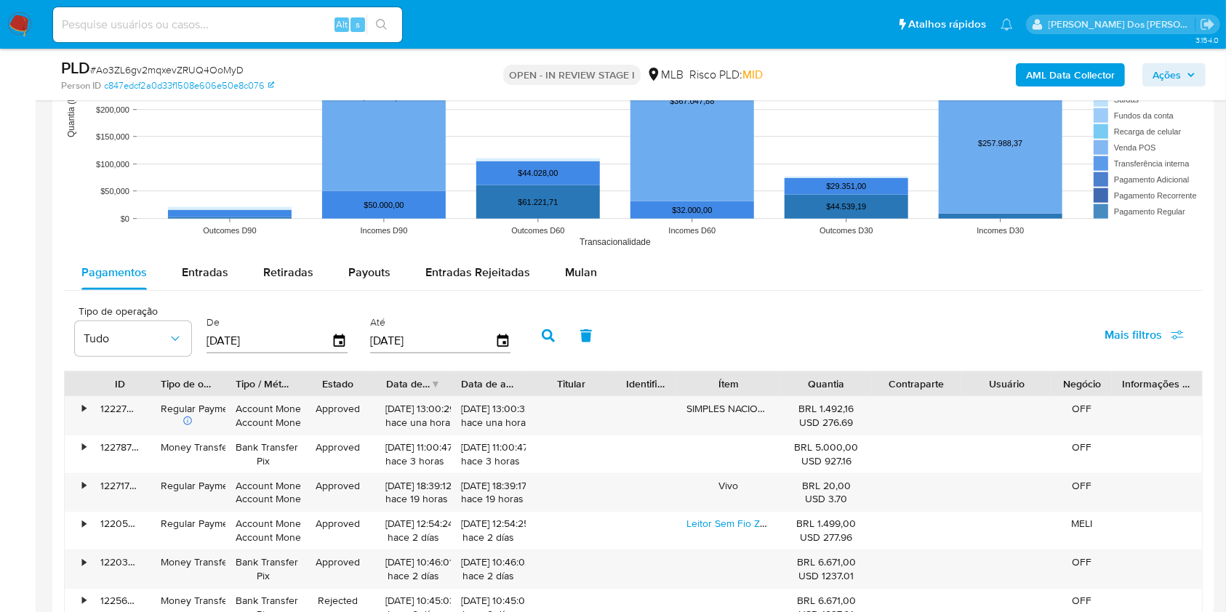
scroll to position [1391, 0]
click at [580, 290] on div "Pagamentos Entradas Retiradas Payouts Entradas Rejeitadas Mulan" at bounding box center [633, 273] width 1139 height 36
click at [577, 280] on span "Mulan" at bounding box center [581, 271] width 32 height 17
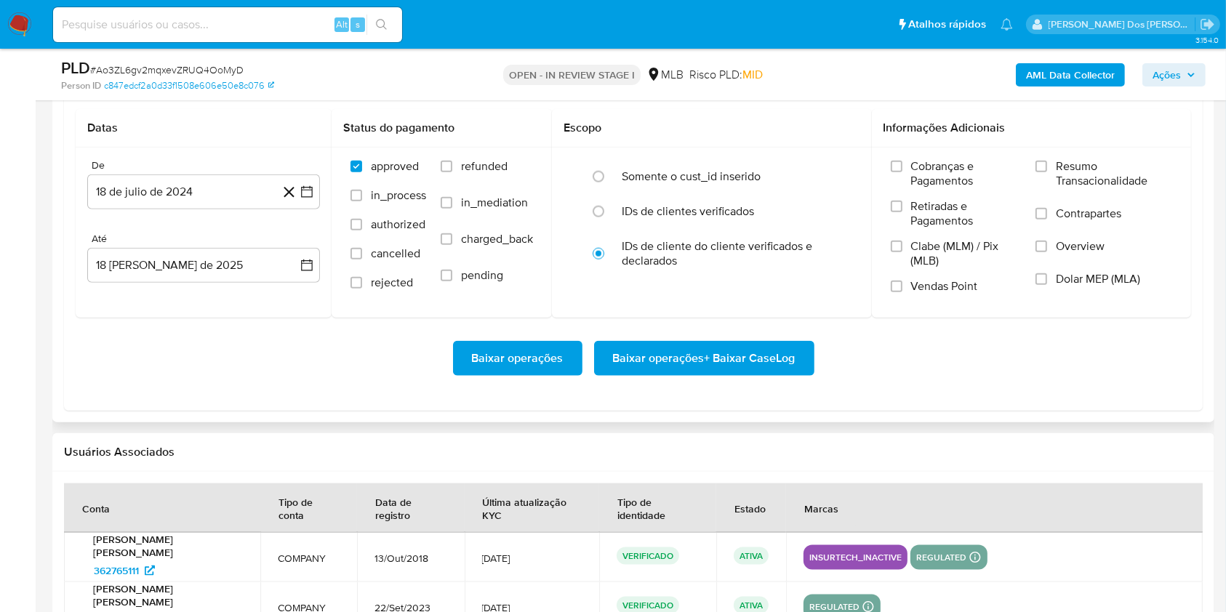
scroll to position [1625, 0]
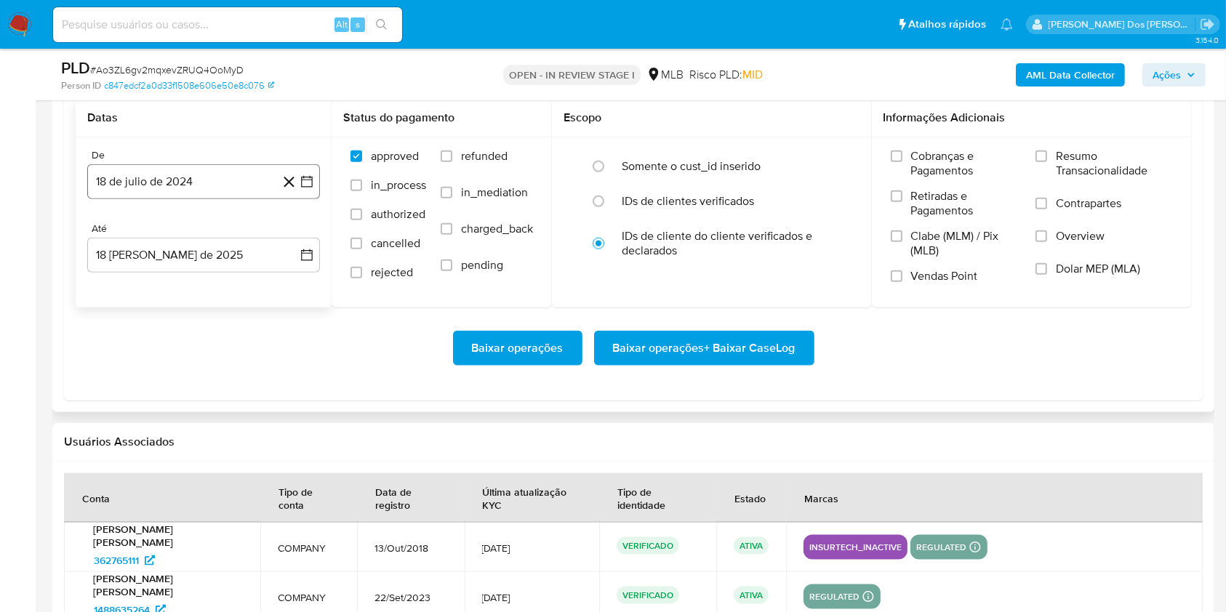
click at [305, 189] on icon "button" at bounding box center [307, 182] width 15 height 15
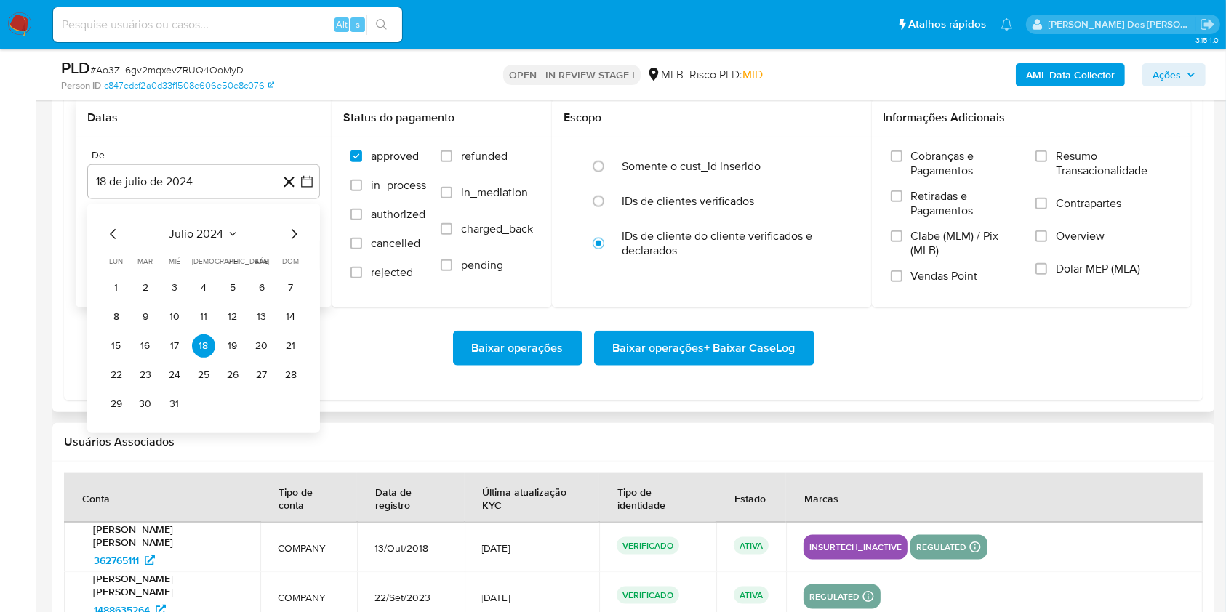
click at [292, 243] on icon "Mes siguiente" at bounding box center [293, 233] width 17 height 17
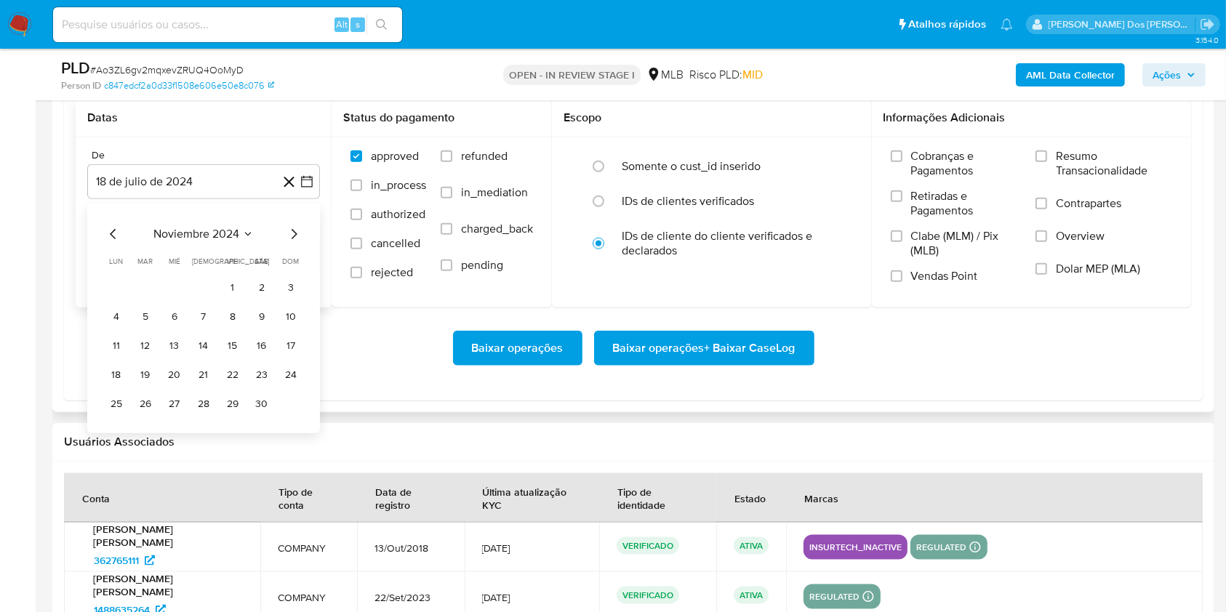
click at [292, 243] on icon "Mes siguiente" at bounding box center [293, 233] width 17 height 17
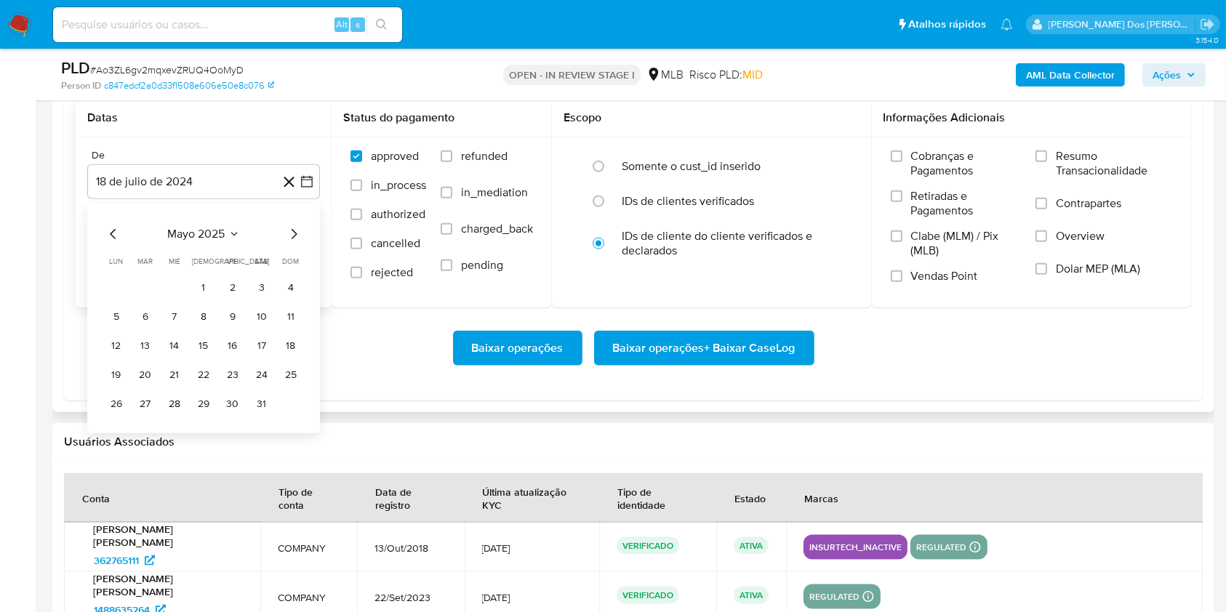
click at [292, 243] on icon "Mes siguiente" at bounding box center [293, 233] width 17 height 17
click at [287, 300] on button "1" at bounding box center [290, 287] width 23 height 23
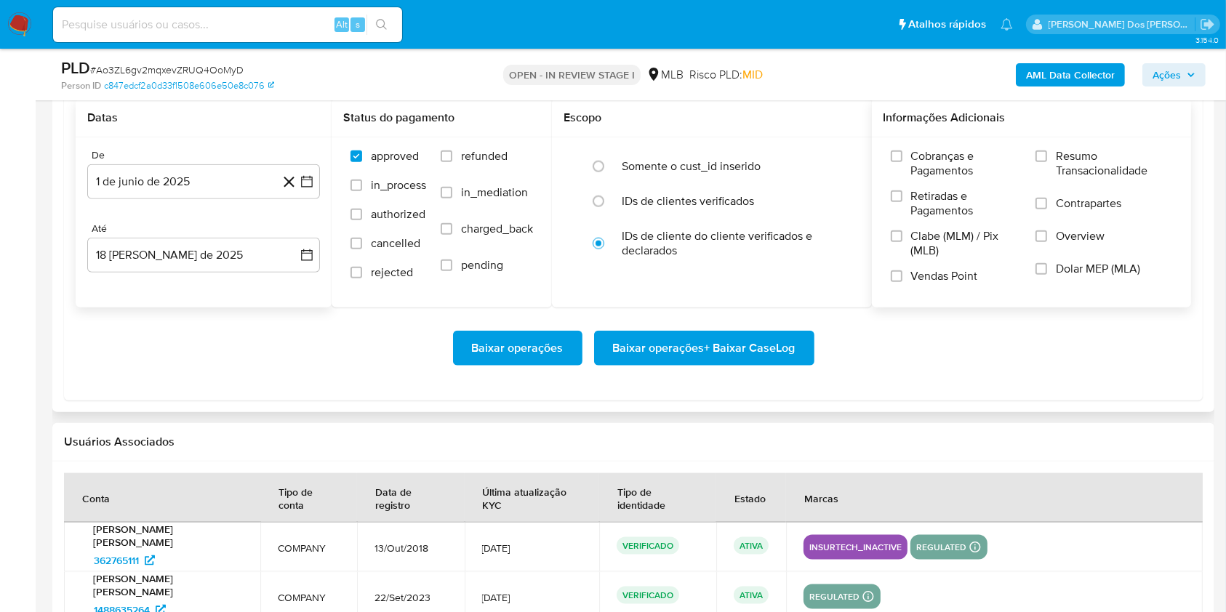
click at [1075, 178] on span "Resumo Transacionalidade" at bounding box center [1114, 163] width 116 height 29
click at [1047, 162] on input "Resumo Transacionalidade" at bounding box center [1042, 157] width 12 height 12
click at [764, 364] on span "Baixar operações + Baixar CaseLog" at bounding box center [704, 348] width 183 height 32
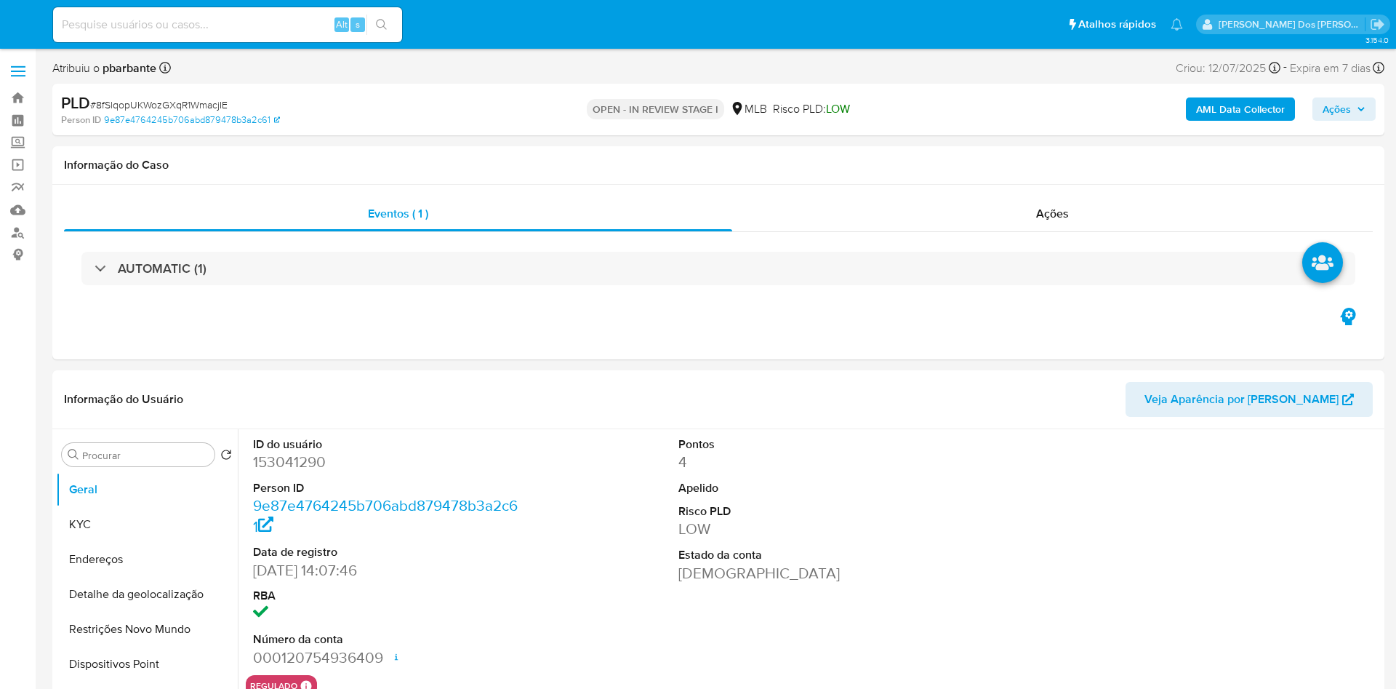
select select "10"
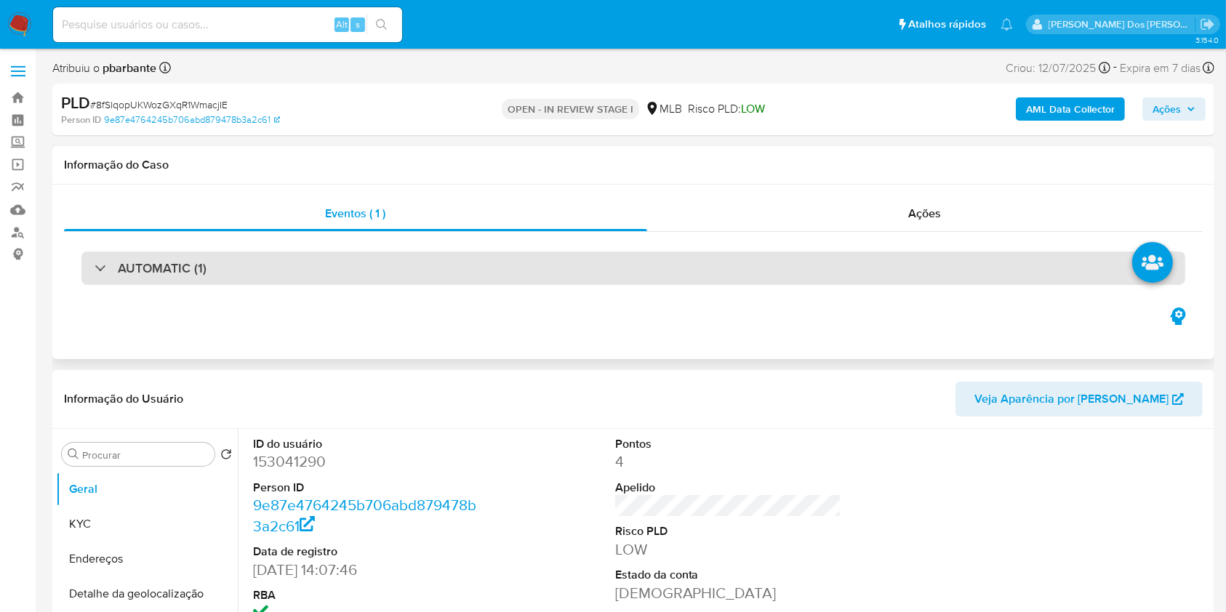
click at [797, 252] on div "AUTOMATIC (1)" at bounding box center [633, 268] width 1104 height 33
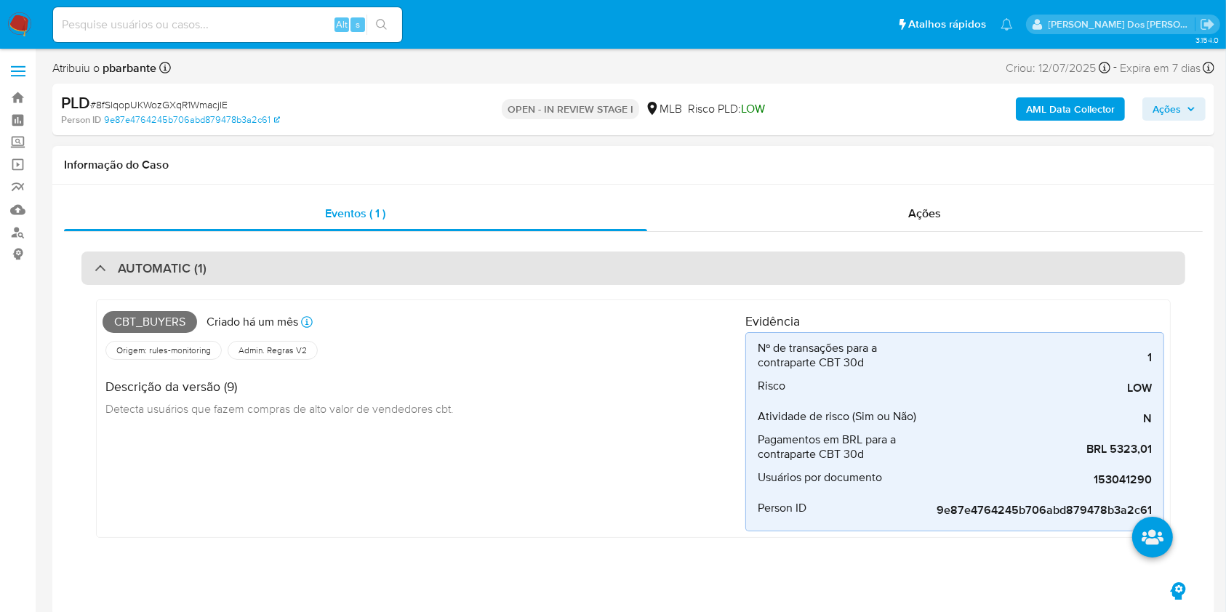
click at [797, 252] on div "AUTOMATIC (1)" at bounding box center [633, 268] width 1104 height 33
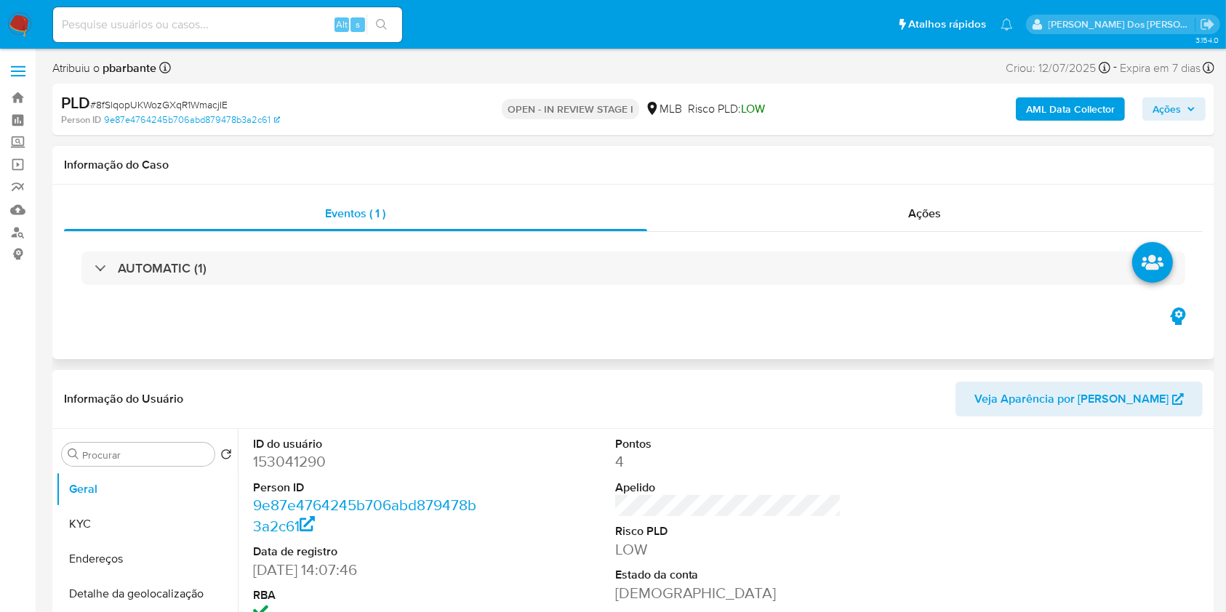
click at [972, 166] on h1 "Informação do Caso" at bounding box center [633, 165] width 1139 height 15
click at [941, 191] on div "Eventos ( 1 ) Ações AUTOMATIC (1)" at bounding box center [633, 272] width 1162 height 175
click at [938, 193] on div "Eventos ( 1 ) Ações AUTOMATIC (1)" at bounding box center [633, 272] width 1162 height 175
click at [923, 206] on span "Ações" at bounding box center [925, 213] width 33 height 17
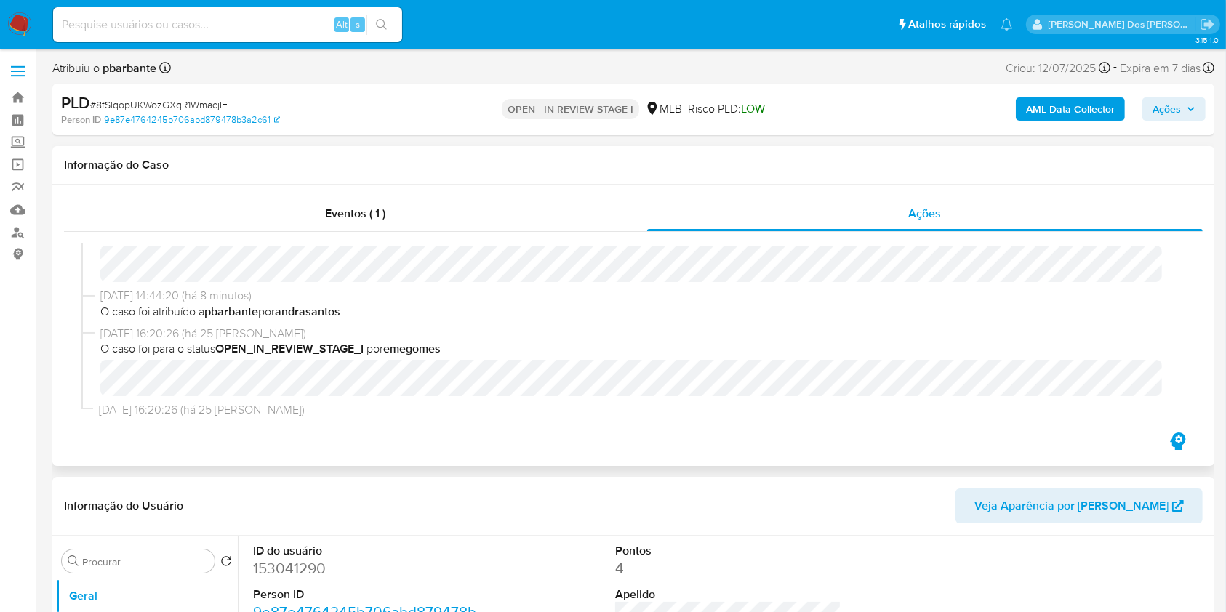
scroll to position [35, 0]
click at [351, 207] on span "Eventos ( 1 )" at bounding box center [356, 213] width 60 height 17
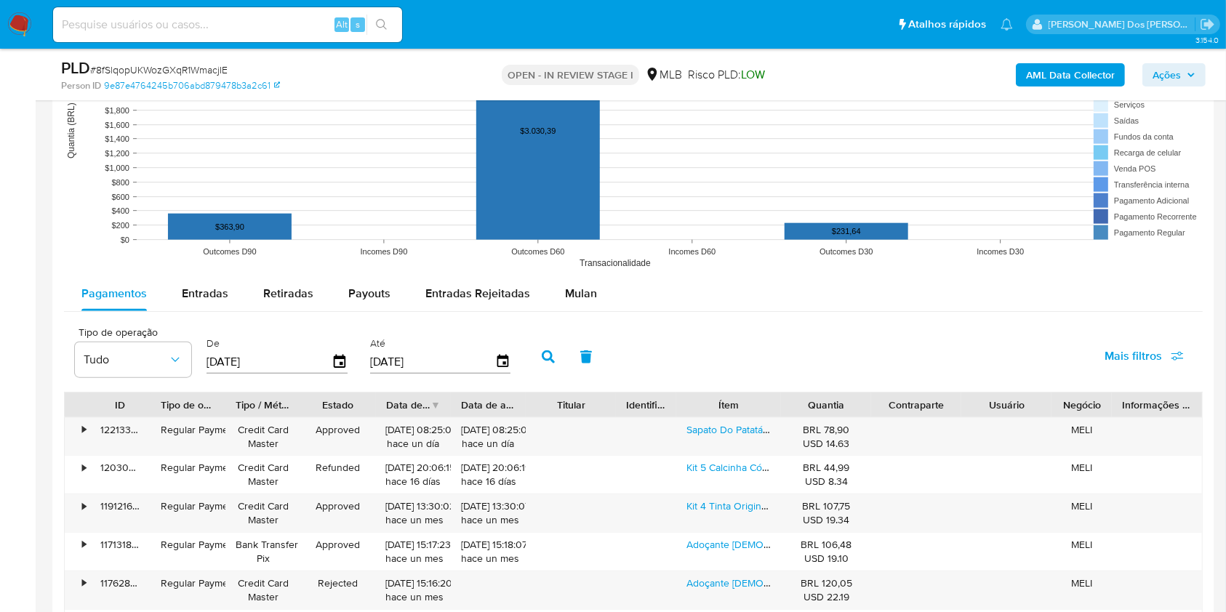
scroll to position [1478, 0]
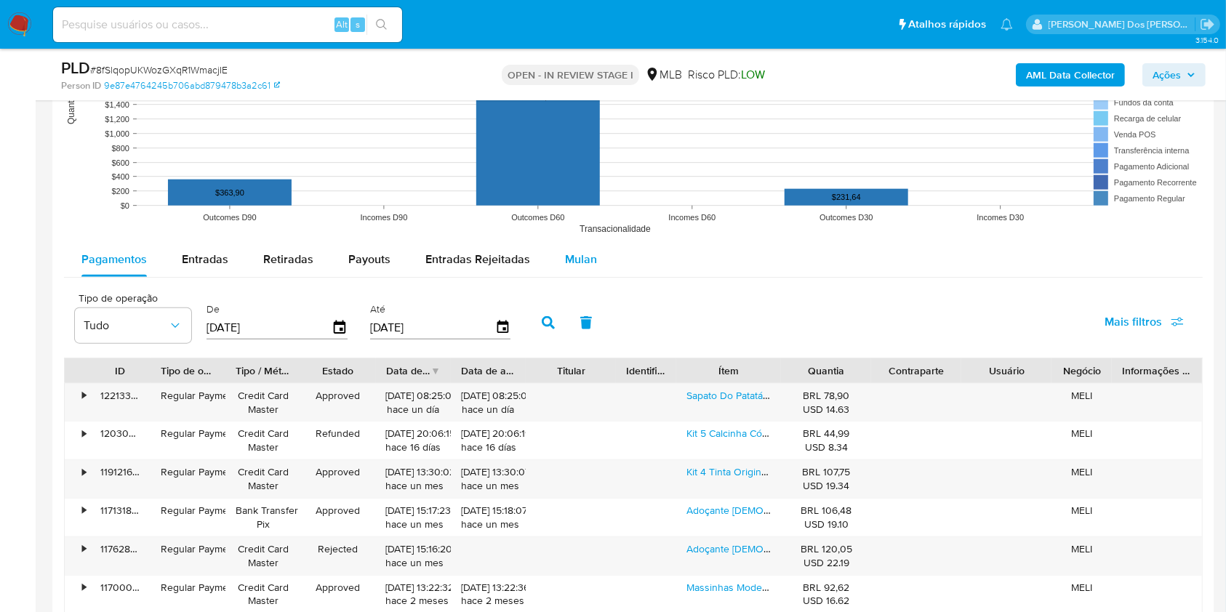
click at [576, 277] on div "Mulan" at bounding box center [581, 259] width 32 height 35
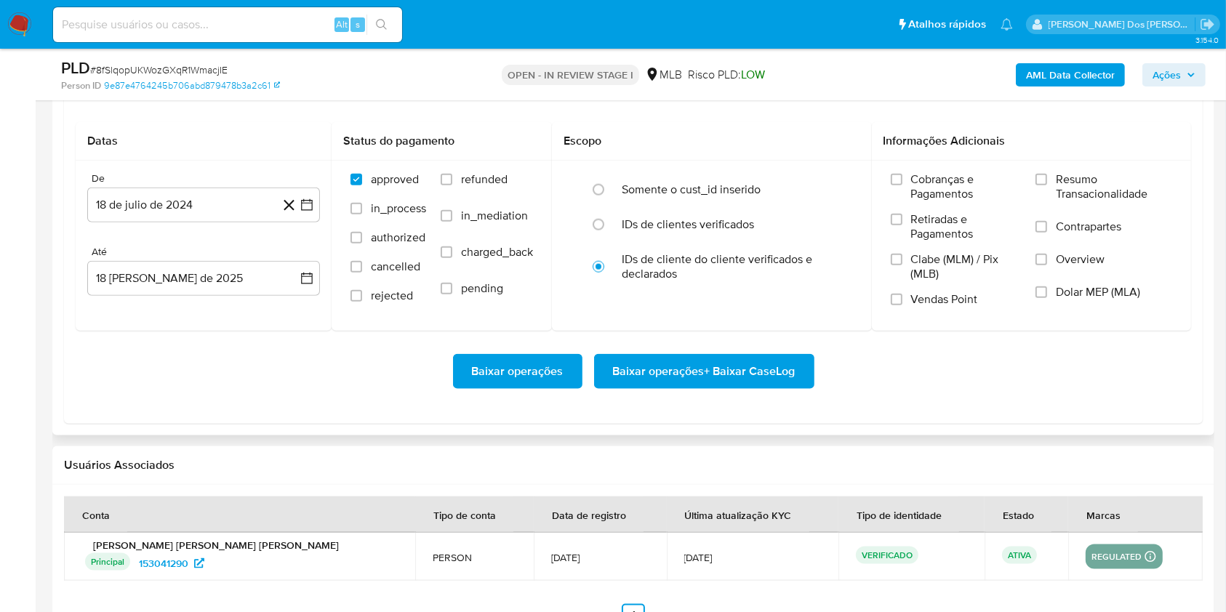
scroll to position [1681, 0]
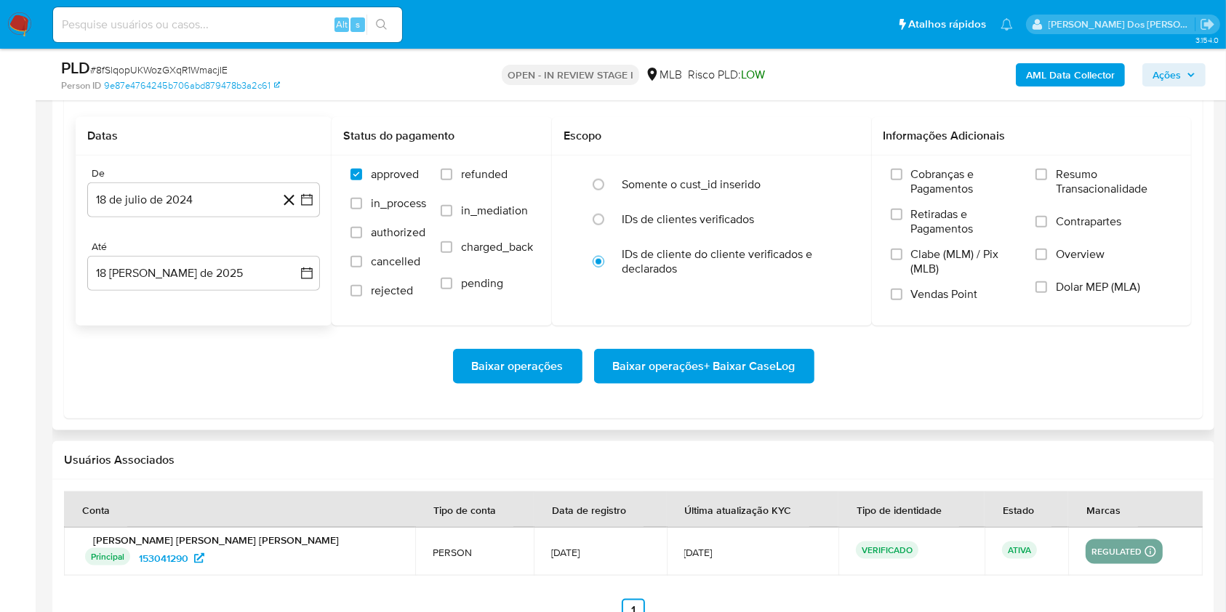
click at [313, 242] on div "De 18 de julio de 2024 18-07-2024 Até 18 de agosto de 2025 18-08-2025" at bounding box center [204, 241] width 256 height 170
click at [308, 207] on icon "button" at bounding box center [307, 200] width 15 height 15
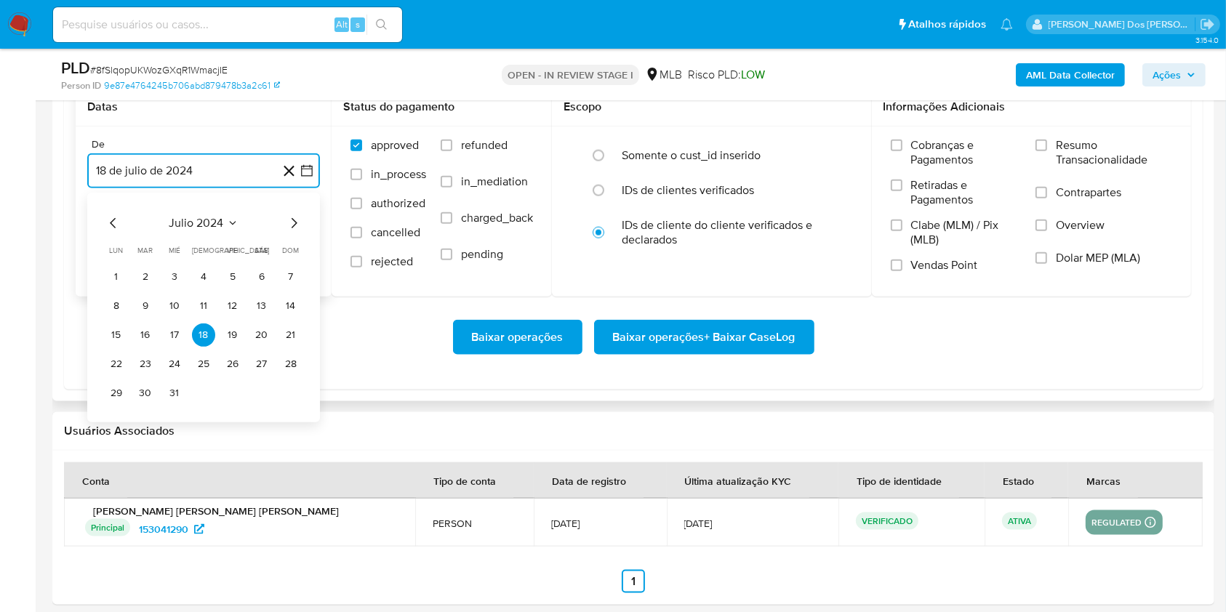
scroll to position [1721, 0]
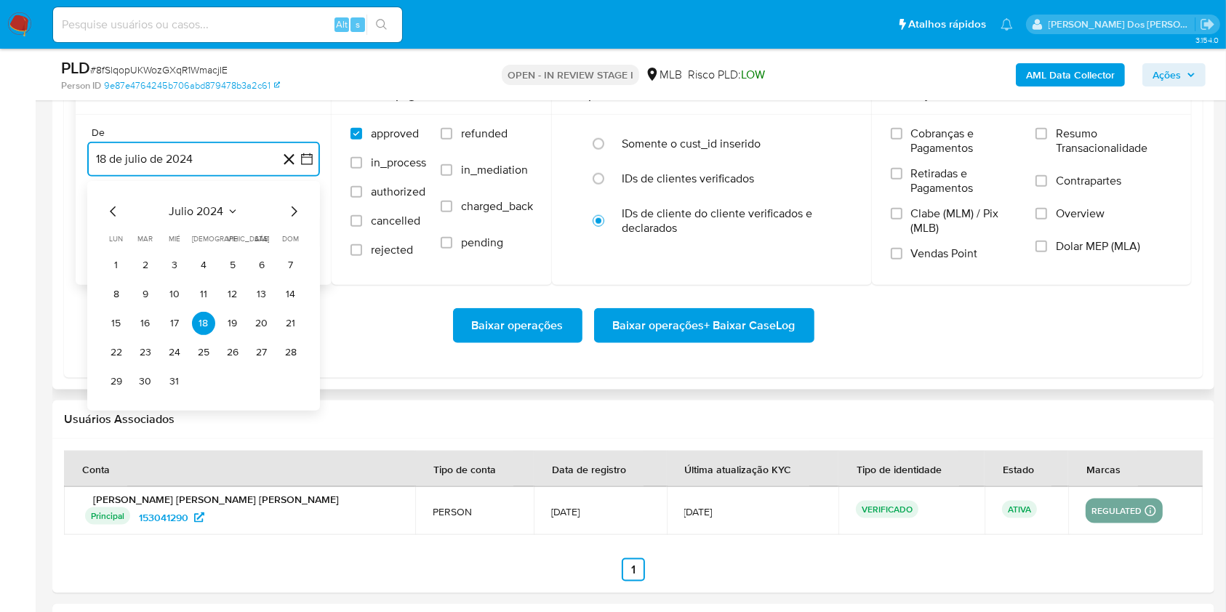
click at [292, 220] on icon "Mes siguiente" at bounding box center [293, 211] width 17 height 17
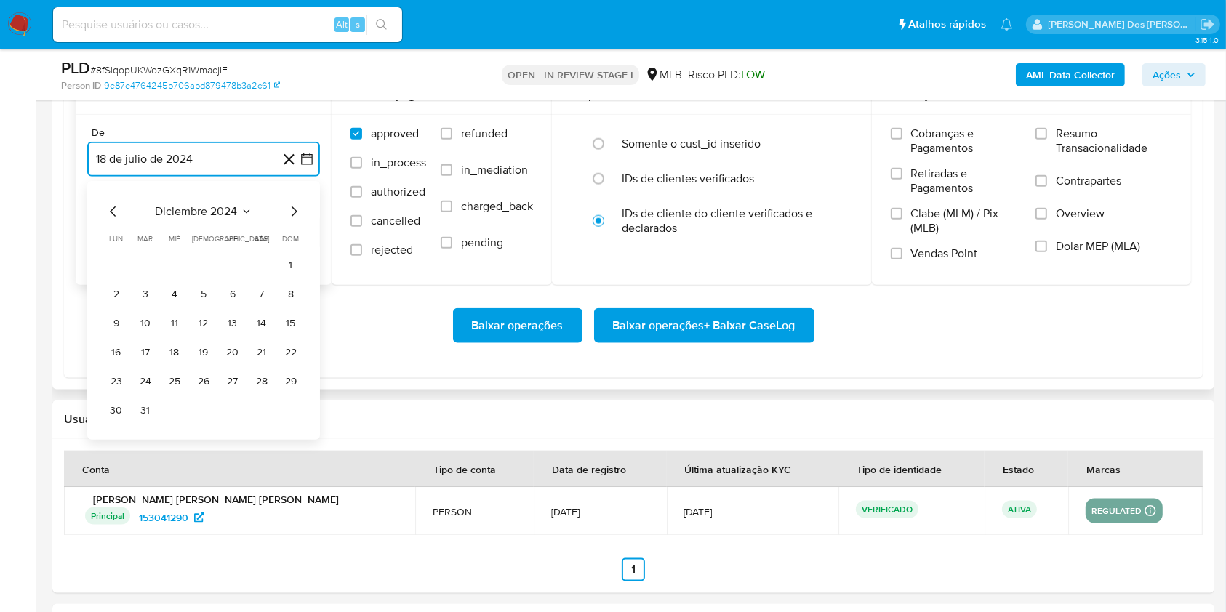
click at [292, 220] on icon "Mes siguiente" at bounding box center [293, 211] width 17 height 17
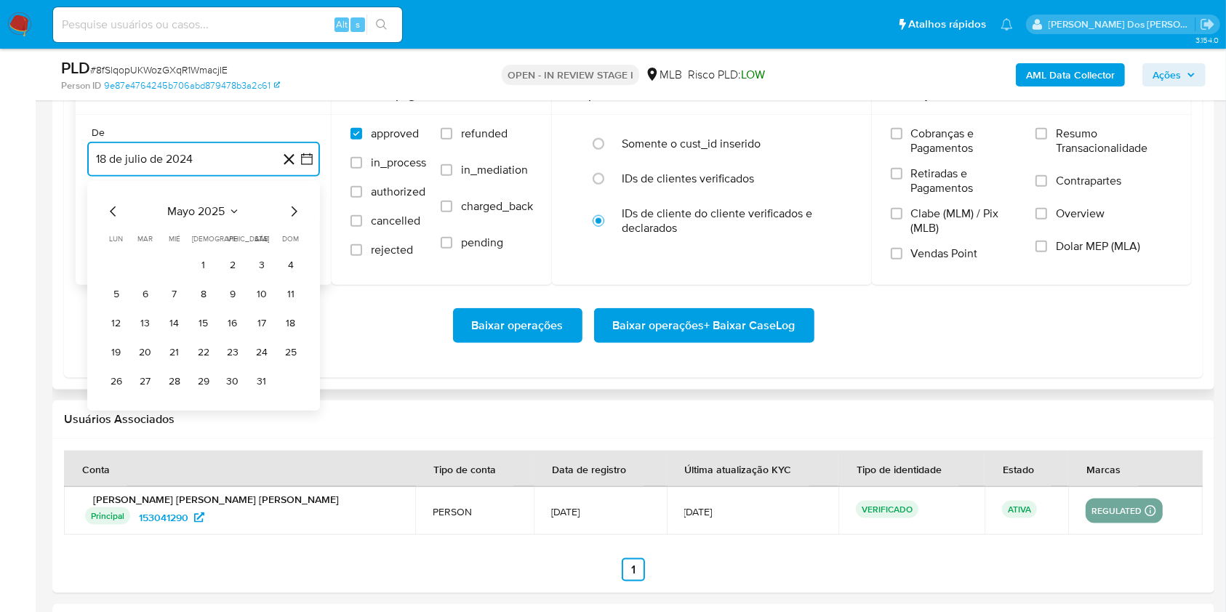
click at [292, 220] on icon "Mes siguiente" at bounding box center [293, 211] width 17 height 17
click at [292, 277] on button "1" at bounding box center [290, 265] width 23 height 23
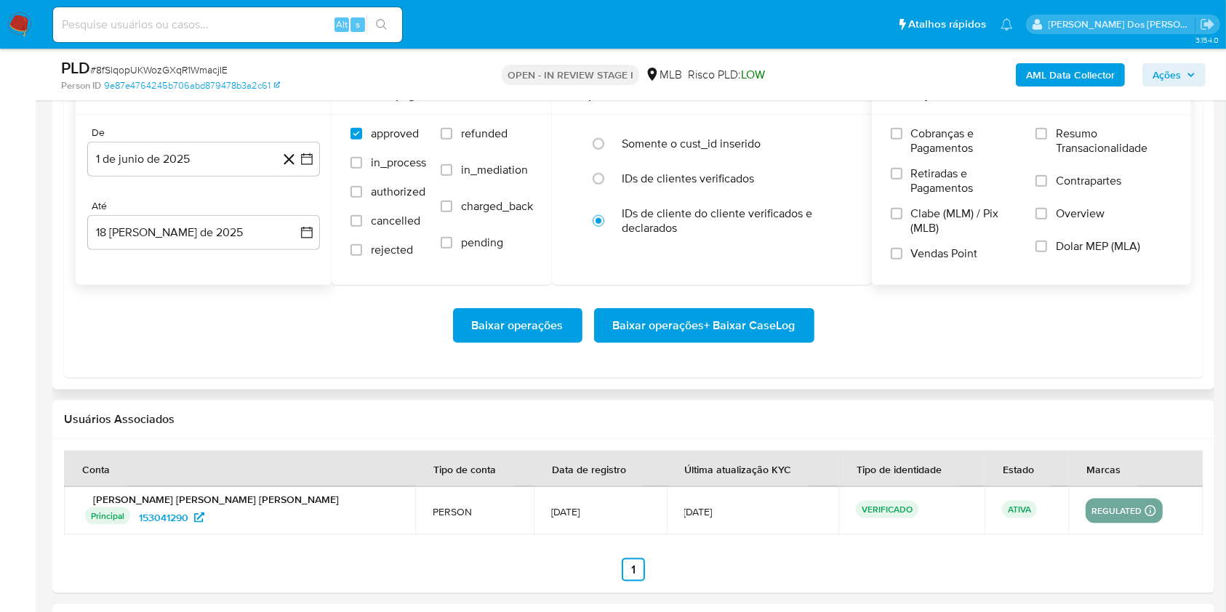
click at [1087, 156] on span "Resumo Transacionalidade" at bounding box center [1114, 141] width 116 height 29
click at [1047, 140] on input "Resumo Transacionalidade" at bounding box center [1042, 134] width 12 height 12
click at [698, 342] on span "Baixar operações + Baixar CaseLog" at bounding box center [704, 326] width 183 height 32
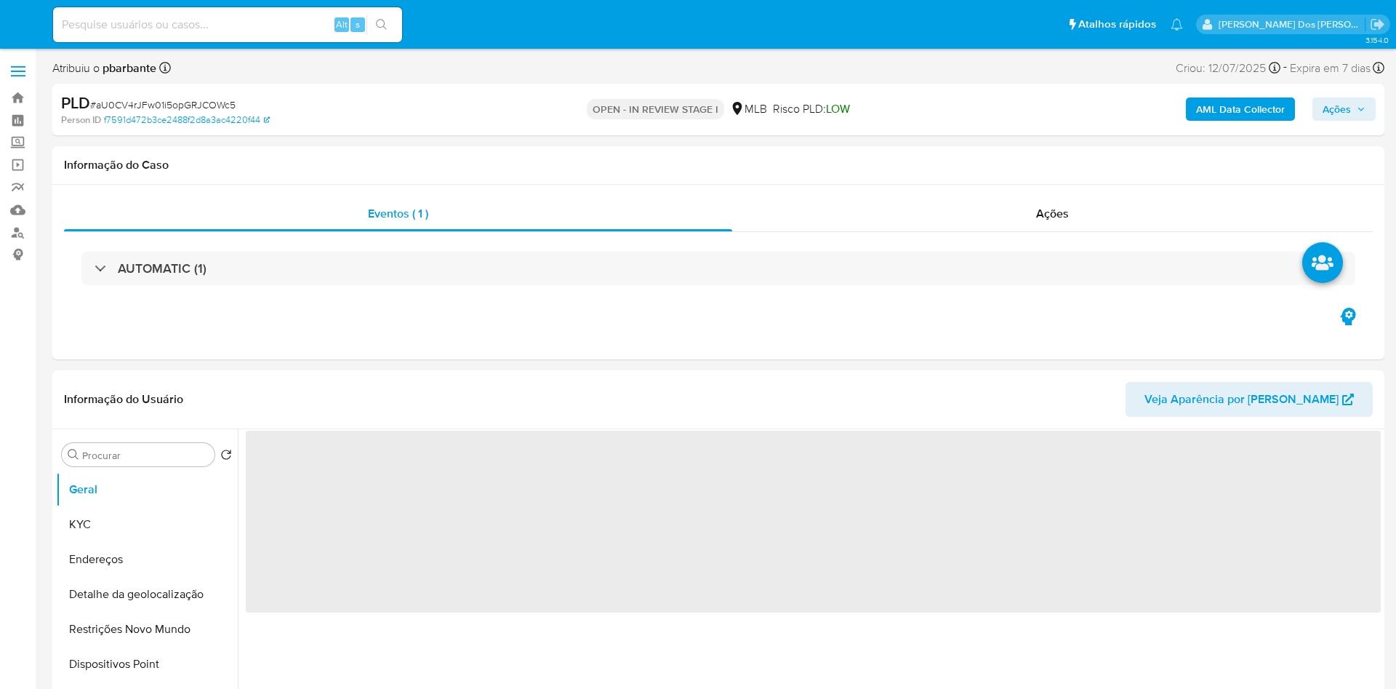
select select "10"
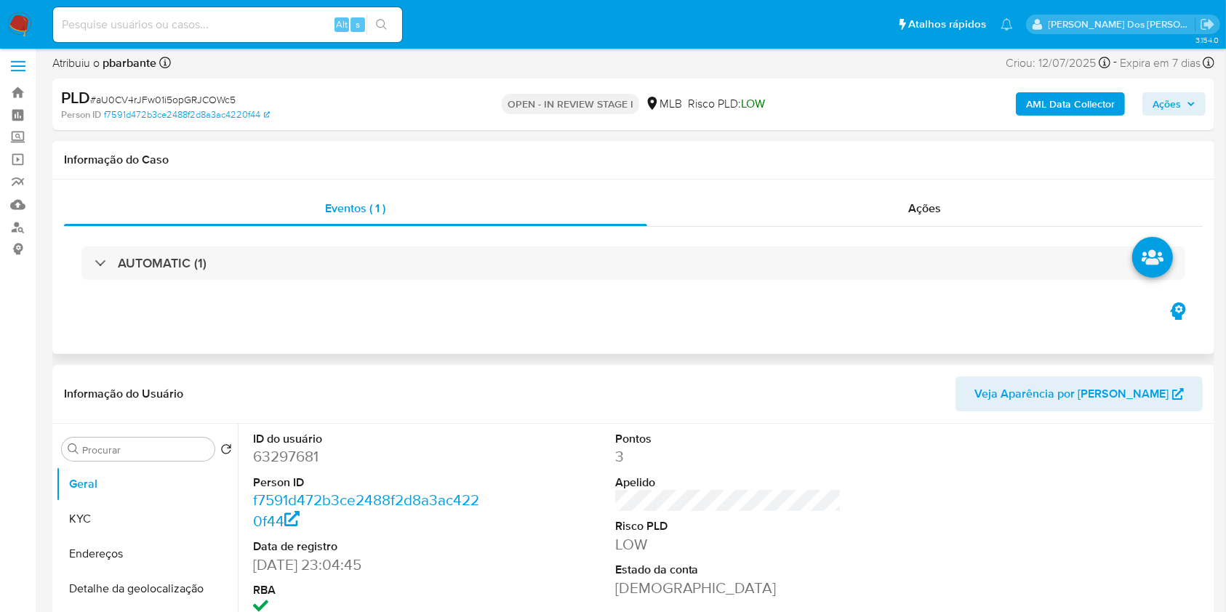
scroll to position [6, 0]
click at [644, 310] on div "Eventos ( 1 ) Ações AUTOMATIC (1)" at bounding box center [633, 266] width 1162 height 175
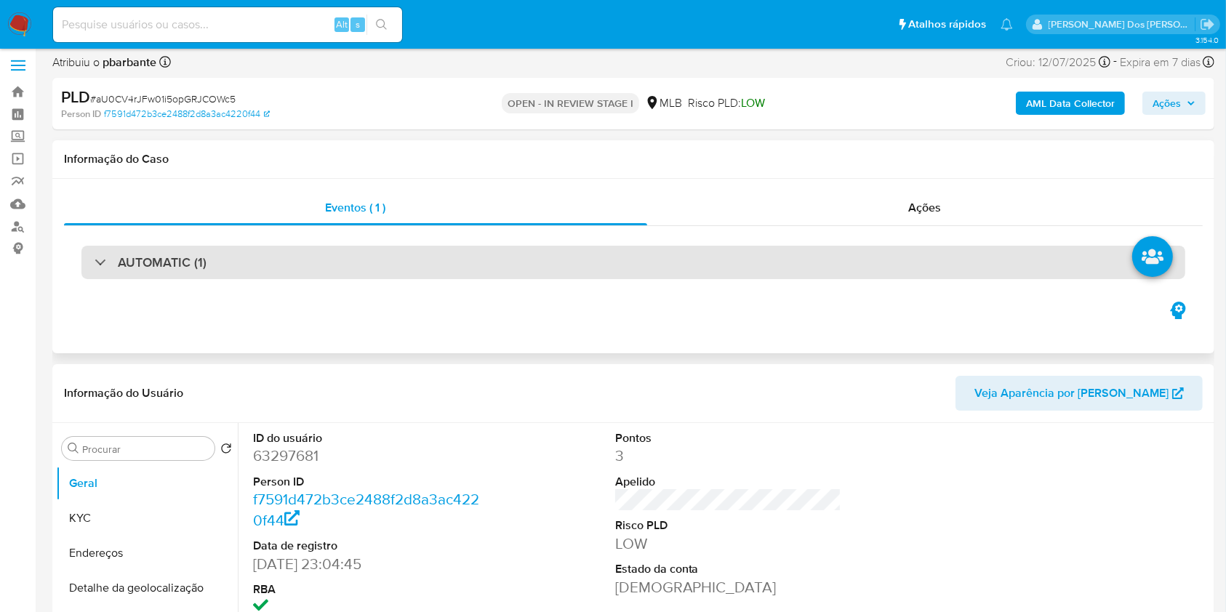
click at [706, 265] on div "AUTOMATIC (1)" at bounding box center [633, 262] width 1104 height 33
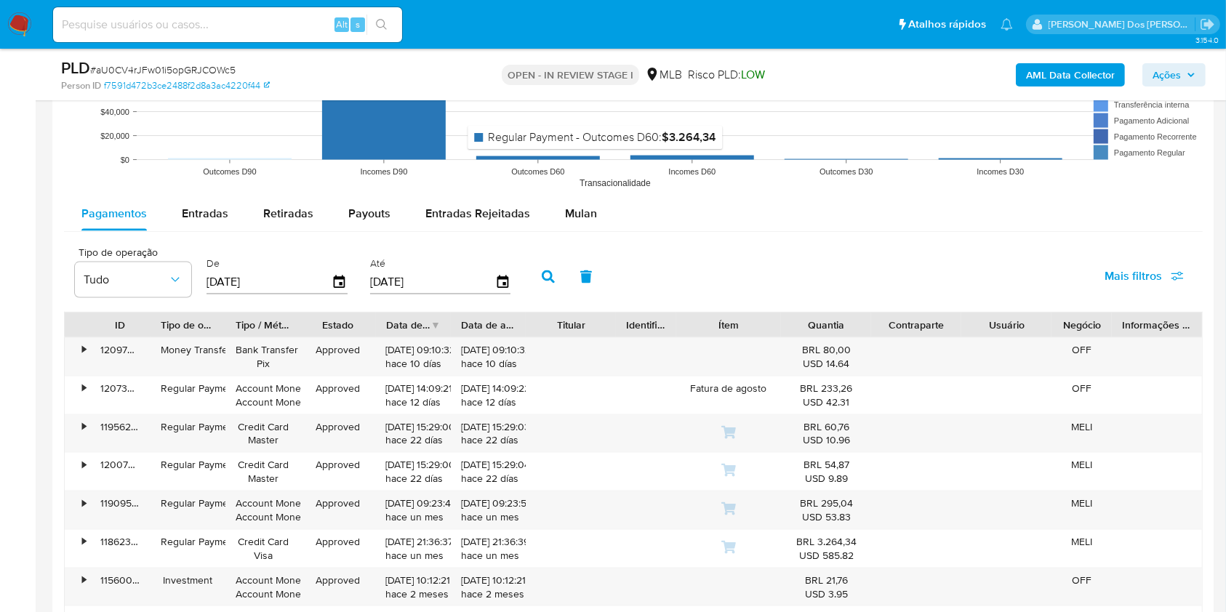
scroll to position [1932, 0]
click at [582, 212] on span "Mulan" at bounding box center [581, 214] width 32 height 17
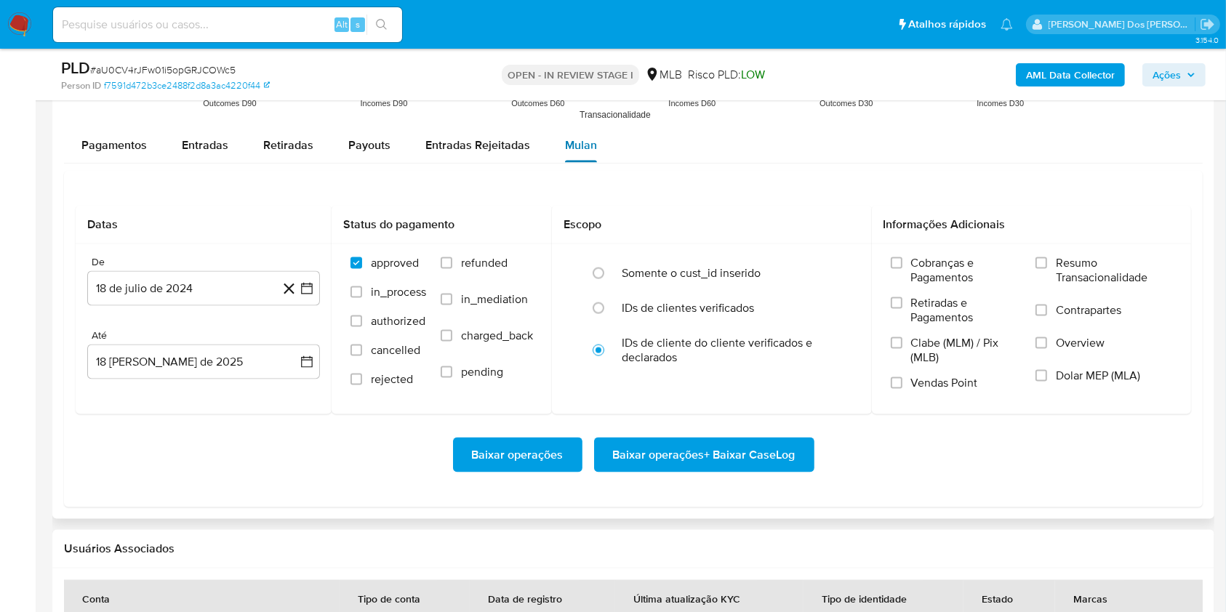
scroll to position [2004, 0]
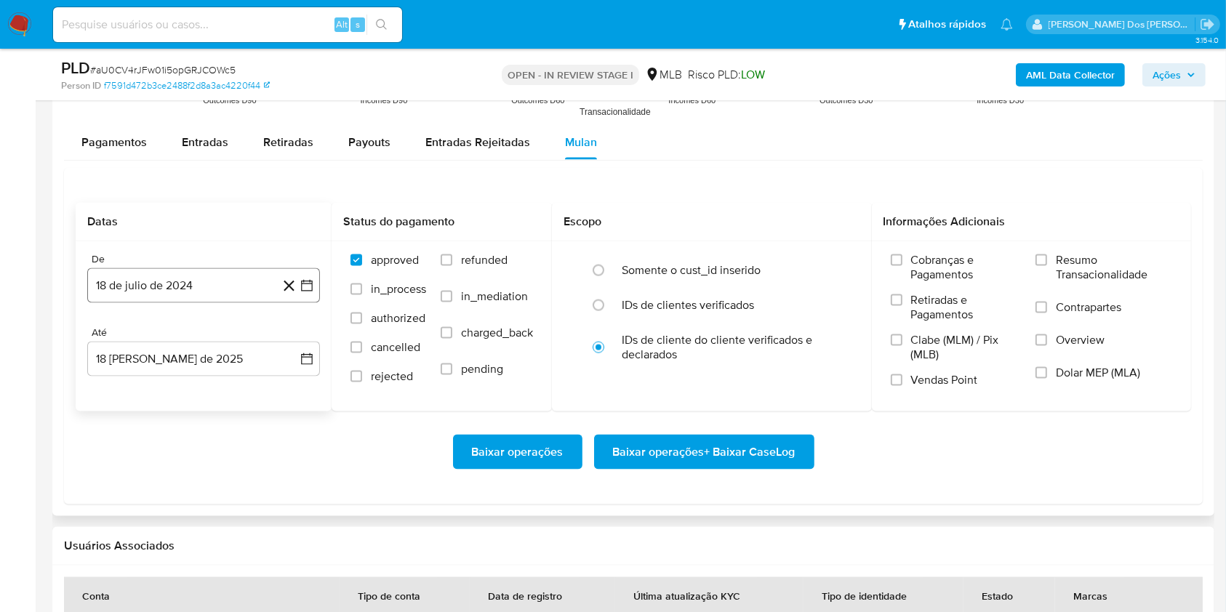
click at [305, 288] on icon "button" at bounding box center [307, 286] width 12 height 12
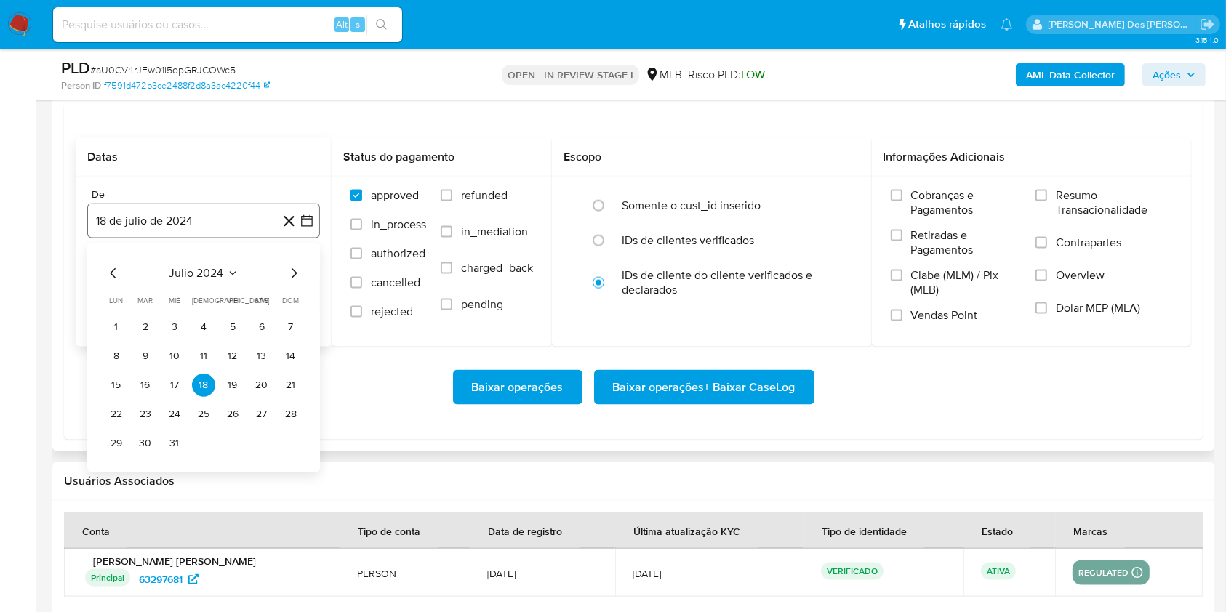
scroll to position [2070, 0]
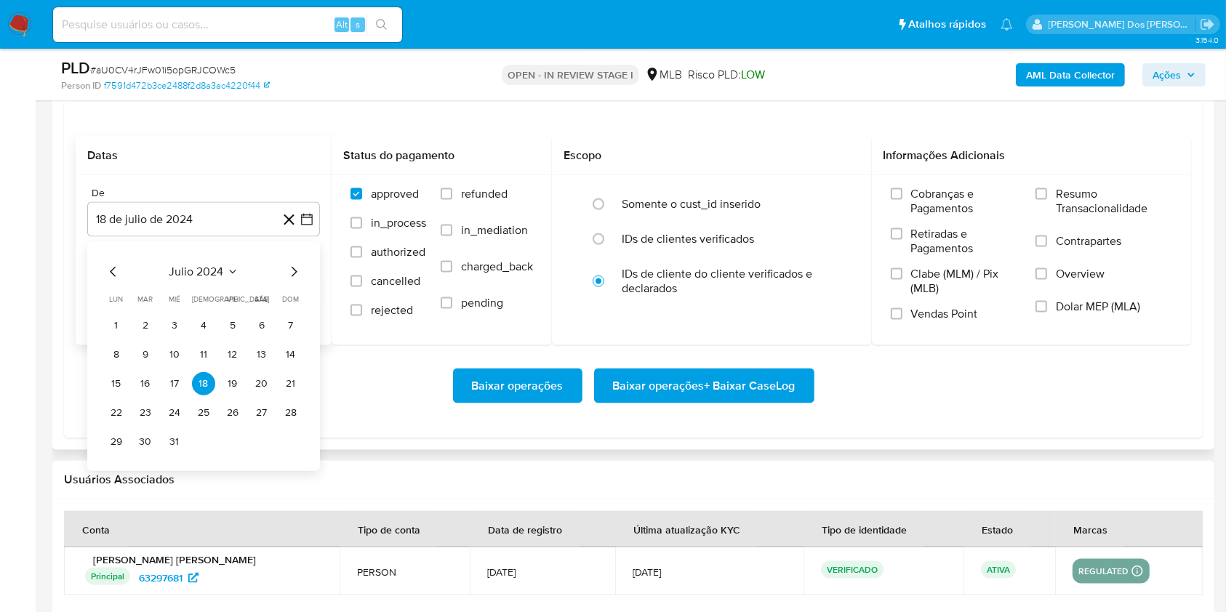
click at [292, 277] on icon "Mes siguiente" at bounding box center [295, 272] width 6 height 10
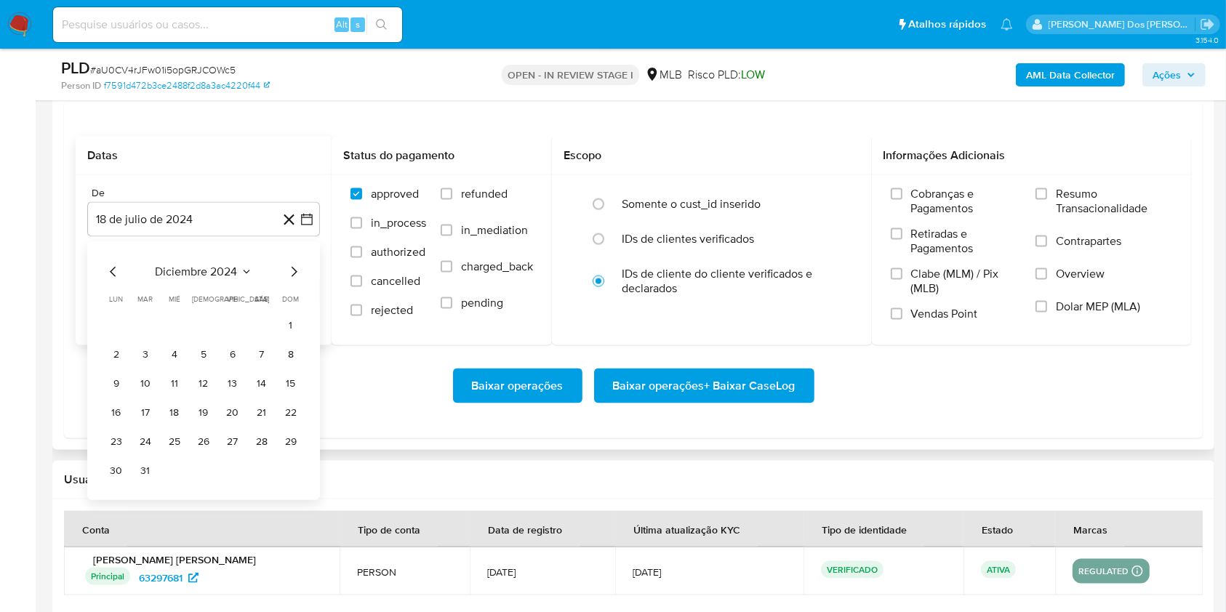
click at [292, 277] on icon "Mes siguiente" at bounding box center [295, 272] width 6 height 10
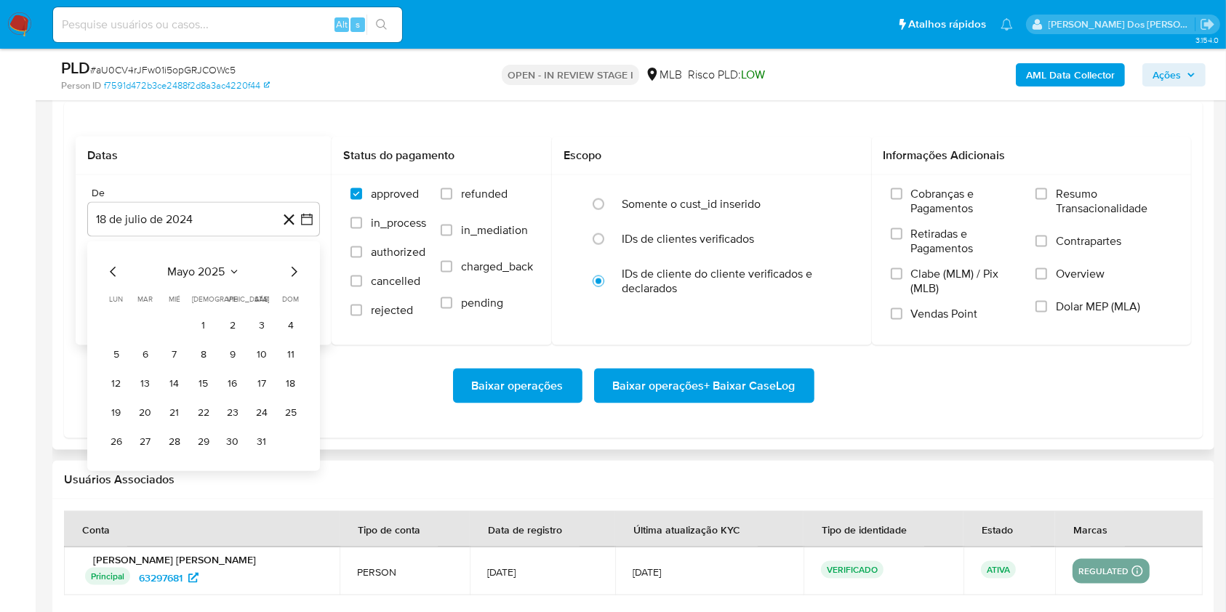
click at [292, 277] on icon "Mes siguiente" at bounding box center [295, 272] width 6 height 10
click at [115, 276] on icon "Mes anterior" at bounding box center [113, 271] width 17 height 17
click at [289, 329] on button "1" at bounding box center [290, 325] width 23 height 23
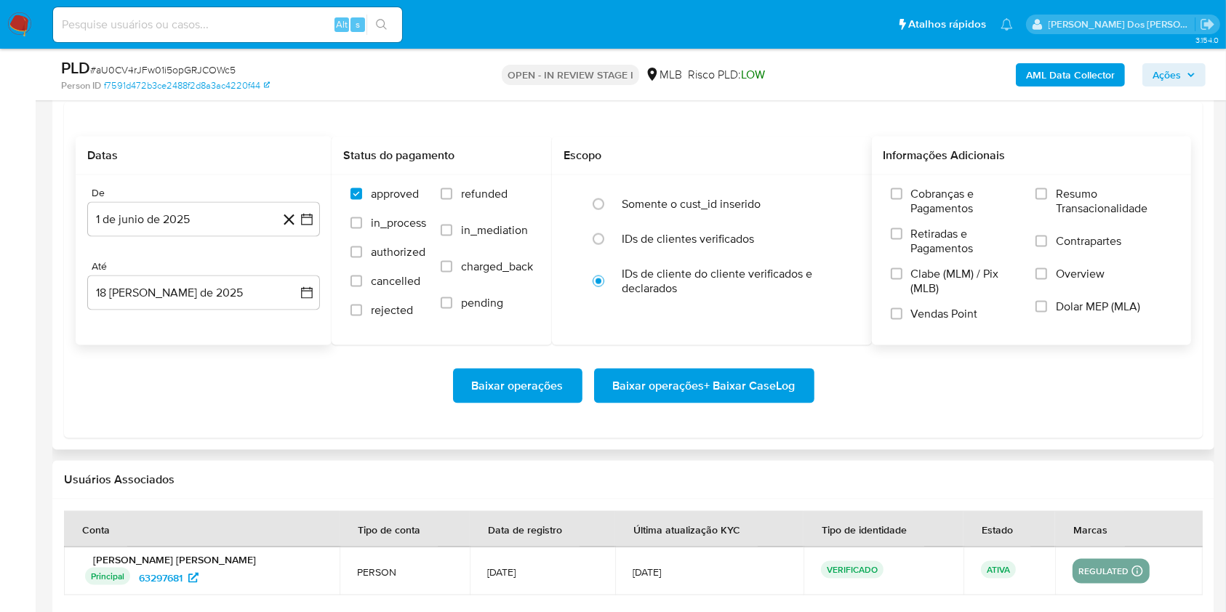
click at [1113, 194] on span "Resumo Transacionalidade" at bounding box center [1114, 201] width 116 height 29
click at [1047, 194] on input "Resumo Transacionalidade" at bounding box center [1042, 194] width 12 height 12
click at [673, 402] on span "Baixar operações + Baixar CaseLog" at bounding box center [704, 386] width 183 height 32
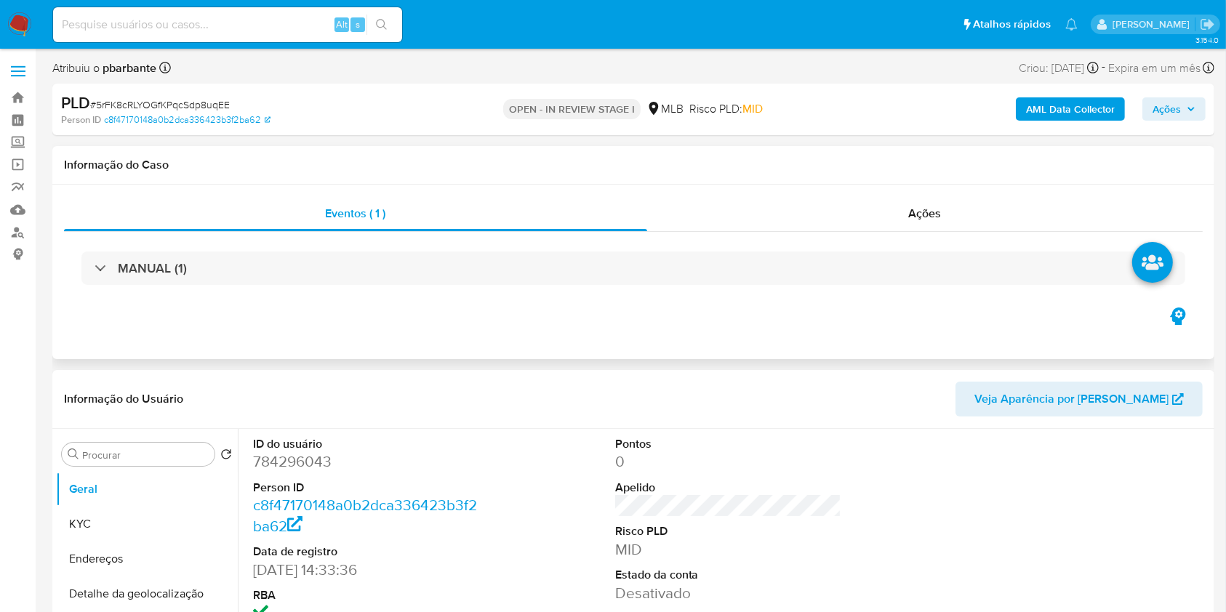
select select "10"
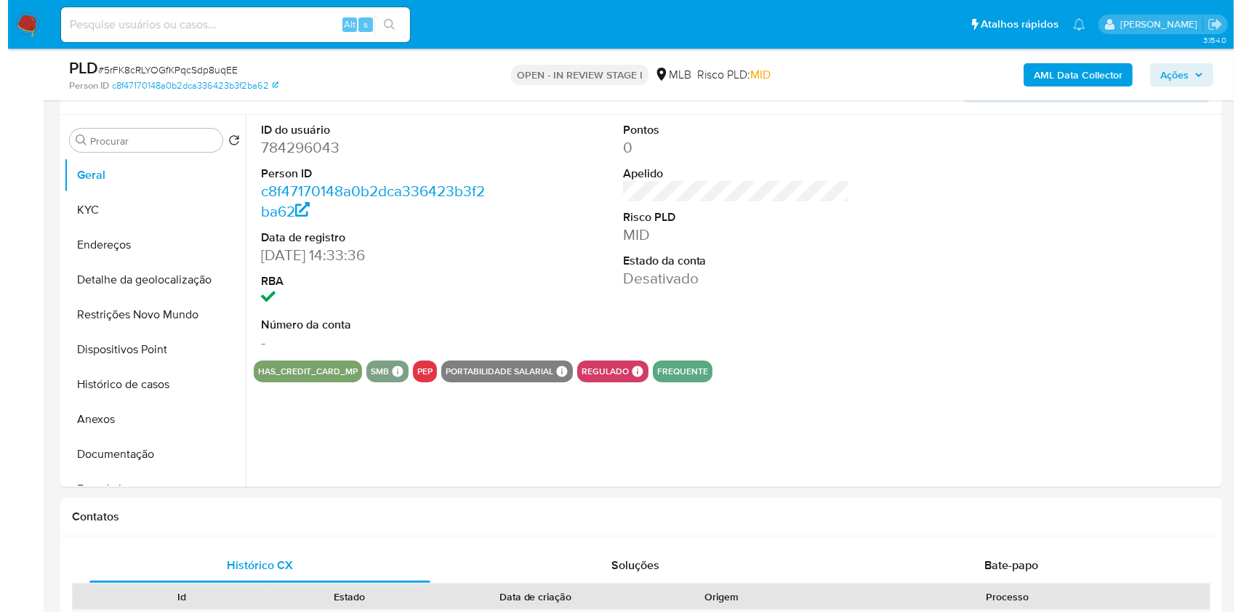
scroll to position [262, 0]
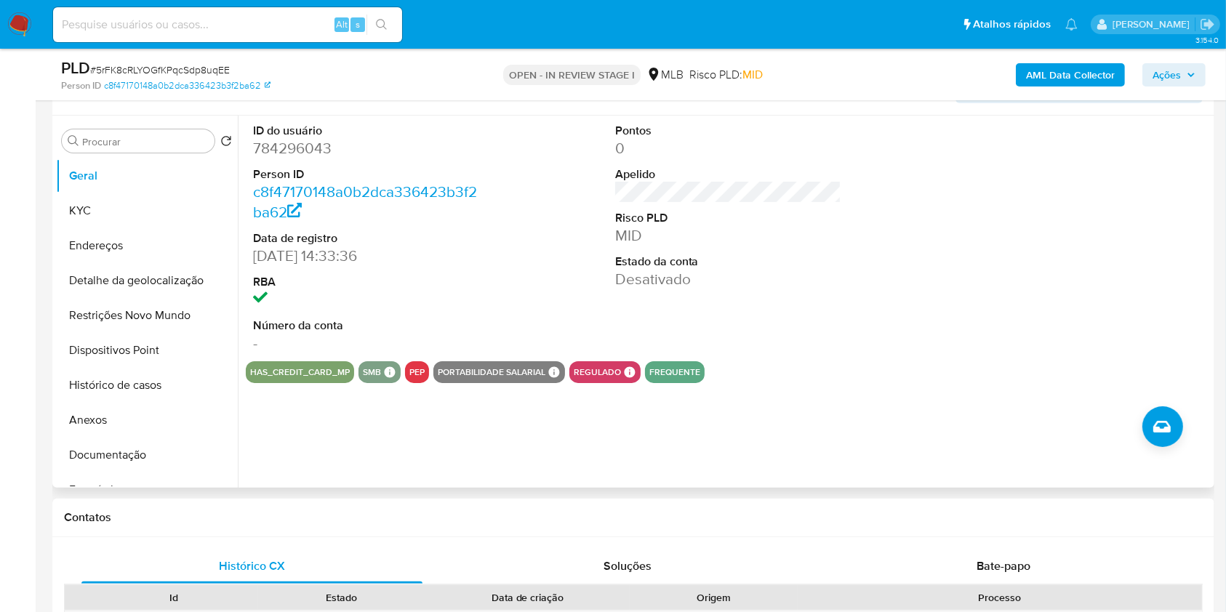
click at [299, 159] on dd "784296043" at bounding box center [366, 148] width 227 height 20
copy dd "784296043"
click at [165, 228] on button "KYC" at bounding box center [141, 210] width 170 height 35
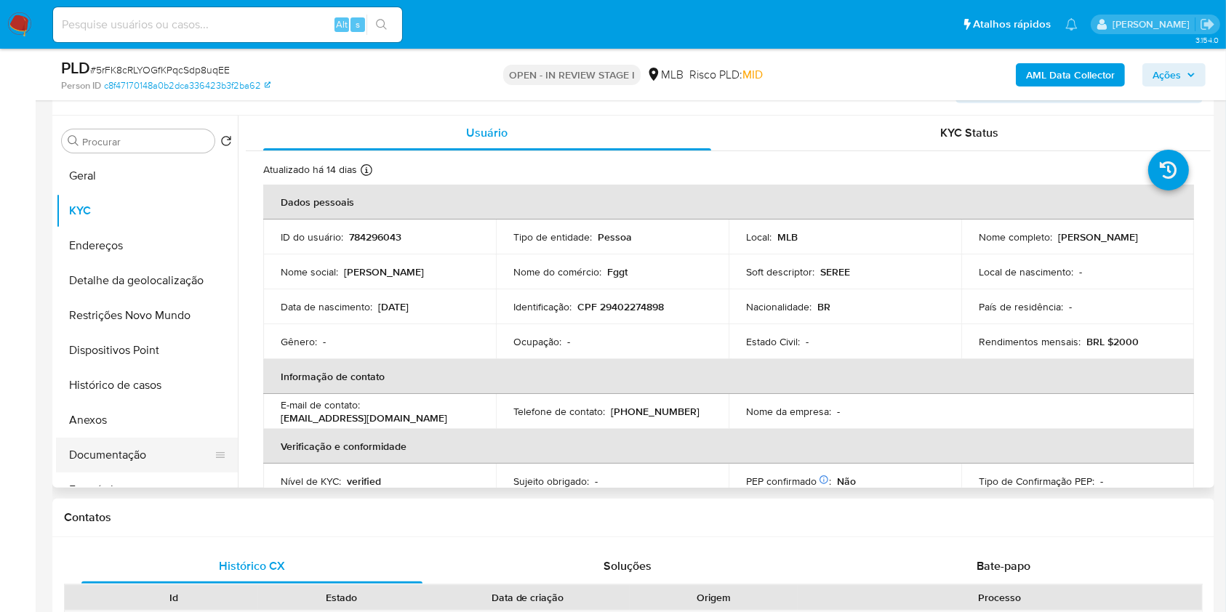
click at [134, 465] on button "Documentação" at bounding box center [141, 455] width 170 height 35
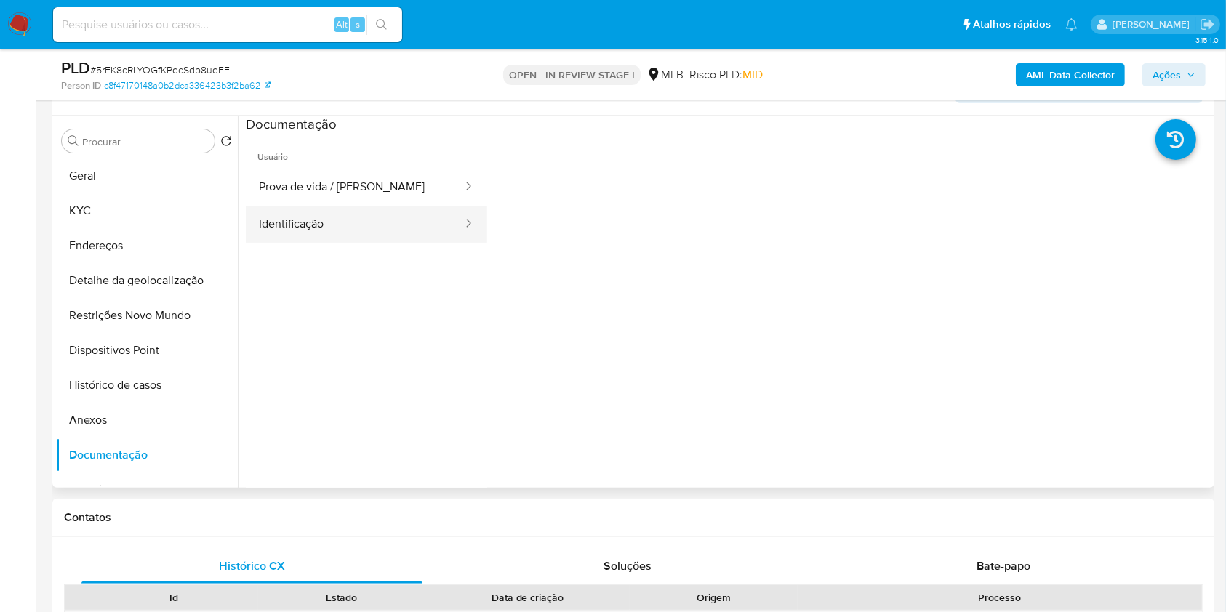
click at [410, 228] on button "Identificação" at bounding box center [355, 224] width 218 height 37
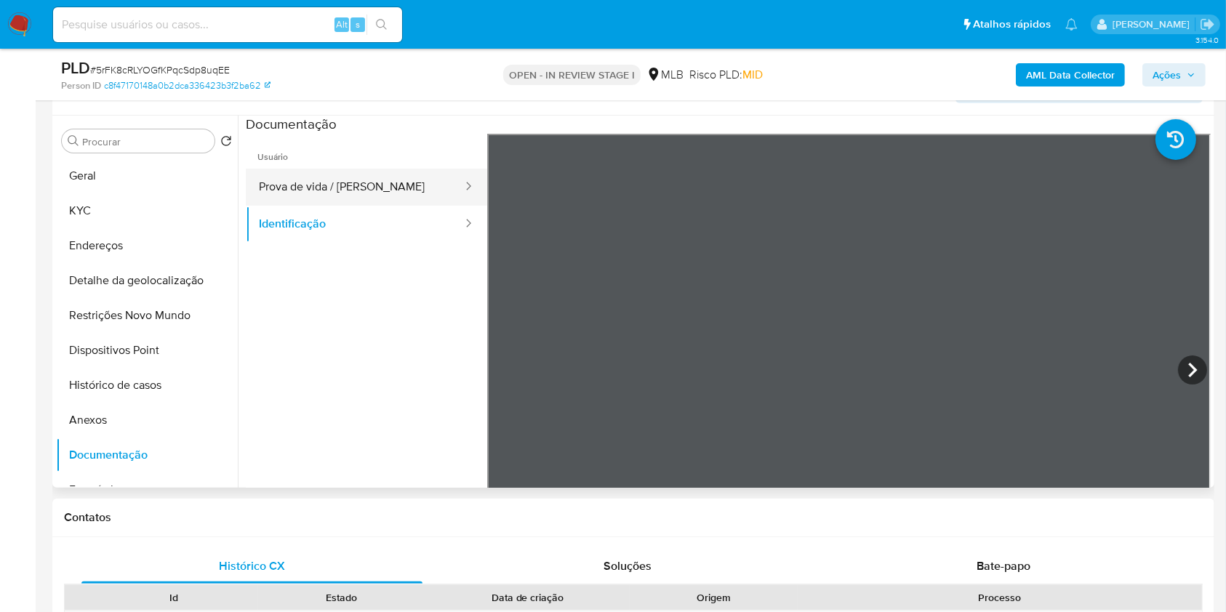
click at [396, 206] on button "Prova de vida / [PERSON_NAME]" at bounding box center [355, 187] width 218 height 37
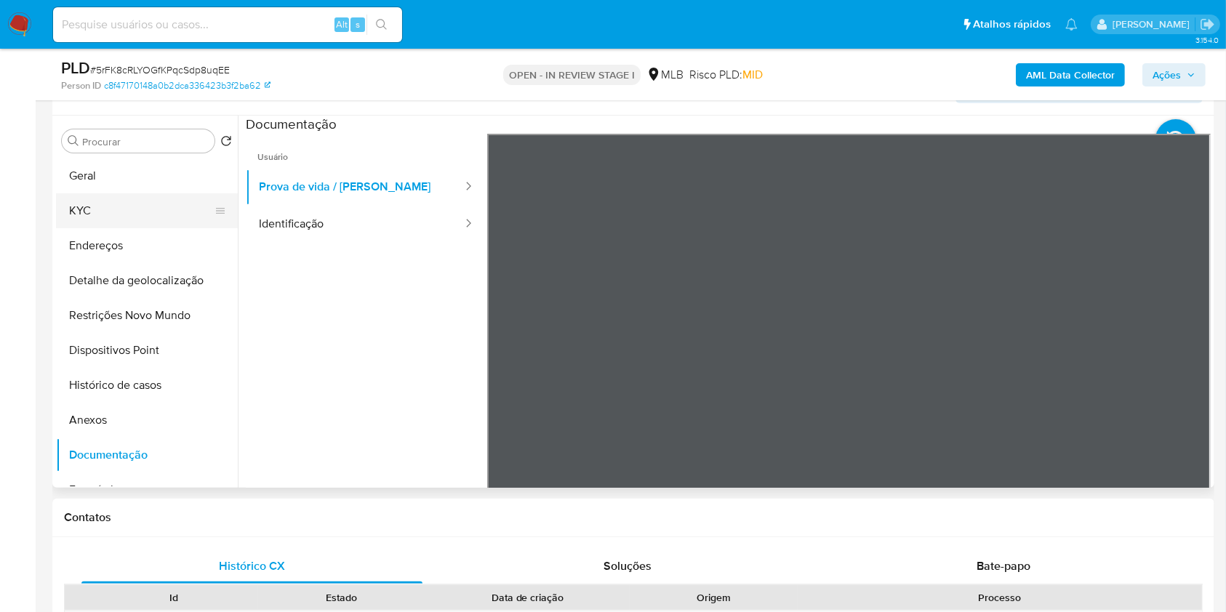
click at [111, 228] on button "KYC" at bounding box center [141, 210] width 170 height 35
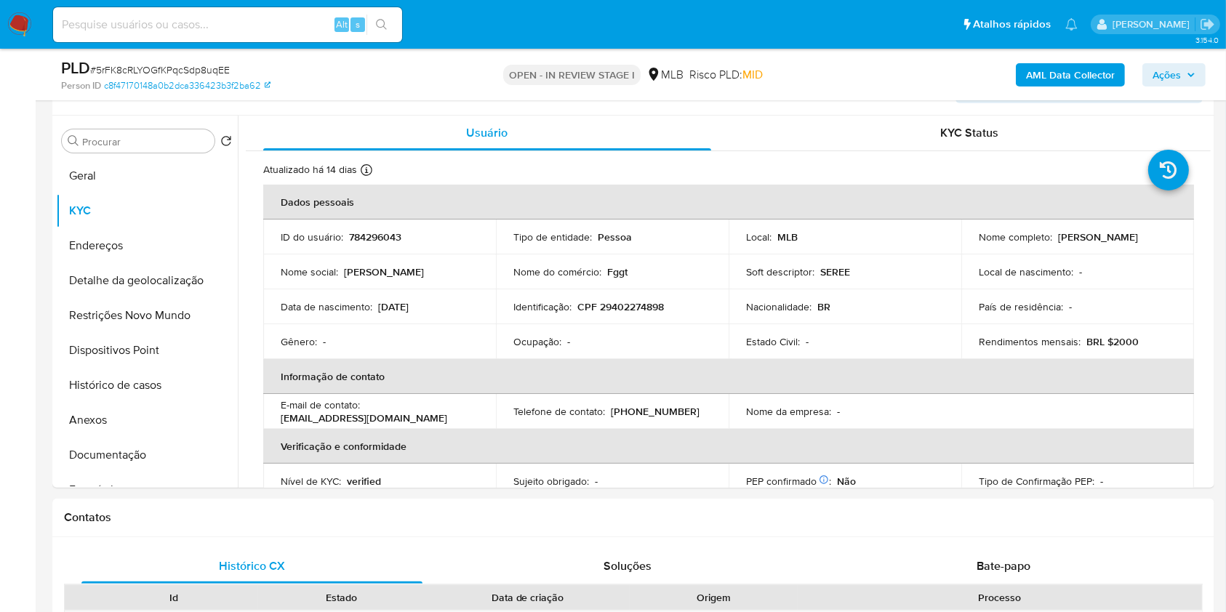
click at [1067, 80] on b "AML Data Collector" at bounding box center [1070, 74] width 89 height 23
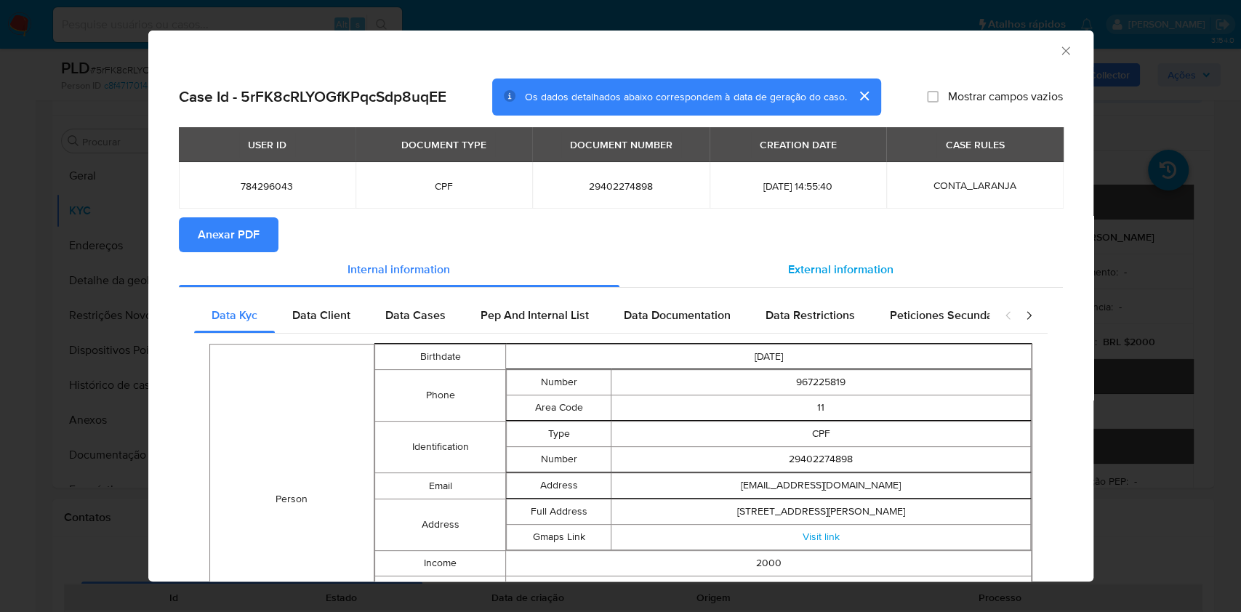
click at [809, 283] on div "External information" at bounding box center [842, 269] width 444 height 35
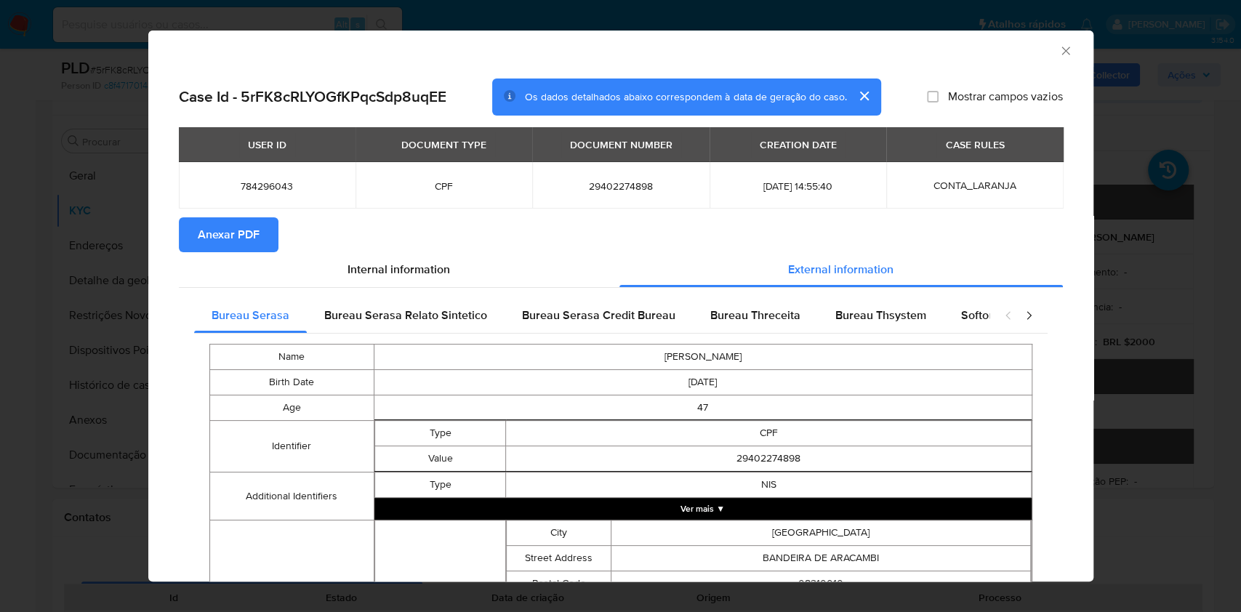
click at [239, 250] on span "Anexar PDF" at bounding box center [229, 235] width 62 height 32
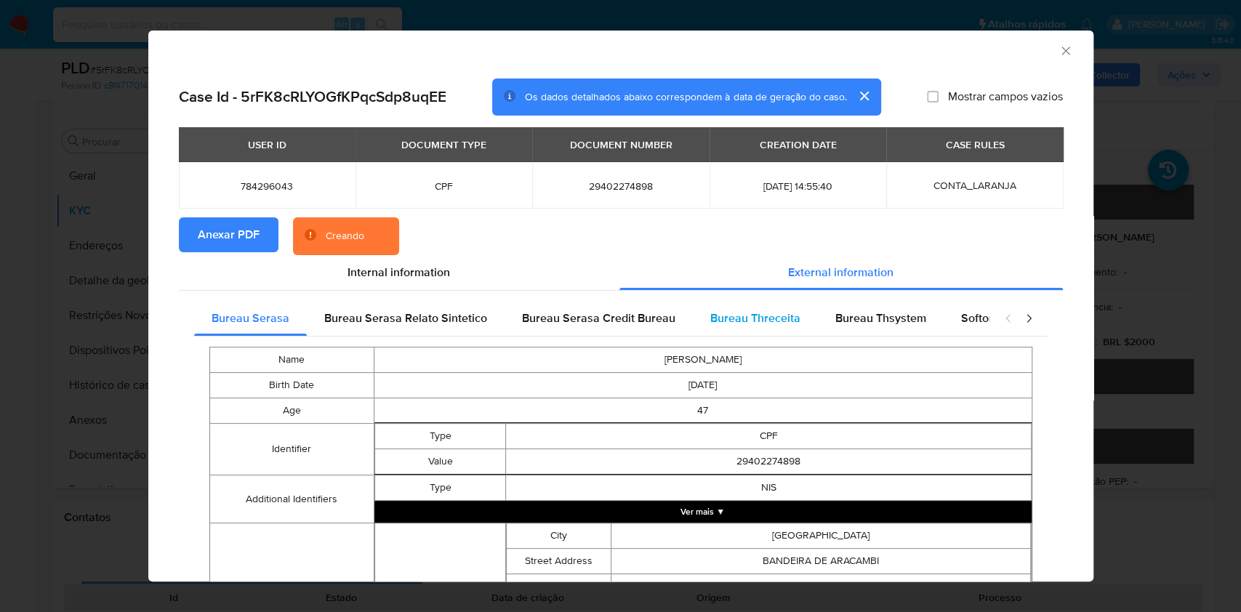
click at [774, 322] on span "Bureau Threceita" at bounding box center [755, 318] width 90 height 17
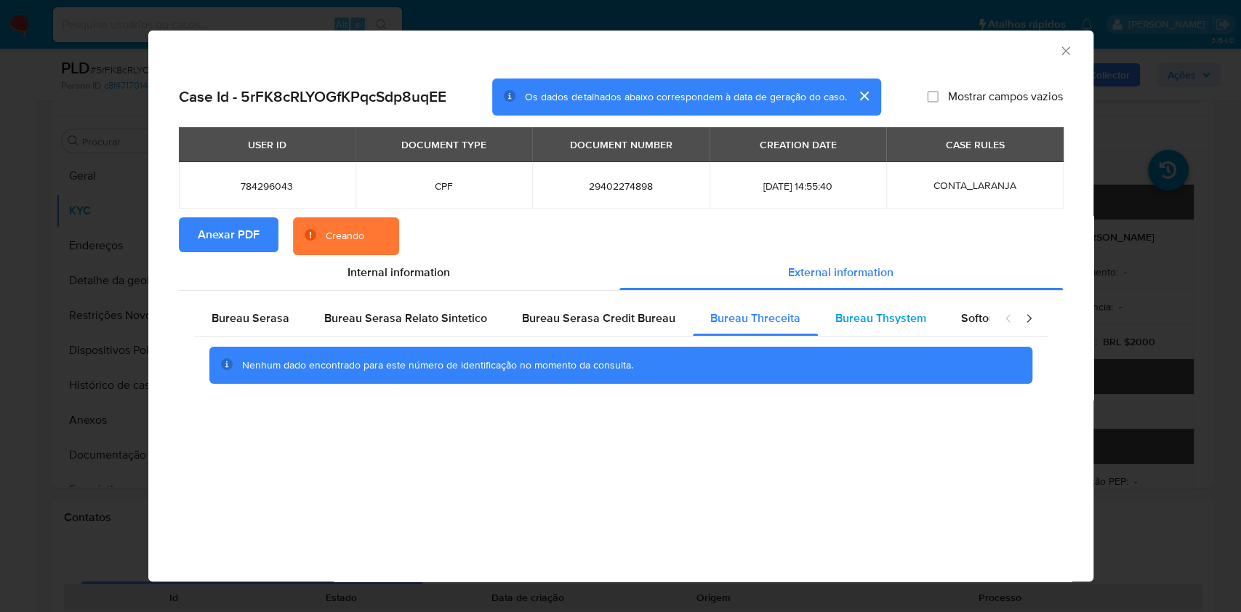
click at [857, 322] on span "Bureau Thsystem" at bounding box center [881, 318] width 91 height 17
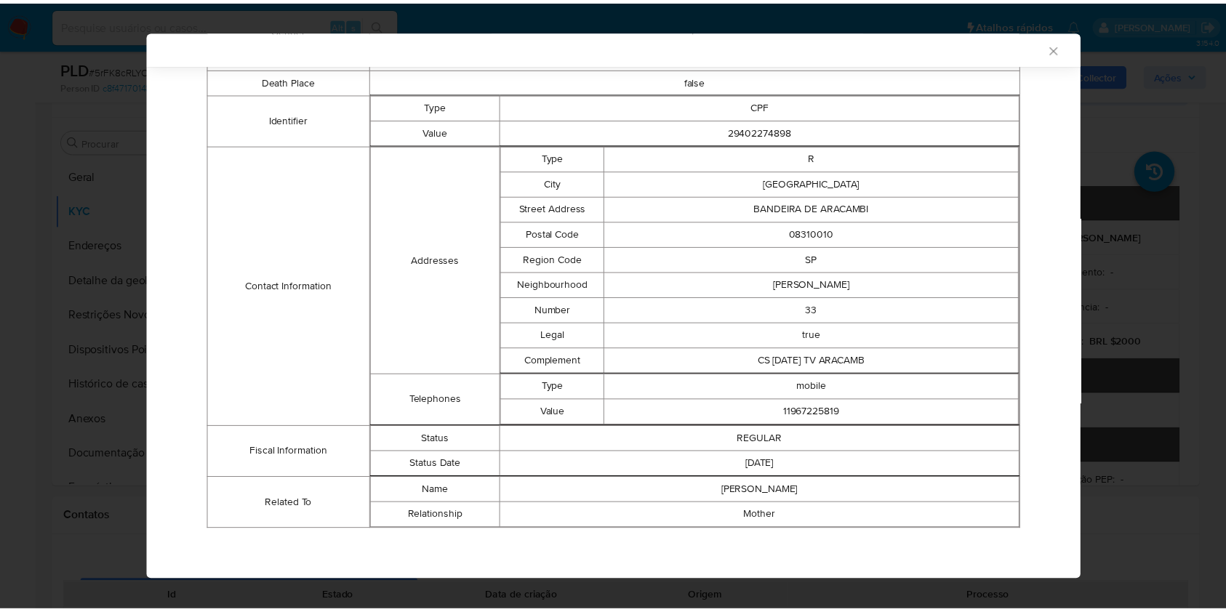
scroll to position [375, 0]
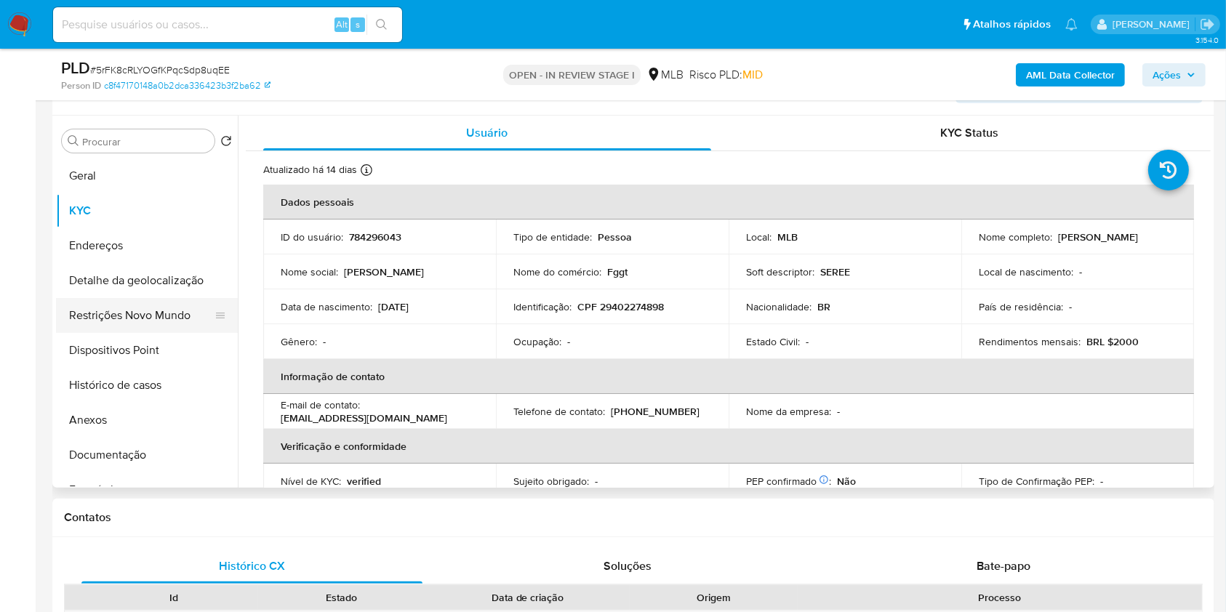
click at [144, 333] on button "Restrições Novo Mundo" at bounding box center [141, 315] width 170 height 35
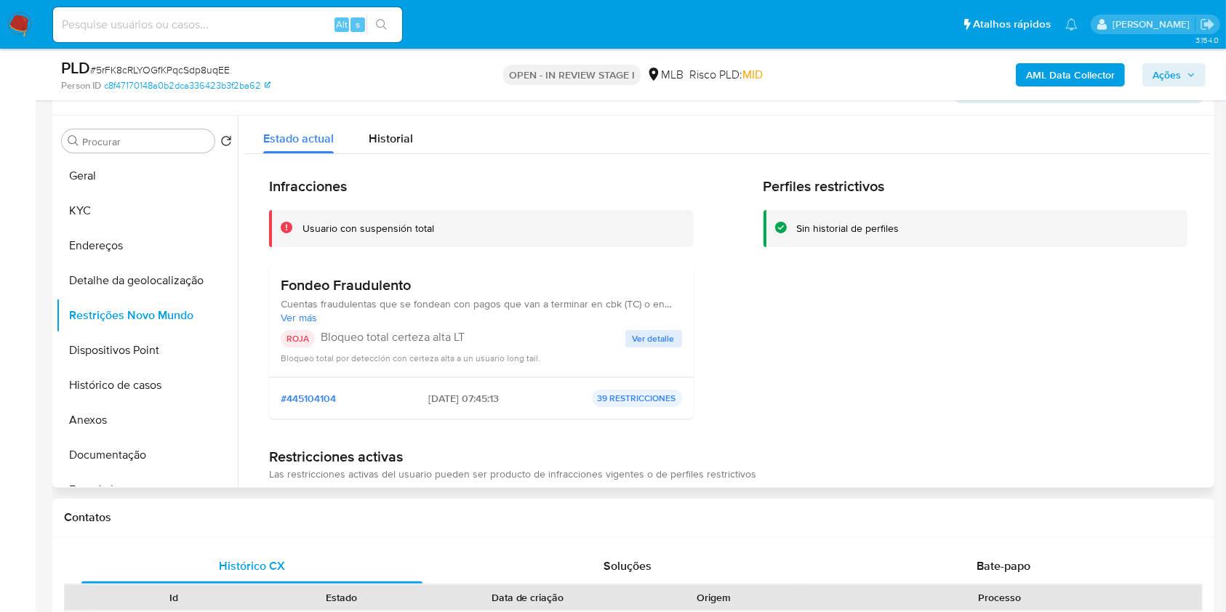
click at [642, 346] on span "Ver detalle" at bounding box center [654, 339] width 42 height 15
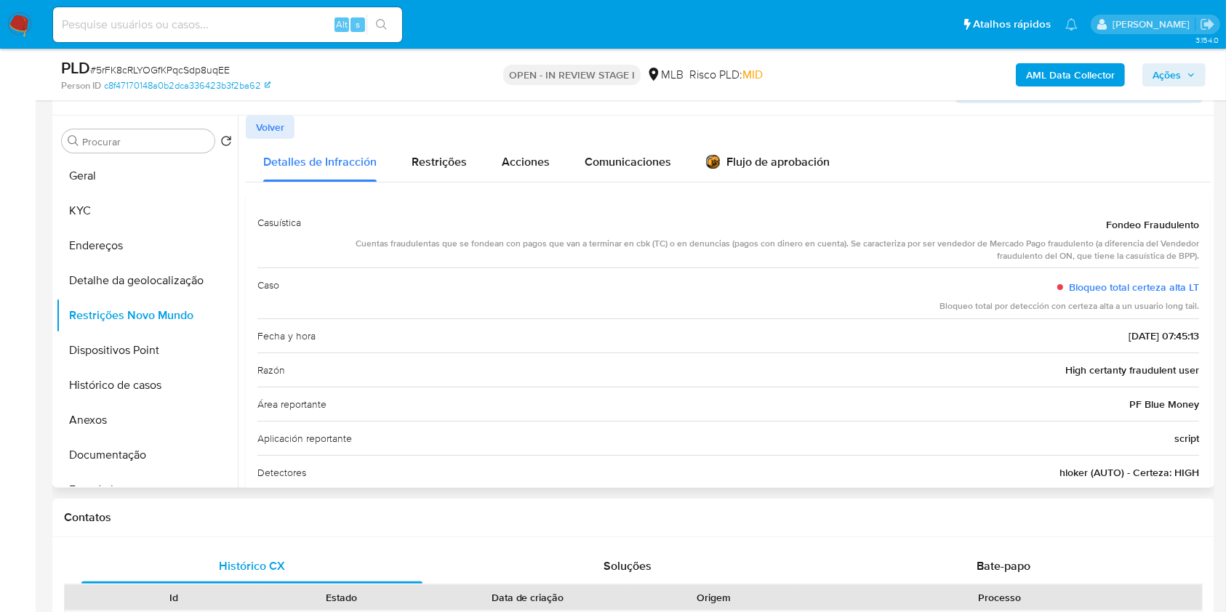
drag, startPoint x: 1097, startPoint y: 244, endPoint x: 1198, endPoint y: 255, distance: 102.4
click at [1198, 255] on div "Casuística Fondeo Fraudulento Cuentas fraudulentas que se fondean con pagos que…" at bounding box center [728, 381] width 965 height 375
click at [131, 193] on button "Geral" at bounding box center [141, 176] width 170 height 35
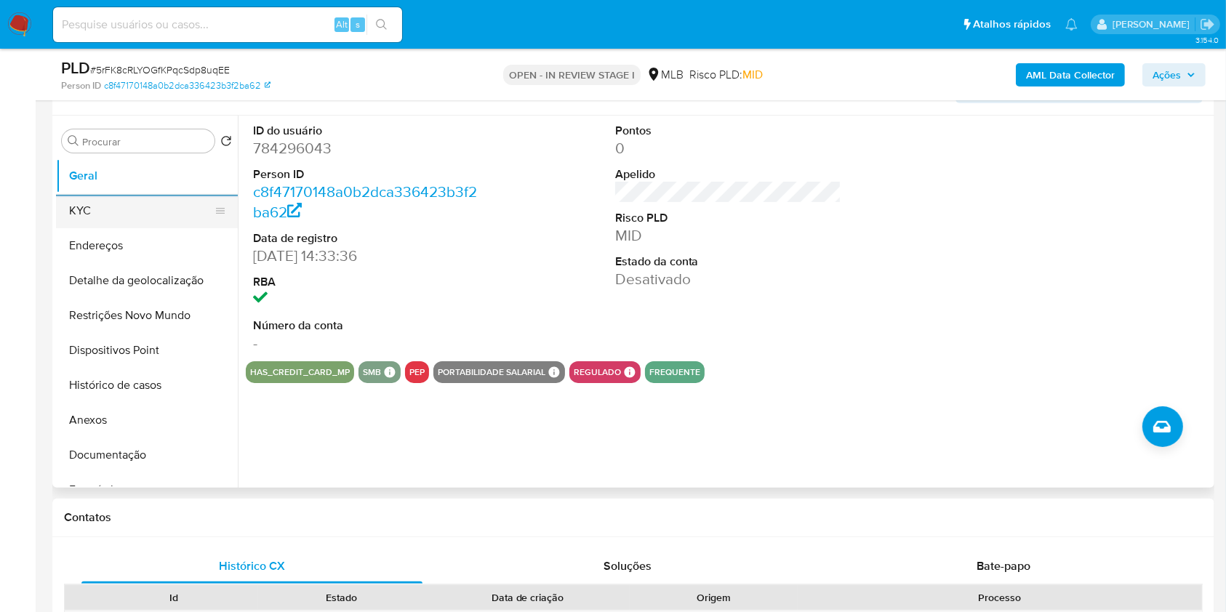
click at [183, 226] on button "KYC" at bounding box center [141, 210] width 170 height 35
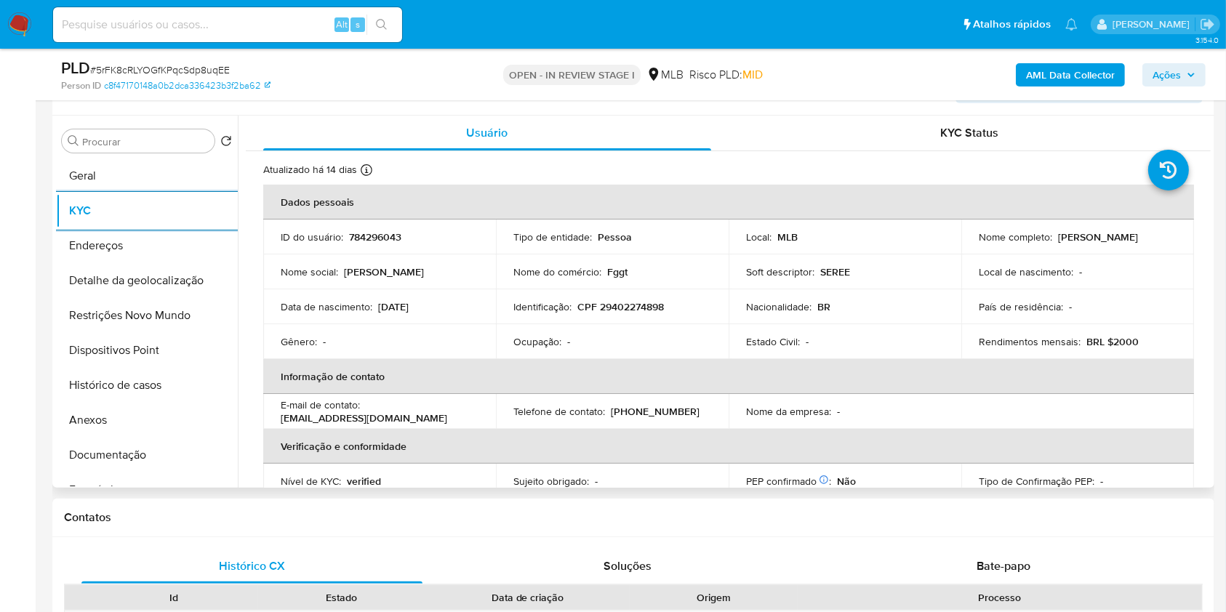
scroll to position [618, 0]
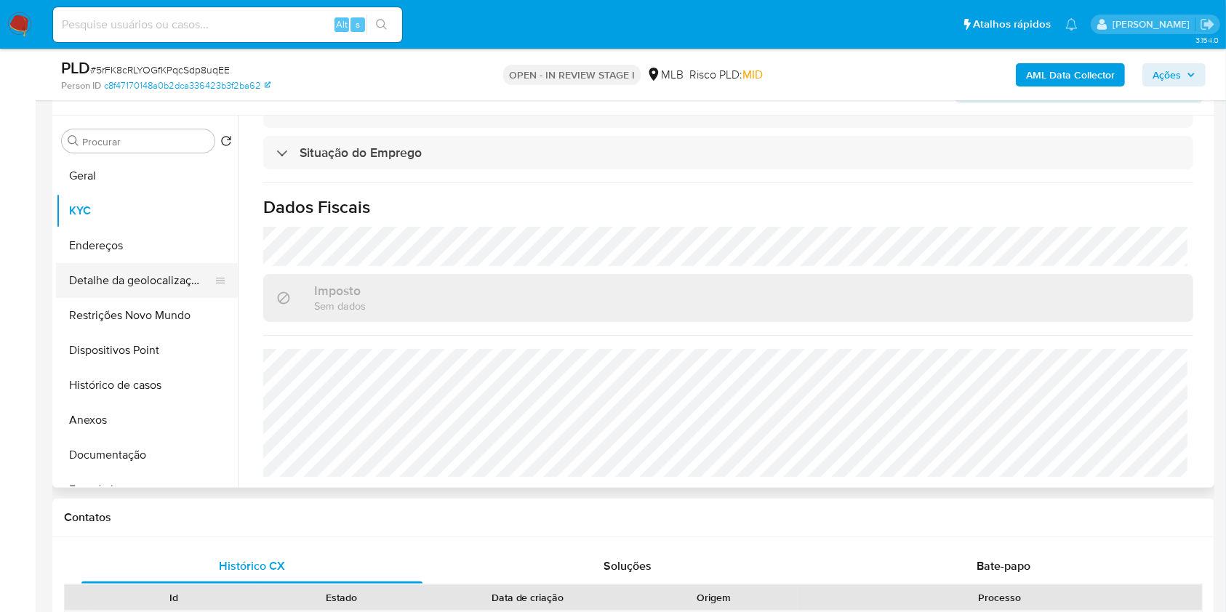
click at [123, 288] on button "Detalhe da geolocalização" at bounding box center [141, 280] width 170 height 35
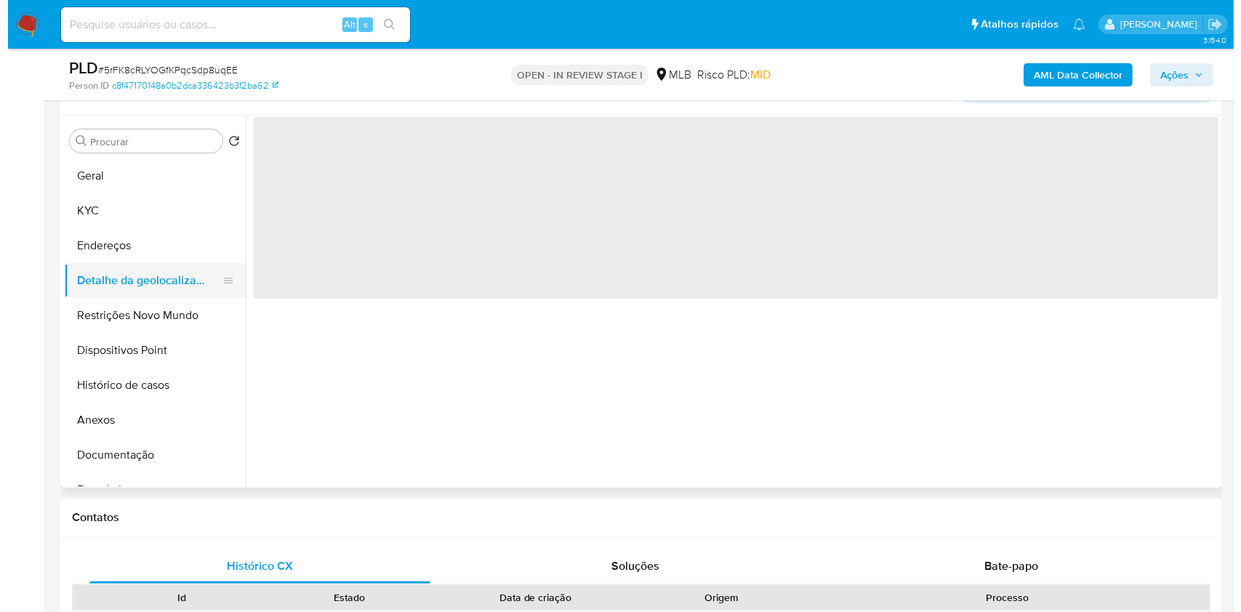
scroll to position [0, 0]
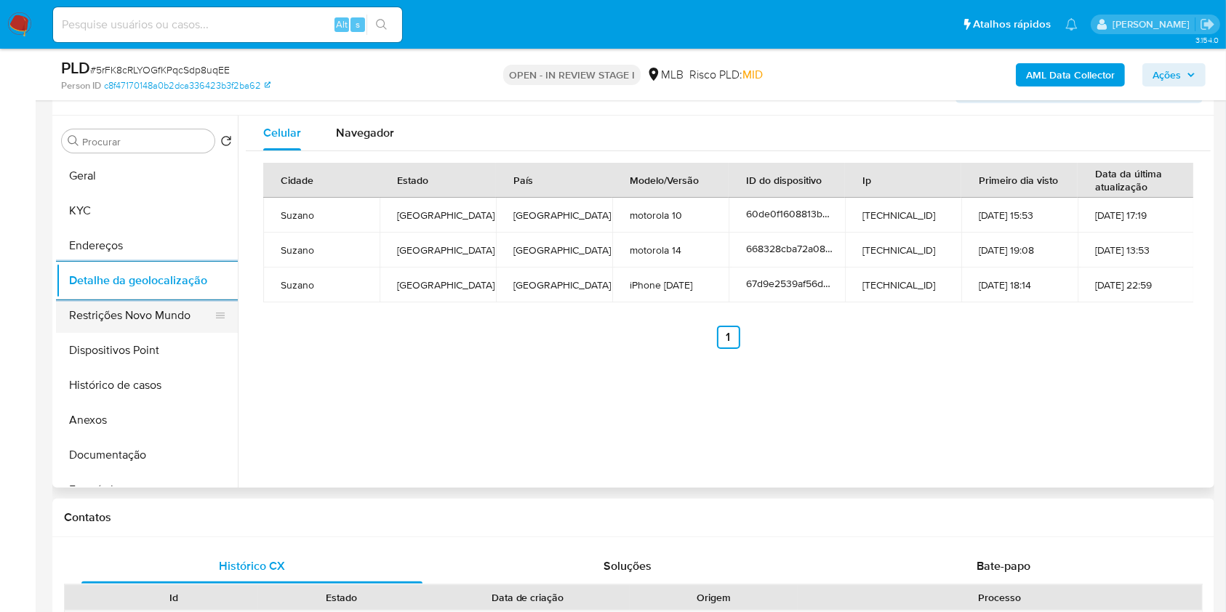
click at [154, 333] on button "Restrições Novo Mundo" at bounding box center [141, 315] width 170 height 35
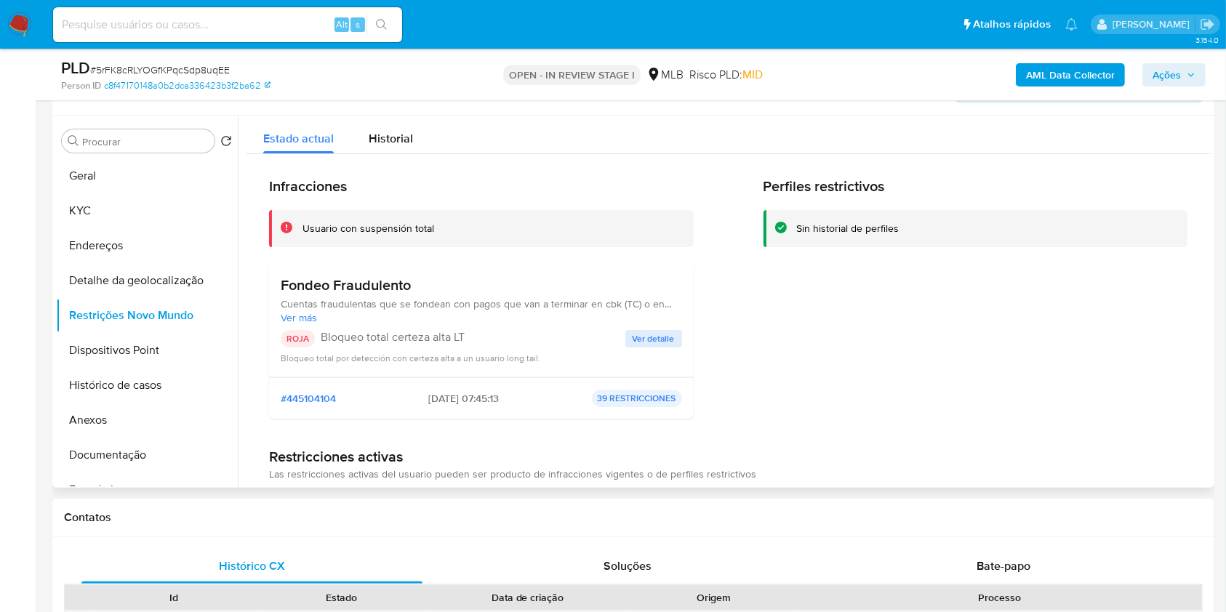
click at [644, 346] on span "Ver detalle" at bounding box center [654, 339] width 42 height 15
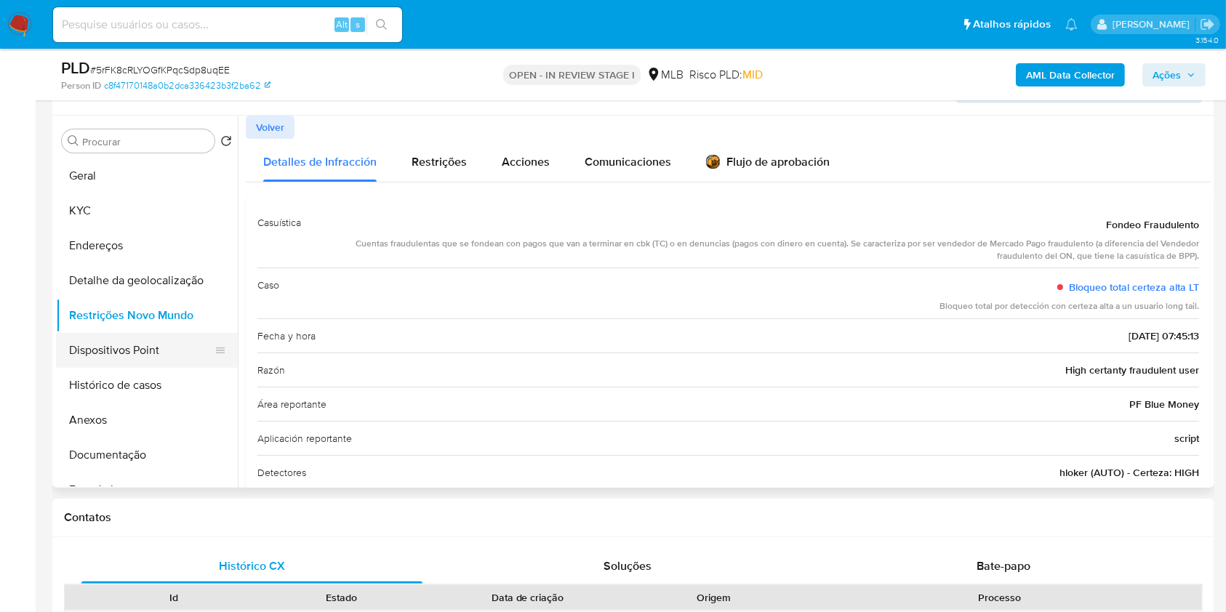
click at [143, 368] on button "Dispositivos Point" at bounding box center [141, 350] width 170 height 35
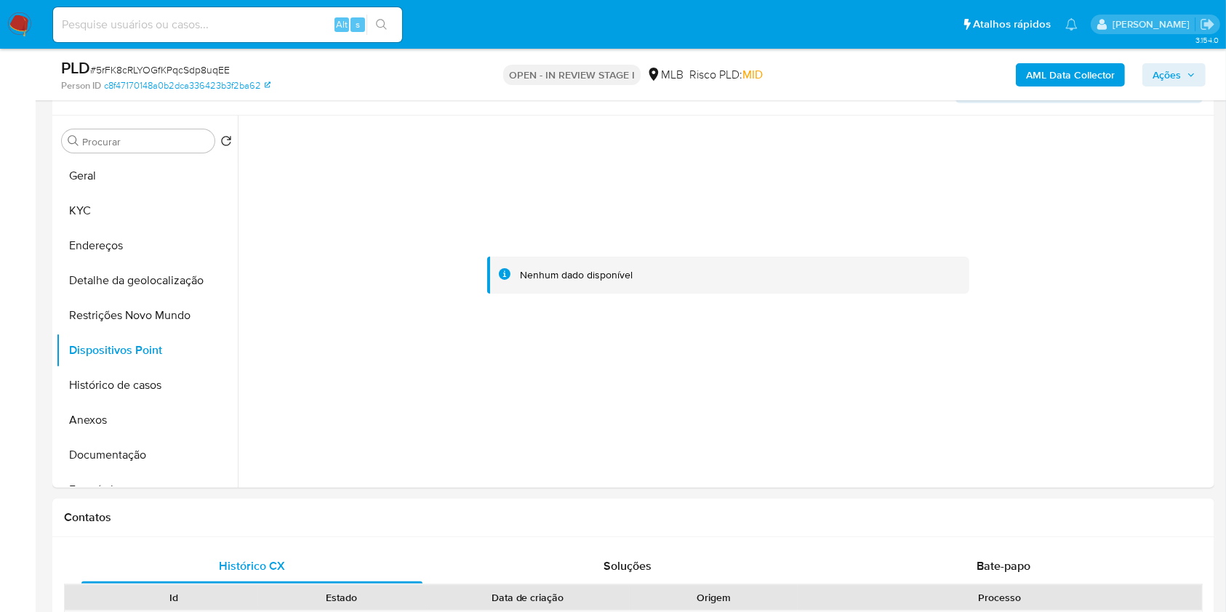
click at [1172, 71] on span "Ações" at bounding box center [1167, 74] width 28 height 23
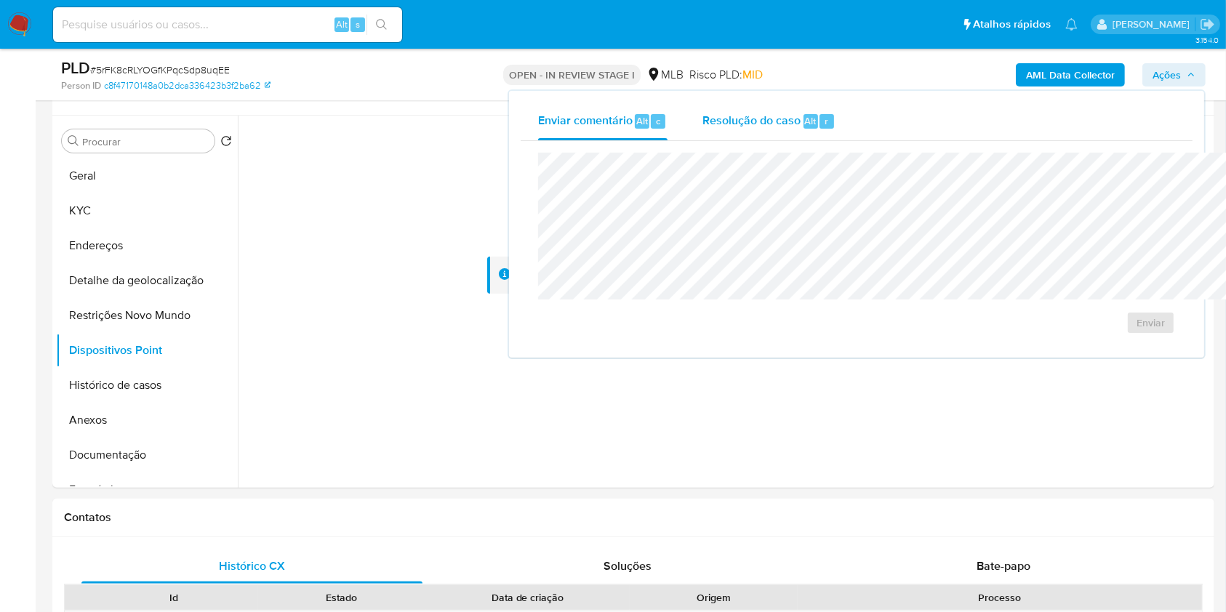
click at [805, 122] on span "Alt" at bounding box center [811, 121] width 12 height 14
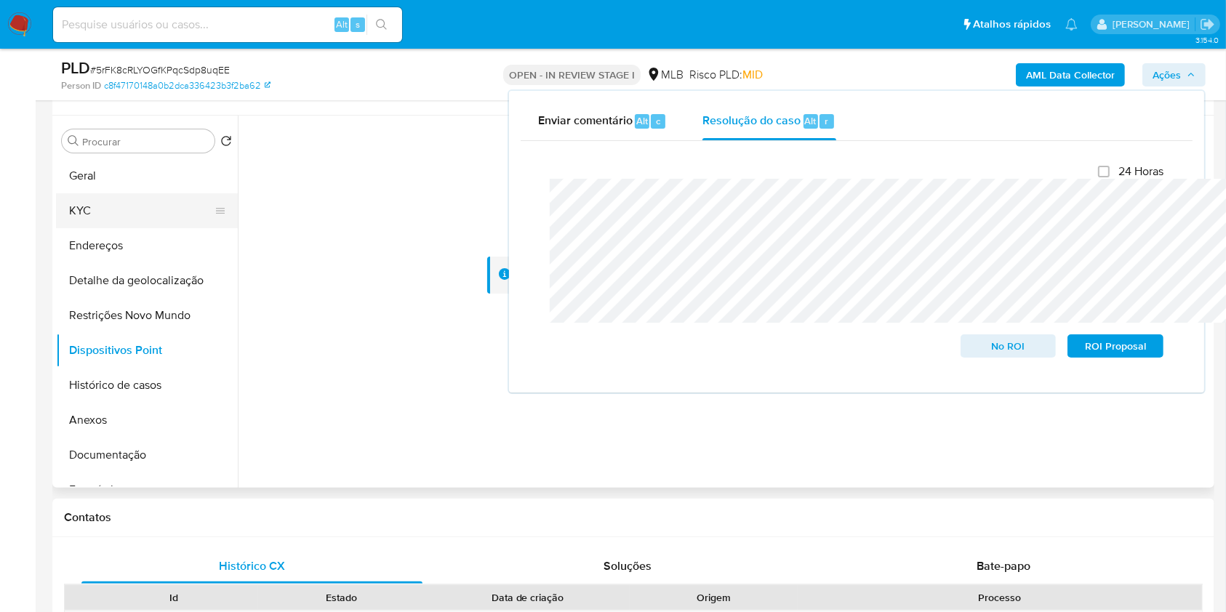
click at [169, 220] on button "KYC" at bounding box center [141, 210] width 170 height 35
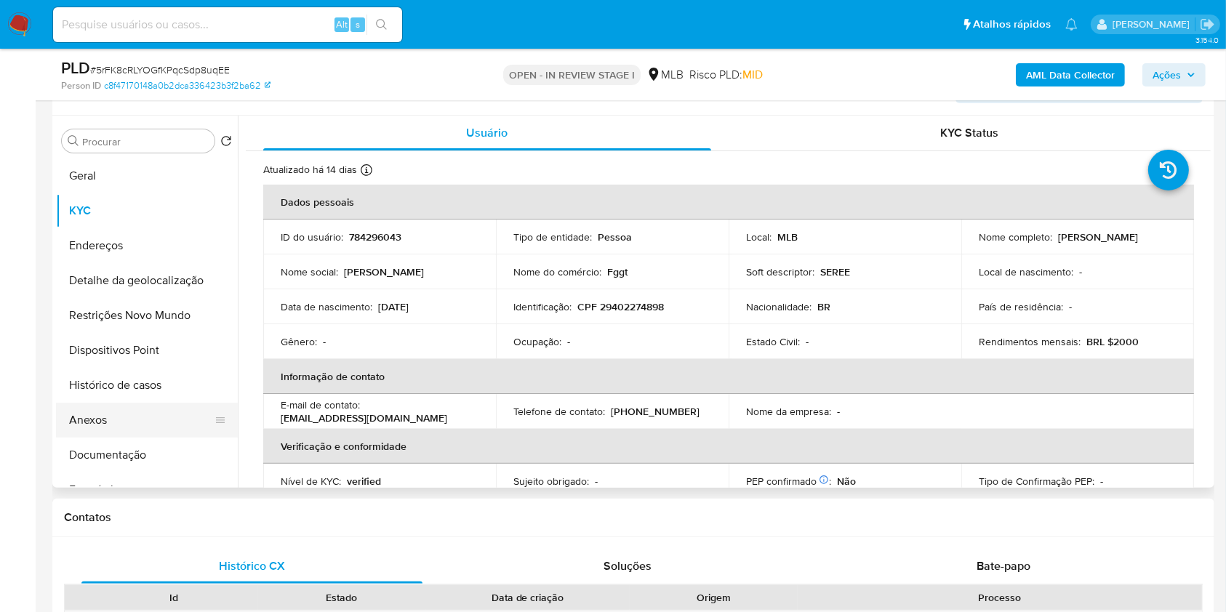
click at [129, 438] on button "Anexos" at bounding box center [141, 420] width 170 height 35
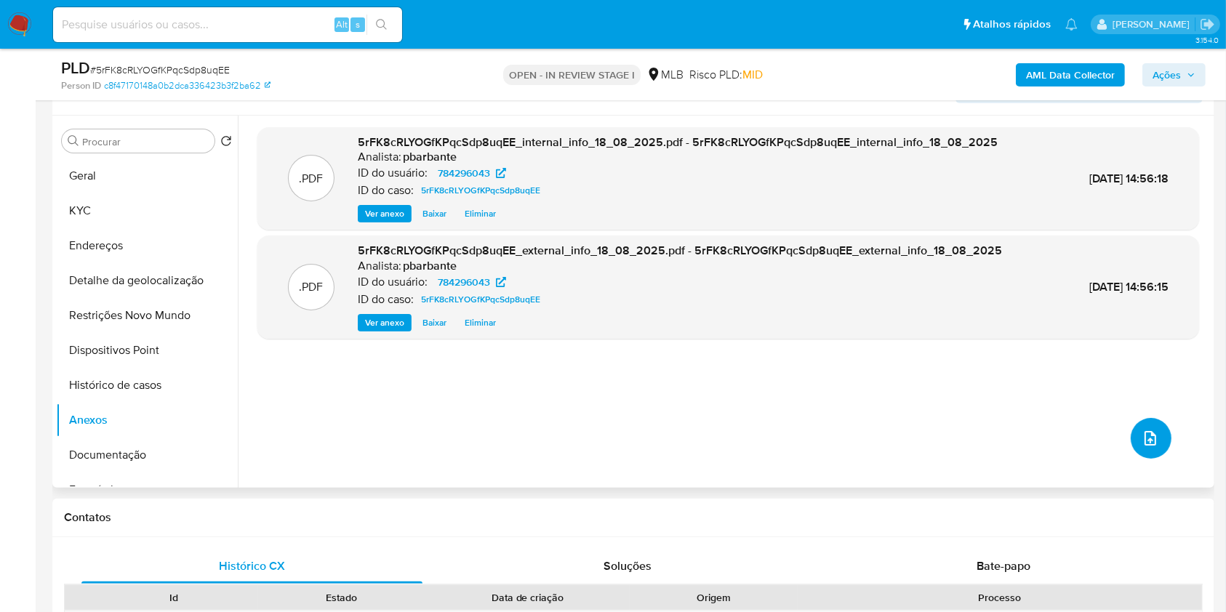
click at [1149, 447] on span "upload-file" at bounding box center [1150, 438] width 17 height 17
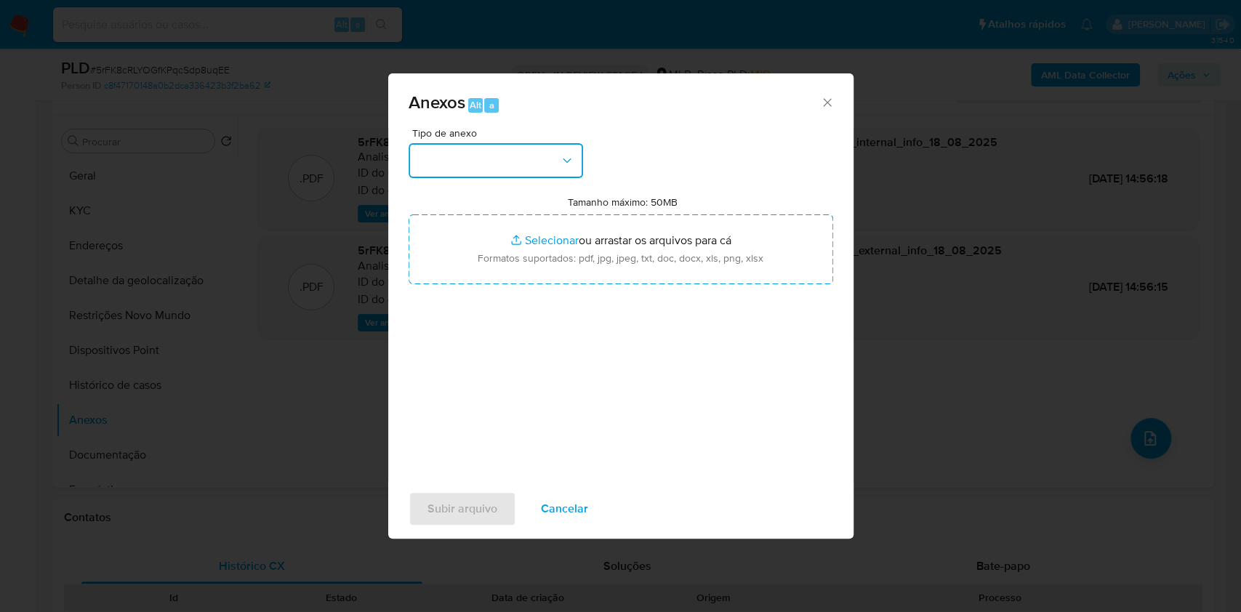
click at [446, 143] on button "button" at bounding box center [496, 160] width 175 height 35
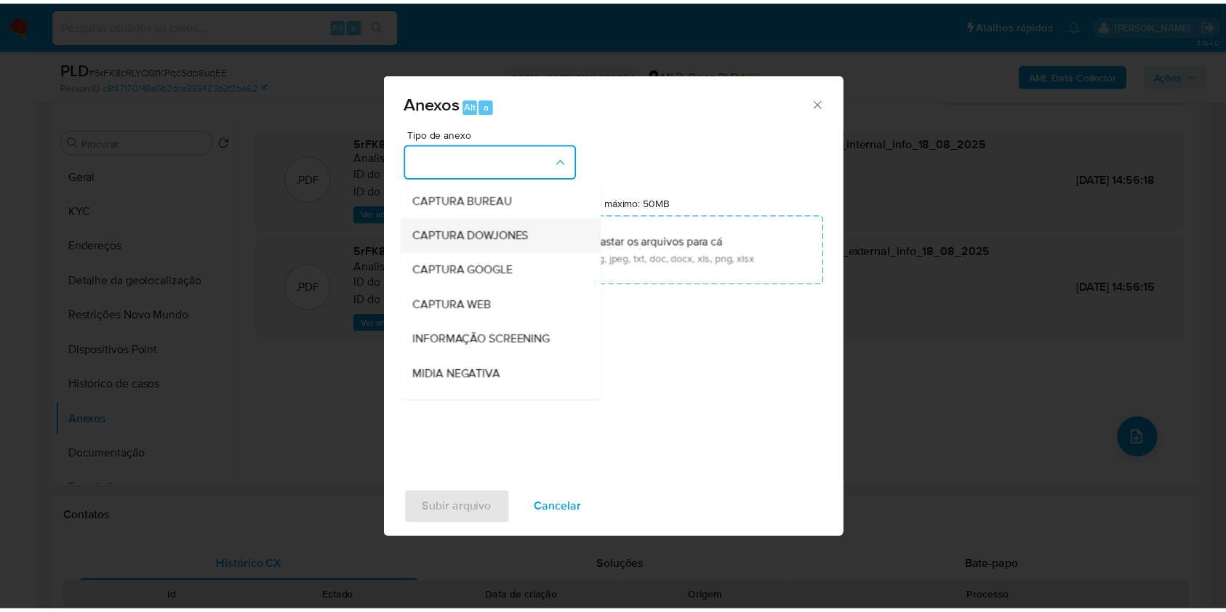
scroll to position [180, 0]
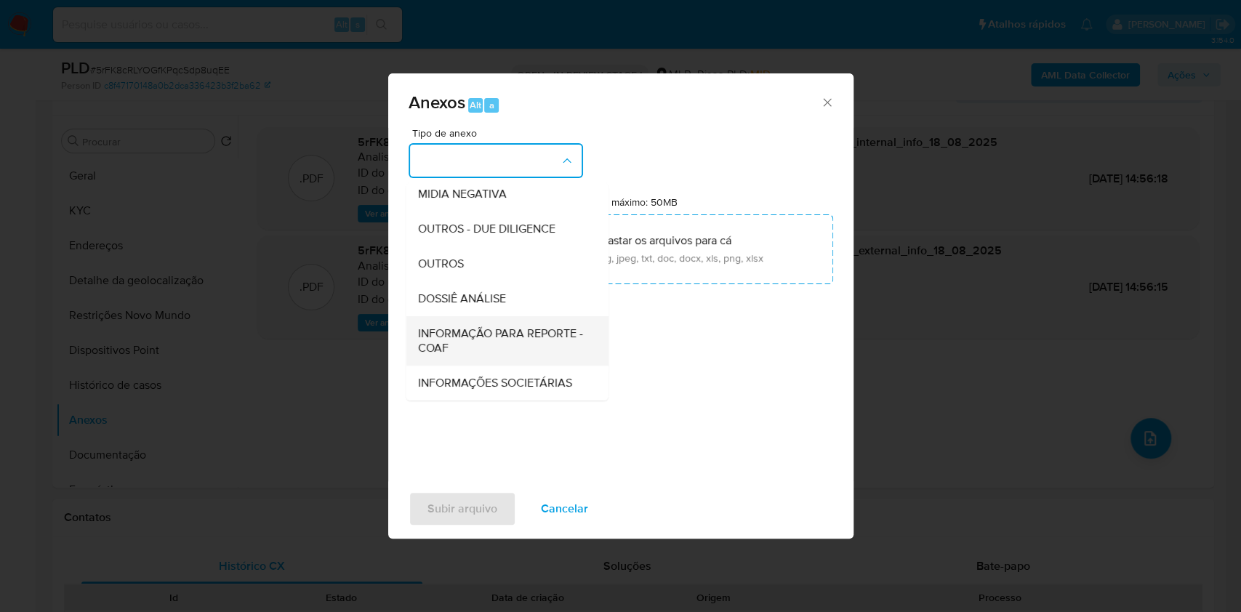
click at [420, 327] on span "INFORMAÇÃO PARA REPORTE - COAF" at bounding box center [502, 341] width 170 height 29
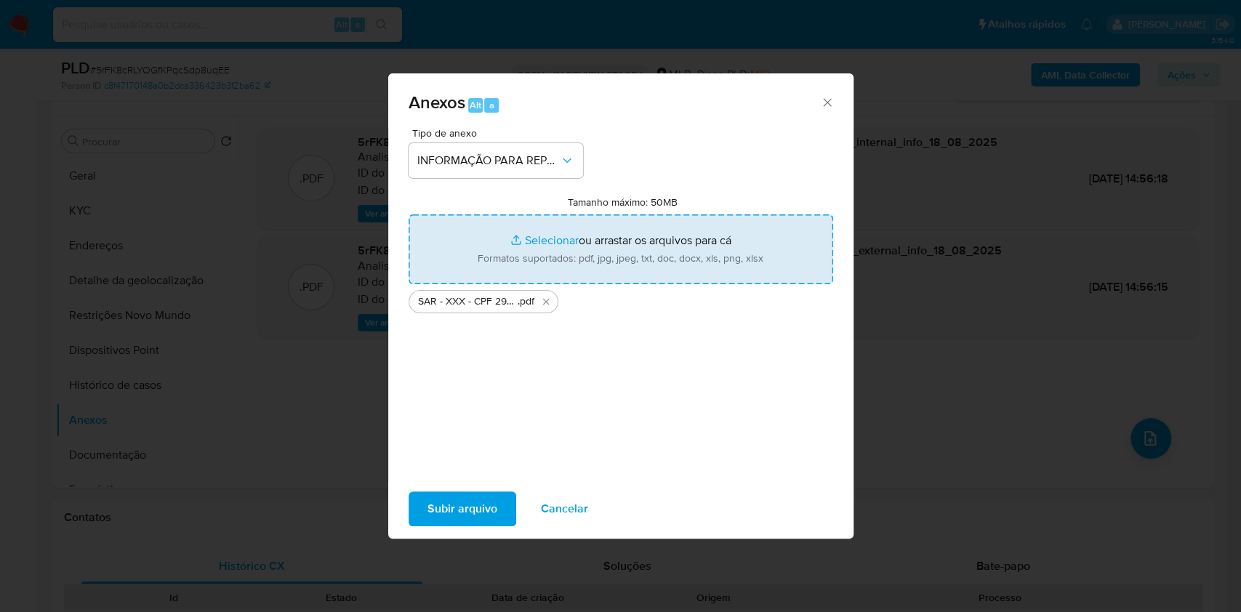
type input "C:\fakepath\Mulan 784296043_2025_08_18_13_30_05.xlsx"
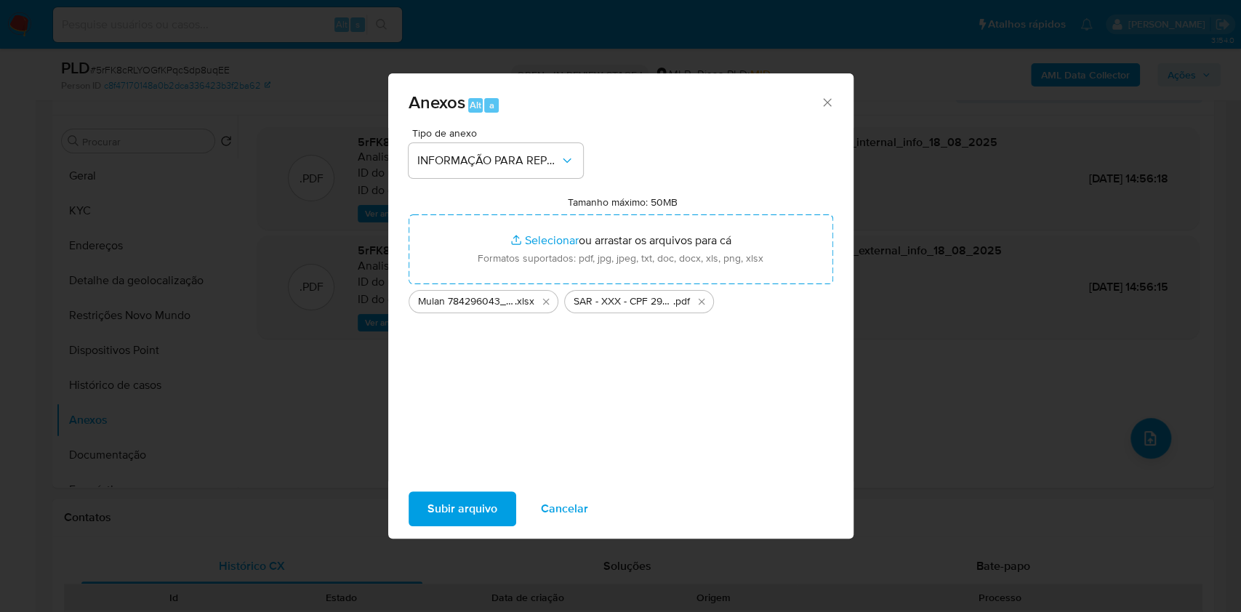
click at [428, 512] on span "Subir arquivo" at bounding box center [463, 509] width 70 height 32
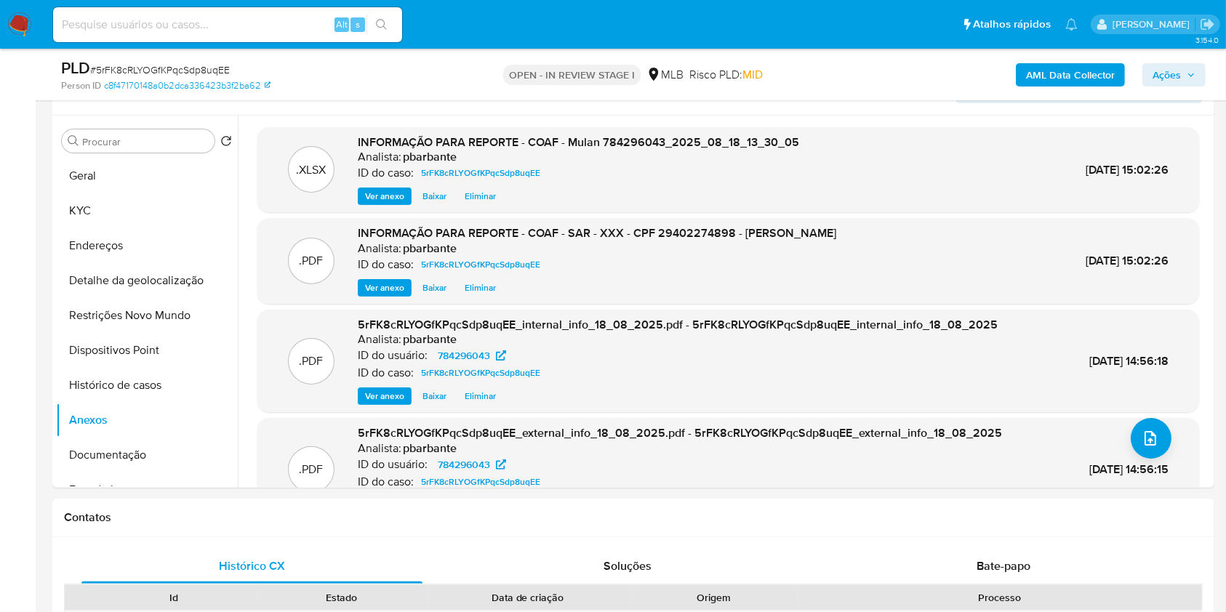
click at [1185, 79] on span "Ações" at bounding box center [1174, 75] width 43 height 20
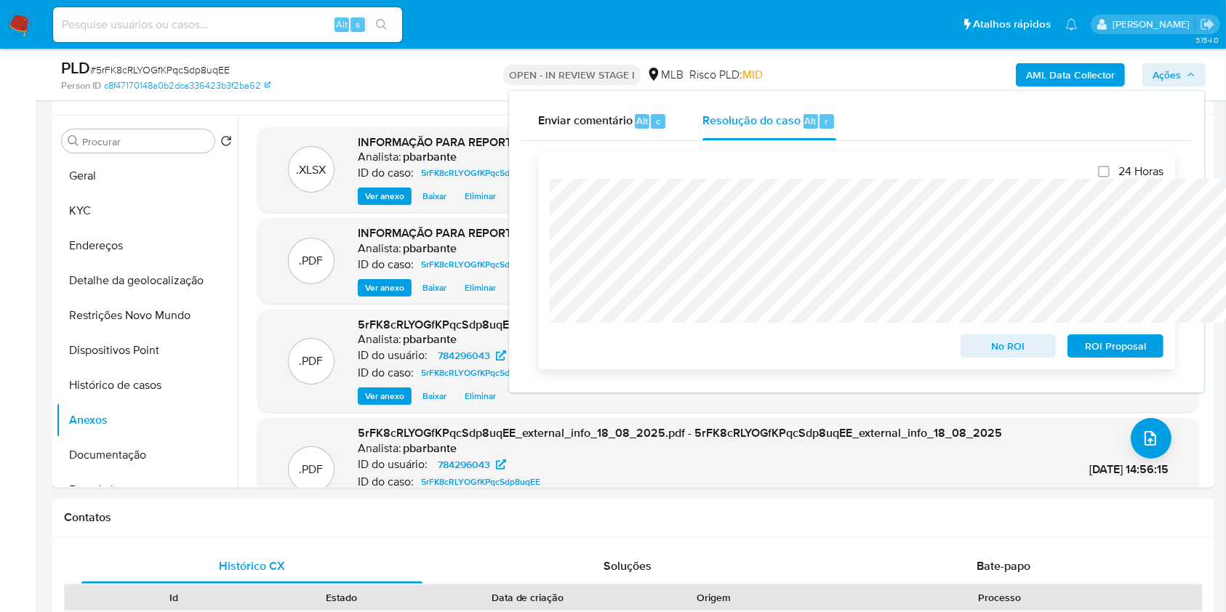
click at [1117, 338] on span "ROI Proposal" at bounding box center [1116, 346] width 76 height 20
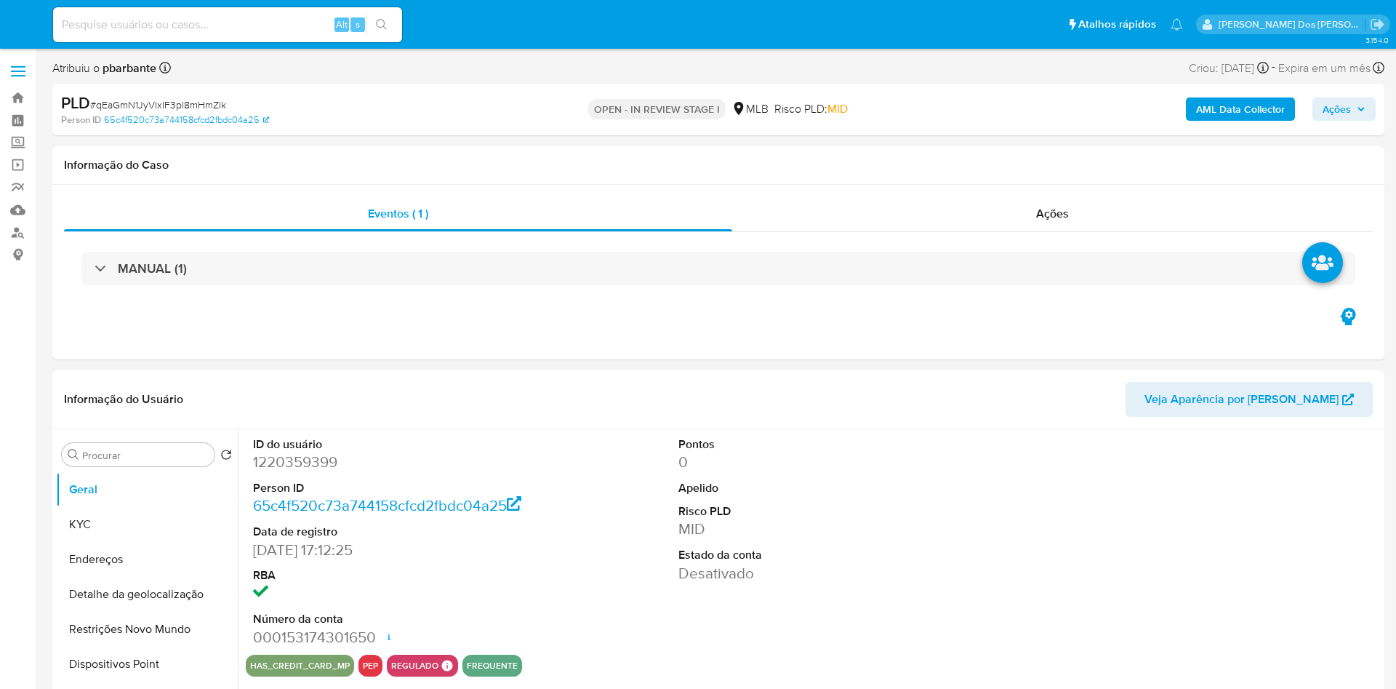
select select "10"
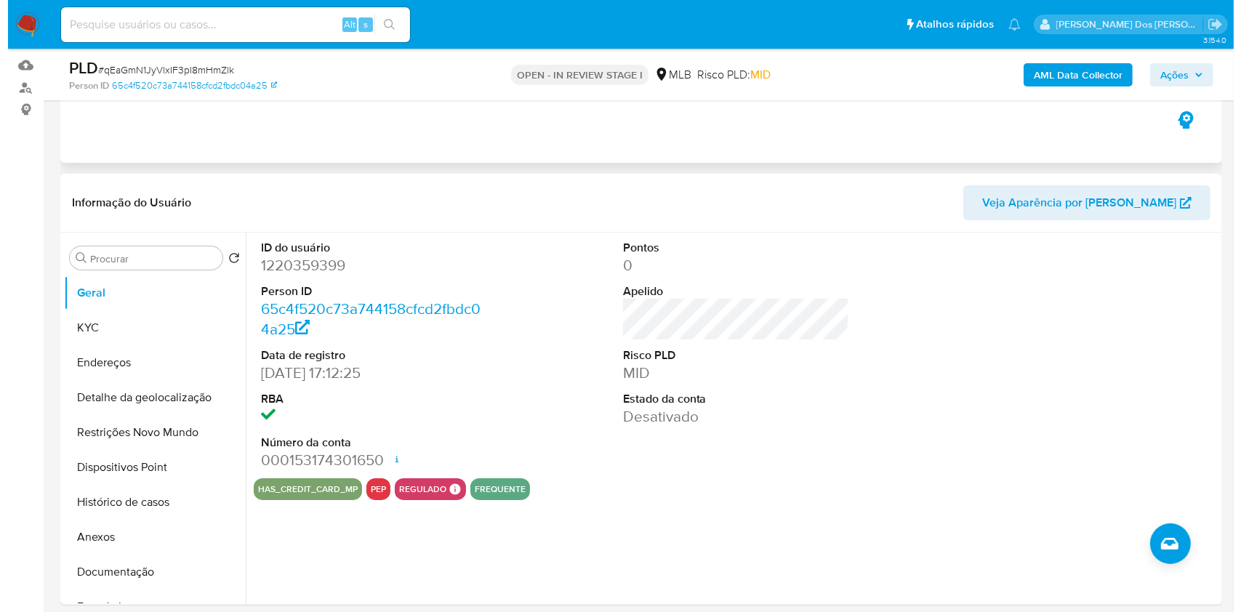
scroll to position [143, 0]
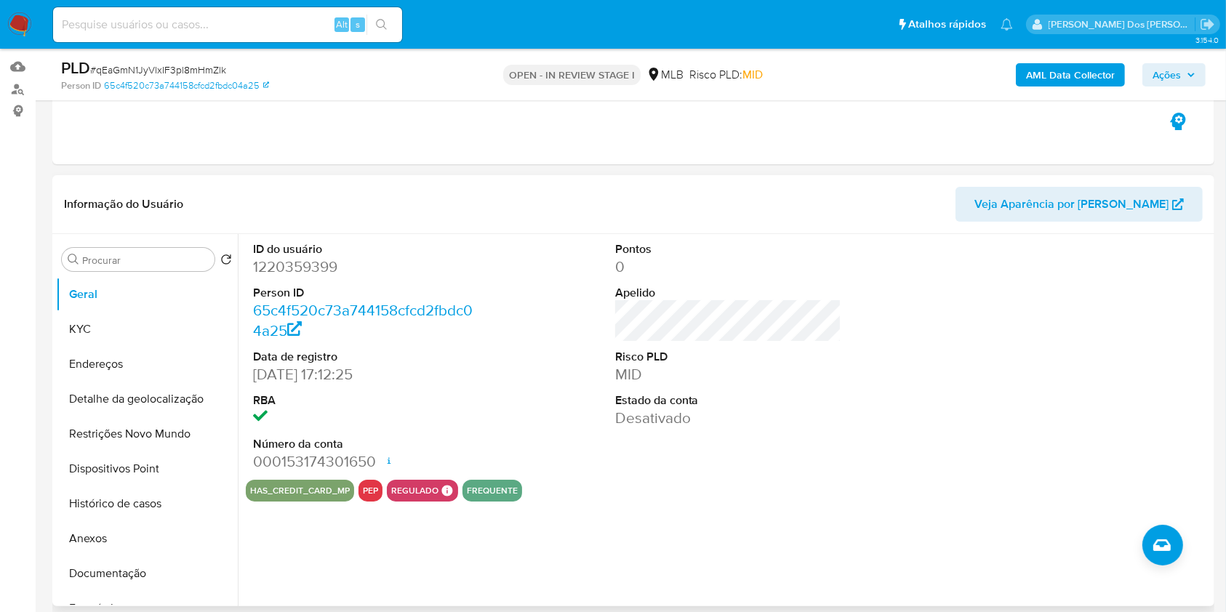
click at [281, 277] on dd "1220359399" at bounding box center [366, 267] width 227 height 20
copy dd "1220359399"
click at [136, 312] on button "Geral" at bounding box center [141, 294] width 170 height 35
click at [121, 347] on button "KYC" at bounding box center [141, 329] width 170 height 35
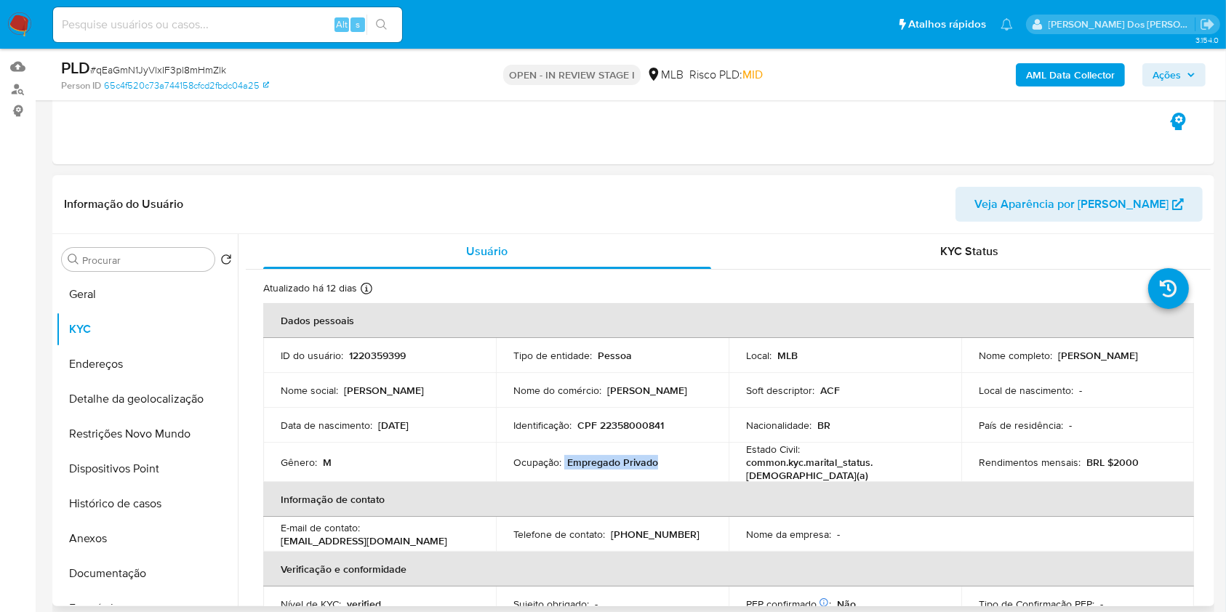
drag, startPoint x: 671, startPoint y: 482, endPoint x: 564, endPoint y: 484, distance: 107.6
click at [564, 469] on div "Ocupação : Empregado Privado" at bounding box center [612, 462] width 198 height 13
copy div "Empregado Privado"
click at [120, 591] on button "Documentação" at bounding box center [141, 573] width 170 height 35
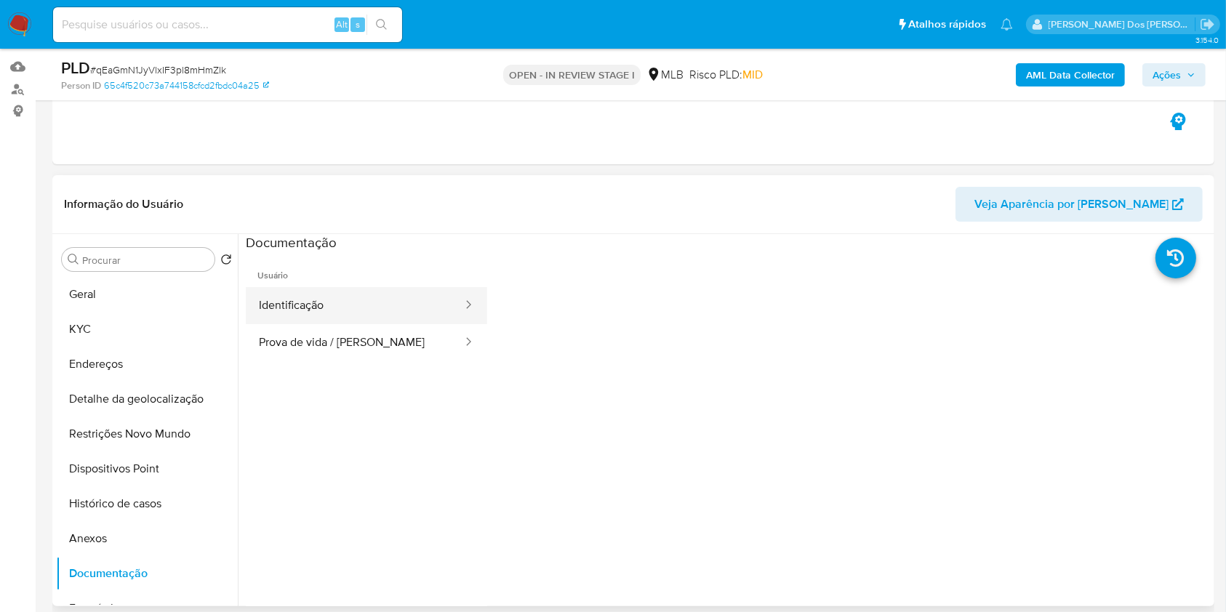
click at [329, 324] on button "Identificação" at bounding box center [355, 305] width 218 height 37
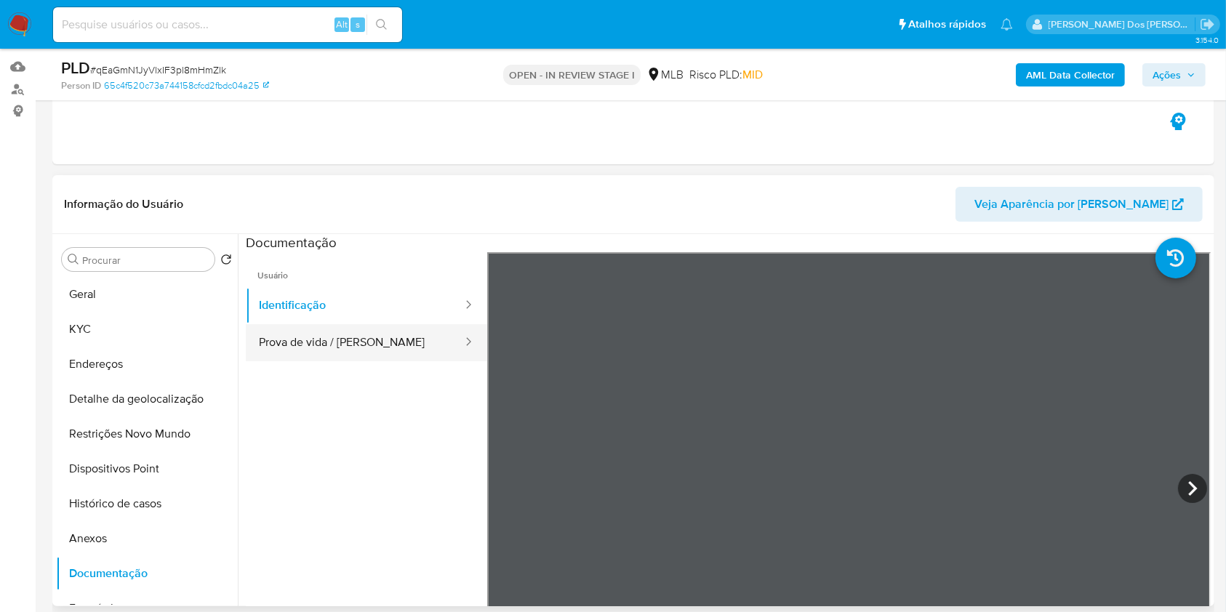
click at [322, 361] on button "Prova de vida / Selfie" at bounding box center [355, 342] width 218 height 37
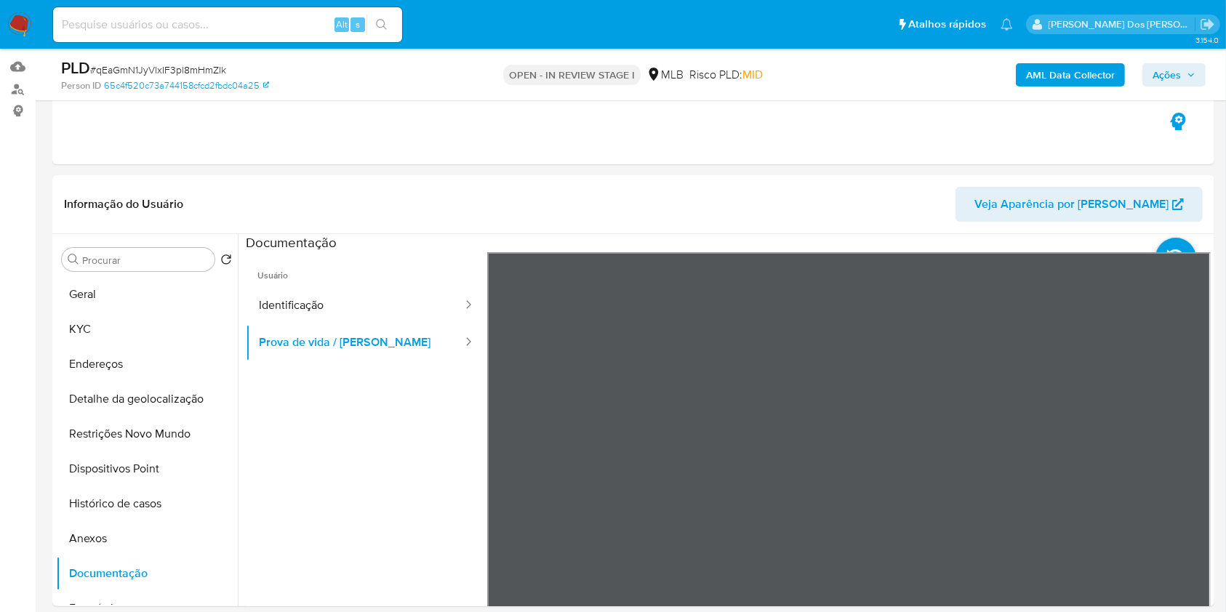
click at [1106, 66] on b "AML Data Collector" at bounding box center [1070, 74] width 89 height 23
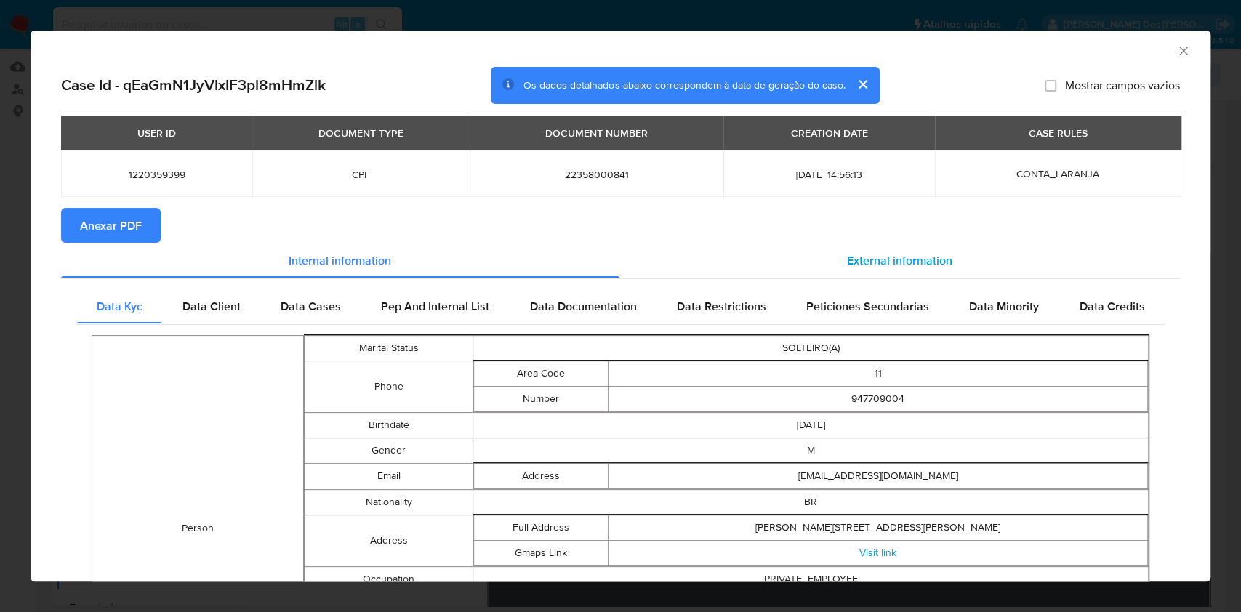
click at [948, 275] on div "External information" at bounding box center [900, 260] width 561 height 35
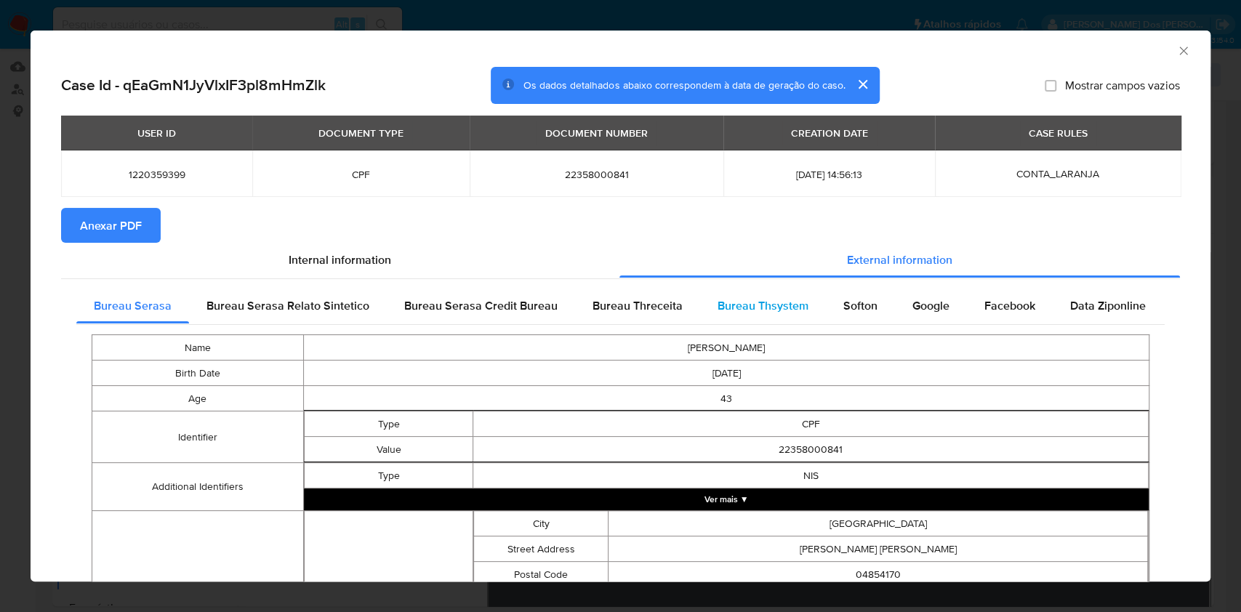
click at [774, 313] on span "Bureau Thsystem" at bounding box center [763, 305] width 91 height 17
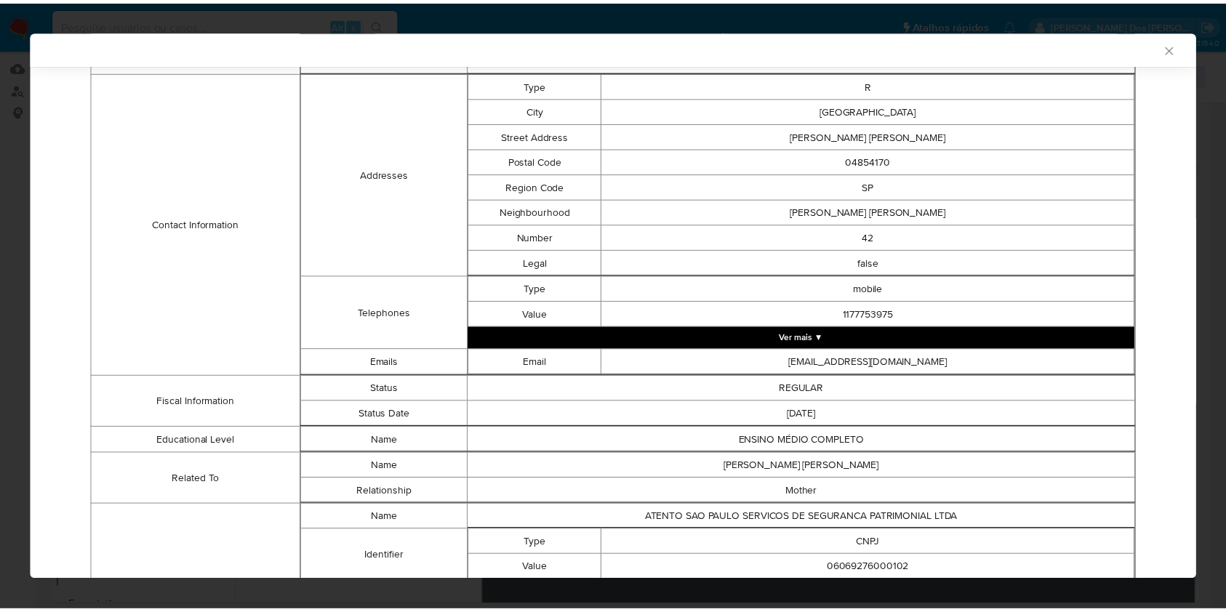
scroll to position [977, 0]
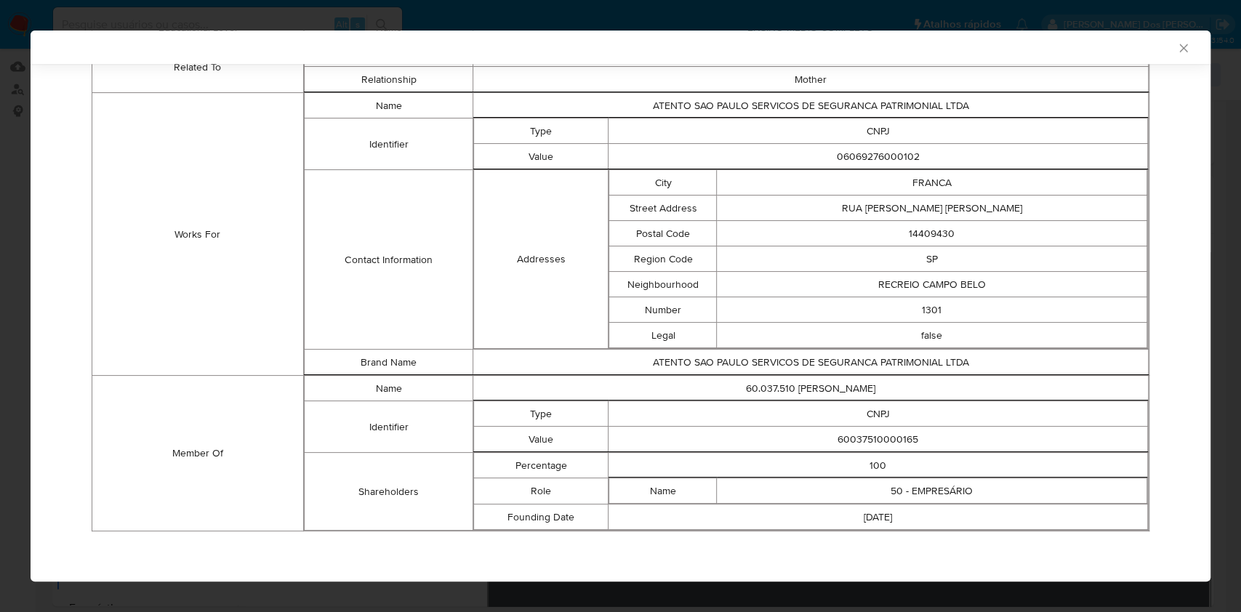
click at [862, 436] on td "60037510000165" at bounding box center [879, 439] width 540 height 25
copy td "60037510000165"
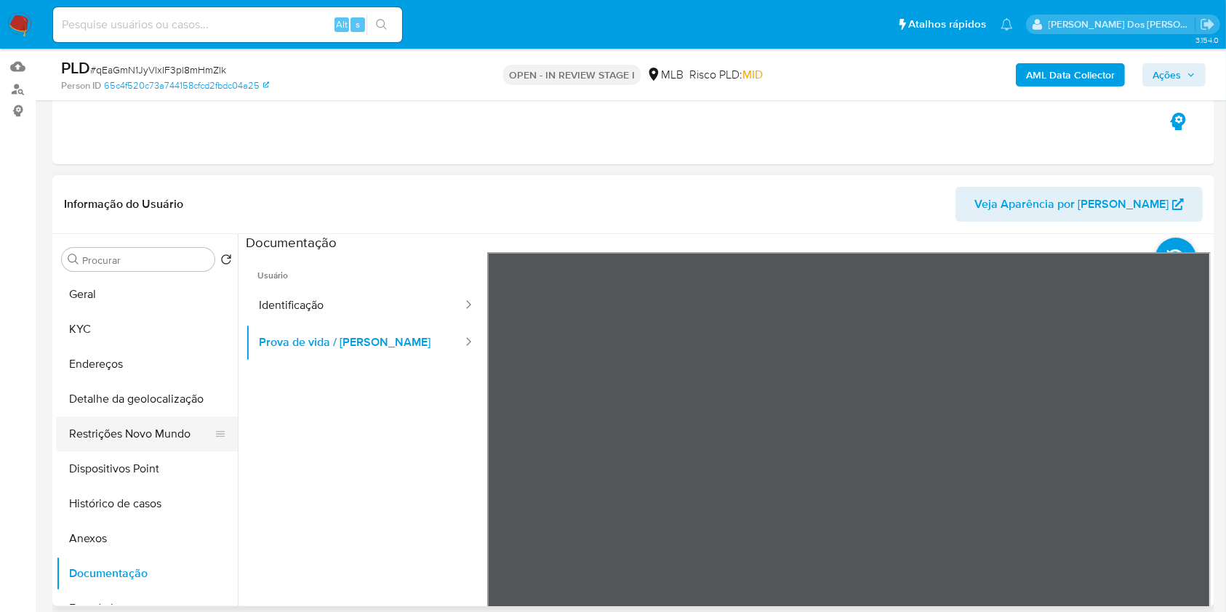
click at [161, 452] on button "Restrições Novo Mundo" at bounding box center [141, 434] width 170 height 35
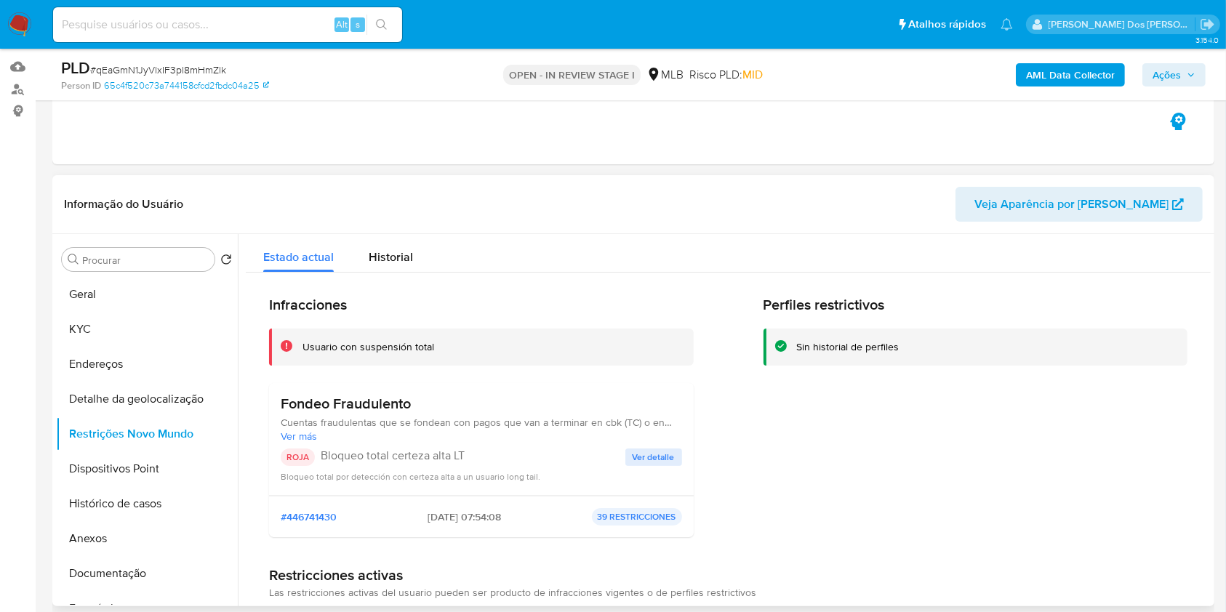
click at [664, 465] on span "Ver detalle" at bounding box center [654, 457] width 42 height 15
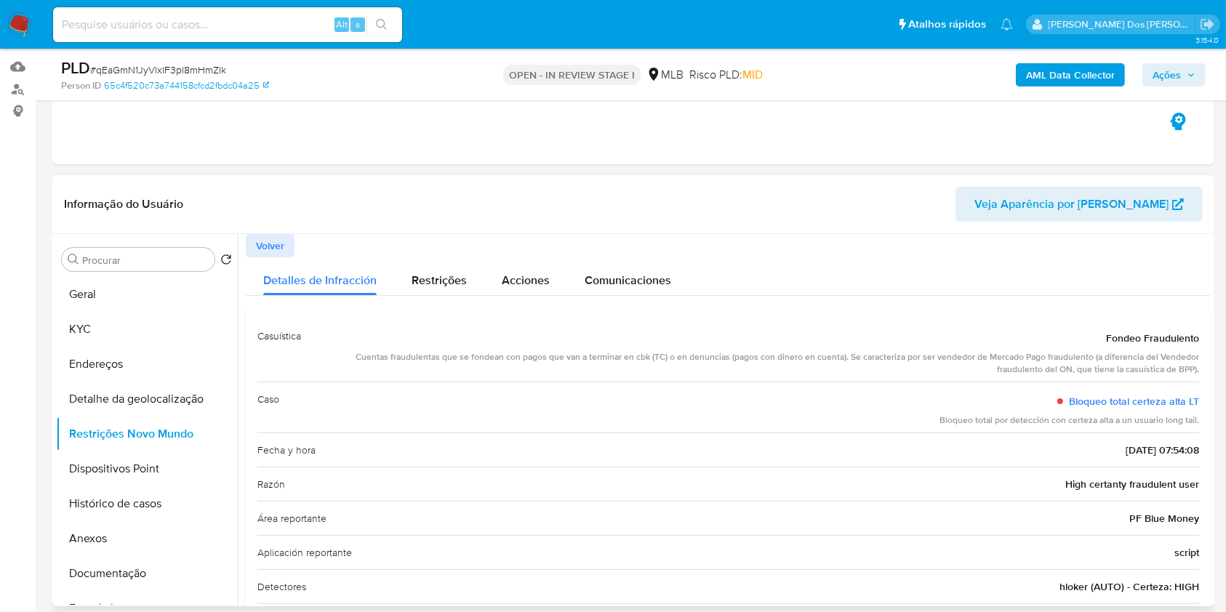
drag, startPoint x: 1095, startPoint y: 360, endPoint x: 1191, endPoint y: 369, distance: 96.4
click at [1191, 351] on div "Fondeo Fraudulento" at bounding box center [756, 338] width 886 height 26
click at [134, 312] on button "Geral" at bounding box center [141, 294] width 170 height 35
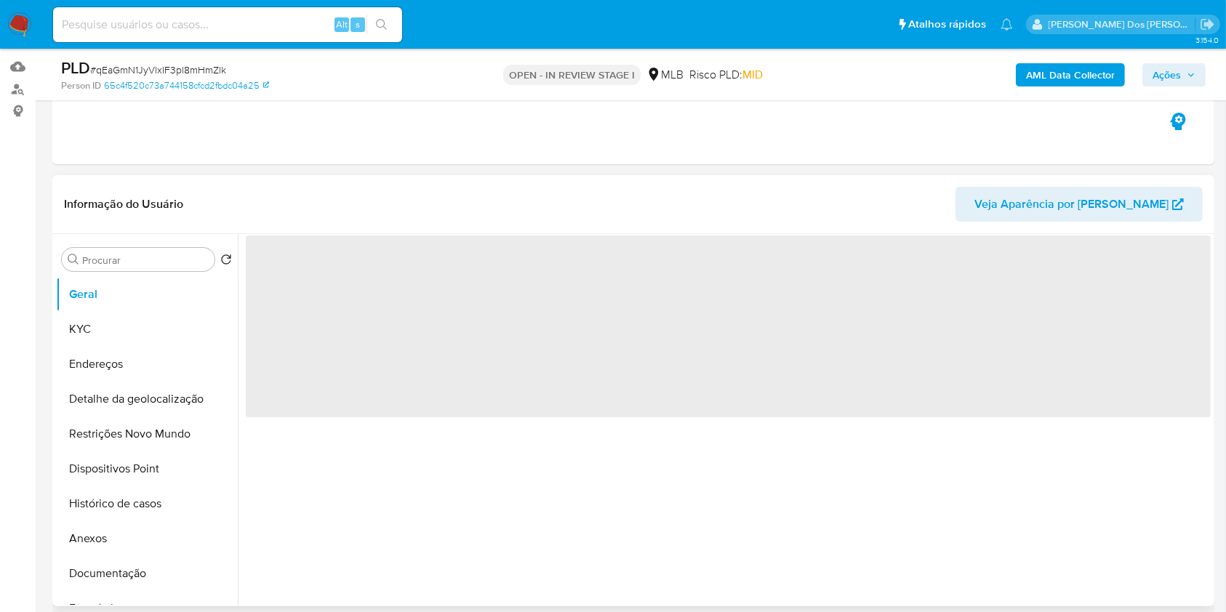
click at [489, 503] on div "‌" at bounding box center [724, 420] width 973 height 372
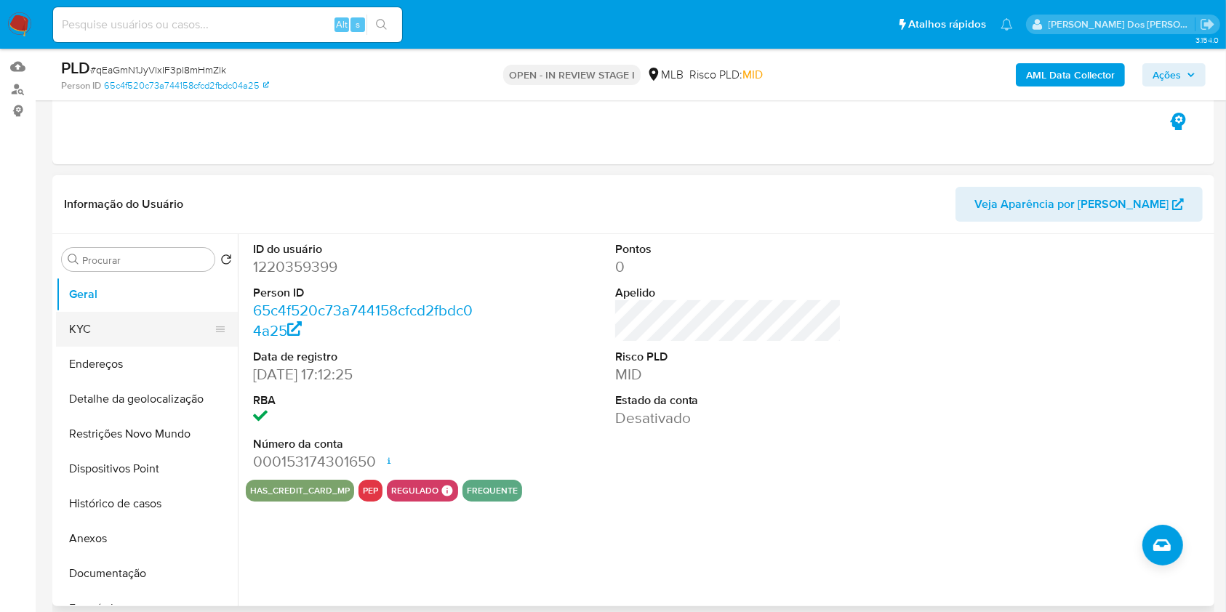
click at [76, 347] on button "KYC" at bounding box center [141, 329] width 170 height 35
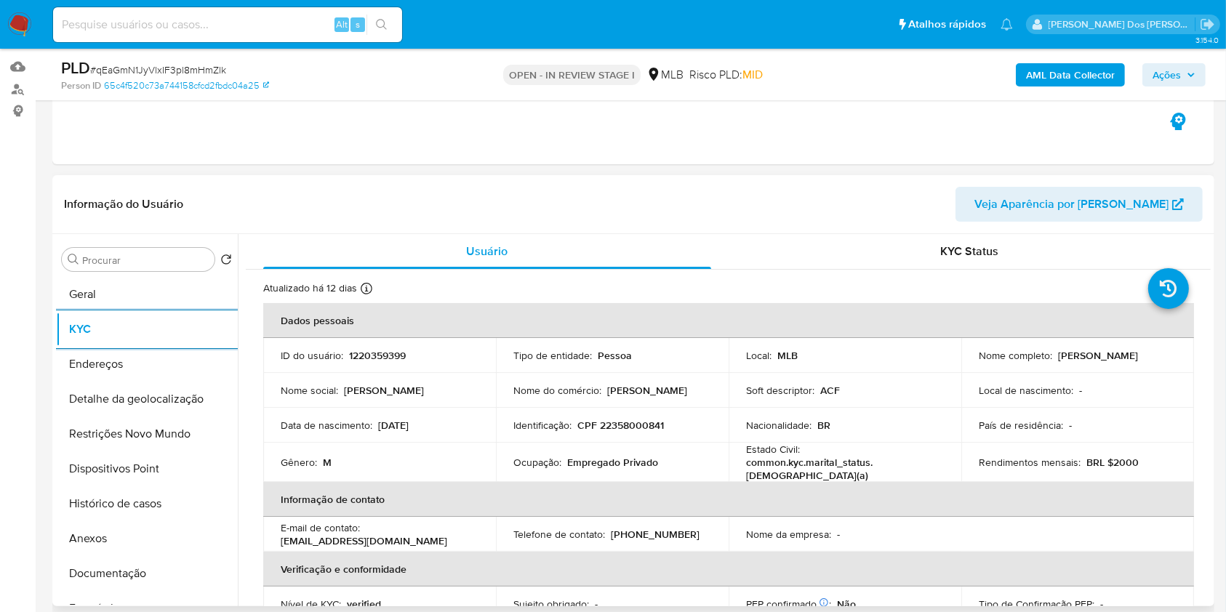
scroll to position [618, 0]
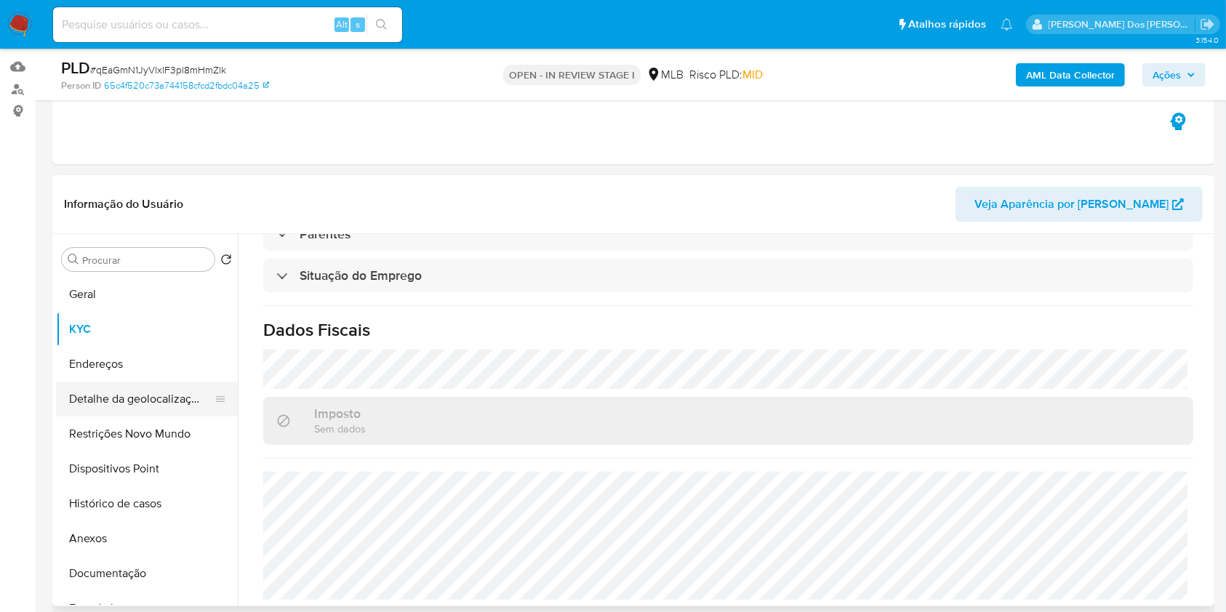
click at [111, 416] on button "Detalhe da geolocalização" at bounding box center [141, 399] width 170 height 35
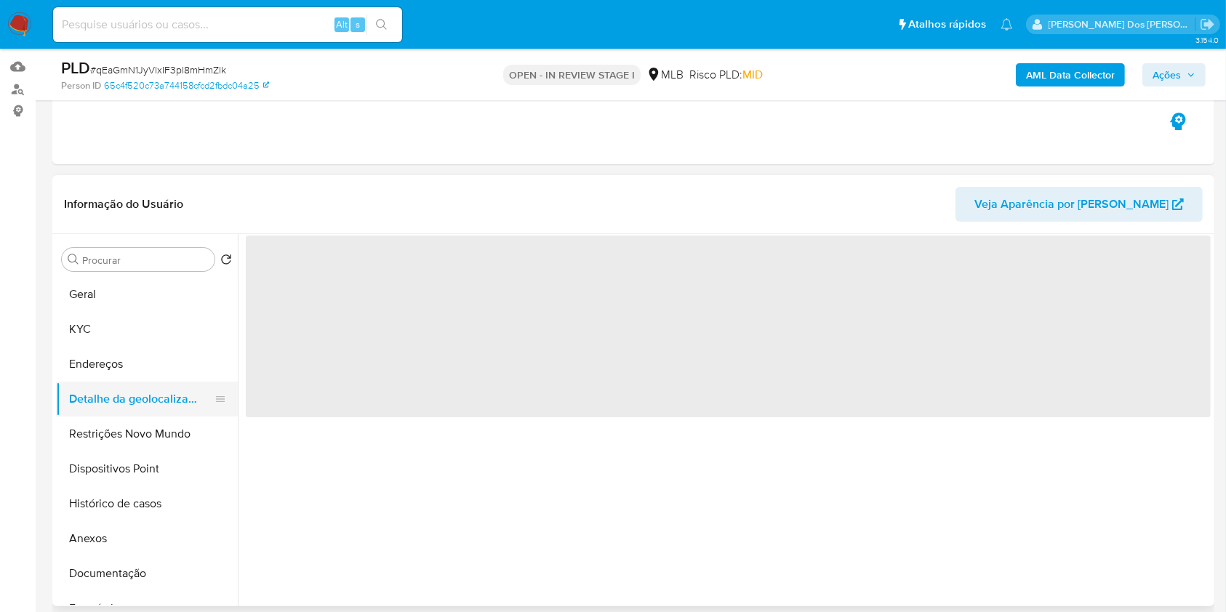
scroll to position [0, 0]
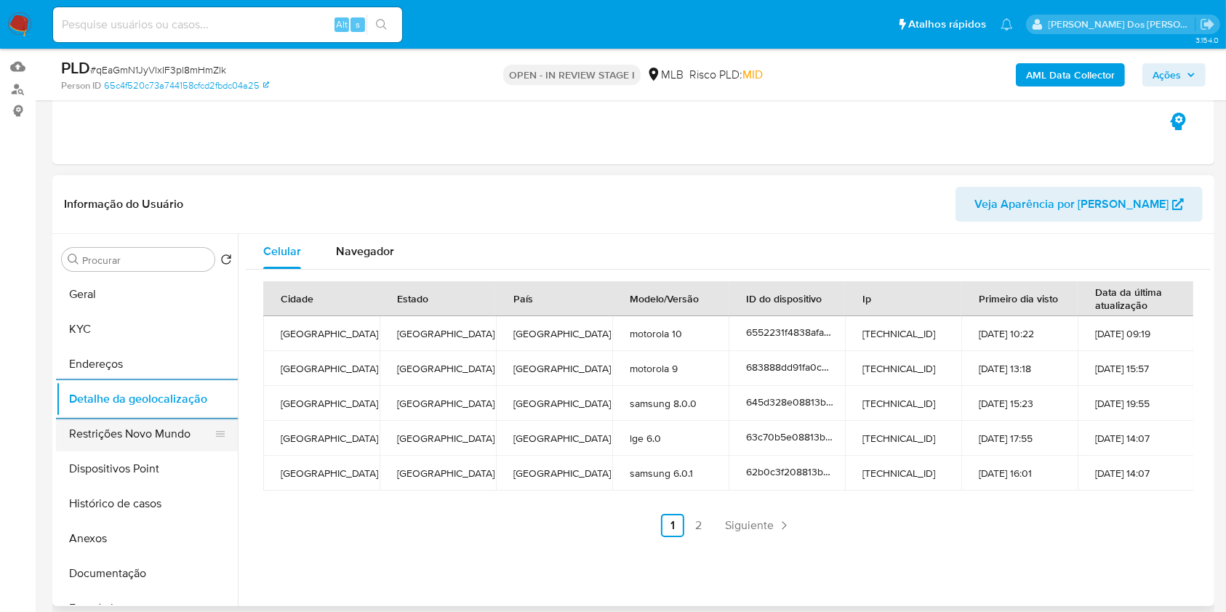
click at [105, 452] on button "Restrições Novo Mundo" at bounding box center [141, 434] width 170 height 35
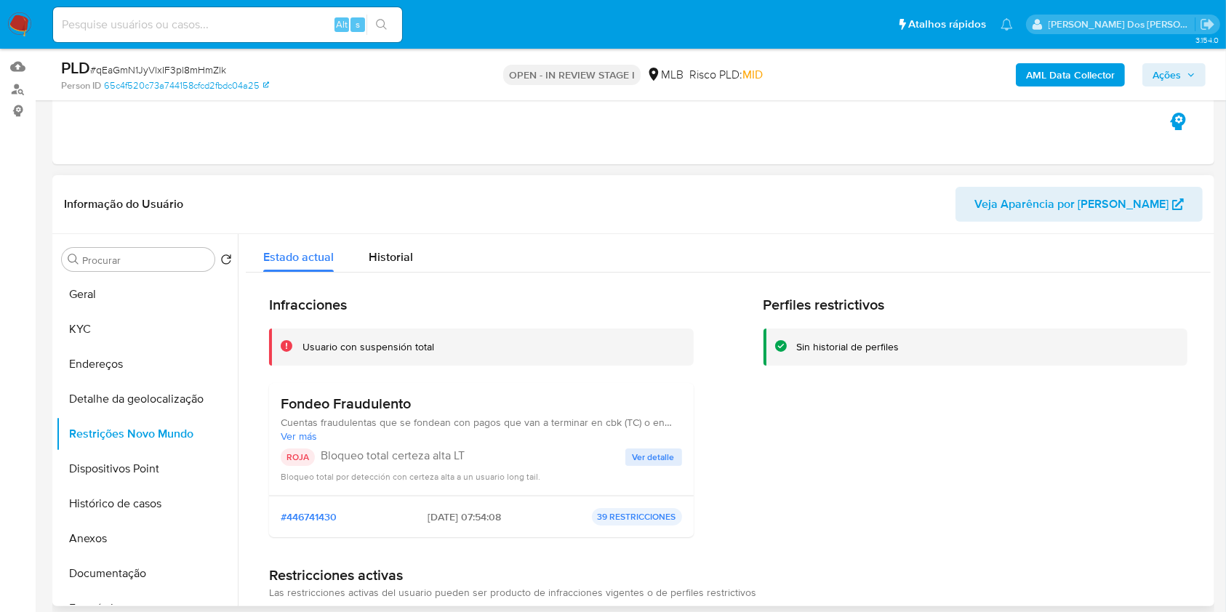
click at [643, 465] on span "Ver detalle" at bounding box center [654, 457] width 42 height 15
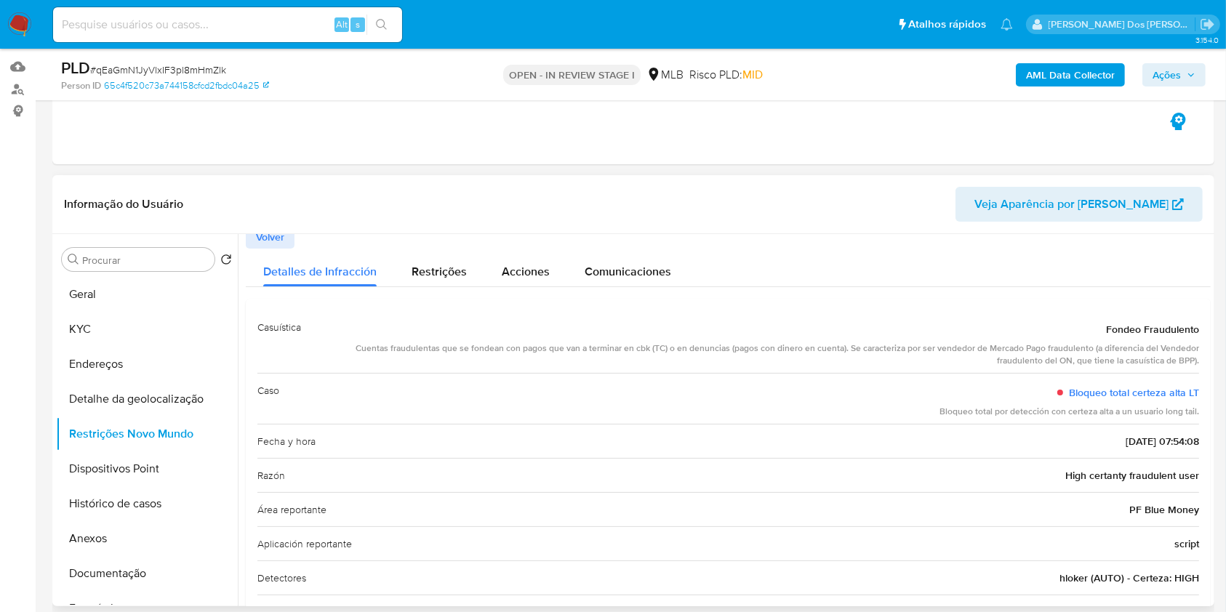
scroll to position [9, 0]
click at [134, 486] on button "Dispositivos Point" at bounding box center [141, 469] width 170 height 35
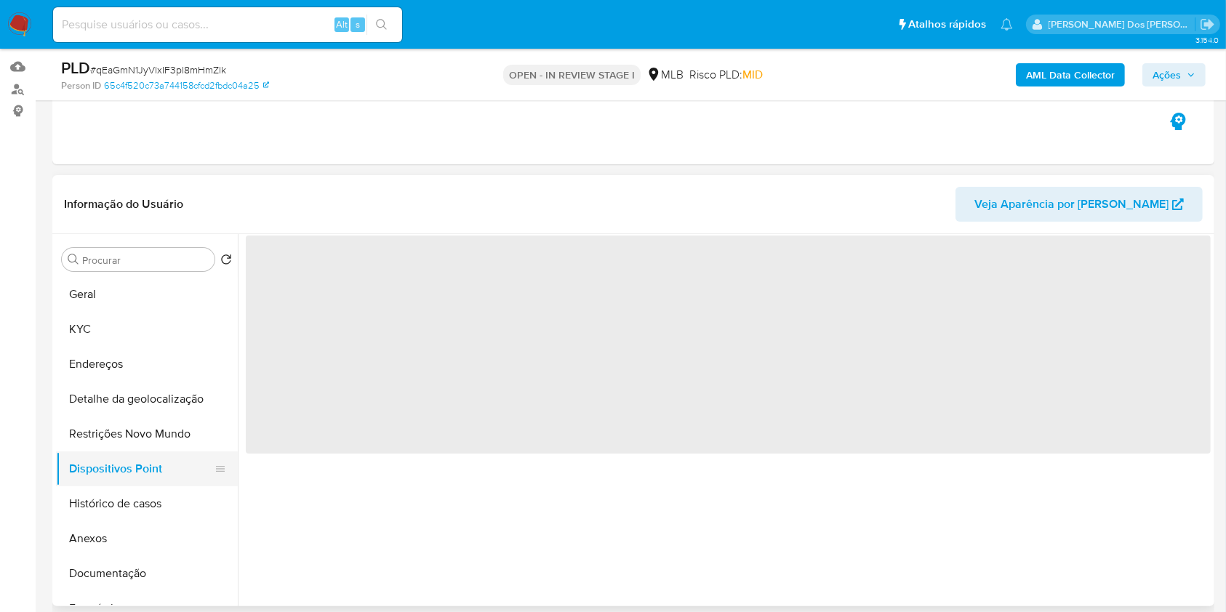
scroll to position [0, 0]
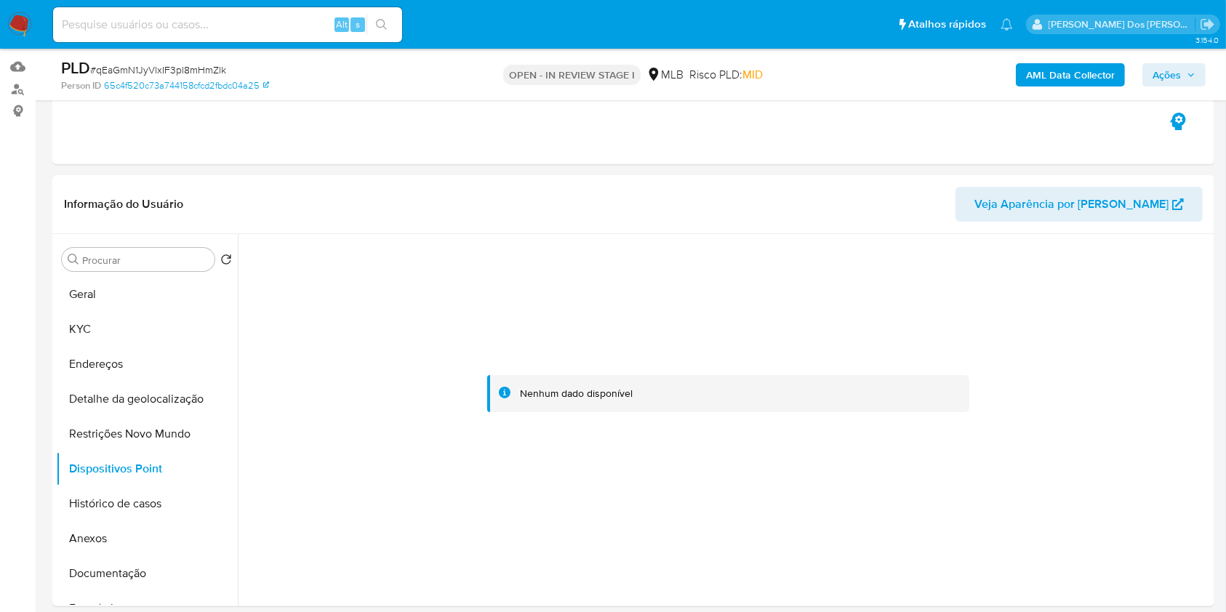
click at [1193, 72] on icon "button" at bounding box center [1191, 75] width 9 height 9
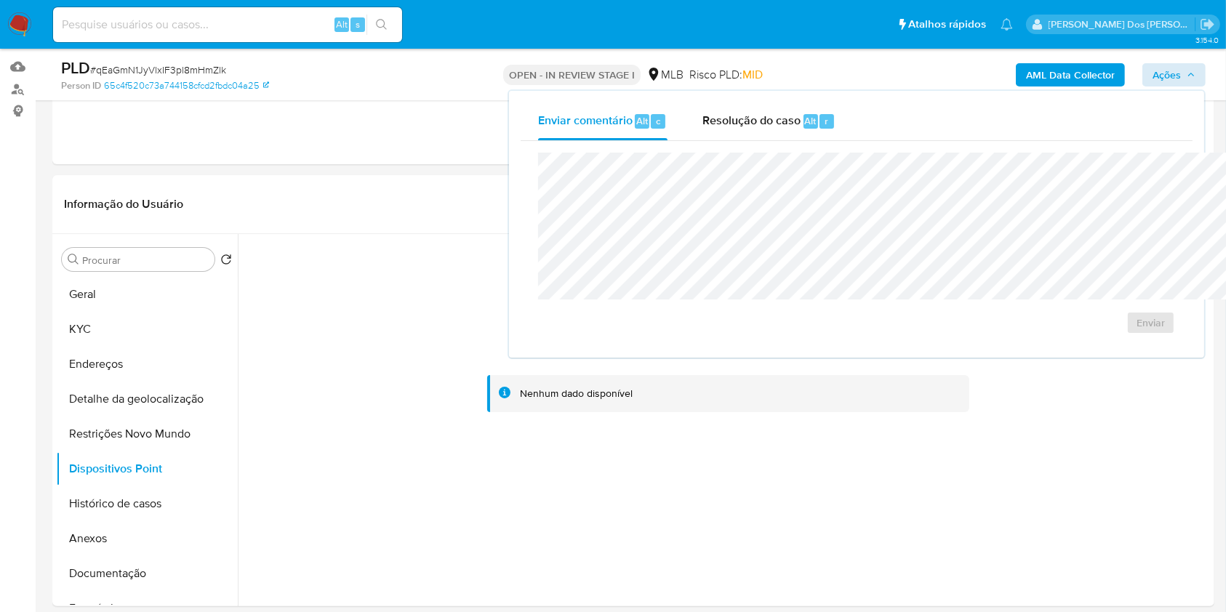
click at [657, 145] on div "Enviar" at bounding box center [857, 243] width 672 height 205
click at [702, 116] on span "Resolução do caso" at bounding box center [751, 120] width 98 height 17
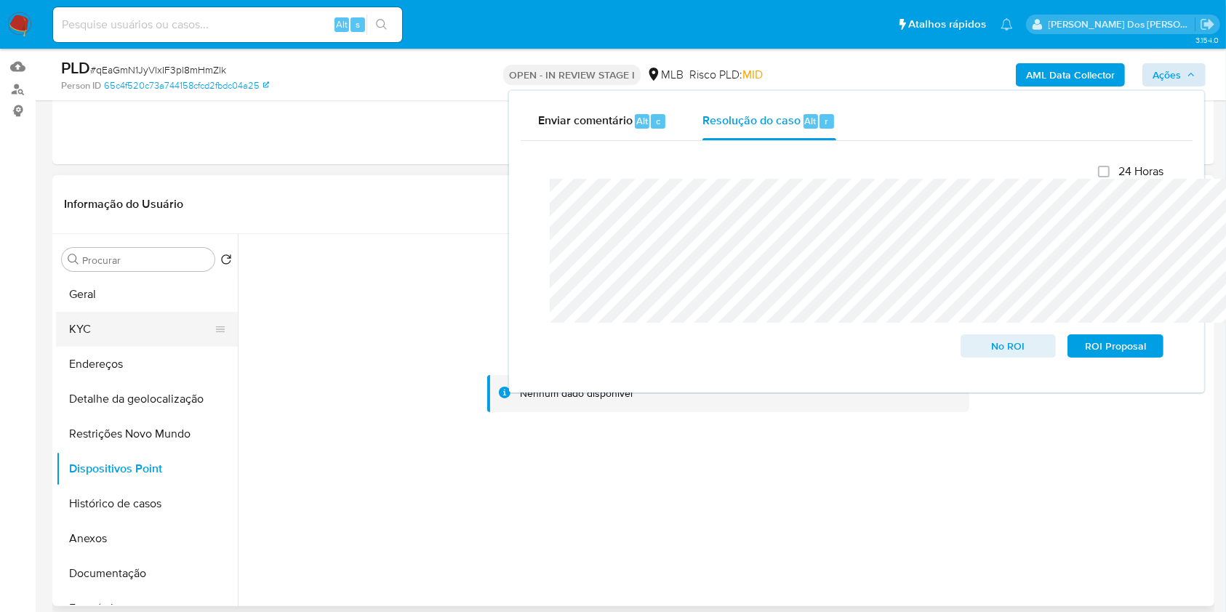
click at [144, 347] on button "KYC" at bounding box center [141, 329] width 170 height 35
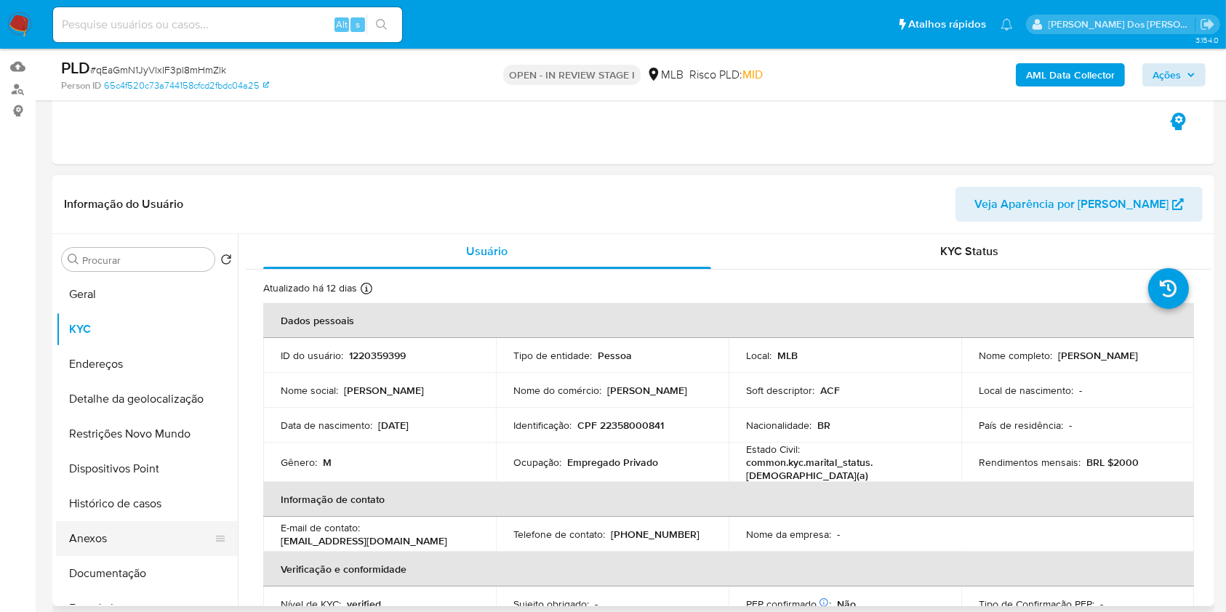
click at [122, 556] on button "Anexos" at bounding box center [141, 538] width 170 height 35
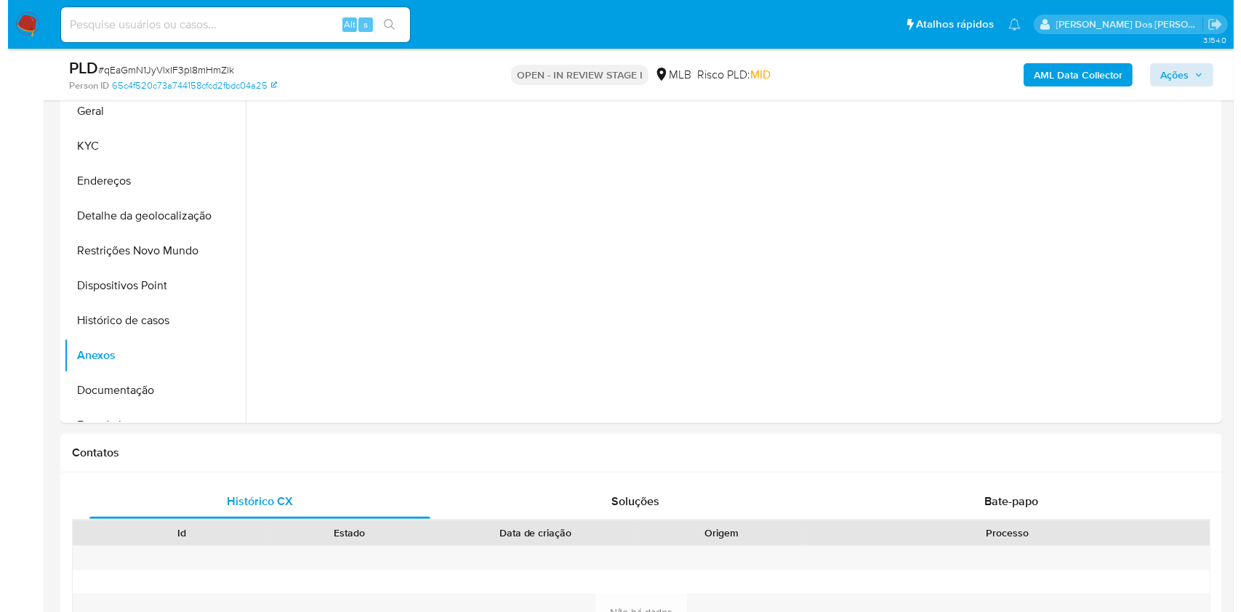
scroll to position [329, 0]
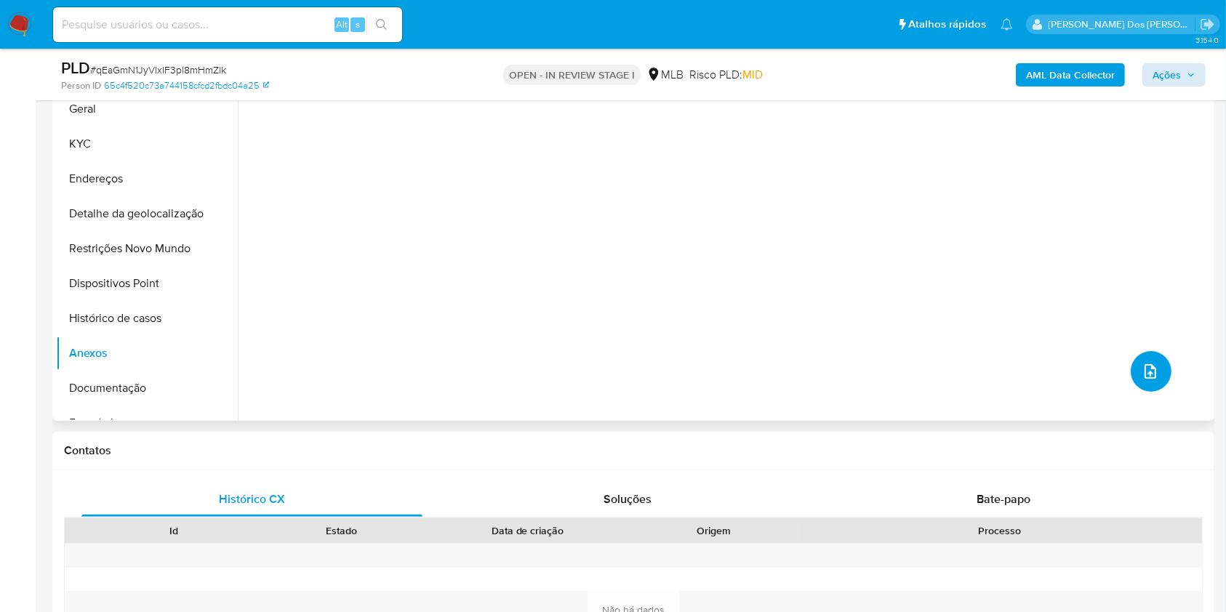
click at [1149, 380] on icon "upload-file" at bounding box center [1150, 371] width 17 height 17
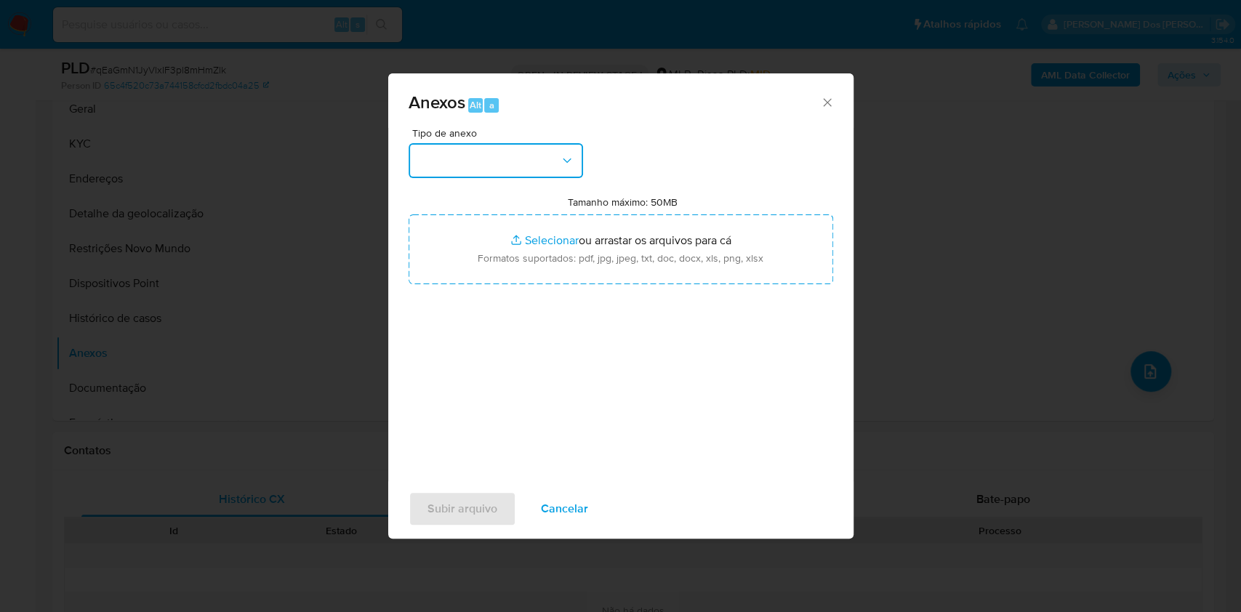
click at [534, 143] on button "button" at bounding box center [496, 160] width 175 height 35
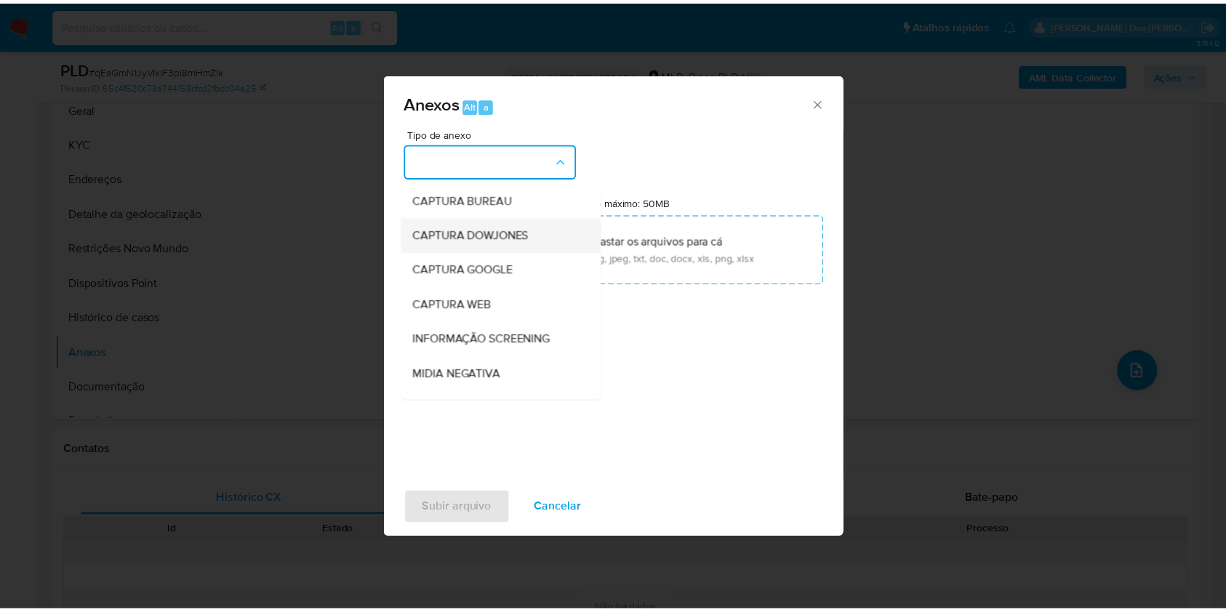
scroll to position [180, 0]
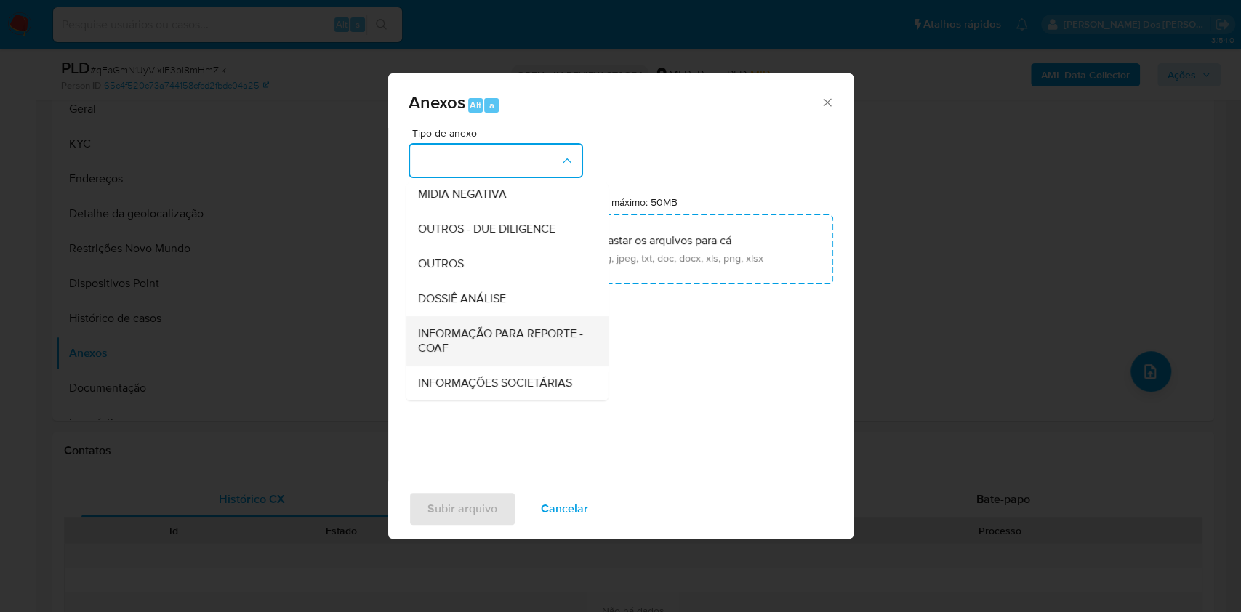
click at [448, 327] on span "INFORMAÇÃO PARA REPORTE - COAF" at bounding box center [502, 341] width 170 height 29
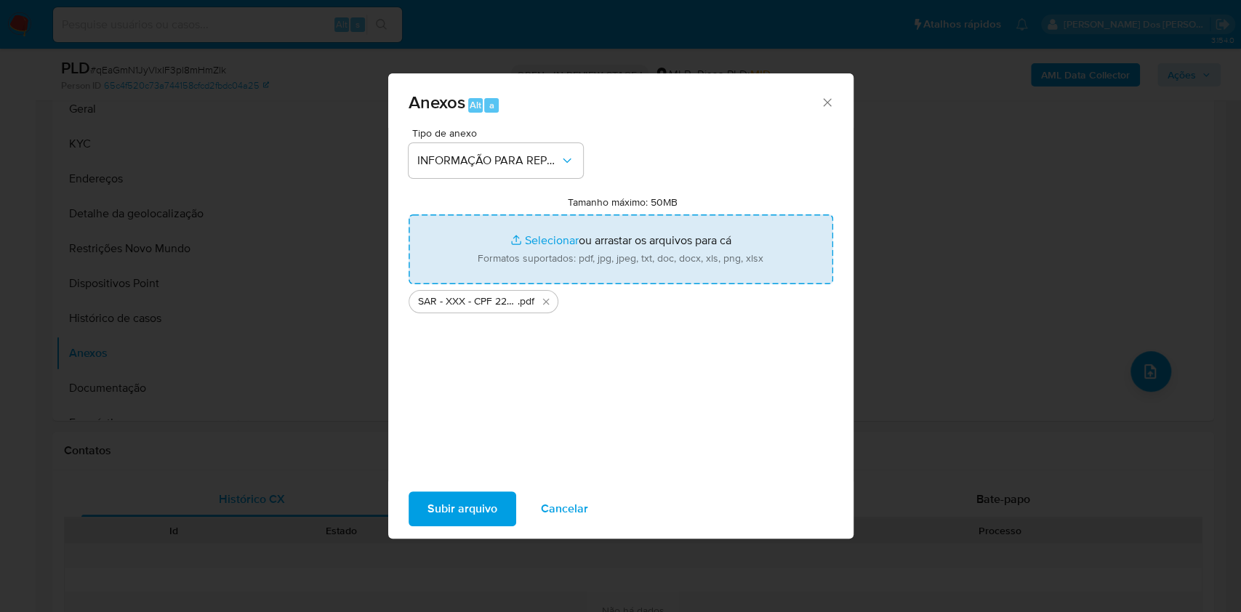
type input "C:\fakepath\Mulan 1220359399_2025_08_18_12_45_52.xlsx"
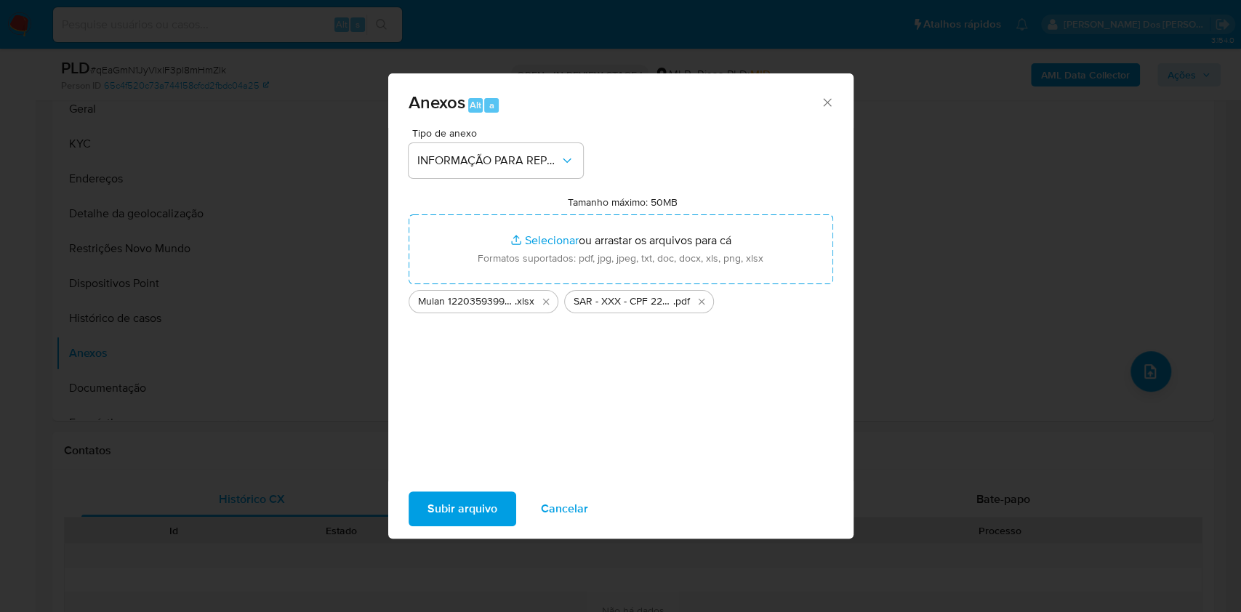
click at [436, 521] on span "Subir arquivo" at bounding box center [463, 509] width 70 height 32
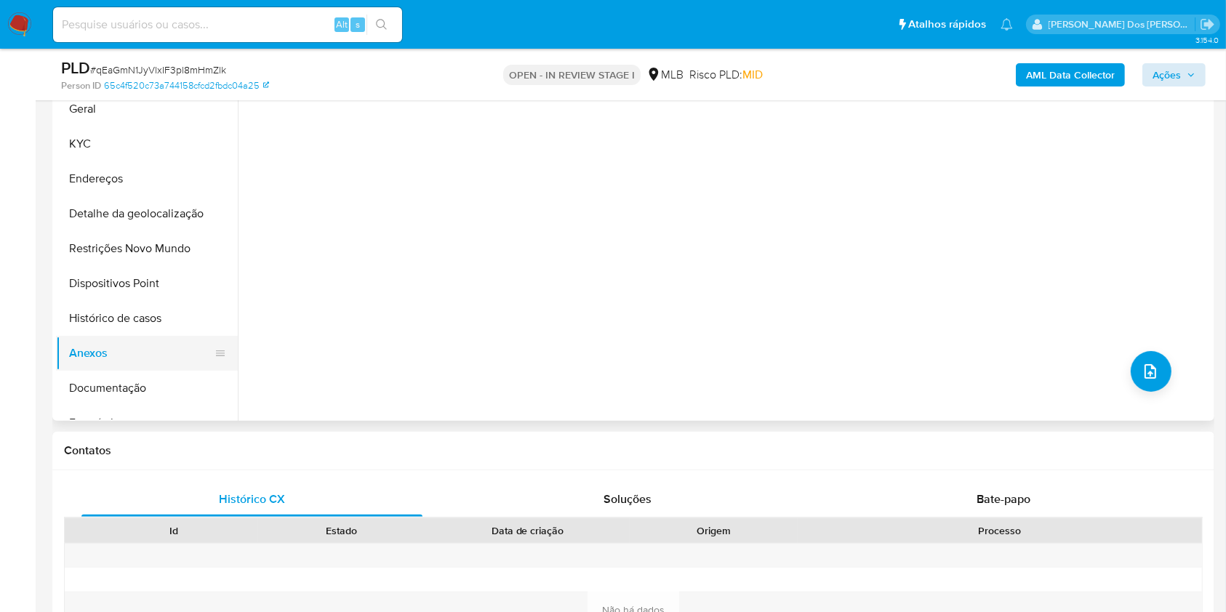
click at [107, 371] on button "Anexos" at bounding box center [141, 353] width 170 height 35
click at [142, 336] on button "Histórico de casos" at bounding box center [141, 318] width 170 height 35
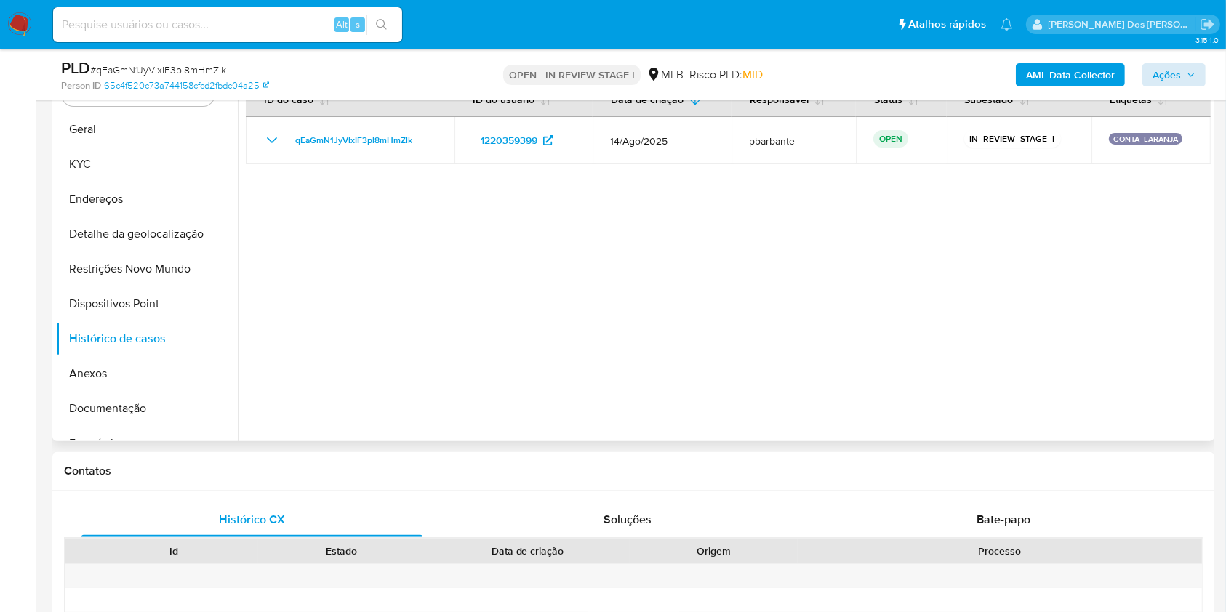
scroll to position [308, 0]
click at [143, 392] on button "Anexos" at bounding box center [141, 374] width 170 height 35
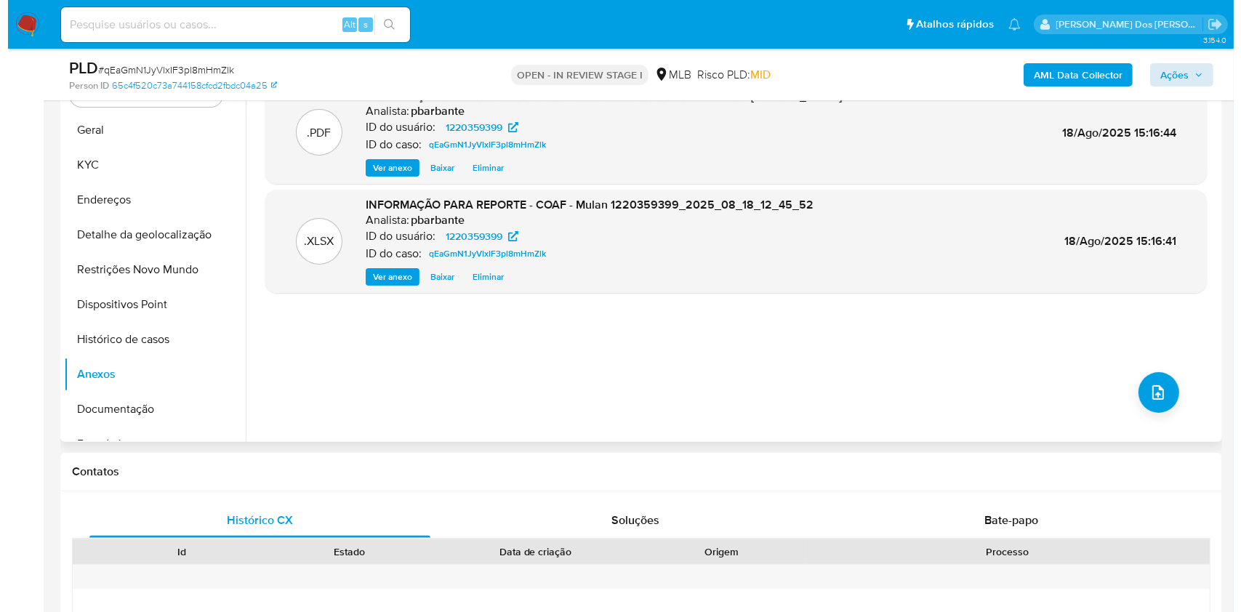
scroll to position [39, 0]
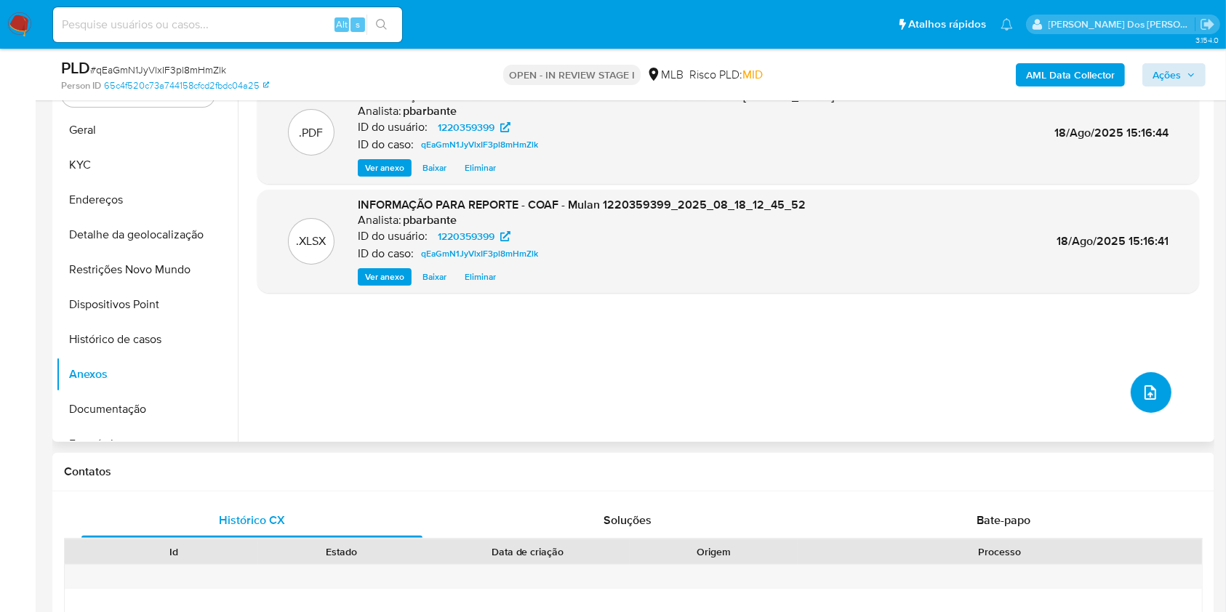
click at [1151, 404] on button "upload-file" at bounding box center [1151, 392] width 41 height 41
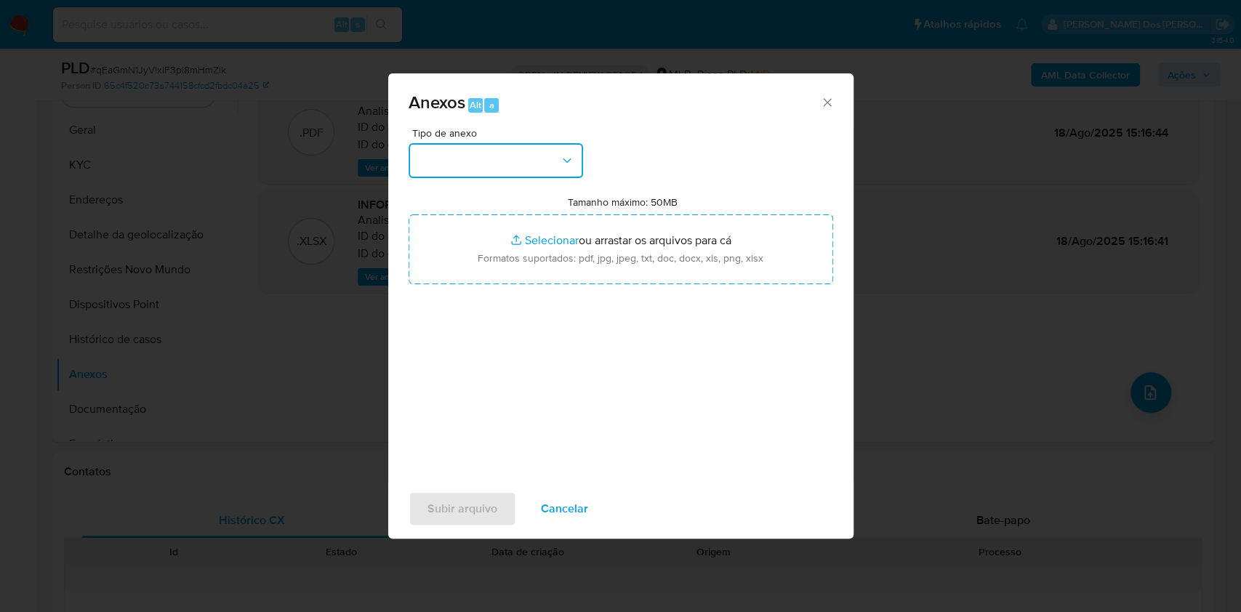
click at [532, 143] on button "button" at bounding box center [496, 160] width 175 height 35
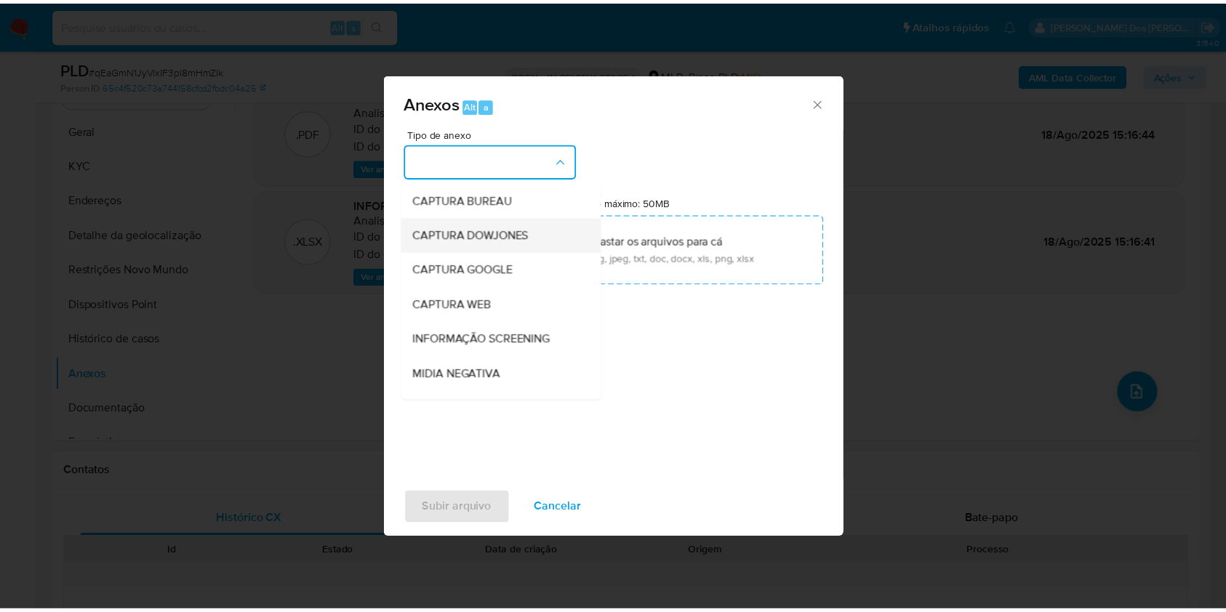
scroll to position [180, 0]
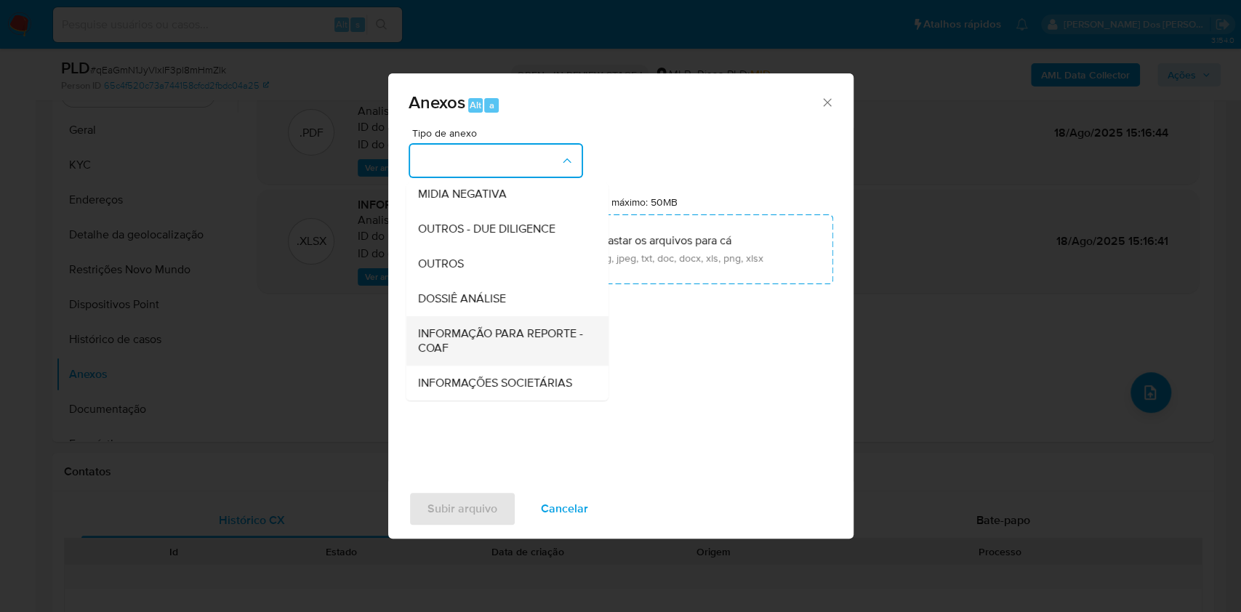
click at [453, 327] on span "INFORMAÇÃO PARA REPORTE - COAF" at bounding box center [502, 341] width 170 height 29
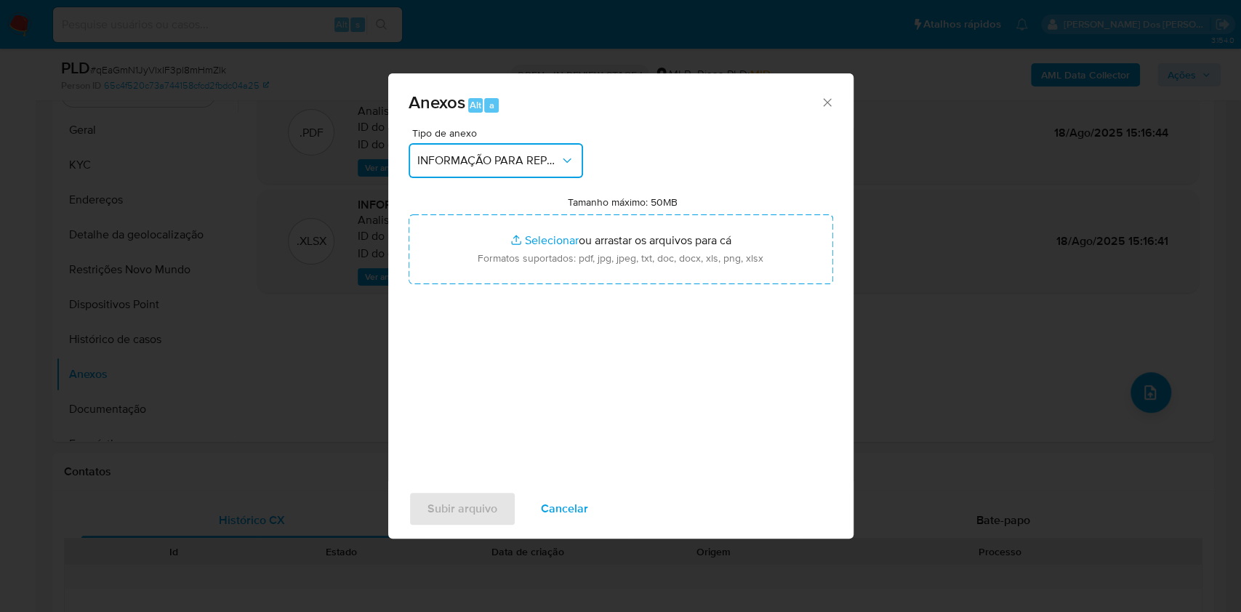
click at [181, 273] on div "Anexos Alt a Tipo de anexo INFORMAÇÃO PARA REPORTE - COAF Tamanho máximo: 50MB …" at bounding box center [620, 306] width 1241 height 612
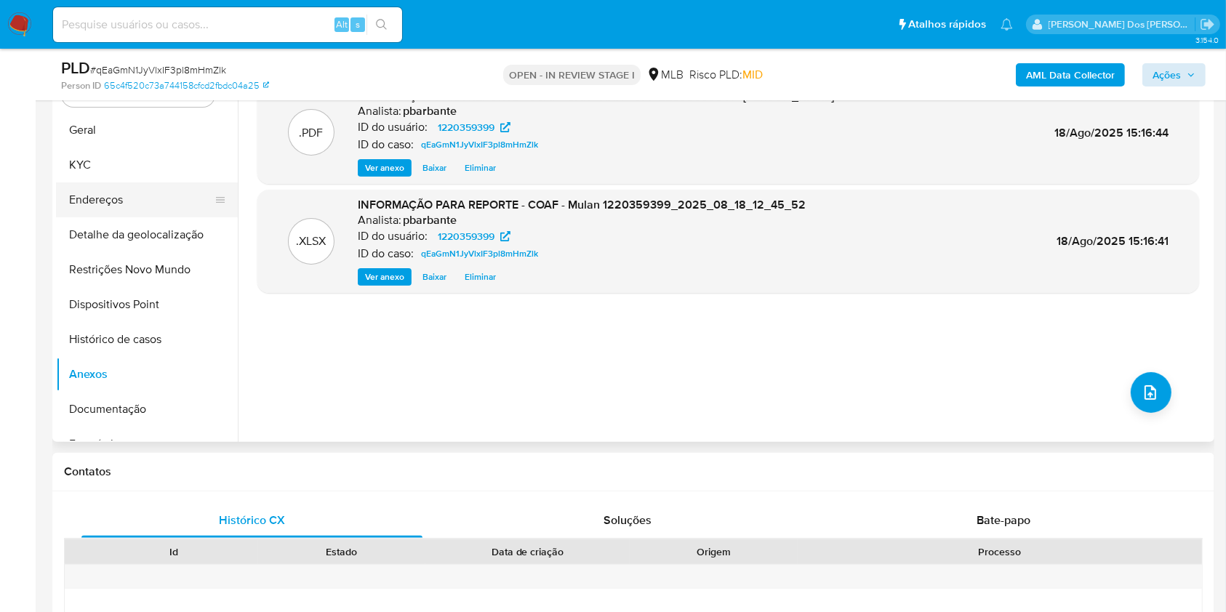
click at [125, 207] on button "Endereços" at bounding box center [141, 200] width 170 height 35
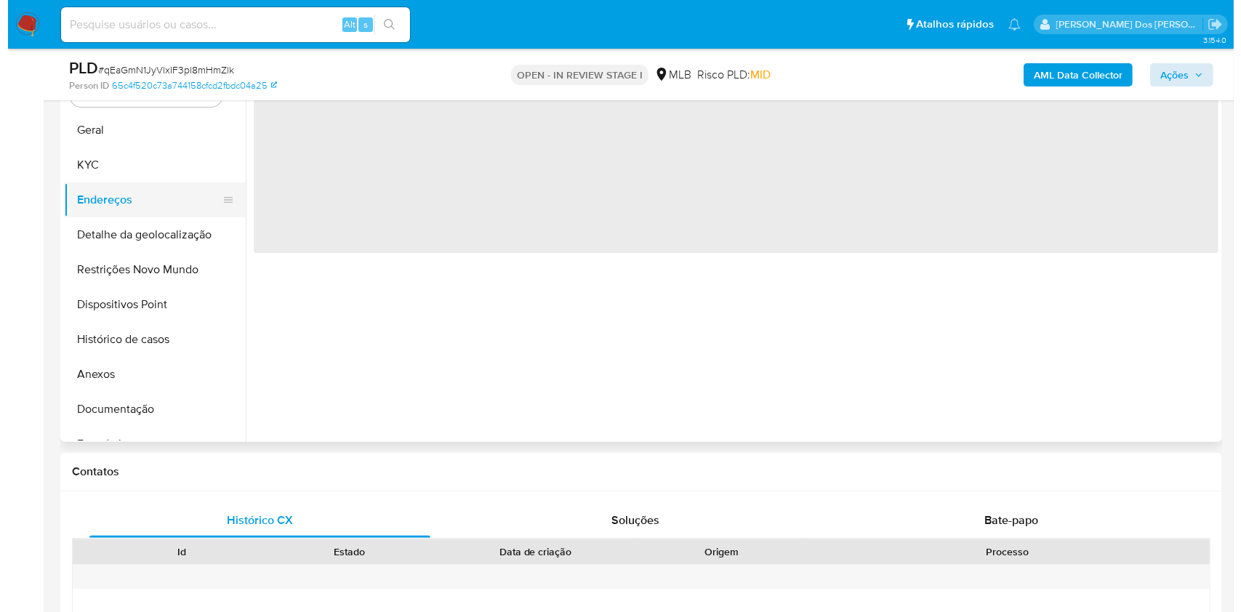
scroll to position [0, 0]
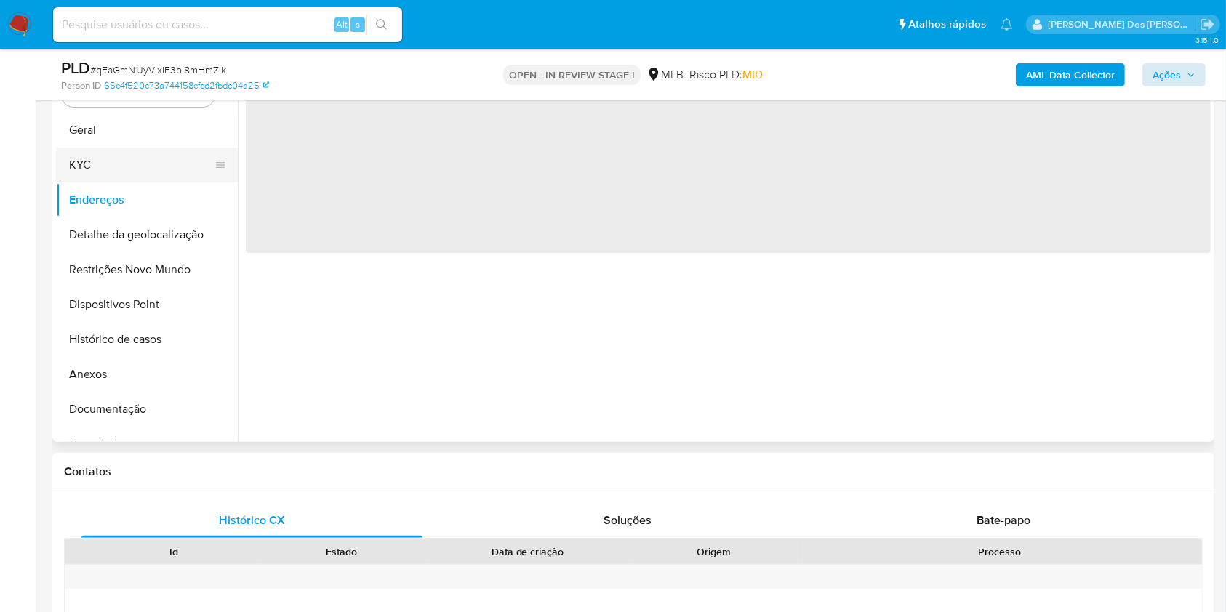
click at [131, 183] on button "KYC" at bounding box center [141, 165] width 170 height 35
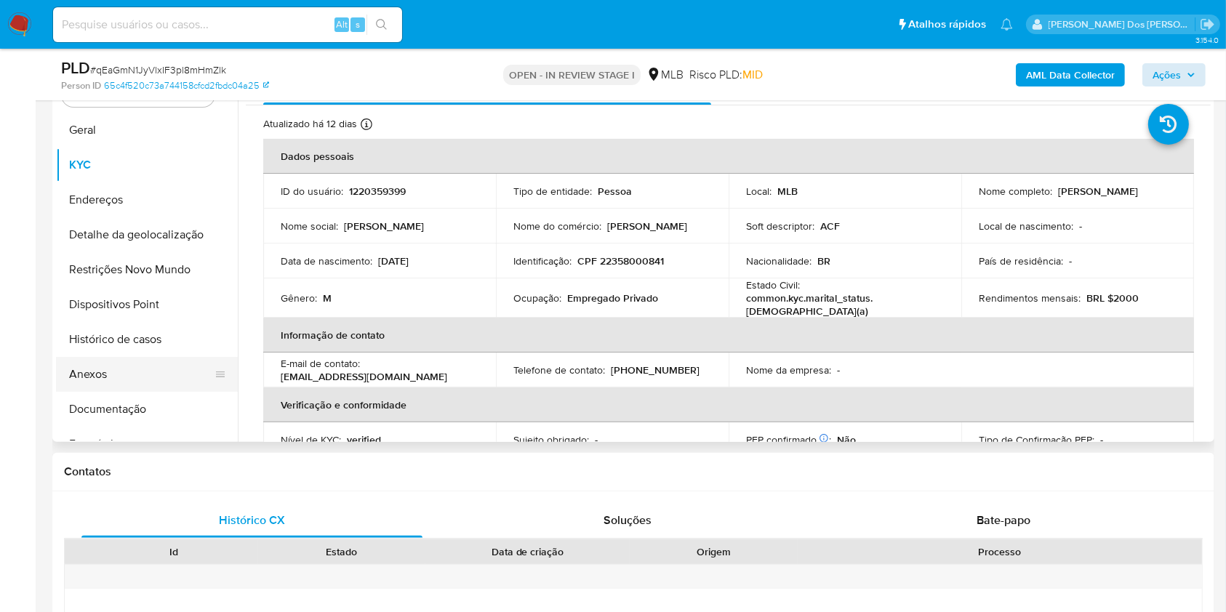
click at [127, 392] on button "Anexos" at bounding box center [141, 374] width 170 height 35
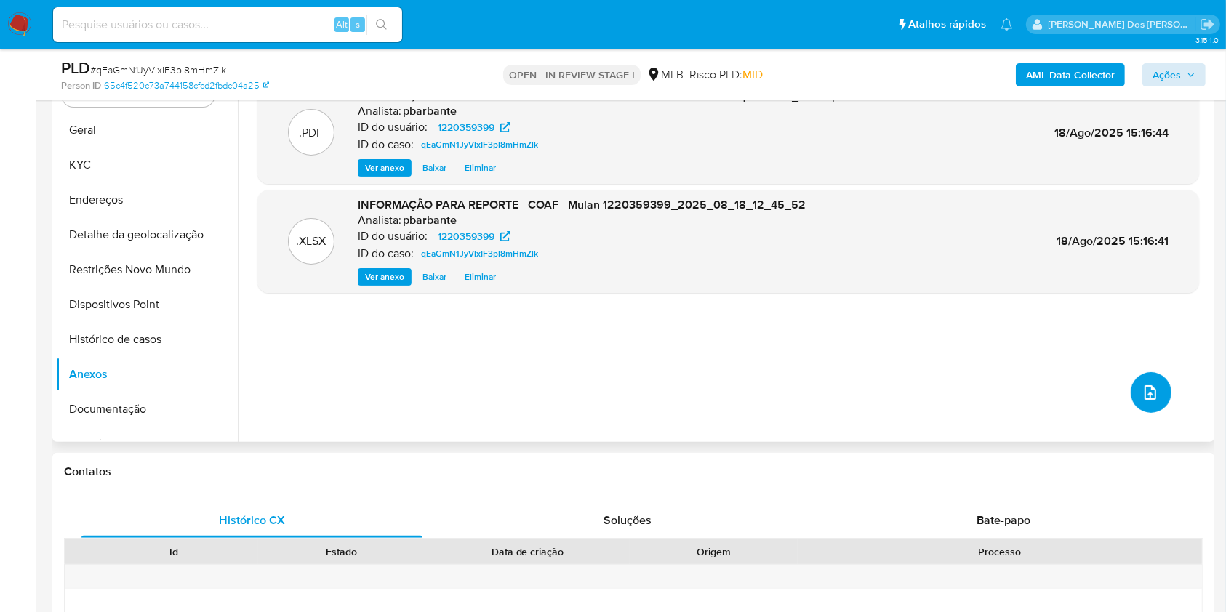
click at [1142, 401] on icon "upload-file" at bounding box center [1150, 392] width 17 height 17
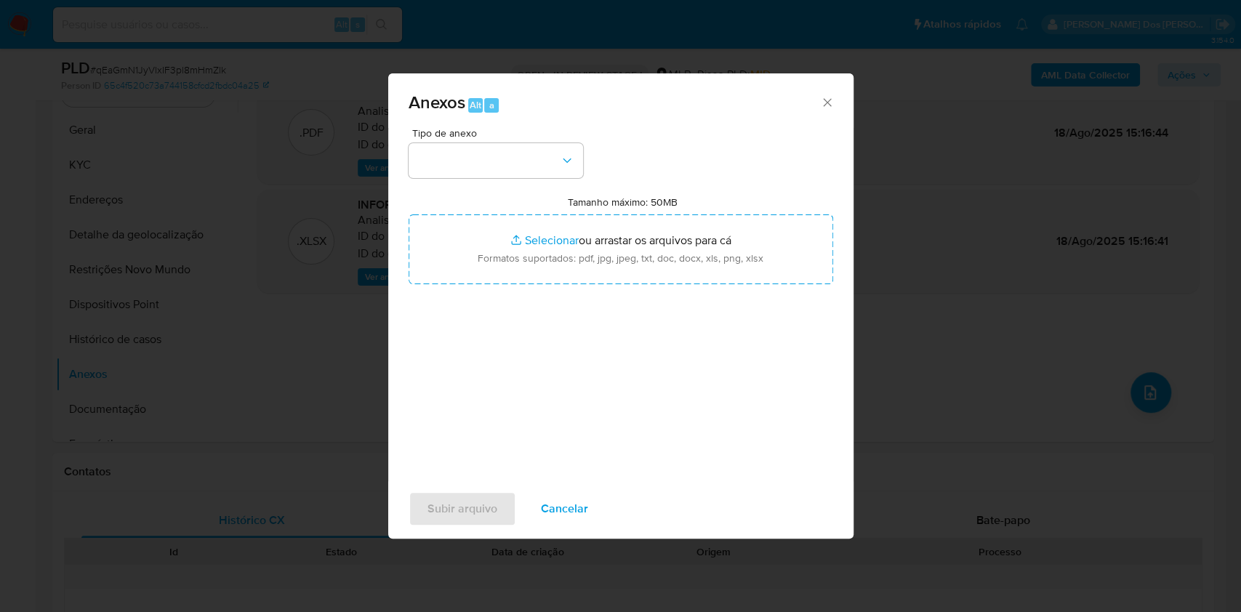
click at [482, 150] on div "Tipo de anexo Tamanho máximo: 50MB Selecionar arquivos Selecionar ou arrastar o…" at bounding box center [621, 299] width 425 height 343
click at [518, 143] on button "button" at bounding box center [496, 160] width 175 height 35
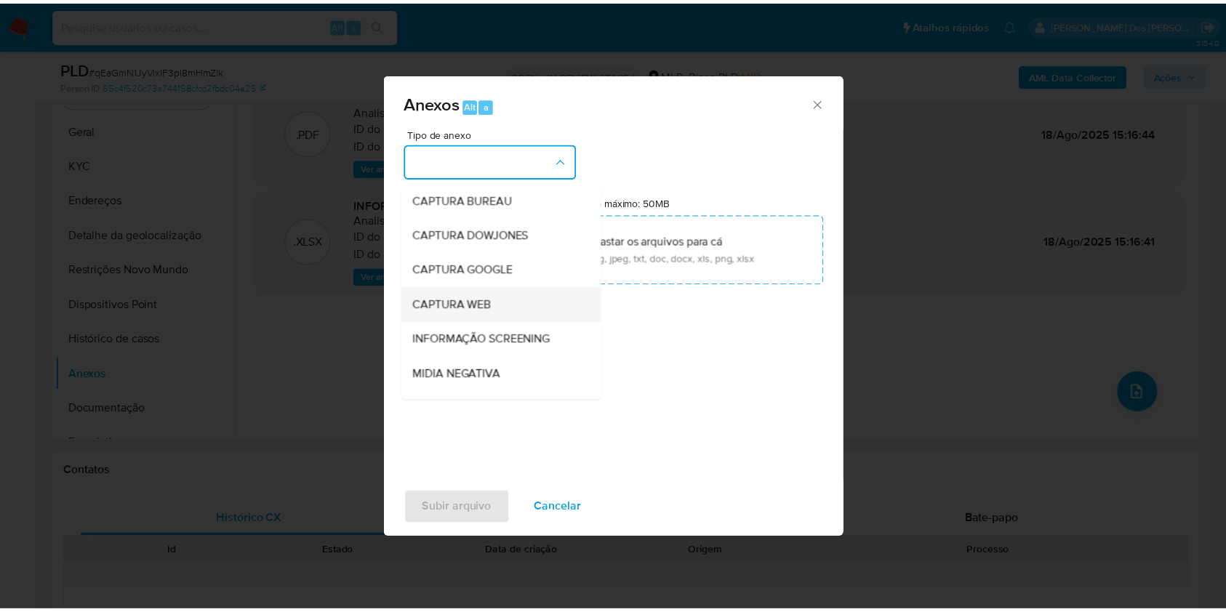
scroll to position [180, 0]
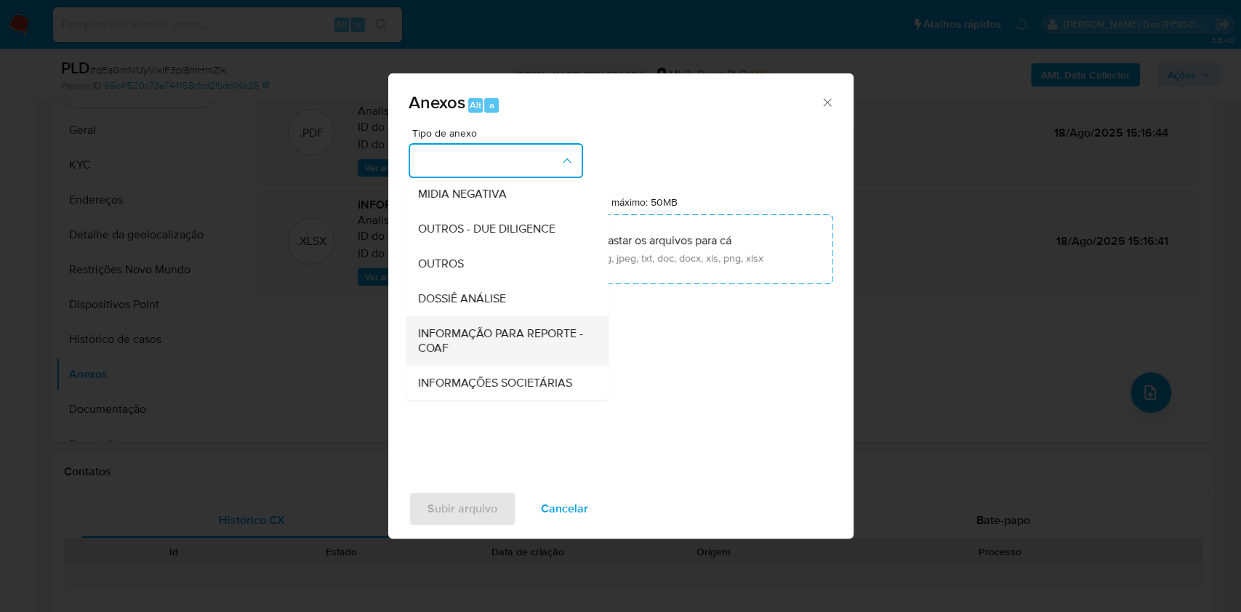
click at [449, 327] on span "INFORMAÇÃO PARA REPORTE - COAF" at bounding box center [502, 341] width 170 height 29
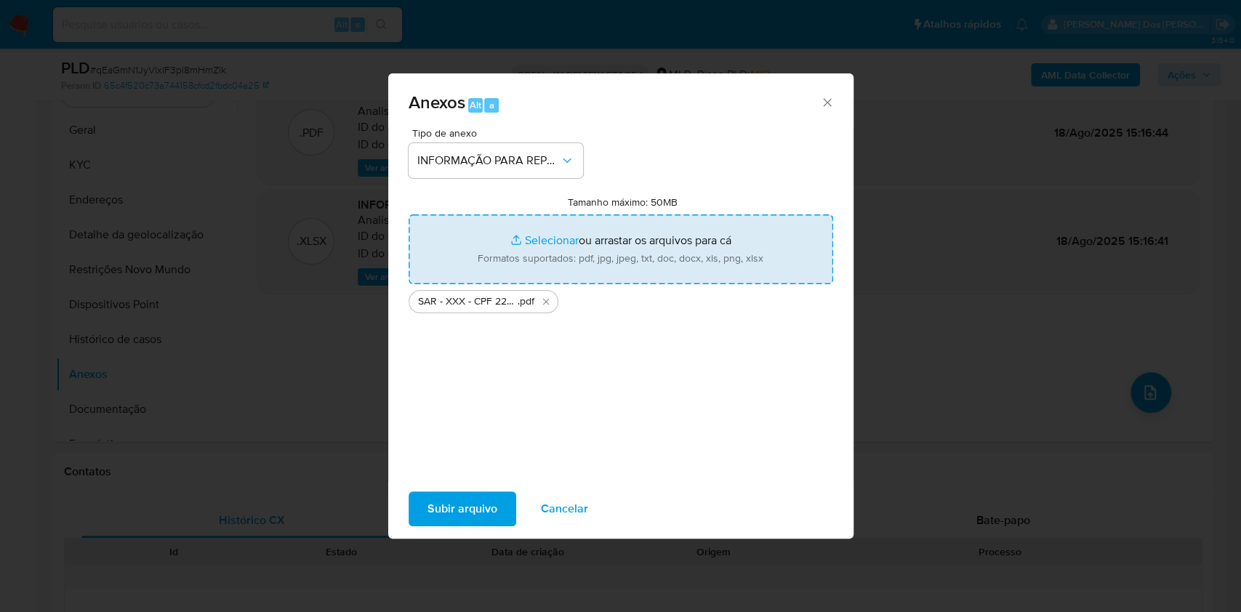
type input "C:\fakepath\Mulan 1220359399_2025_08_18_12_45_52.xlsx"
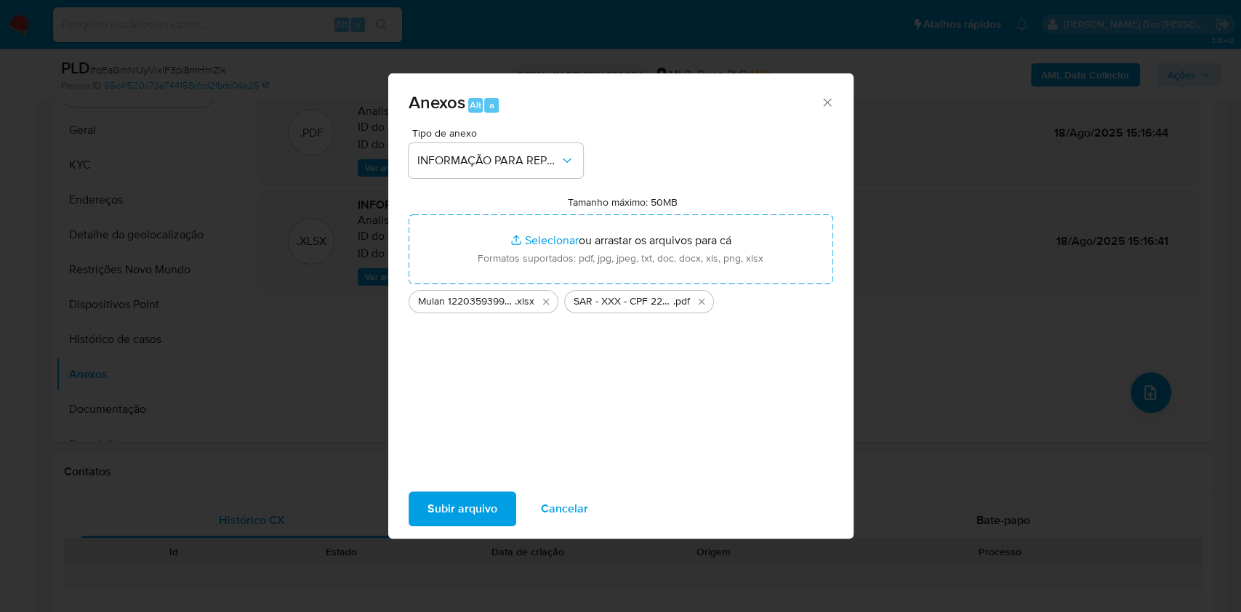
click at [428, 519] on span "Subir arquivo" at bounding box center [463, 509] width 70 height 32
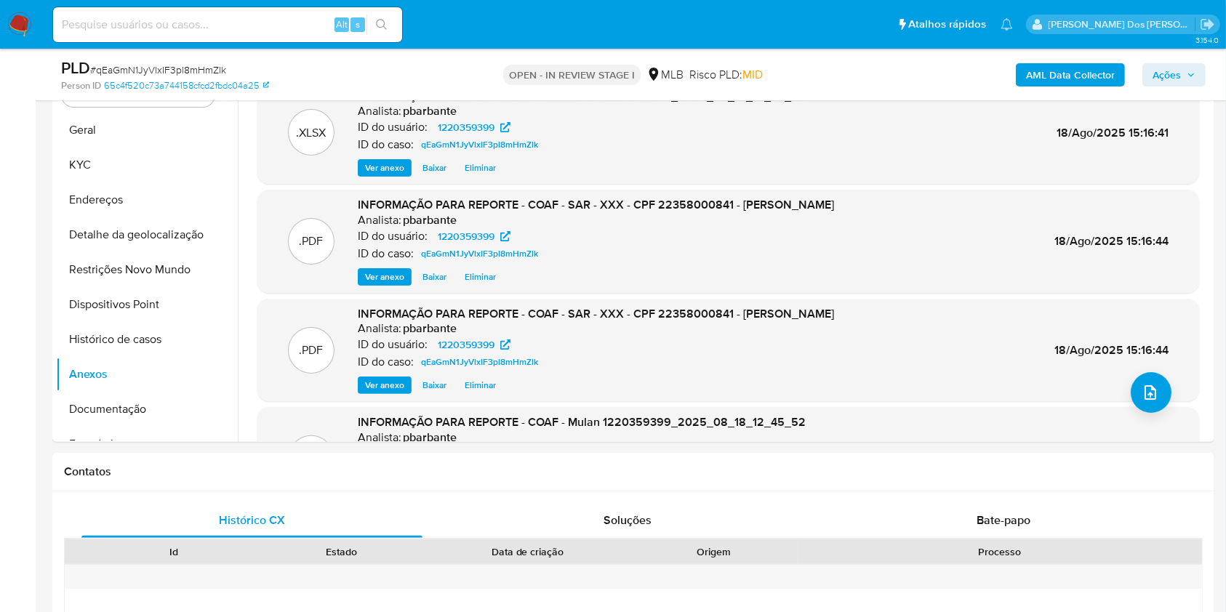
click at [1174, 72] on span "Ações" at bounding box center [1167, 74] width 28 height 23
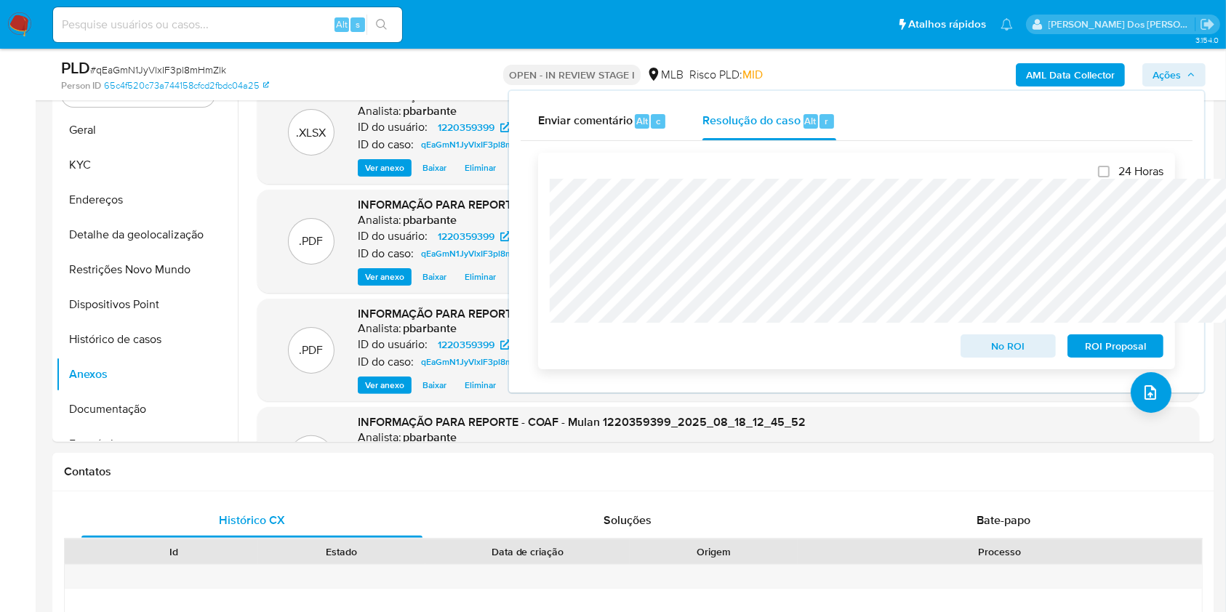
click at [1137, 343] on span "ROI Proposal" at bounding box center [1116, 346] width 76 height 20
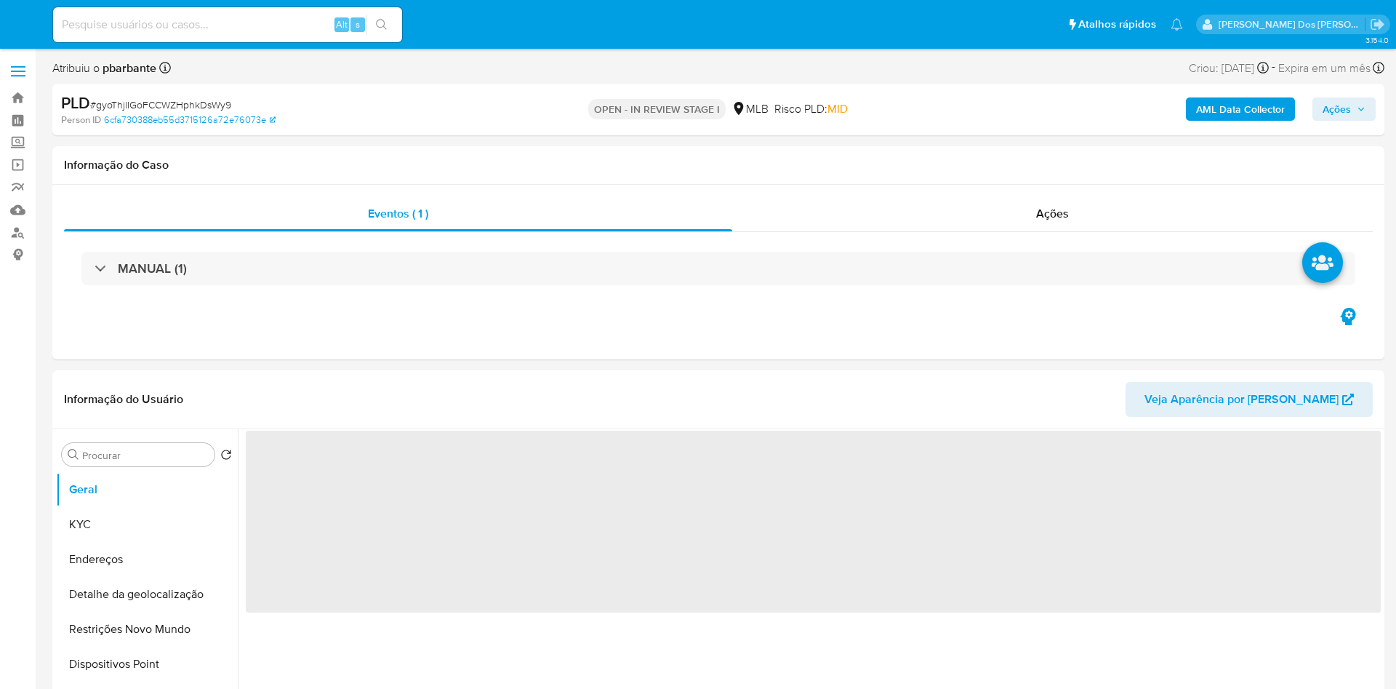
select select "10"
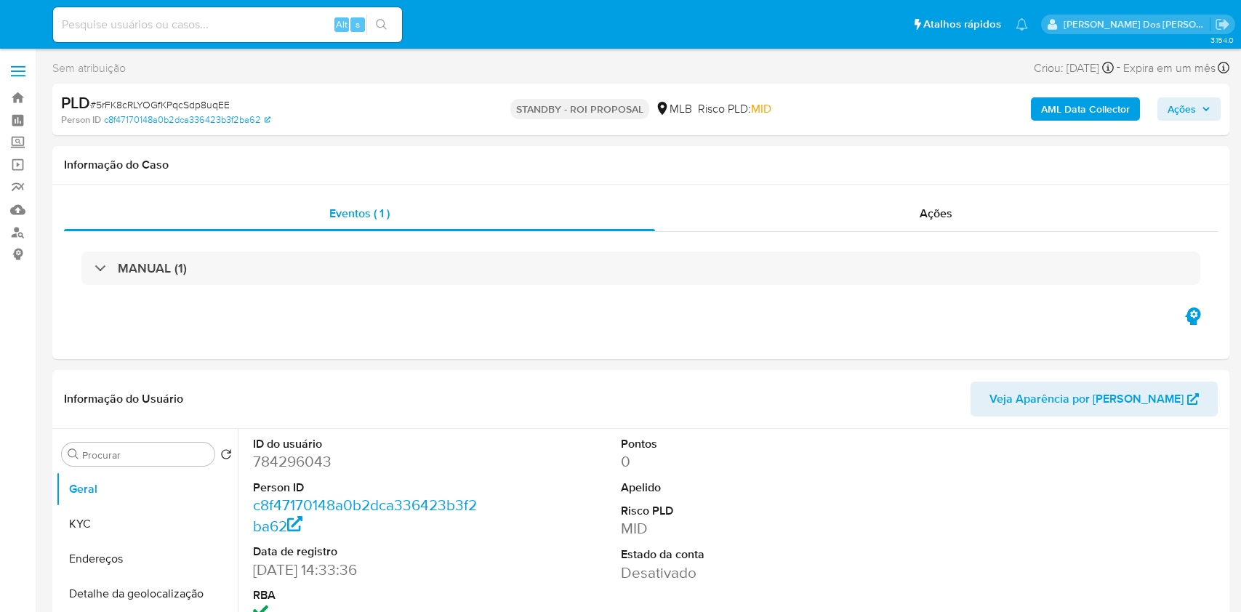
select select "10"
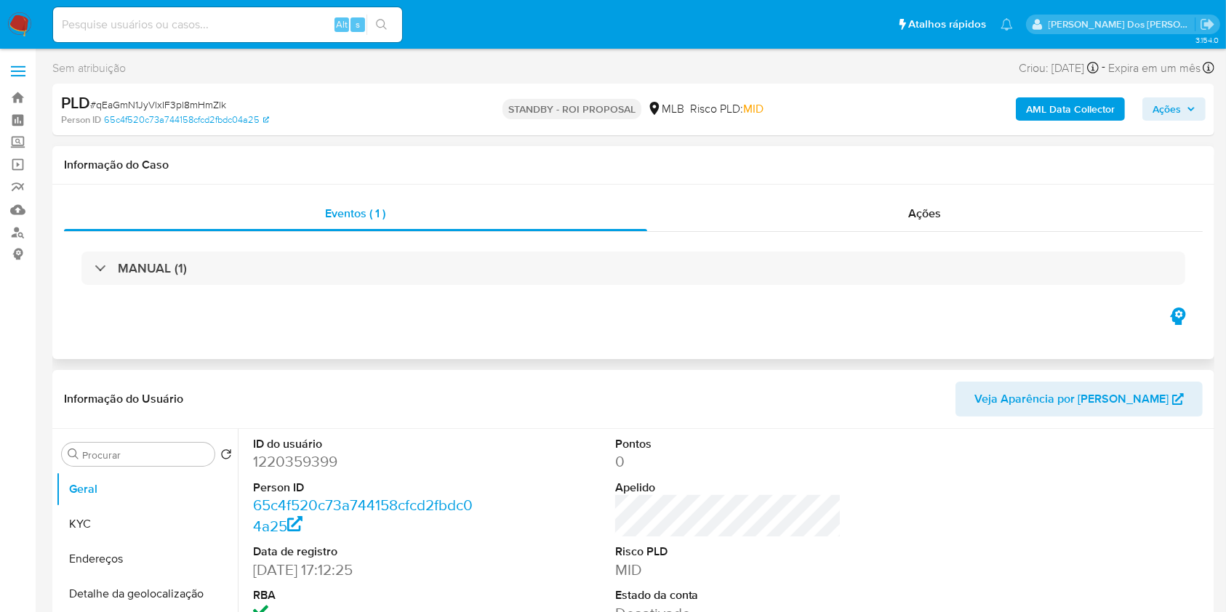
select select "10"
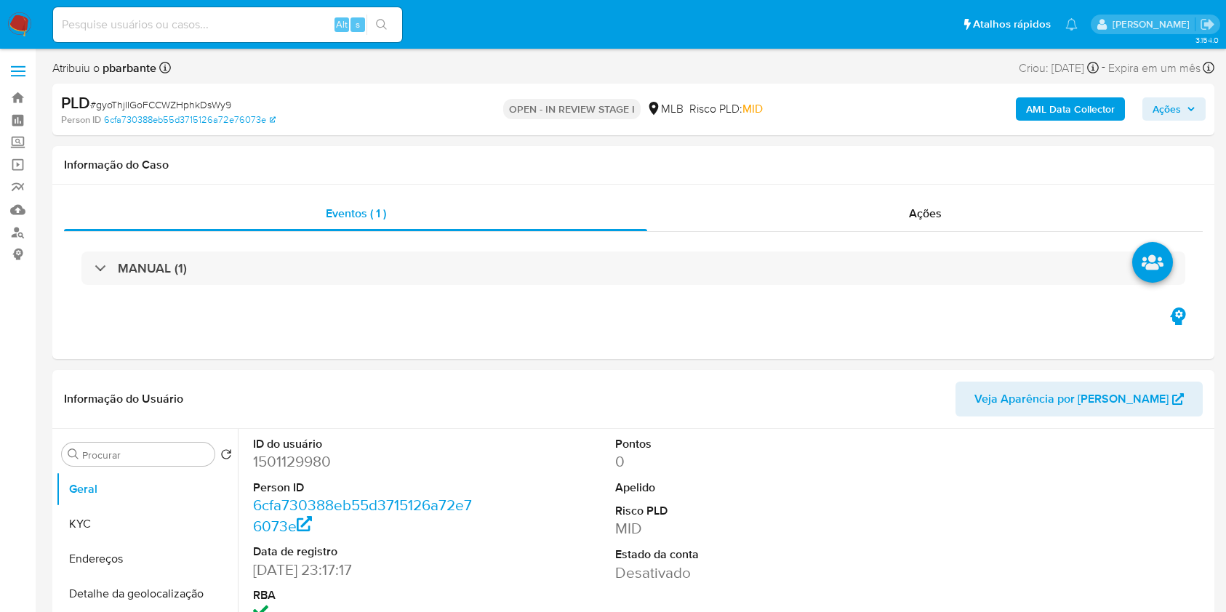
select select "10"
click at [234, 281] on div "MANUAL (1)" at bounding box center [633, 268] width 1104 height 33
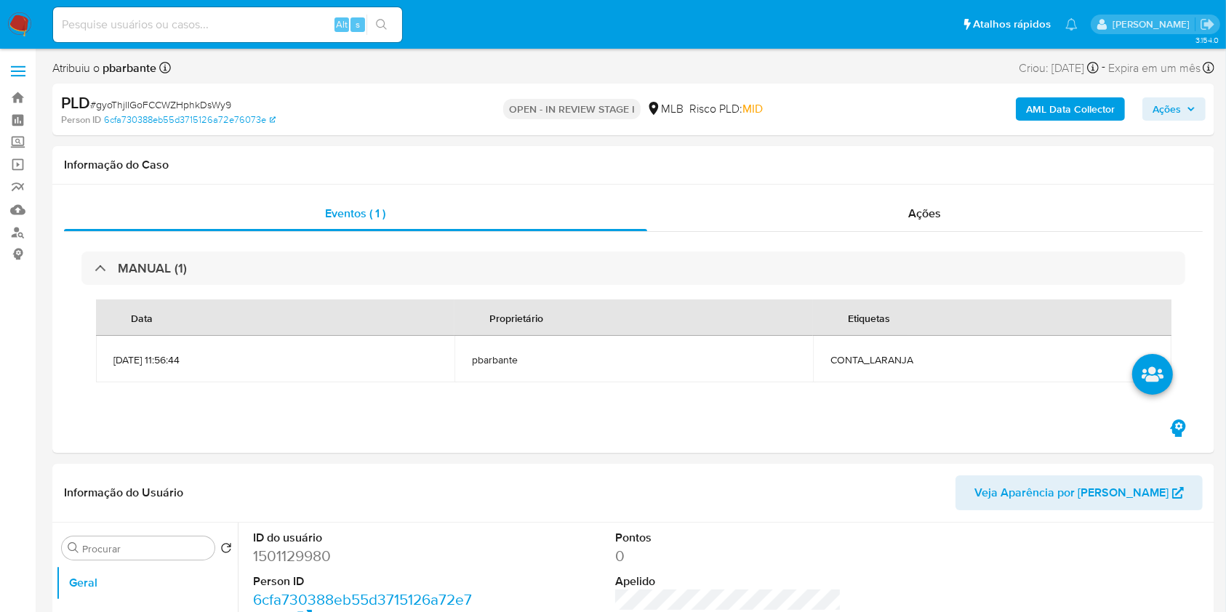
click at [234, 281] on div "MANUAL (1)" at bounding box center [633, 268] width 1104 height 33
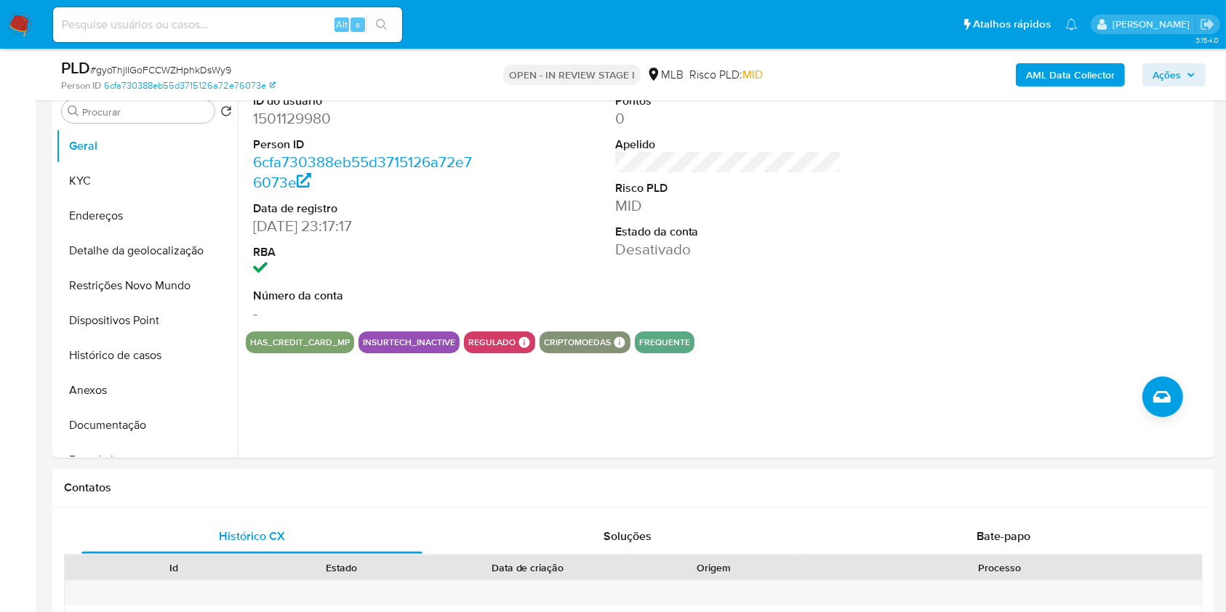
scroll to position [292, 0]
click at [309, 128] on dd "1501129980" at bounding box center [366, 118] width 227 height 20
copy dd "1501129980"
click at [134, 198] on button "KYC" at bounding box center [141, 180] width 170 height 35
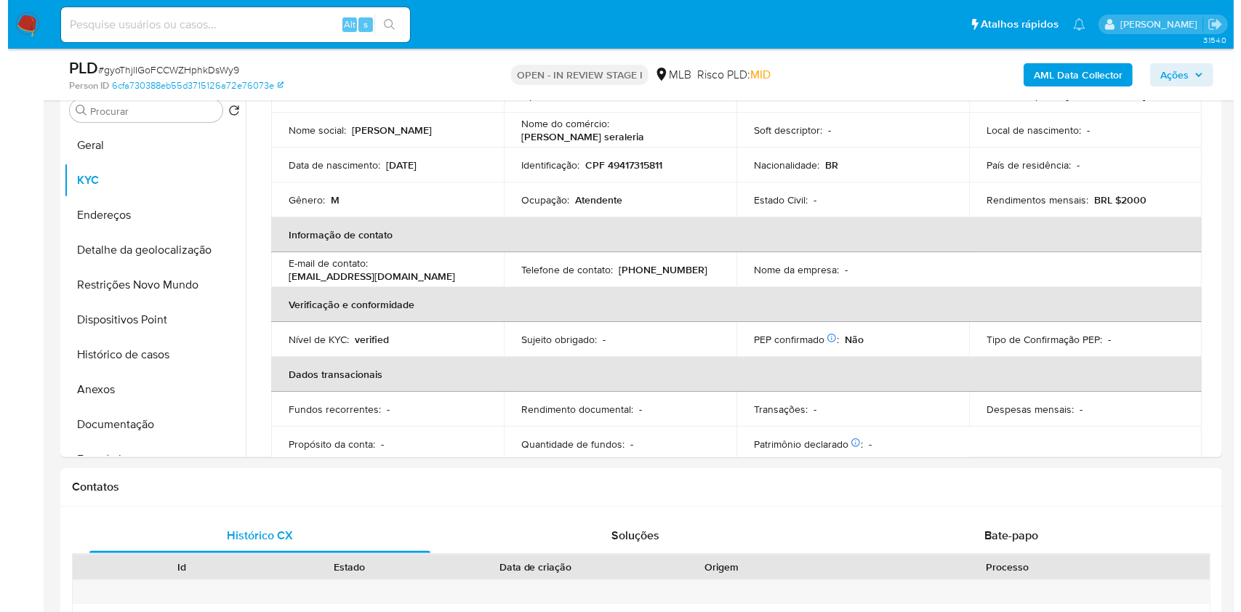
scroll to position [111, 0]
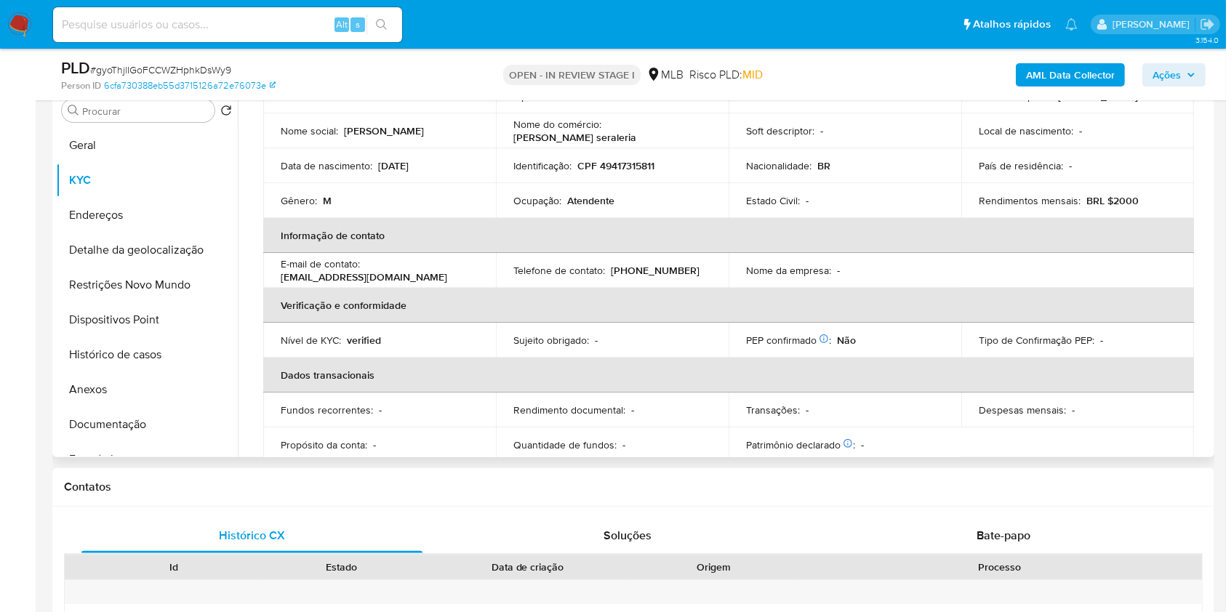
click at [606, 218] on td "Ocupação : Atendente" at bounding box center [612, 200] width 233 height 35
click at [598, 207] on p "Atendente" at bounding box center [590, 200] width 47 height 13
copy p "Atendente"
click at [598, 207] on p "Atendente" at bounding box center [590, 200] width 47 height 13
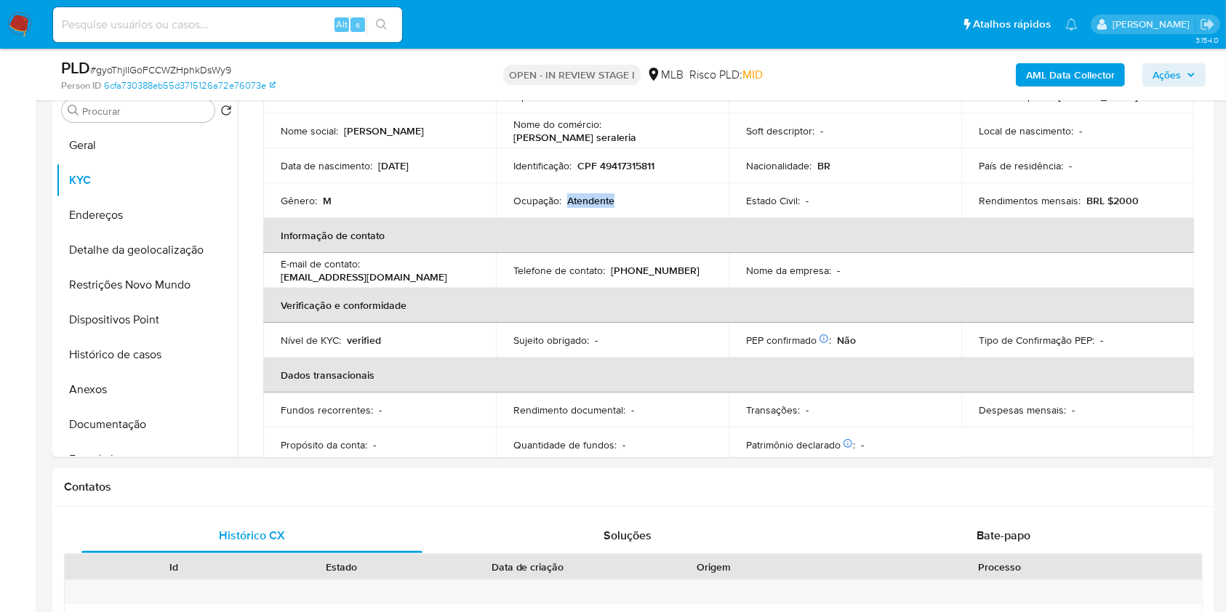
click at [1083, 82] on b "AML Data Collector" at bounding box center [1070, 74] width 89 height 23
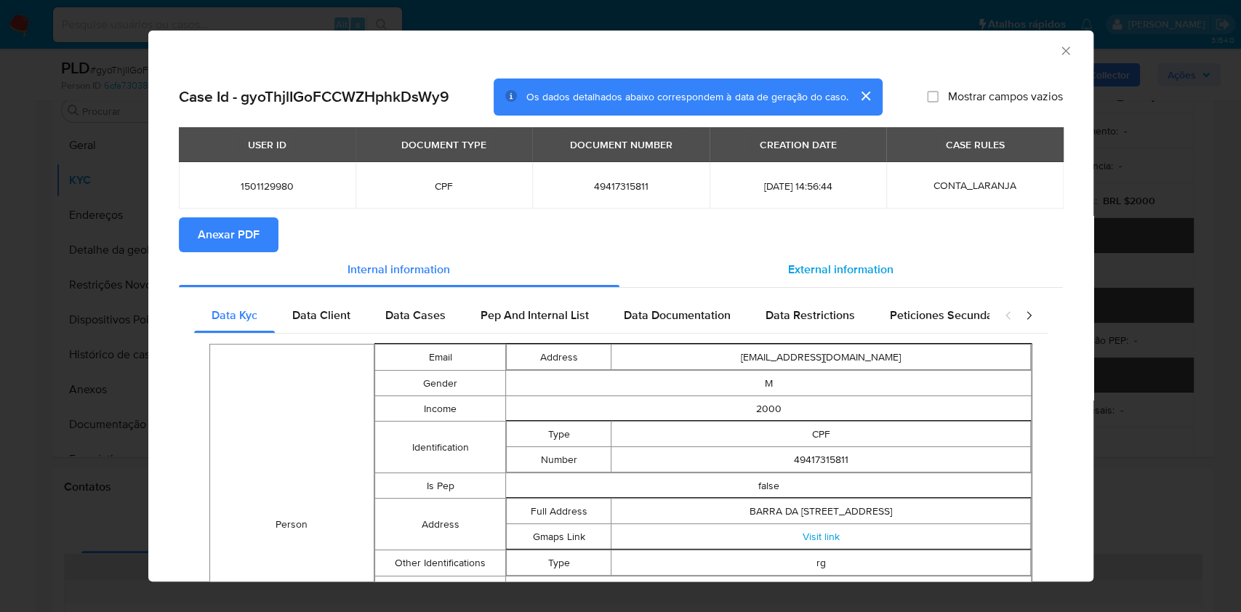
click at [846, 274] on span "External information" at bounding box center [840, 269] width 105 height 17
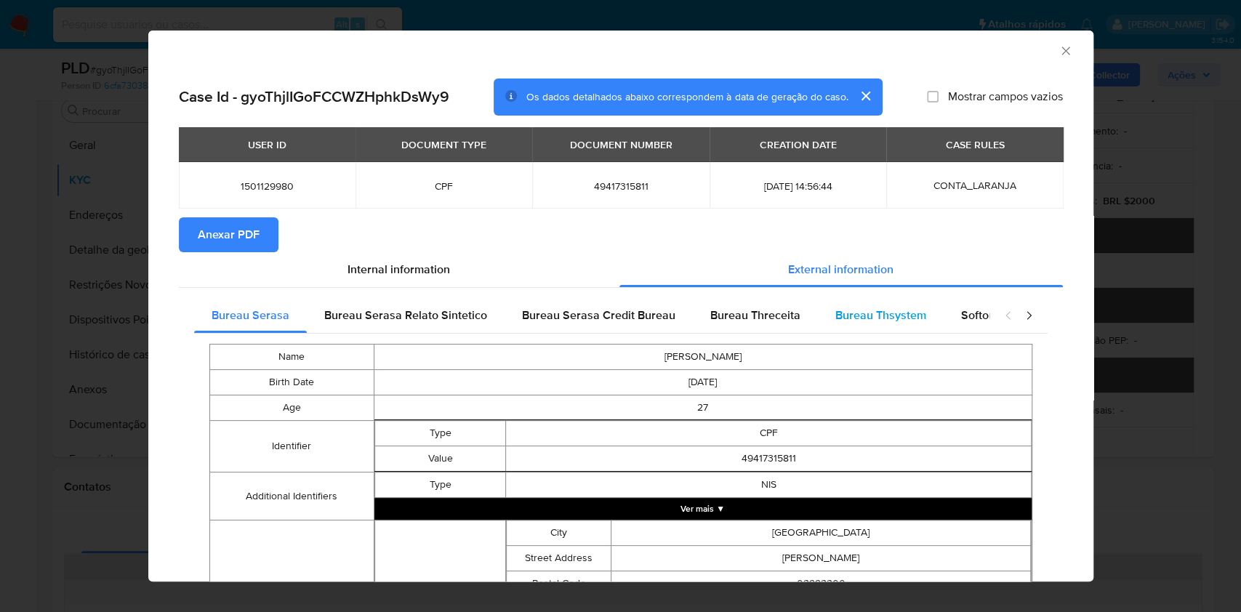
click at [837, 324] on span "Bureau Thsystem" at bounding box center [881, 315] width 91 height 17
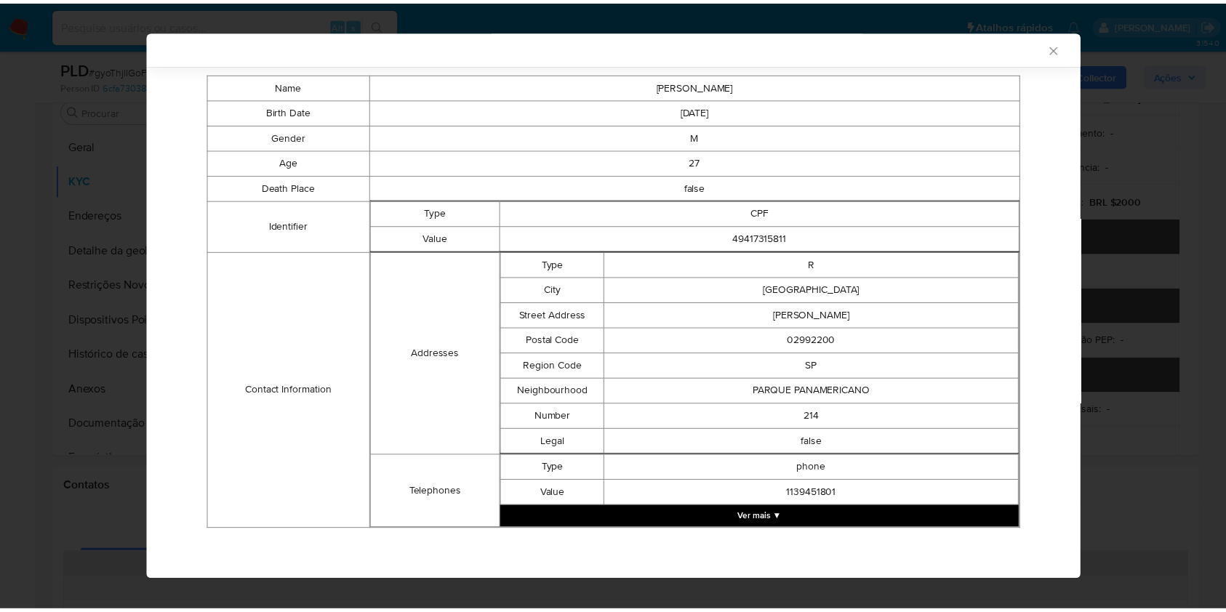
scroll to position [0, 0]
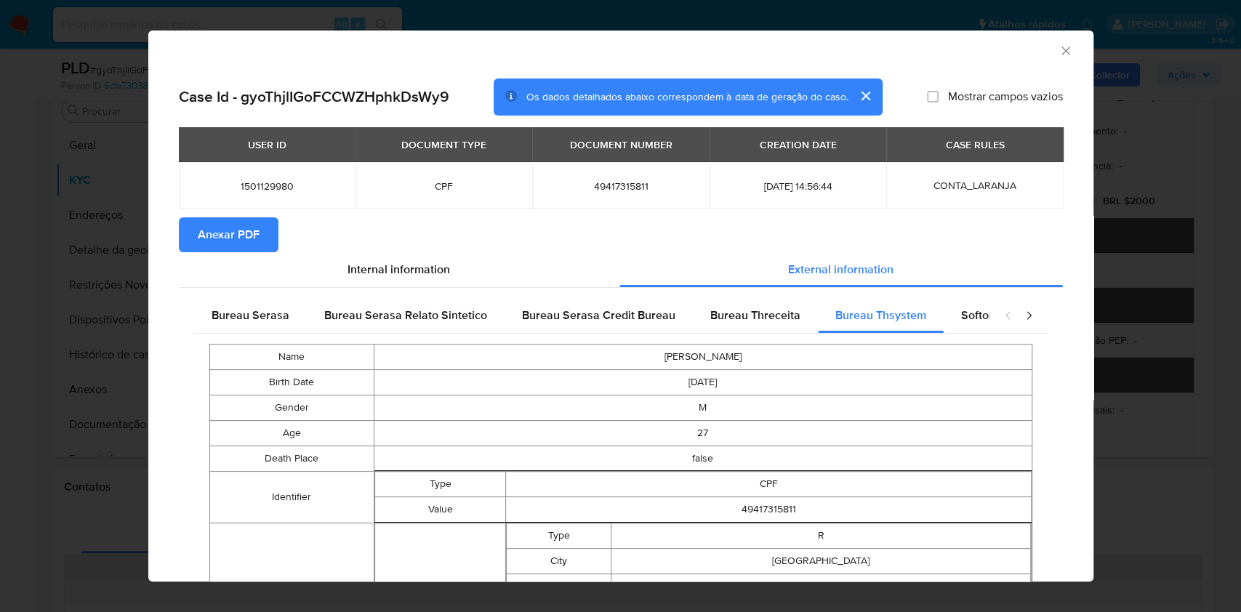
click at [212, 228] on span "Anexar PDF" at bounding box center [229, 235] width 62 height 32
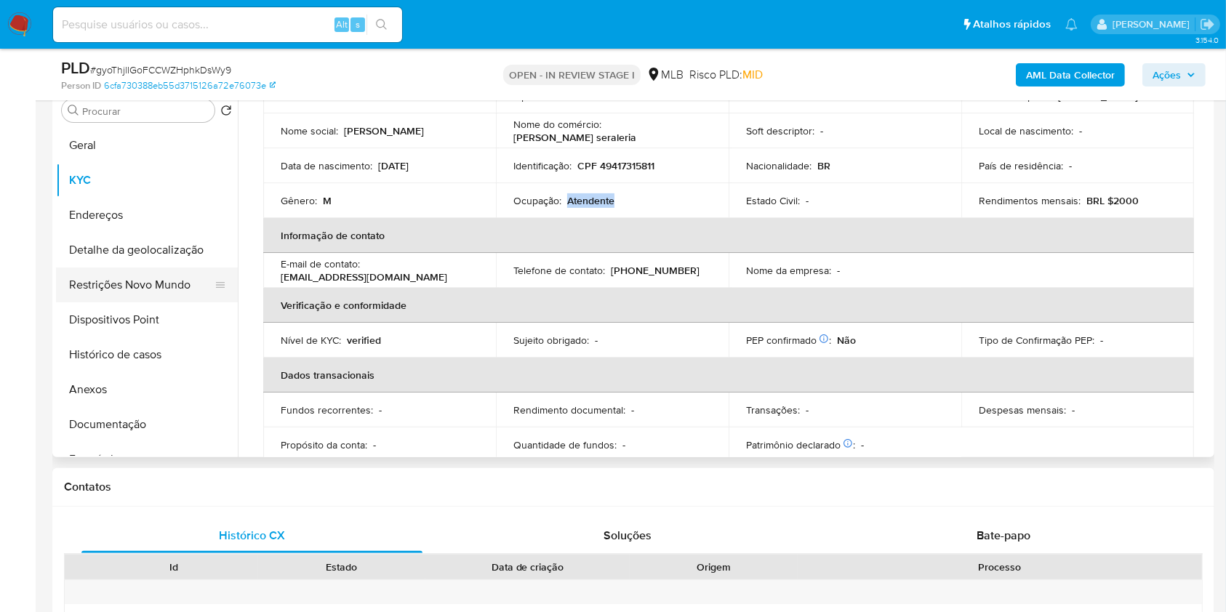
click at [160, 303] on button "Restrições Novo Mundo" at bounding box center [141, 285] width 170 height 35
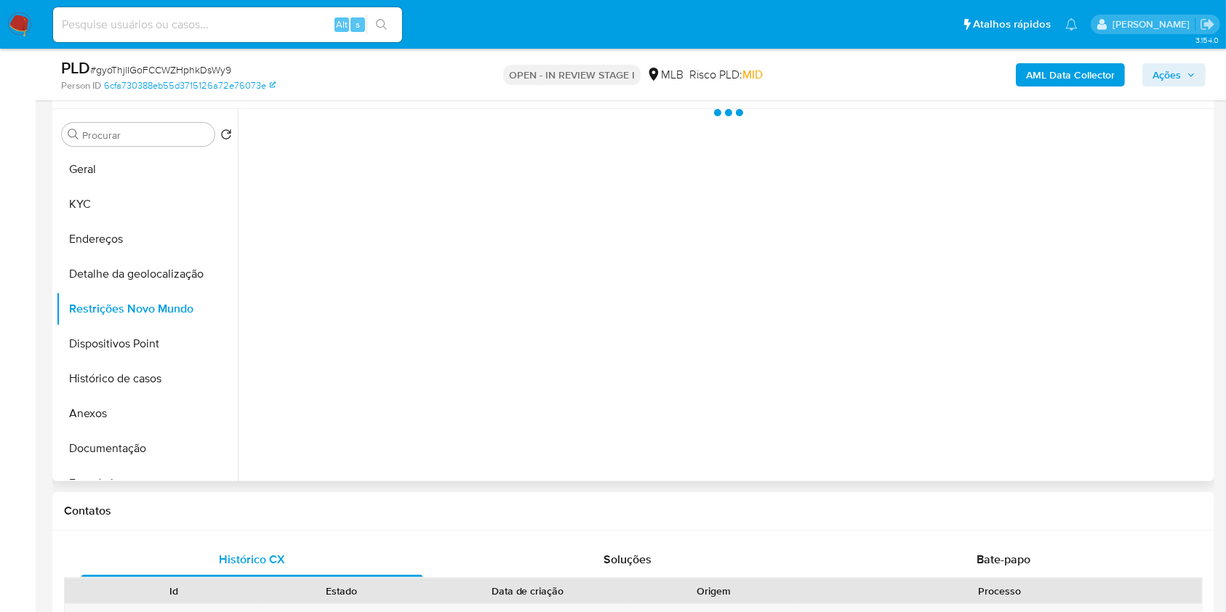
scroll to position [265, 0]
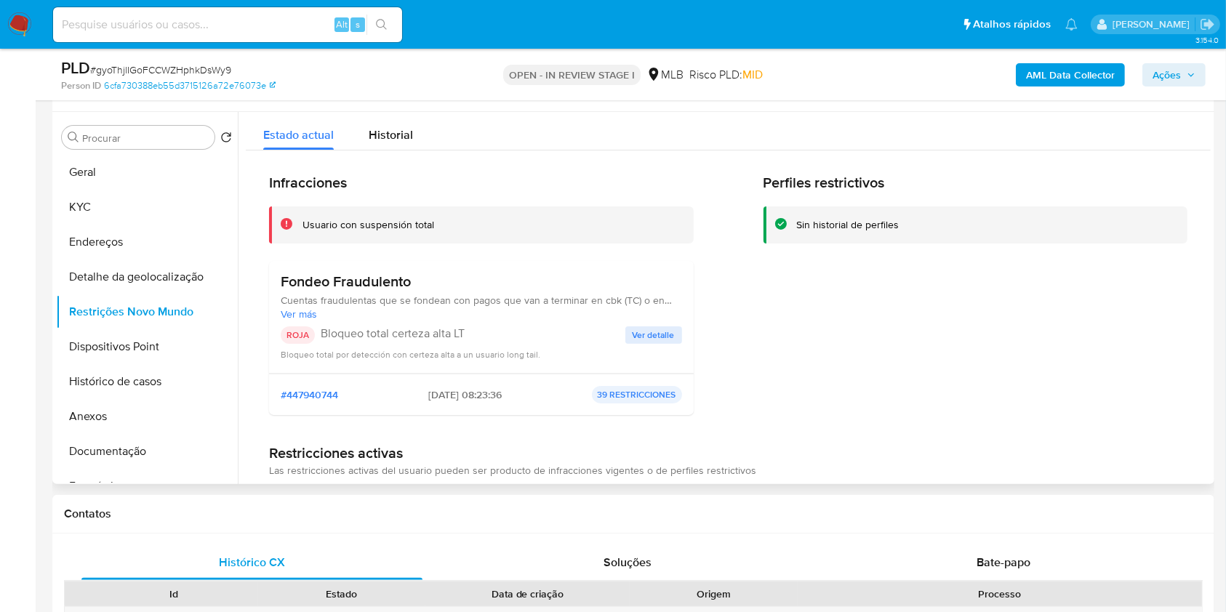
click at [644, 343] on span "Ver detalle" at bounding box center [654, 335] width 42 height 15
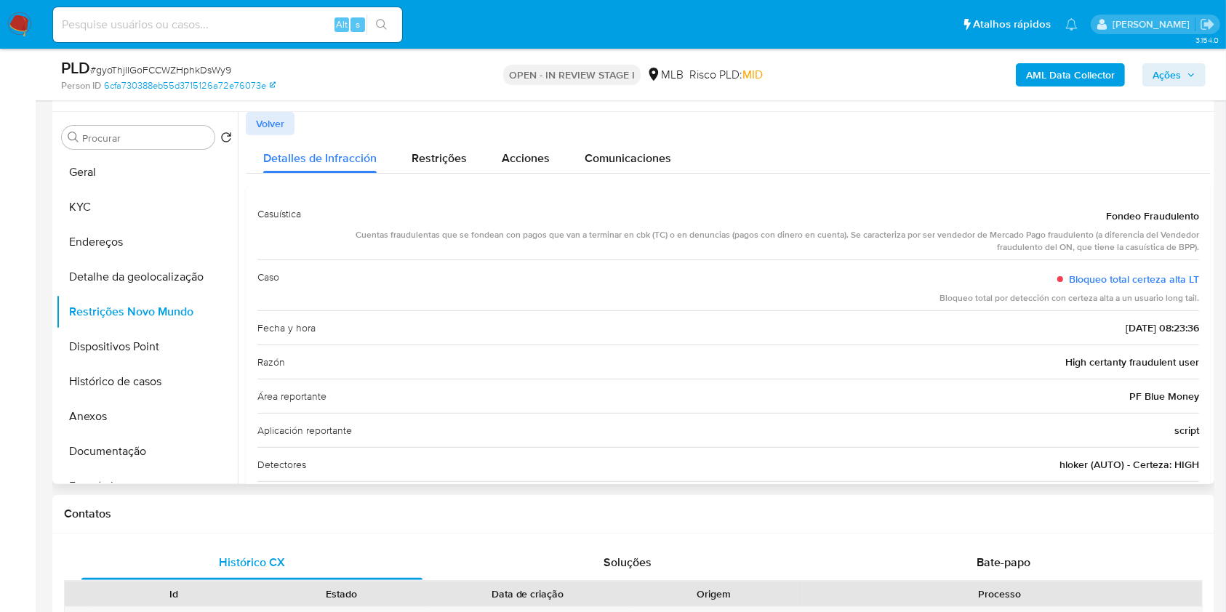
drag, startPoint x: 1105, startPoint y: 241, endPoint x: 1160, endPoint y: 248, distance: 55.7
click at [1160, 229] on div "Fondeo Fraudulento" at bounding box center [756, 216] width 886 height 26
drag, startPoint x: 1096, startPoint y: 241, endPoint x: 1198, endPoint y: 249, distance: 102.8
click at [1198, 249] on div "Casuística Fondeo Fraudulento Cuentas fraudulentas que se fondean con pagos que…" at bounding box center [728, 372] width 965 height 375
click at [116, 187] on button "Geral" at bounding box center [141, 172] width 170 height 35
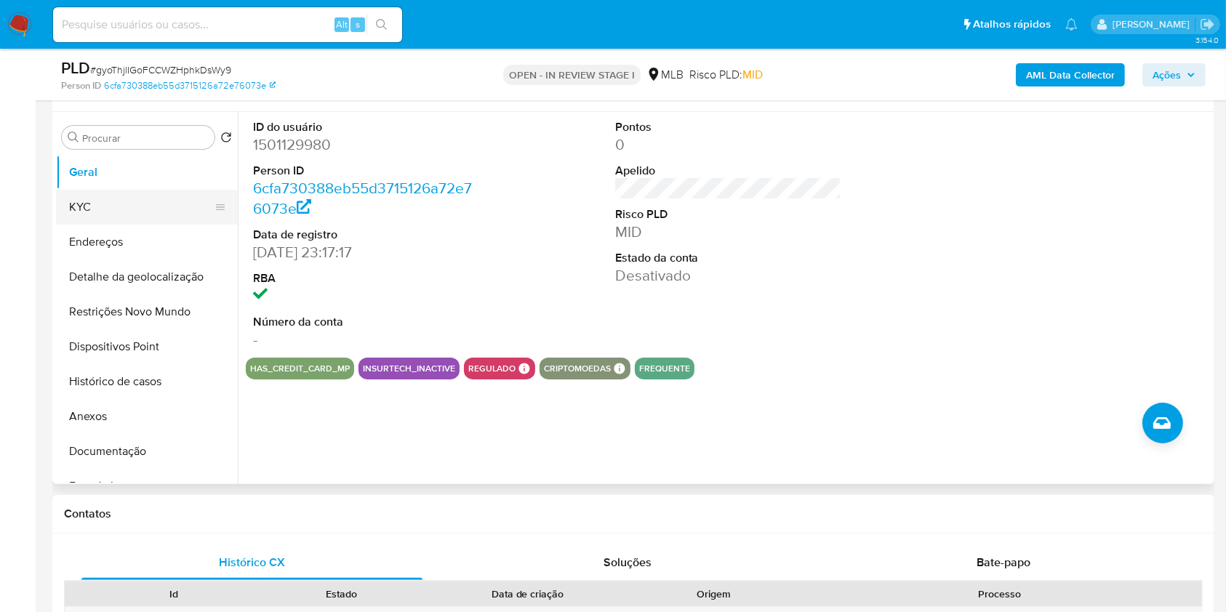
click at [86, 223] on button "KYC" at bounding box center [141, 207] width 170 height 35
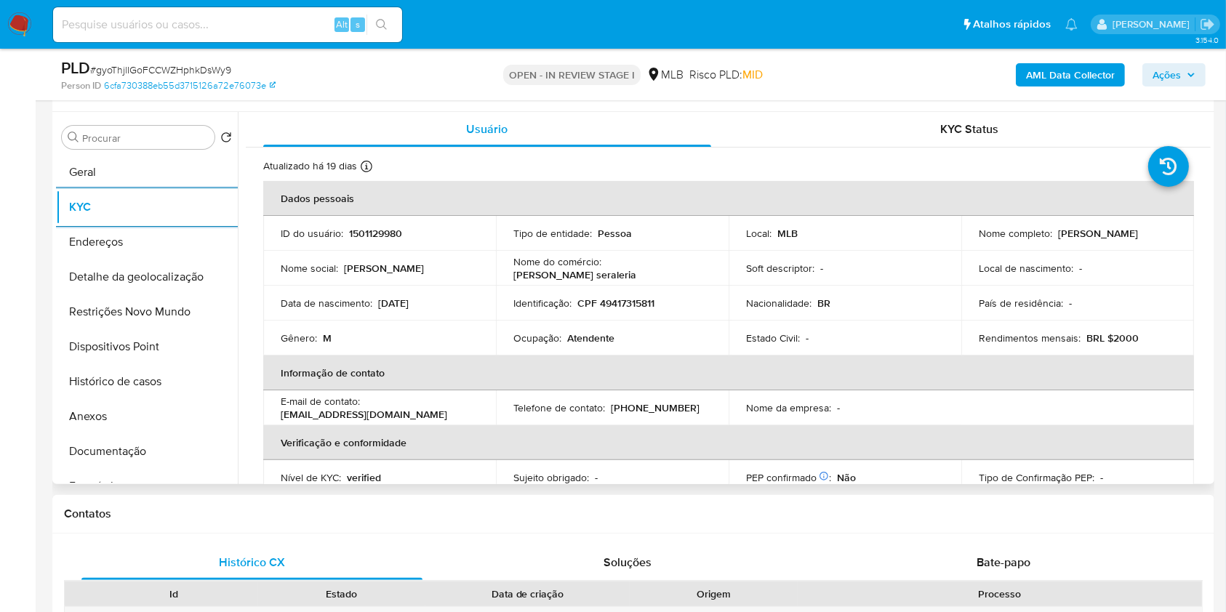
scroll to position [618, 0]
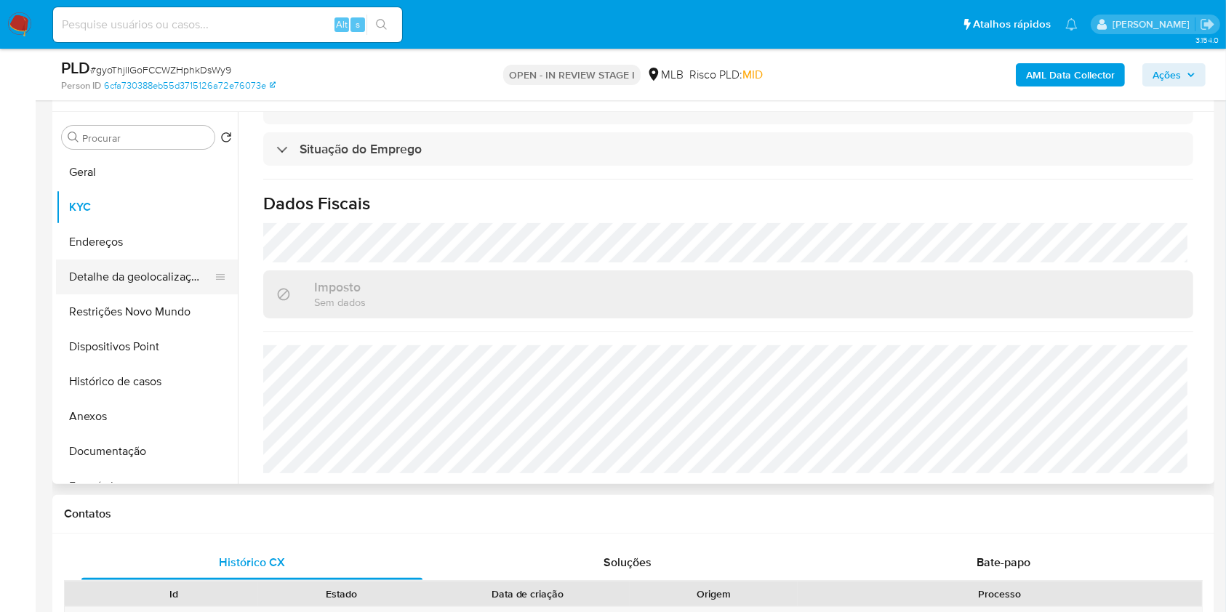
click at [163, 291] on button "Detalhe da geolocalização" at bounding box center [141, 277] width 170 height 35
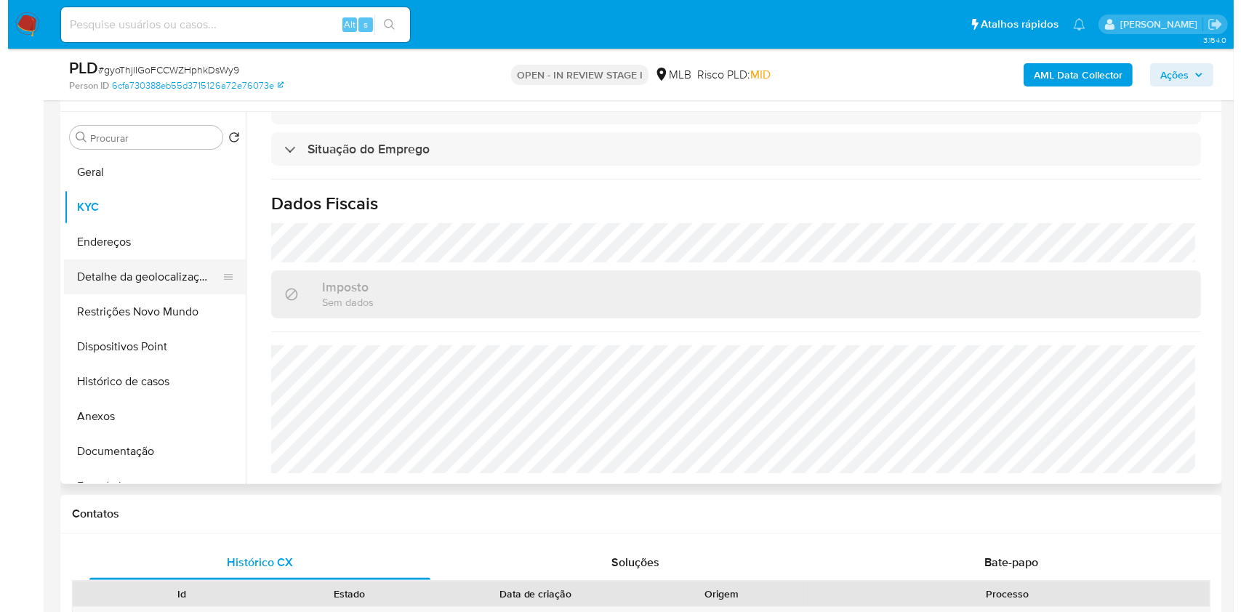
scroll to position [0, 0]
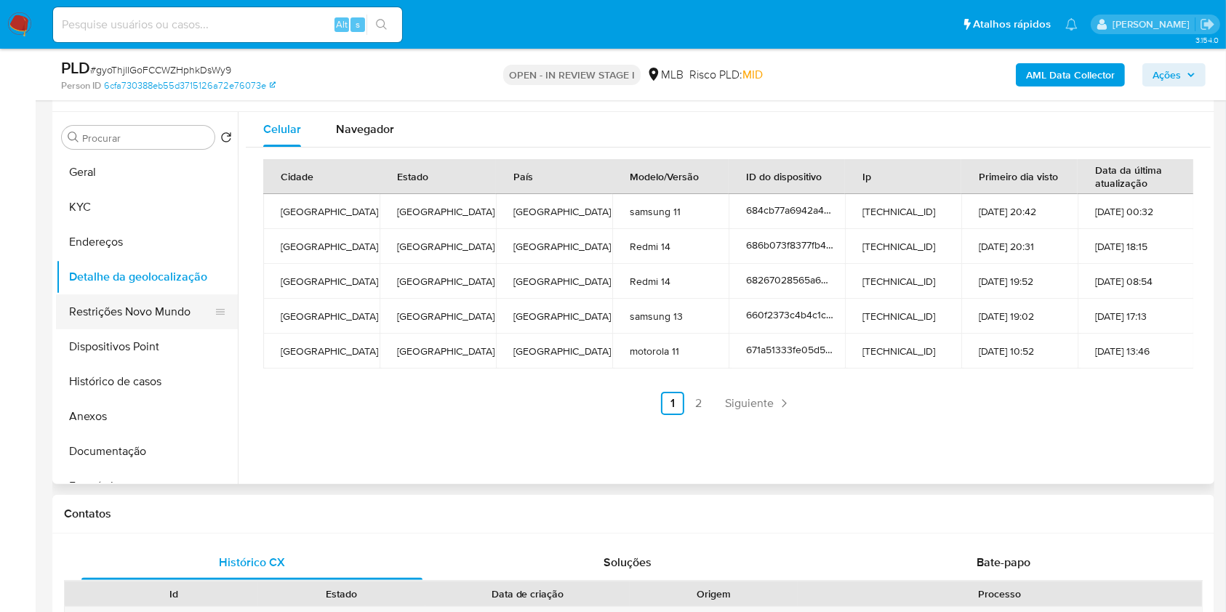
click at [180, 329] on button "Restrições Novo Mundo" at bounding box center [141, 312] width 170 height 35
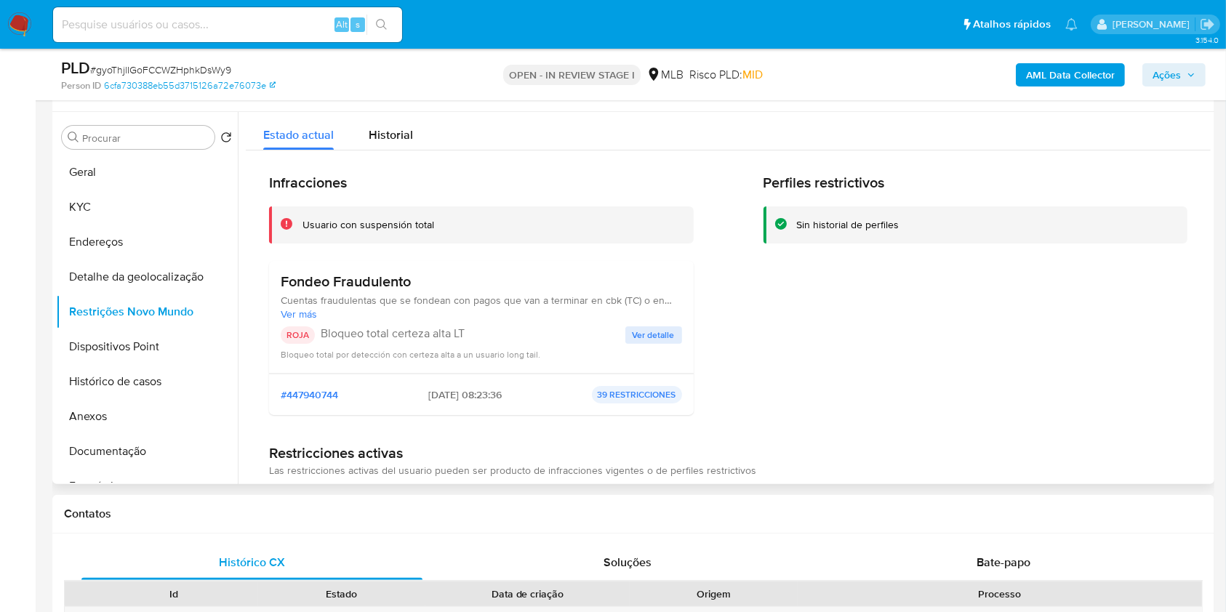
click at [661, 343] on span "Ver detalle" at bounding box center [654, 335] width 42 height 15
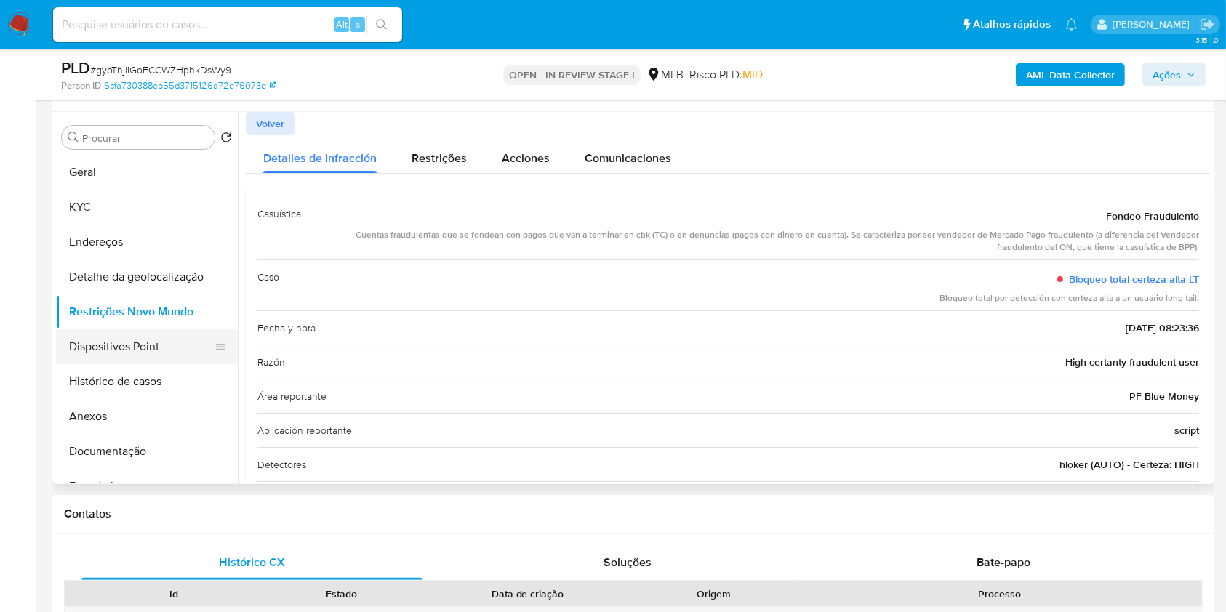
click at [183, 364] on button "Dispositivos Point" at bounding box center [141, 346] width 170 height 35
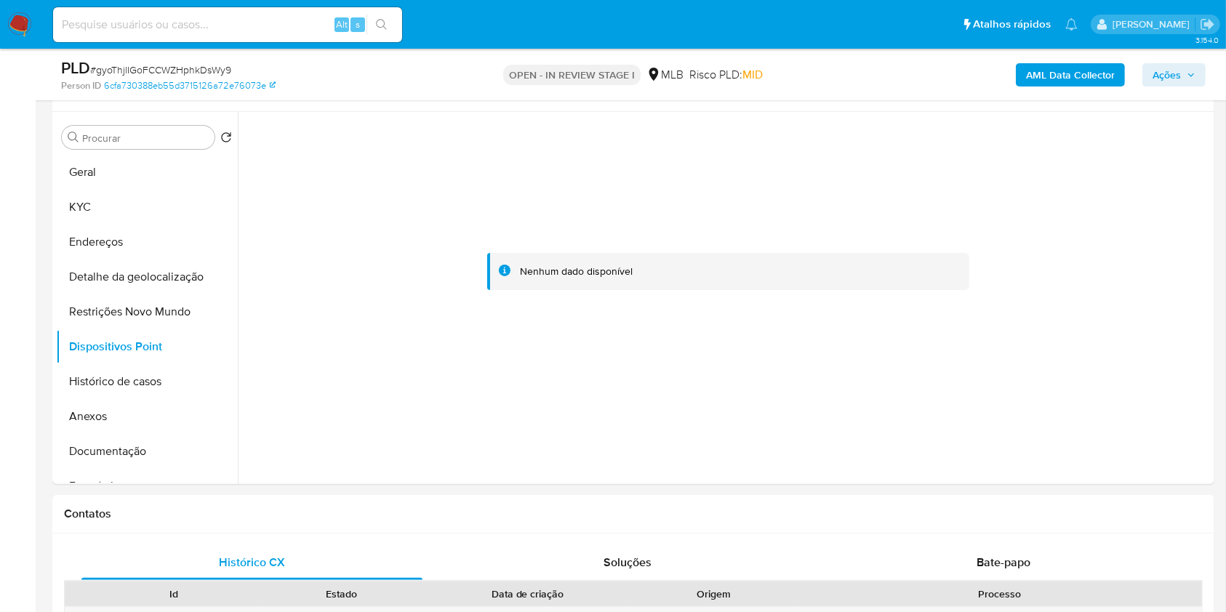
click at [1170, 68] on span "Ações" at bounding box center [1167, 74] width 28 height 23
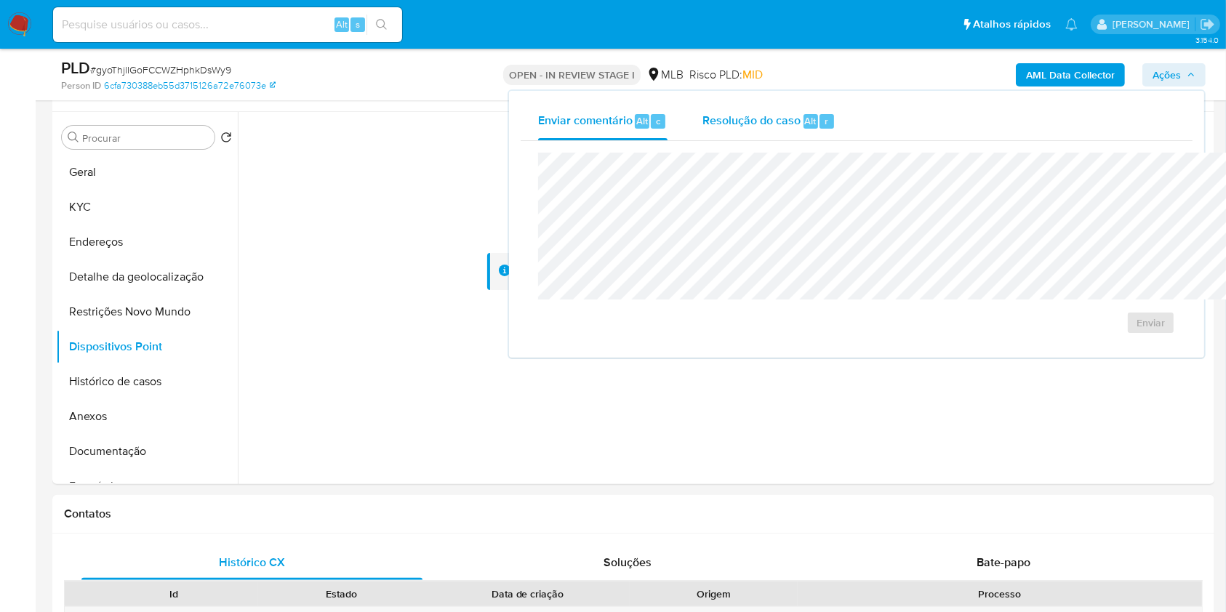
click at [702, 126] on span "Resolução do caso" at bounding box center [751, 120] width 98 height 17
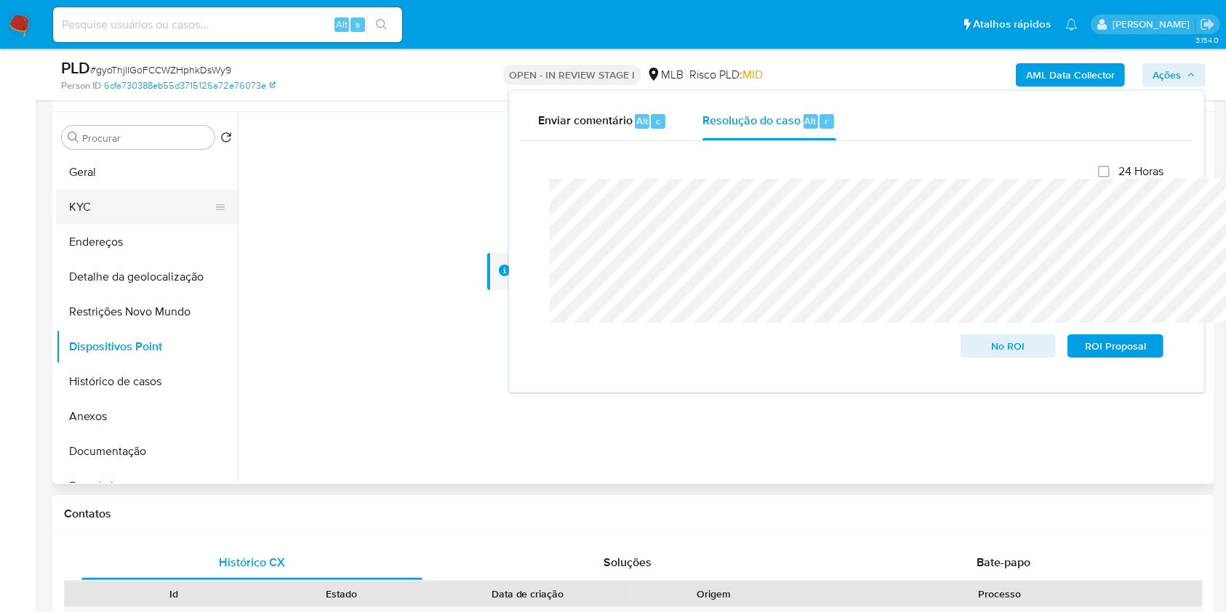
click at [124, 220] on button "KYC" at bounding box center [141, 207] width 170 height 35
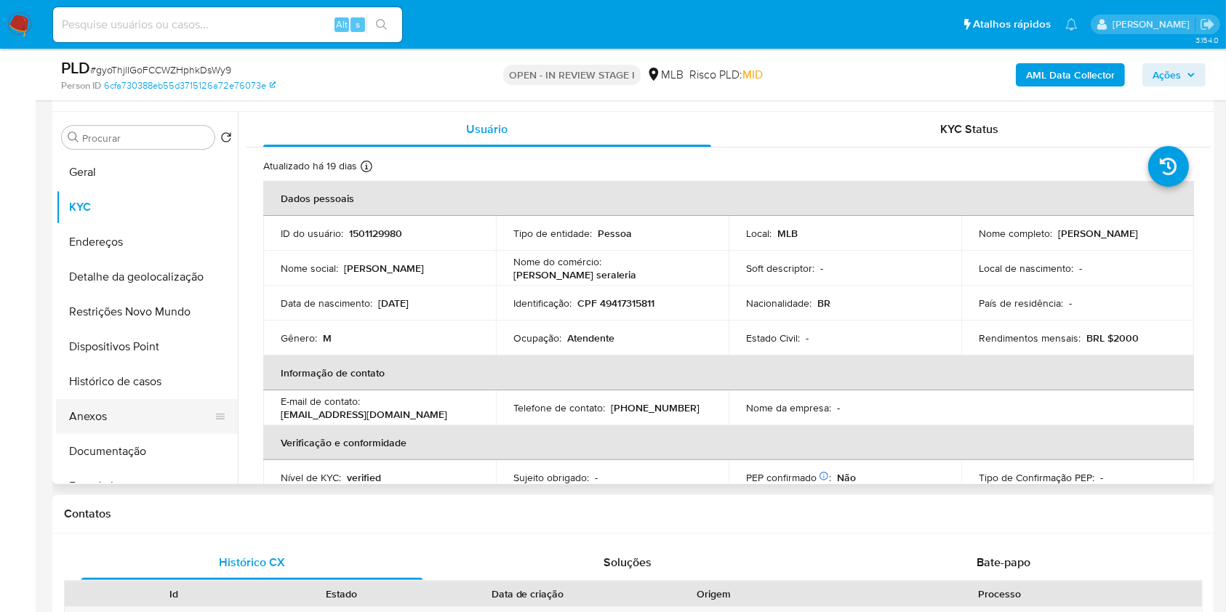
click at [92, 434] on button "Anexos" at bounding box center [141, 416] width 170 height 35
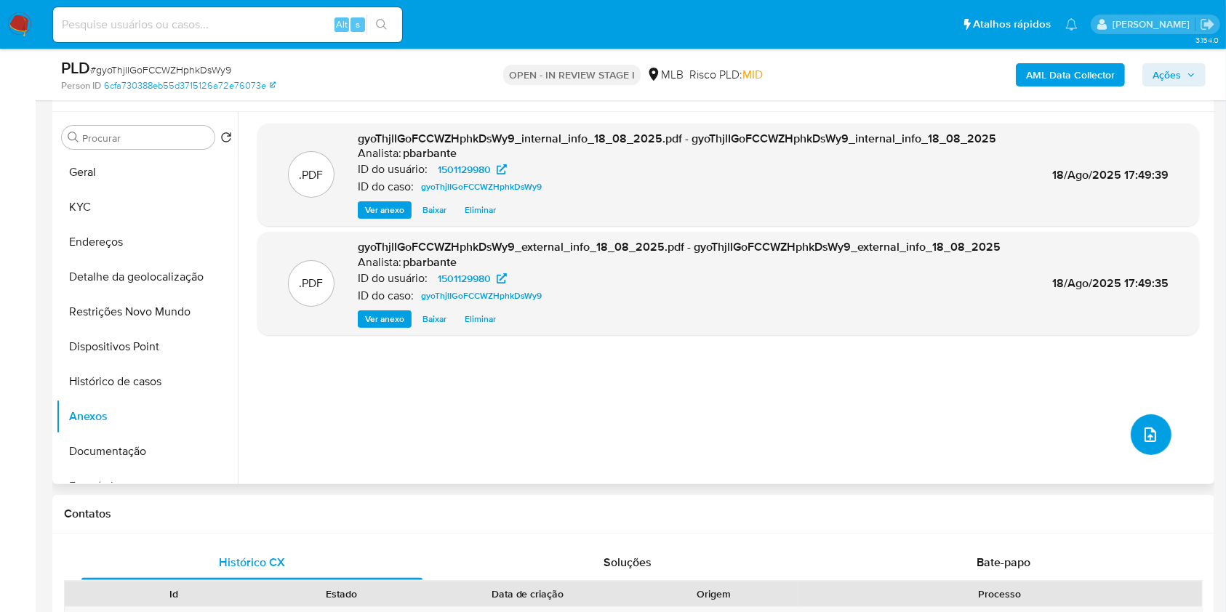
click at [1140, 455] on button "upload-file" at bounding box center [1151, 434] width 41 height 41
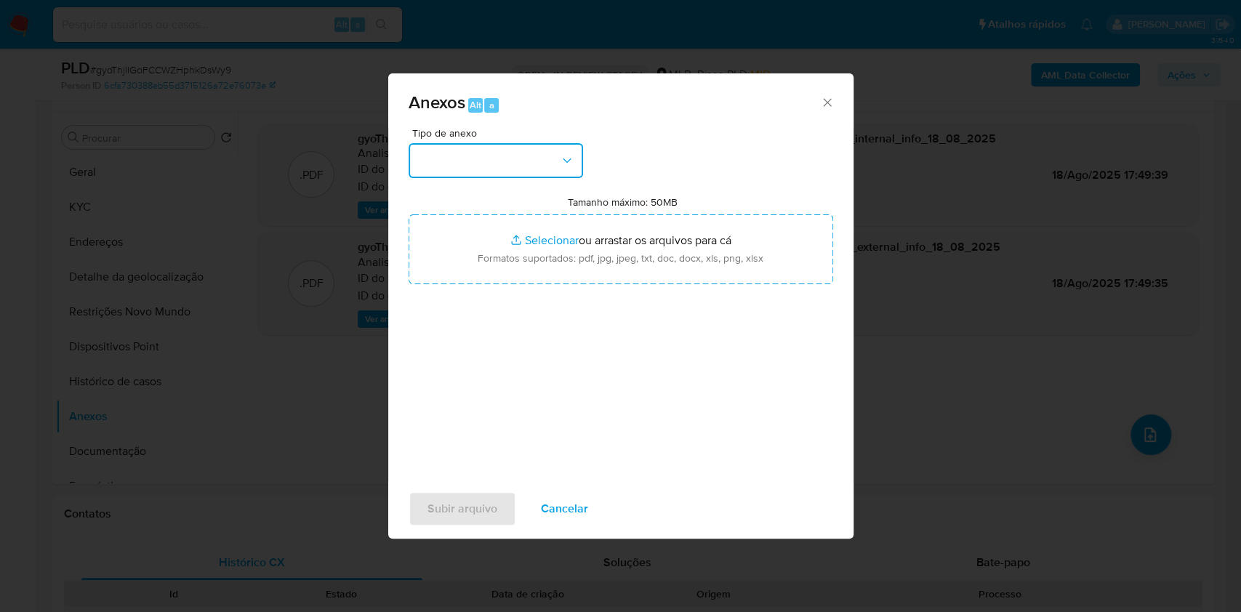
click at [510, 143] on button "button" at bounding box center [496, 160] width 175 height 35
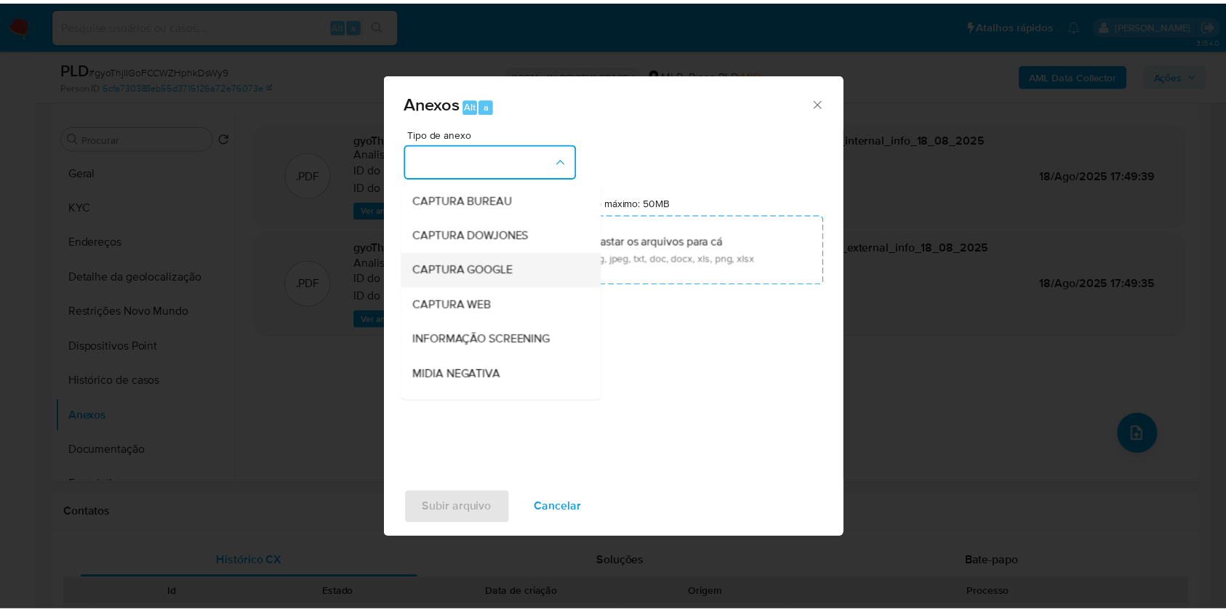
scroll to position [180, 0]
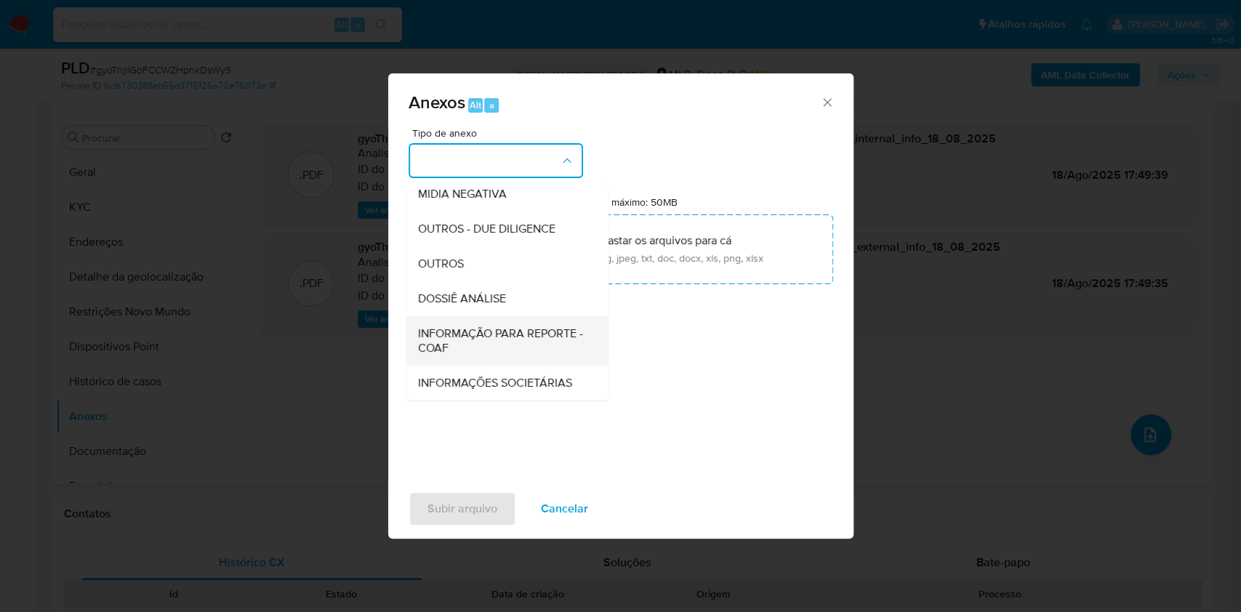
click at [435, 327] on span "INFORMAÇÃO PARA REPORTE - COAF" at bounding box center [502, 341] width 170 height 29
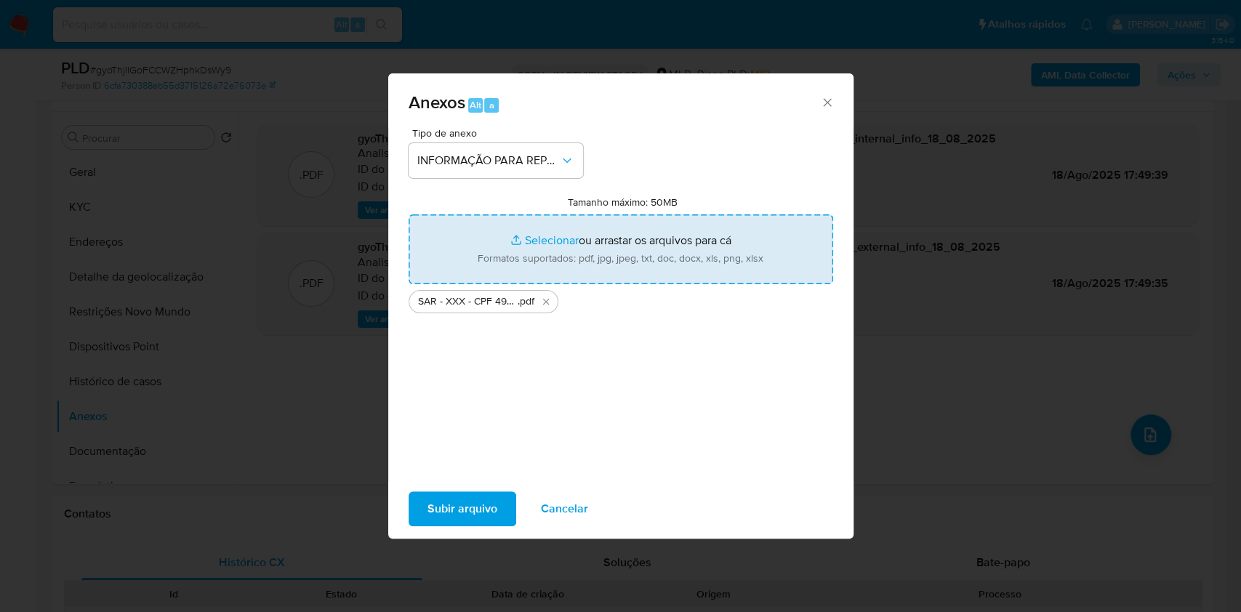
type input "C:\fakepath\Mulan 1501129980_2025_08_18_13_23_08.xlsx"
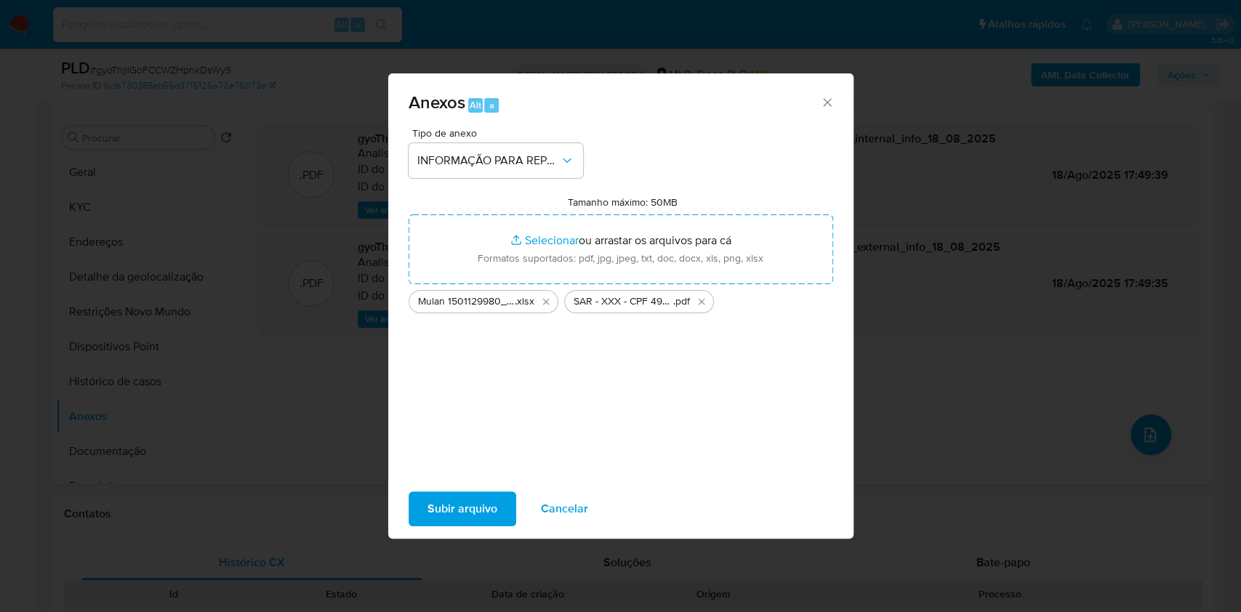
click at [441, 499] on div "Subir arquivo Cancelar" at bounding box center [620, 508] width 465 height 55
click at [430, 514] on span "Subir arquivo" at bounding box center [463, 509] width 70 height 32
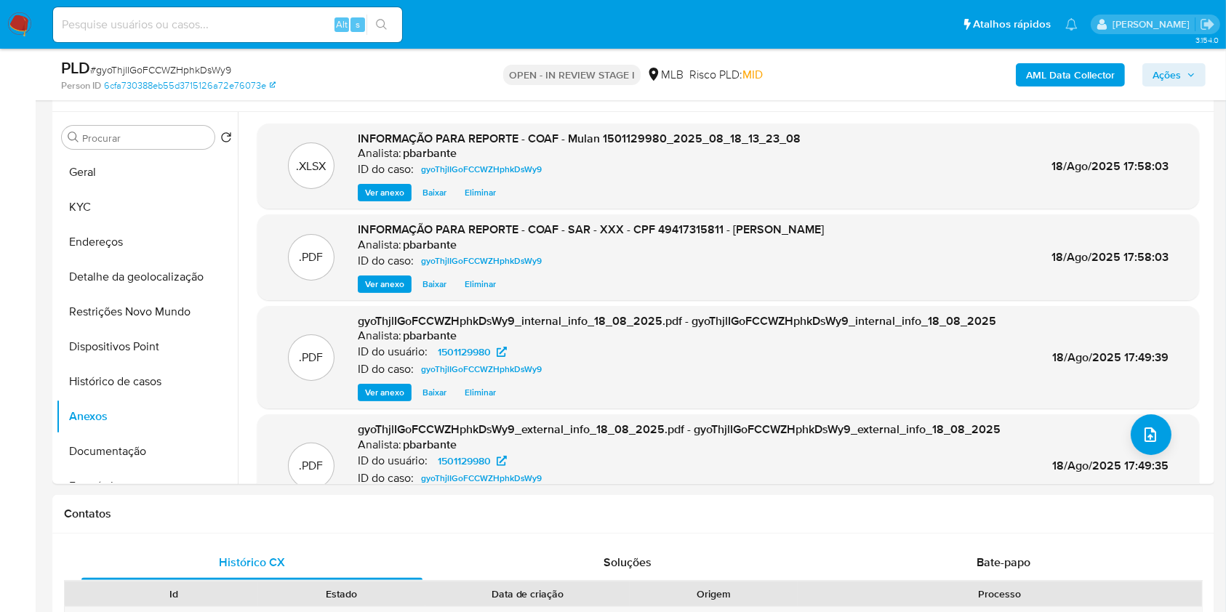
click at [1184, 72] on span "Ações" at bounding box center [1174, 75] width 43 height 20
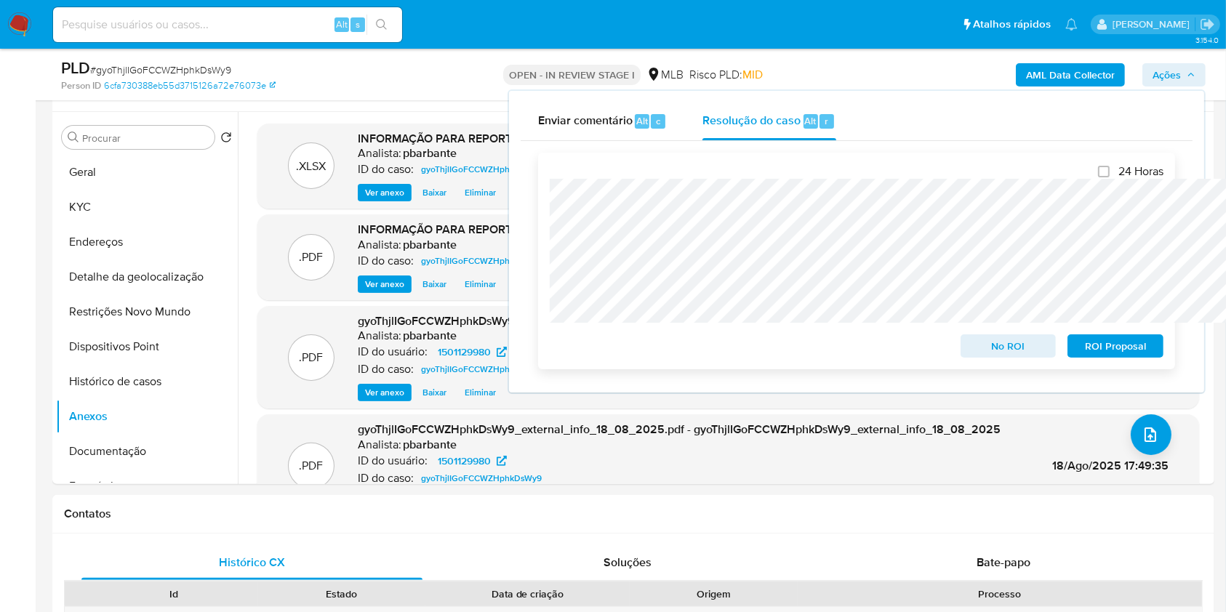
click at [1113, 352] on span "ROI Proposal" at bounding box center [1116, 346] width 76 height 20
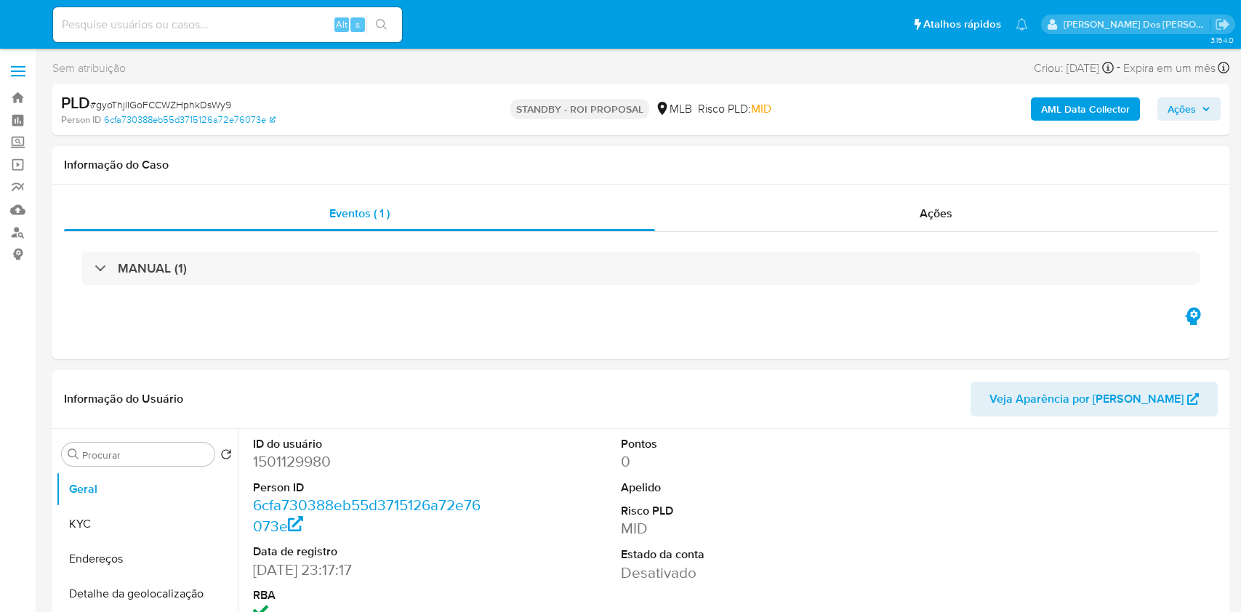
select select "10"
